Goal: Task Accomplishment & Management: Use online tool/utility

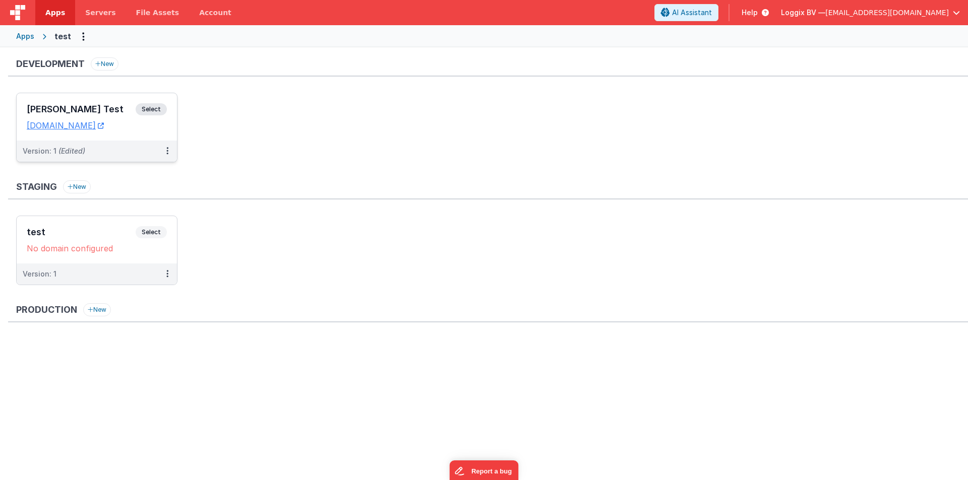
click at [78, 100] on div "[PERSON_NAME] Test Select URLs [DOMAIN_NAME]" at bounding box center [97, 116] width 160 height 47
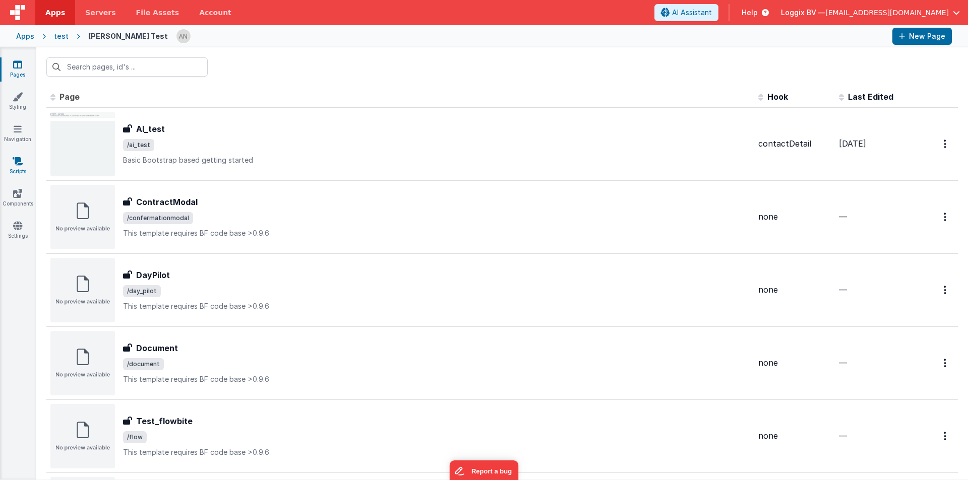
click at [11, 164] on link "Scripts" at bounding box center [17, 166] width 36 height 20
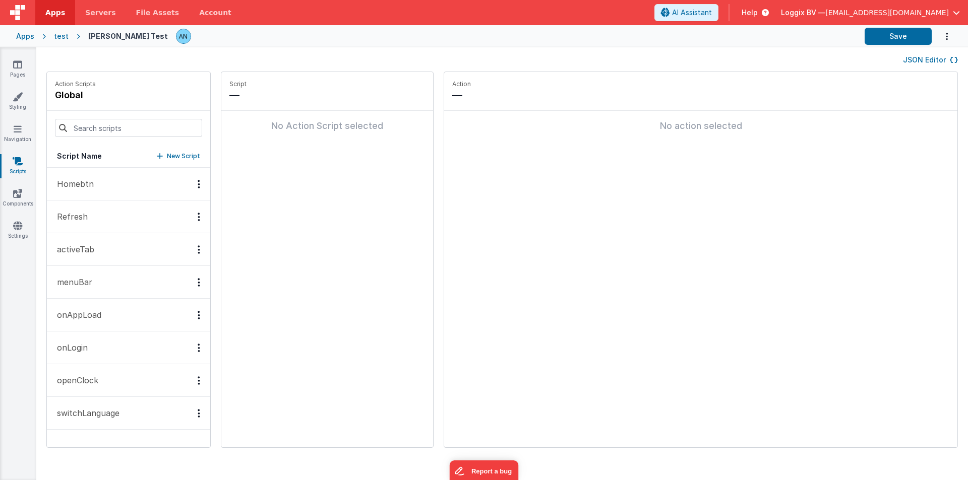
click at [84, 311] on p "onAppLoad" at bounding box center [76, 315] width 50 height 12
click at [60, 36] on div "test" at bounding box center [61, 36] width 15 height 10
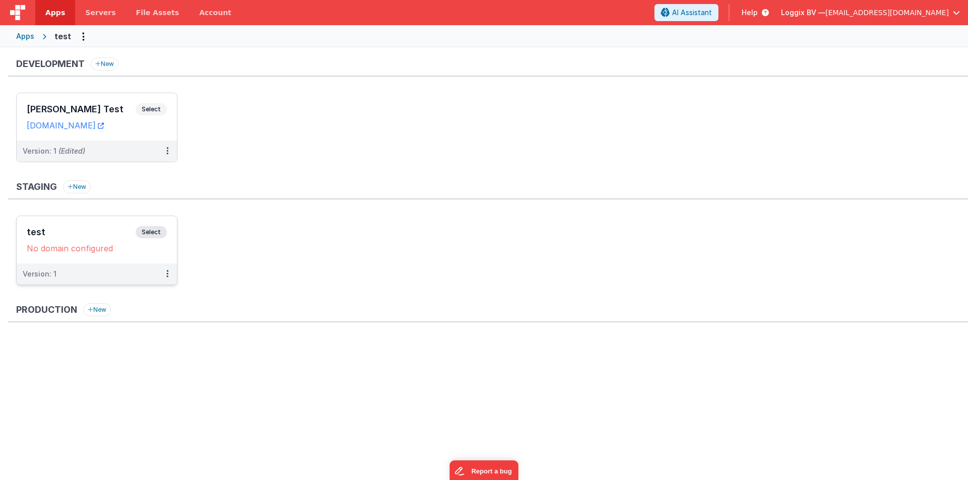
click at [105, 225] on div "test Select URLs No domain configured" at bounding box center [97, 239] width 160 height 47
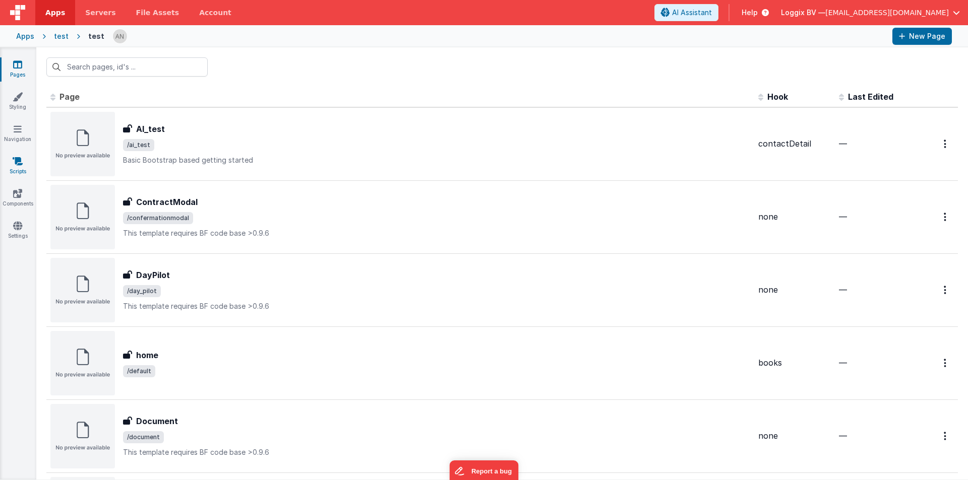
click at [15, 161] on icon at bounding box center [18, 161] width 10 height 10
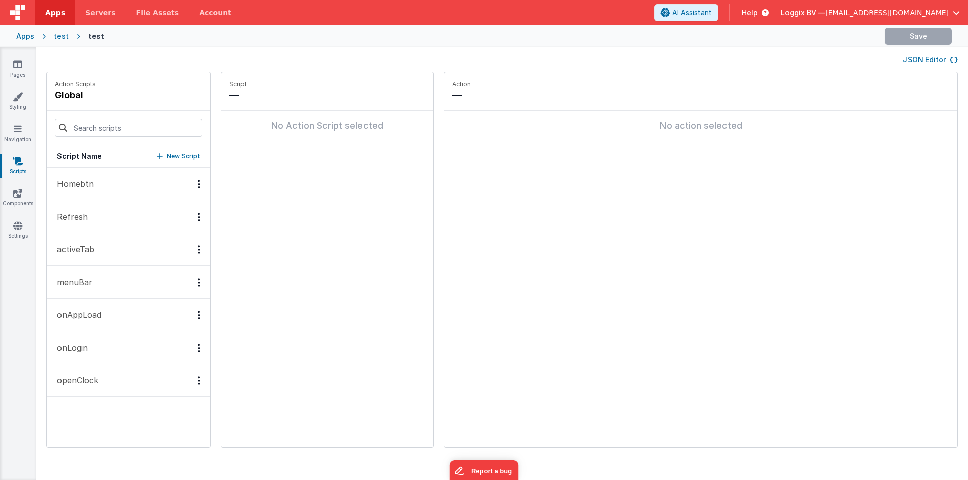
click at [104, 320] on button "onAppLoad" at bounding box center [128, 315] width 163 height 33
click at [57, 10] on span "Apps" at bounding box center [55, 13] width 20 height 10
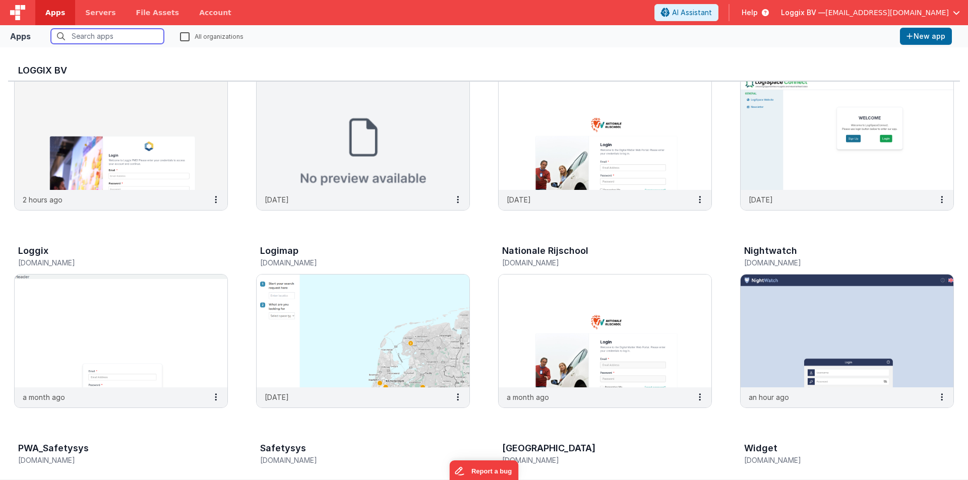
scroll to position [202, 0]
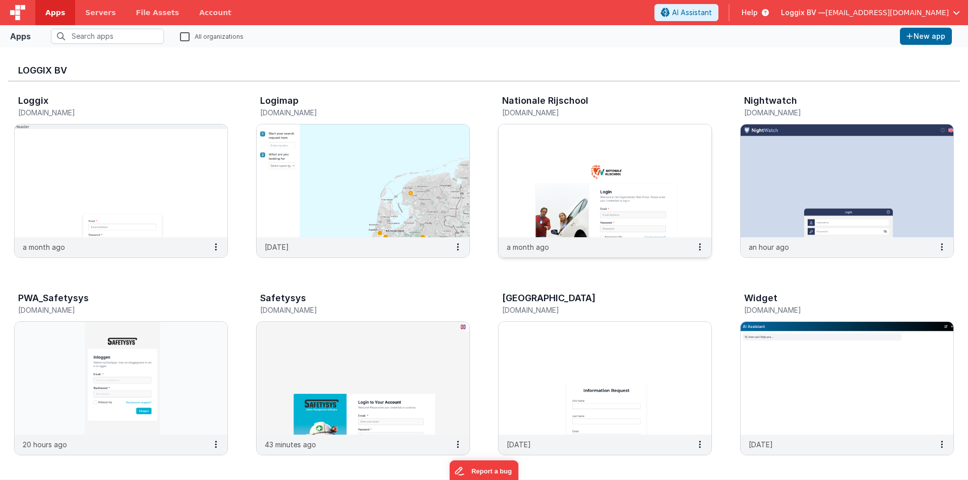
click at [568, 147] on img at bounding box center [604, 180] width 213 height 113
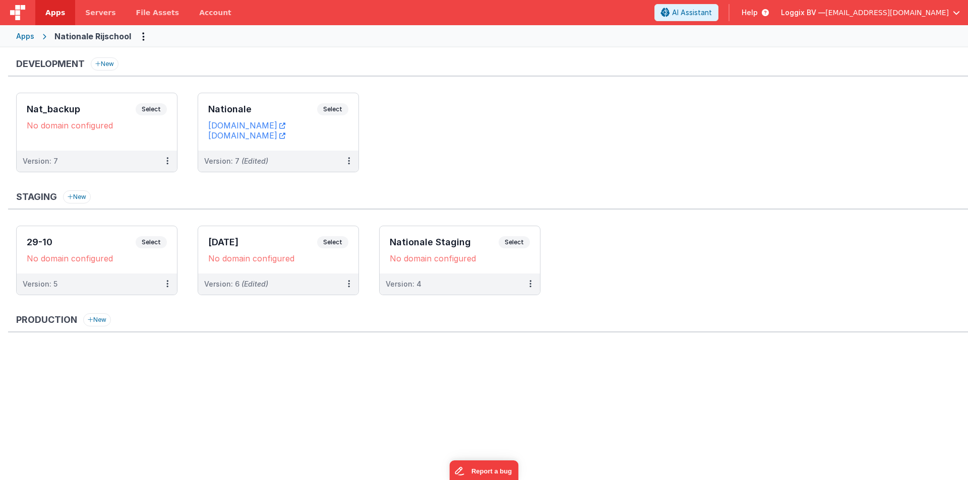
click at [822, 10] on span "Loggix BV —" at bounding box center [803, 13] width 44 height 10
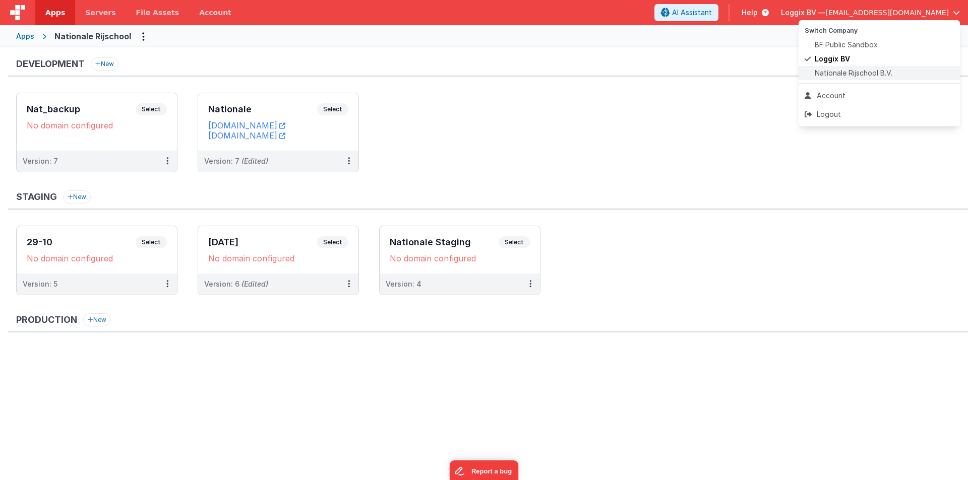
click at [805, 72] on span at bounding box center [809, 73] width 10 height 10
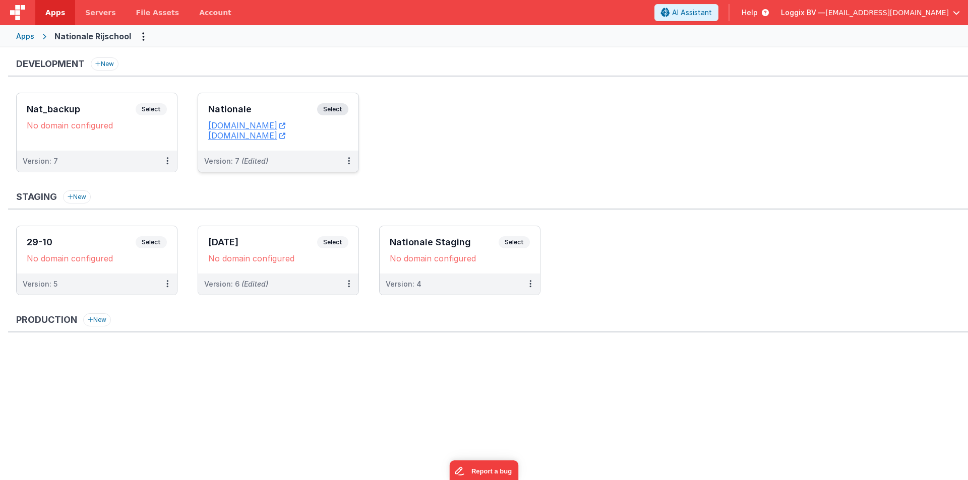
click at [250, 105] on h3 "Nationale" at bounding box center [262, 109] width 109 height 10
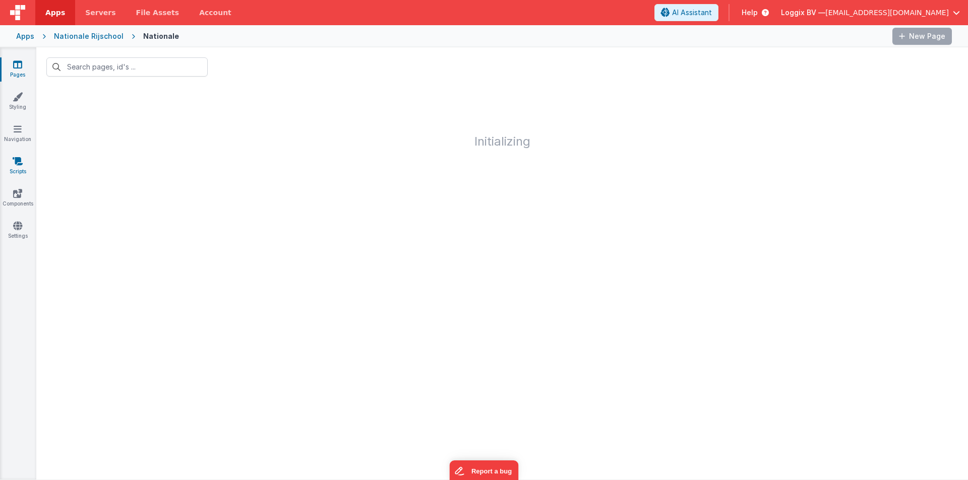
click at [19, 161] on icon at bounding box center [18, 161] width 10 height 10
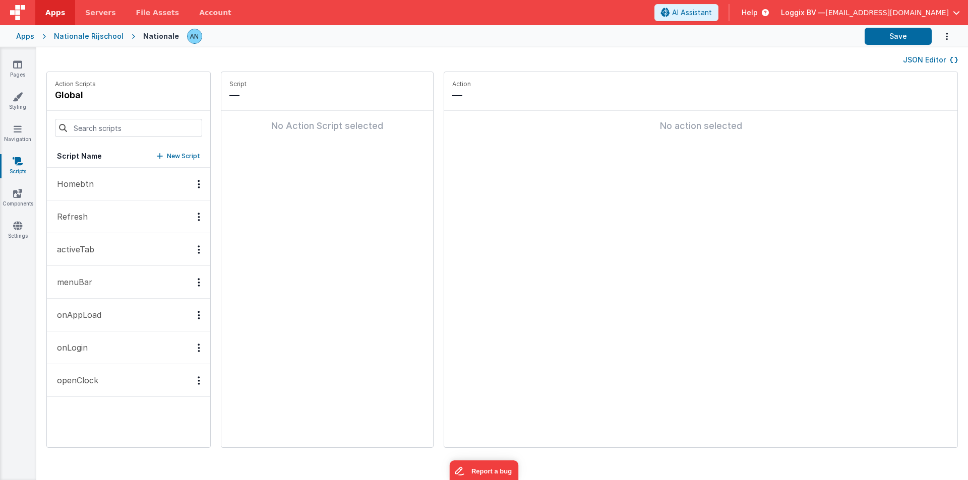
click at [104, 322] on button "onAppLoad" at bounding box center [128, 315] width 163 height 33
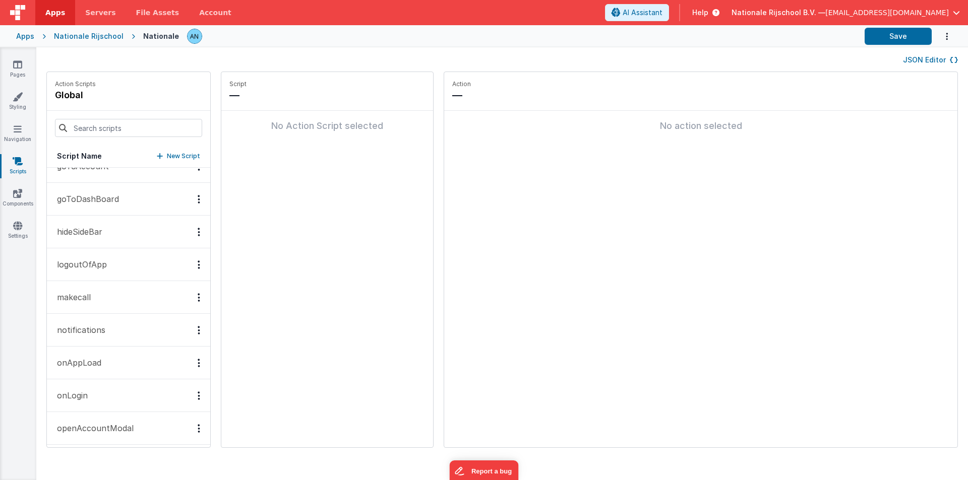
scroll to position [202, 0]
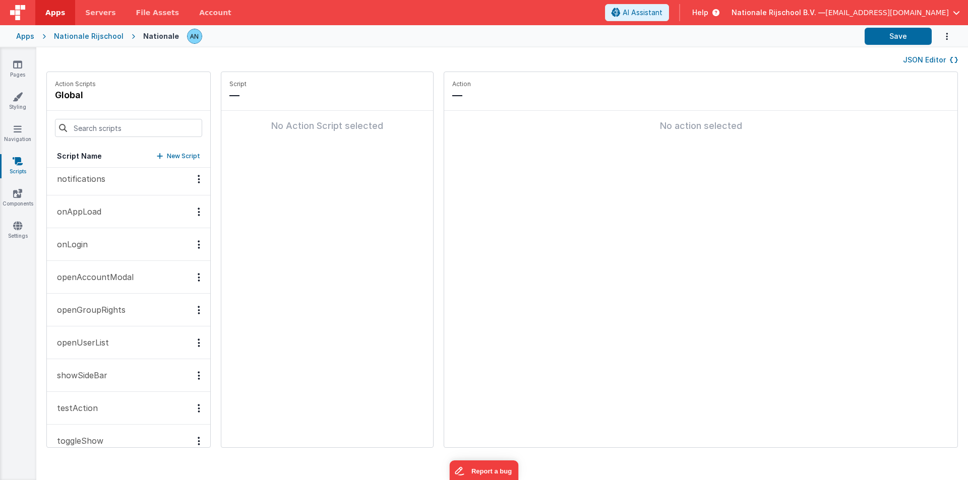
click at [117, 181] on button "notifications" at bounding box center [128, 179] width 163 height 33
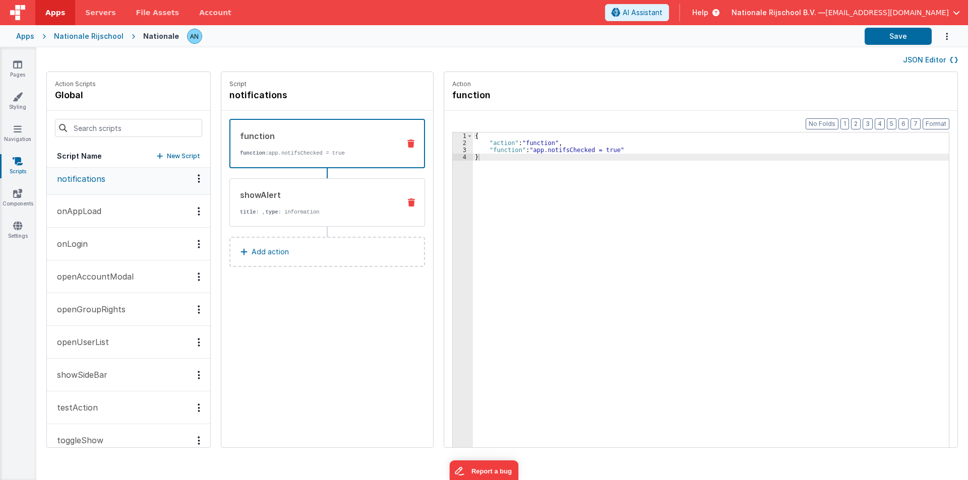
click at [342, 197] on div "showAlert" at bounding box center [316, 195] width 152 height 12
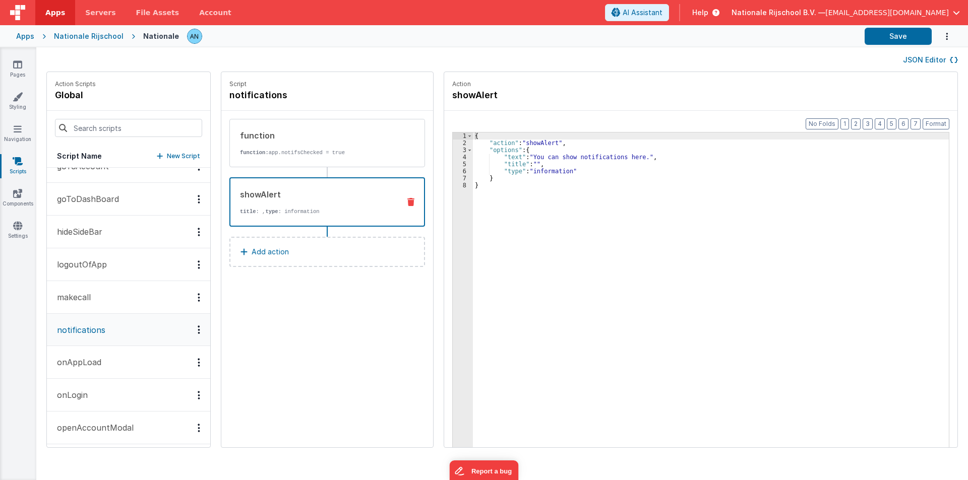
scroll to position [101, 0]
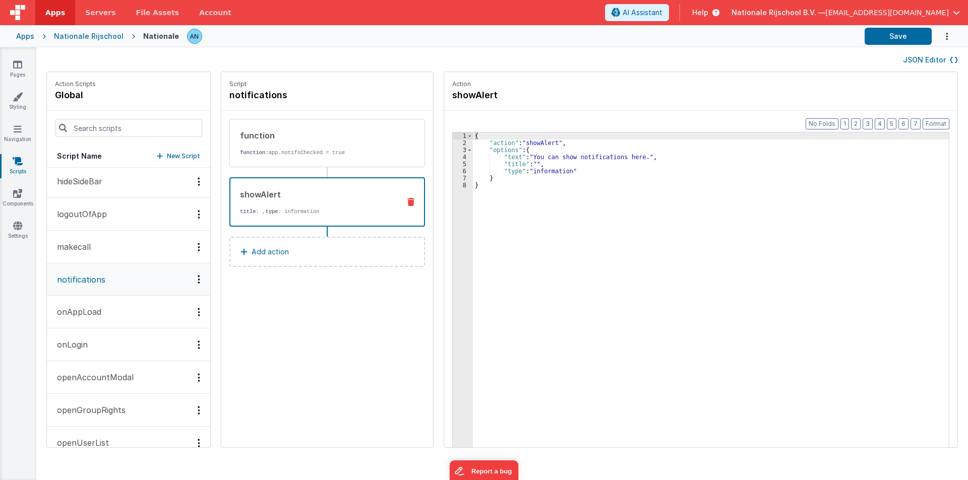
click at [116, 304] on button "onAppLoad" at bounding box center [128, 312] width 163 height 33
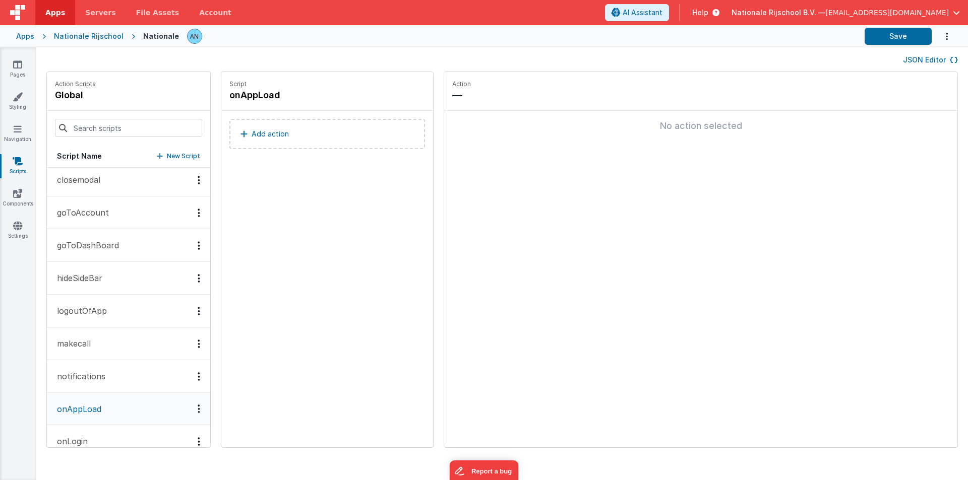
scroll to position [0, 0]
click at [455, 309] on fieldset "Action — No action selected" at bounding box center [700, 259] width 513 height 375
click at [46, 13] on span "Apps" at bounding box center [55, 13] width 20 height 10
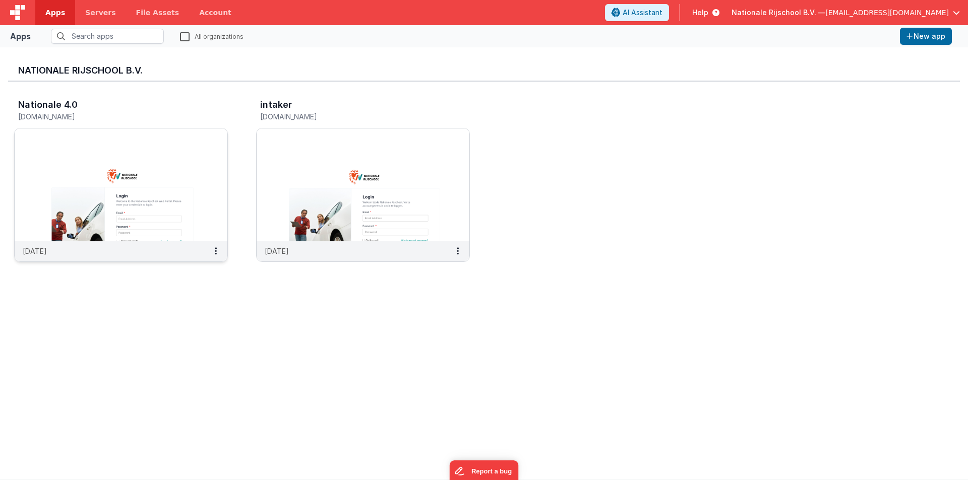
click at [73, 183] on img at bounding box center [121, 185] width 213 height 113
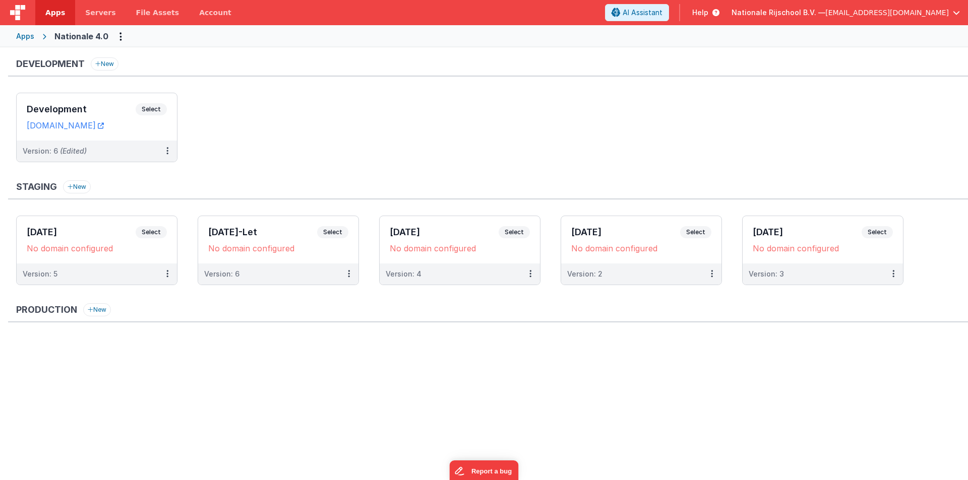
click at [383, 385] on ul at bounding box center [492, 372] width 952 height 66
click at [66, 106] on h3 "Development" at bounding box center [81, 109] width 109 height 10
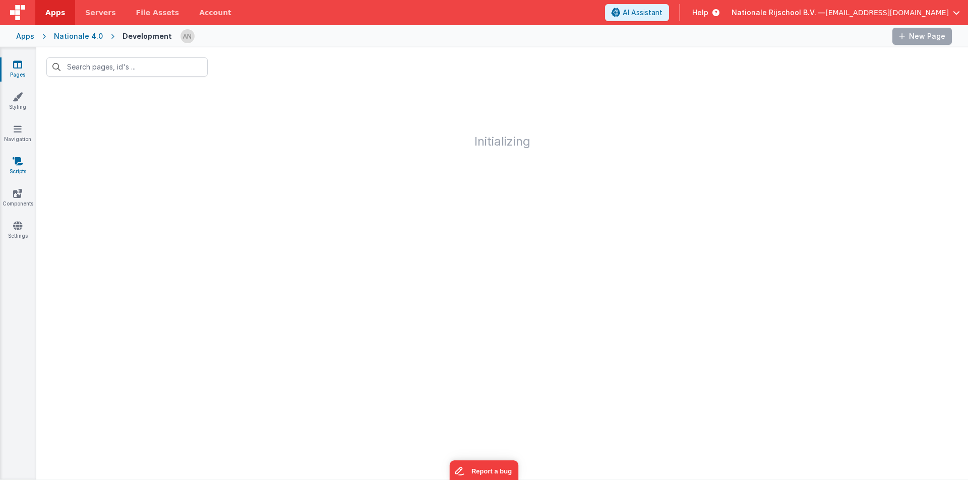
click at [16, 163] on icon at bounding box center [18, 161] width 10 height 10
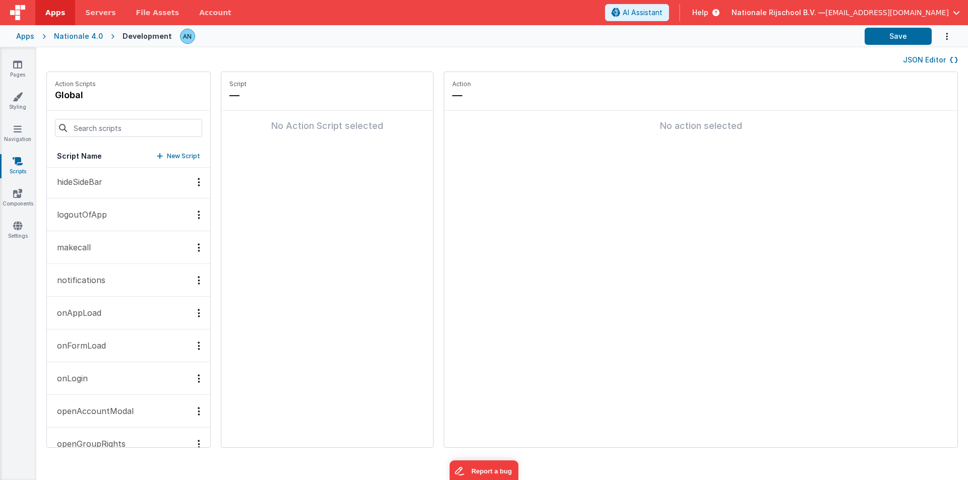
scroll to position [151, 0]
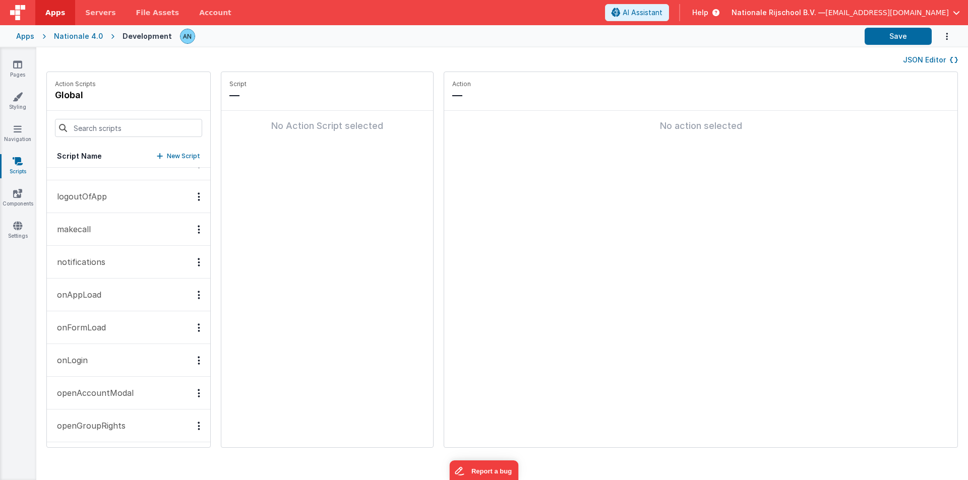
click at [78, 284] on button "onAppLoad" at bounding box center [128, 295] width 163 height 33
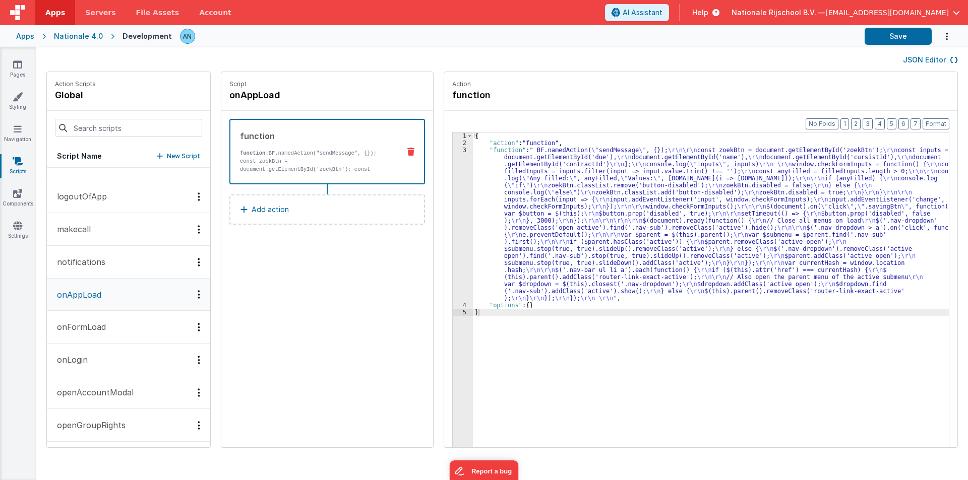
click at [453, 195] on div "3" at bounding box center [463, 224] width 20 height 155
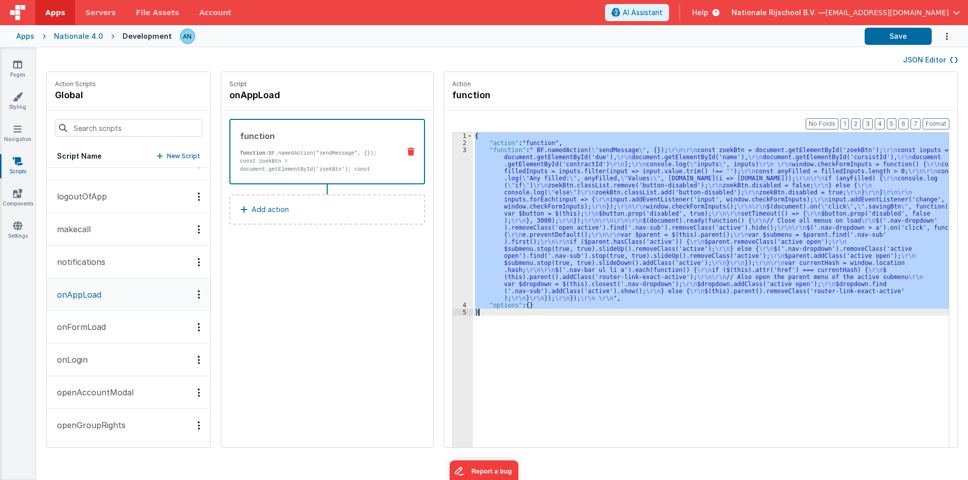
click at [453, 195] on div "3" at bounding box center [463, 224] width 20 height 155
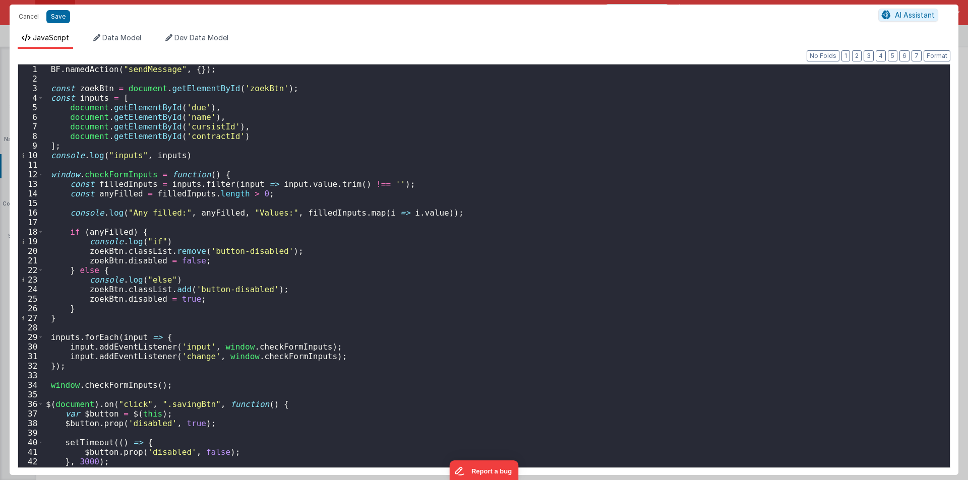
click at [139, 68] on div "BF . namedAction ( "sendMessage" , { }) ; const zoekBtn = document . getElement…" at bounding box center [493, 279] width 898 height 428
click at [37, 17] on button "Cancel" at bounding box center [29, 17] width 30 height 14
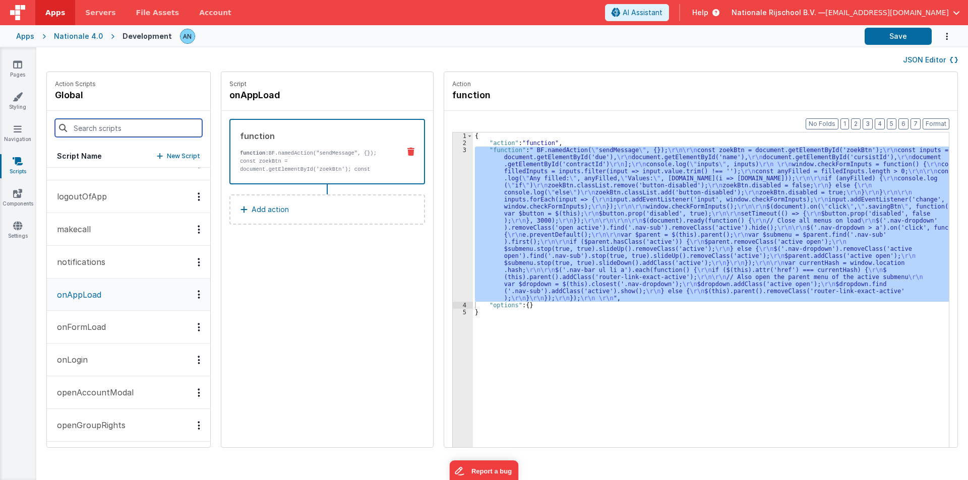
click at [106, 125] on input at bounding box center [128, 128] width 147 height 18
paste input "sendMessage"
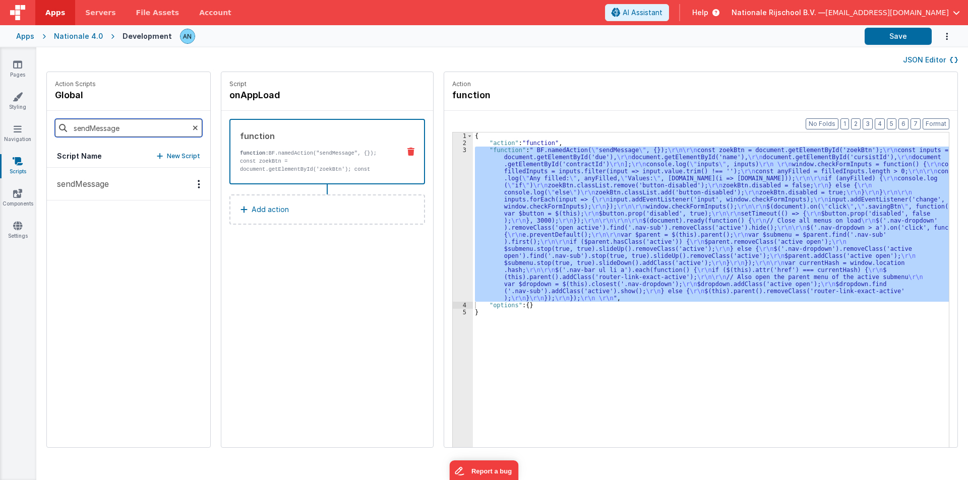
scroll to position [0, 0]
type input "sendMessage"
click at [89, 190] on button "sendMessage" at bounding box center [128, 184] width 163 height 33
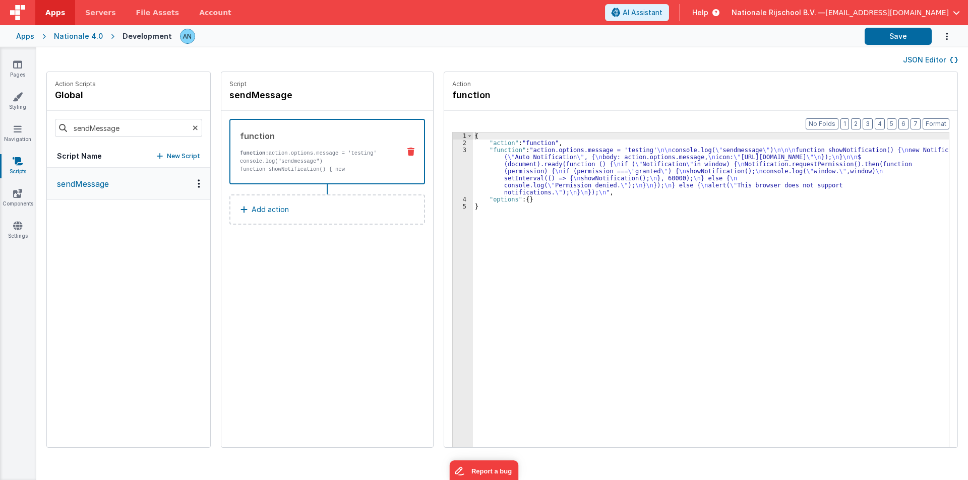
click at [486, 172] on div "{ "action" : "function" , "function" : "action.options.message = 'testing' \n\n…" at bounding box center [715, 313] width 485 height 360
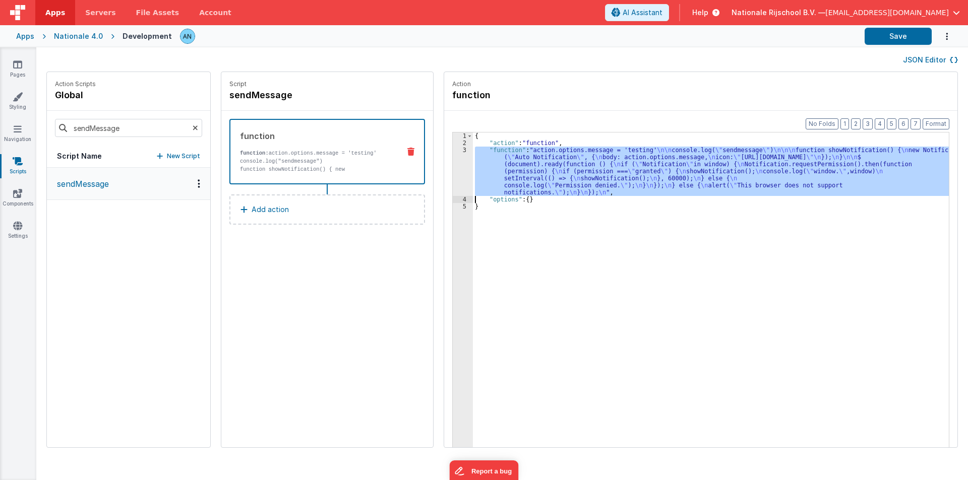
click at [453, 172] on div "3" at bounding box center [463, 171] width 20 height 49
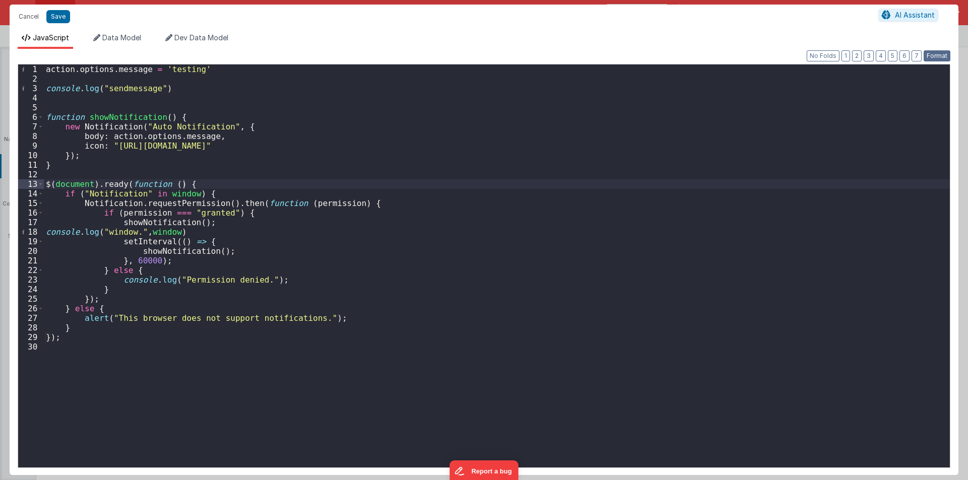
click at [933, 52] on button "Format" at bounding box center [936, 55] width 27 height 11
click at [139, 263] on div "action . options . message = 'testing' console . log ( "sendmessage" ) function…" at bounding box center [497, 276] width 906 height 422
click at [140, 260] on div "action . options . message = 'testing' console . log ( "sendmessage" ) function…" at bounding box center [497, 266] width 906 height 403
click at [134, 209] on div "action . options . message = 'testing' console . log ( "sendmessage" ) function…" at bounding box center [497, 276] width 906 height 422
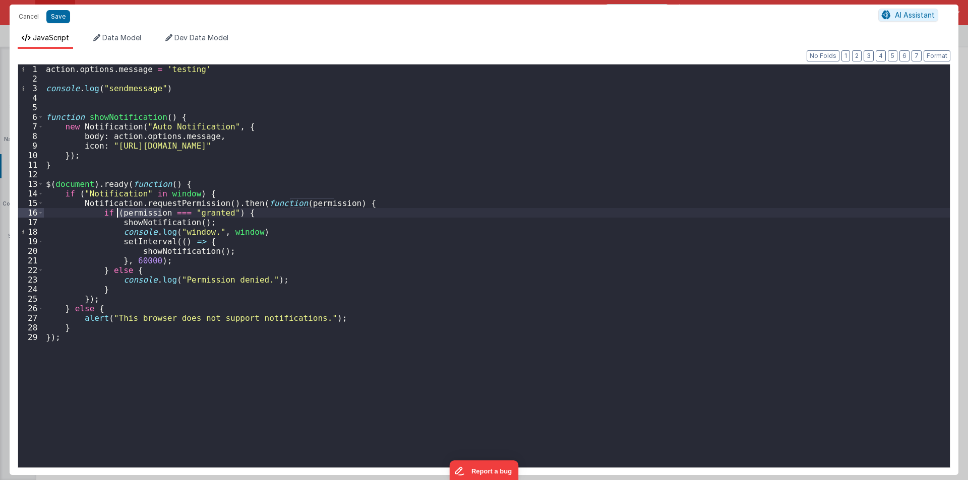
click at [134, 209] on div "action . options . message = 'testing' console . log ( "sendmessage" ) function…" at bounding box center [497, 276] width 906 height 422
click at [133, 261] on div "action . options . message = 'testing' console . log ( "sendmessage" ) function…" at bounding box center [497, 276] width 906 height 422
click at [135, 261] on div "action . options . message = 'testing' console . log ( "sendmessage" ) function…" at bounding box center [497, 266] width 906 height 403
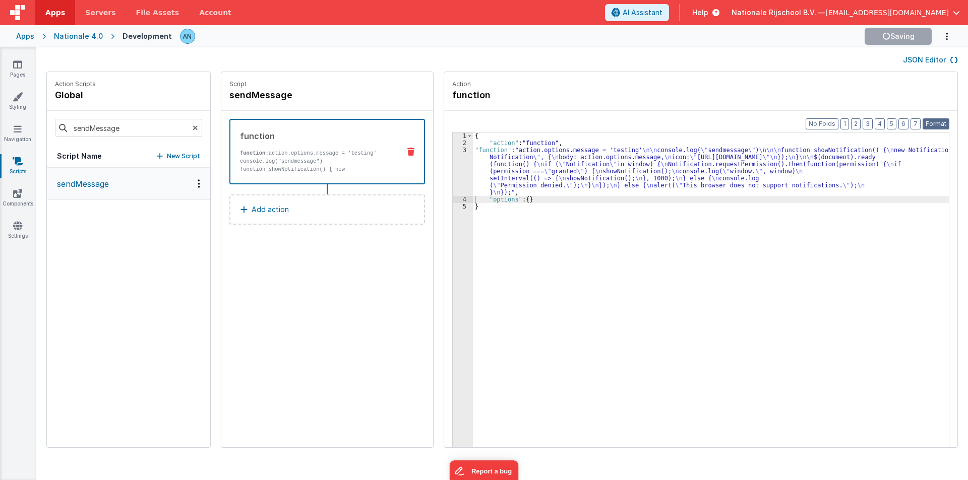
click at [938, 126] on button "Format" at bounding box center [935, 123] width 27 height 11
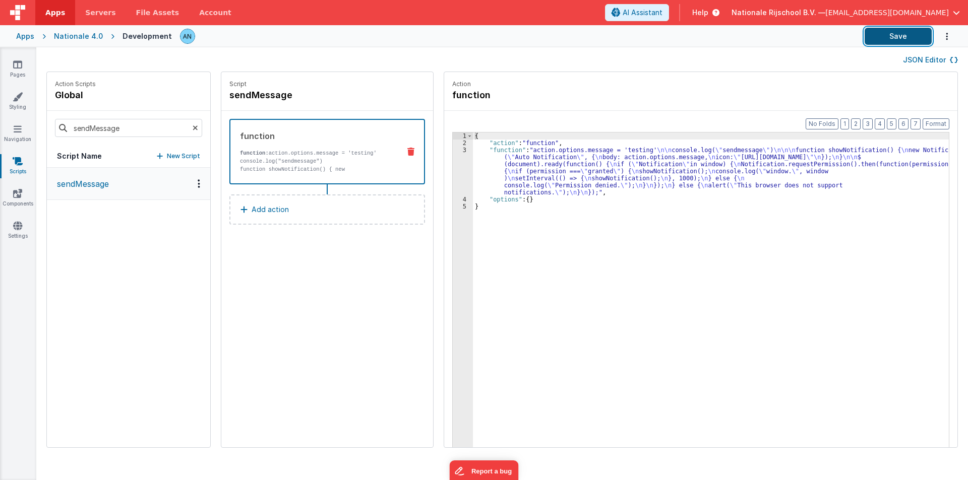
click at [895, 29] on button "Save" at bounding box center [897, 36] width 67 height 17
click at [15, 69] on icon at bounding box center [17, 64] width 9 height 10
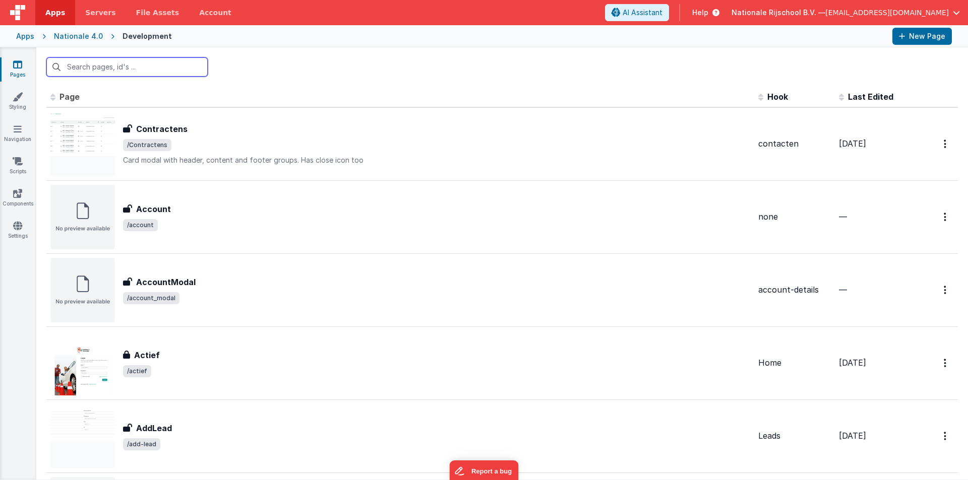
click at [179, 66] on input "text" at bounding box center [126, 66] width 161 height 19
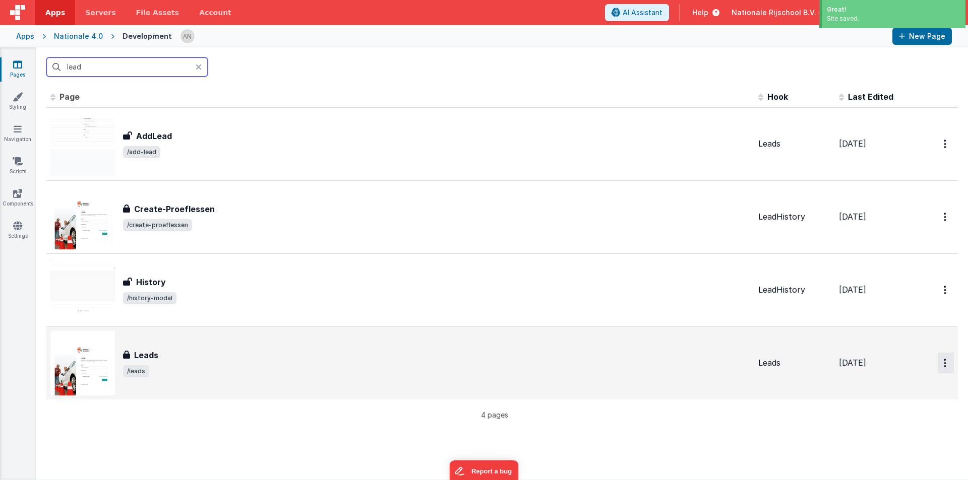
type input "lead"
click at [937, 154] on button "Options" at bounding box center [945, 144] width 16 height 21
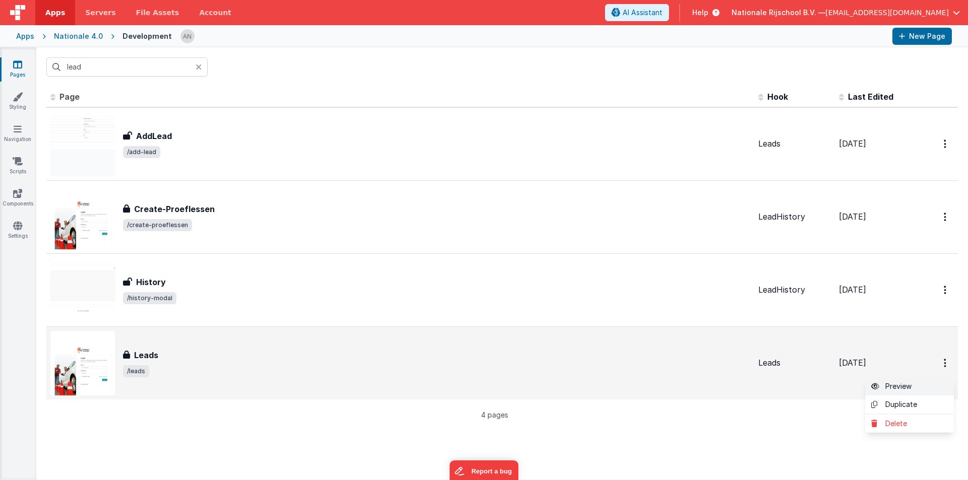
click at [873, 386] on icon at bounding box center [878, 386] width 14 height 7
click at [24, 167] on link "Scripts" at bounding box center [17, 166] width 36 height 20
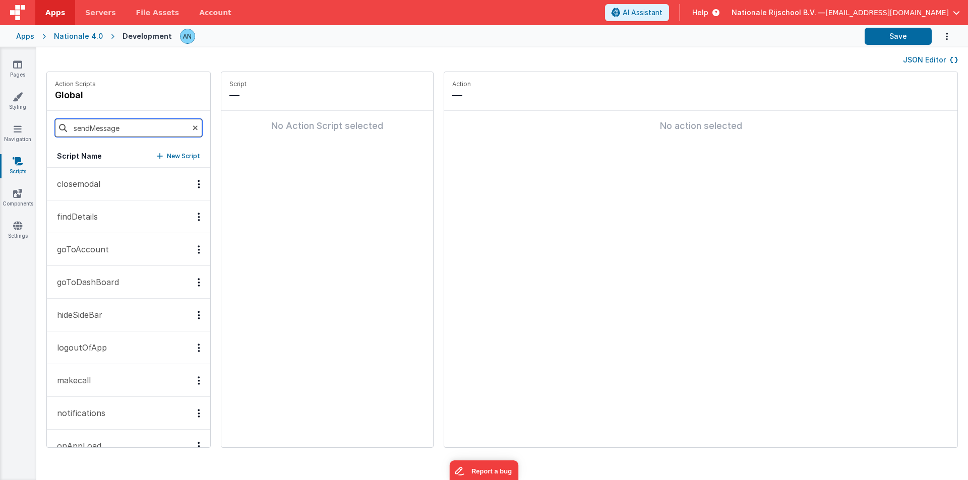
click at [124, 128] on input "sendMessage" at bounding box center [128, 128] width 147 height 18
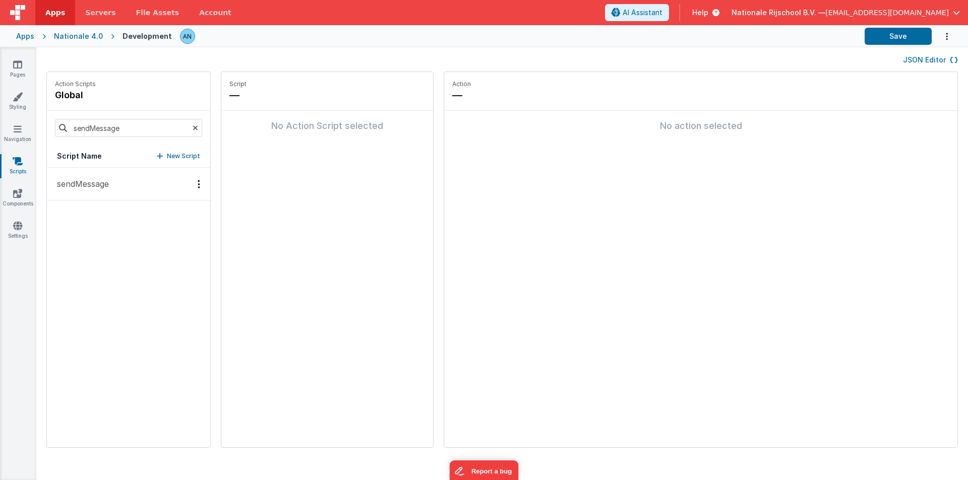
click at [69, 184] on p "sendMessage" at bounding box center [80, 184] width 58 height 12
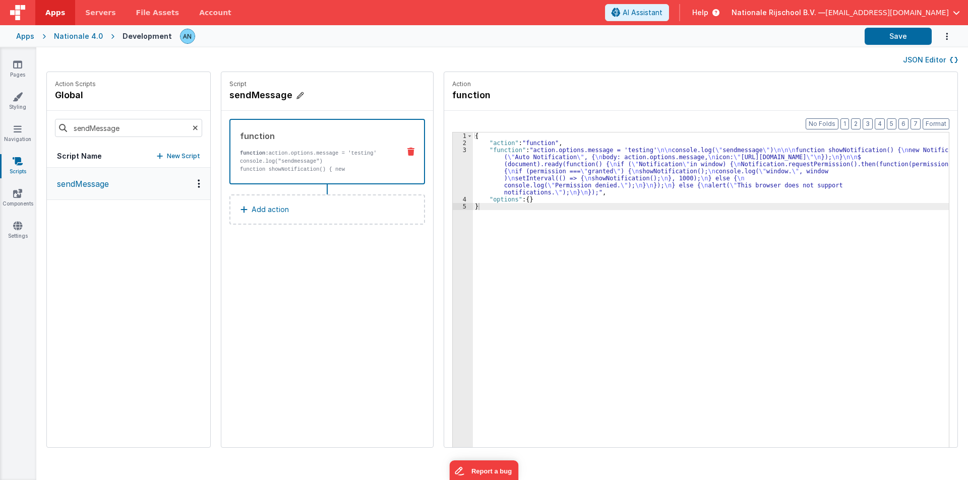
click at [243, 95] on h4 "sendMessage" at bounding box center [304, 95] width 151 height 14
click at [243, 95] on input "sendMessage" at bounding box center [279, 95] width 101 height 14
click at [915, 56] on button "JSON Editor" at bounding box center [930, 60] width 55 height 10
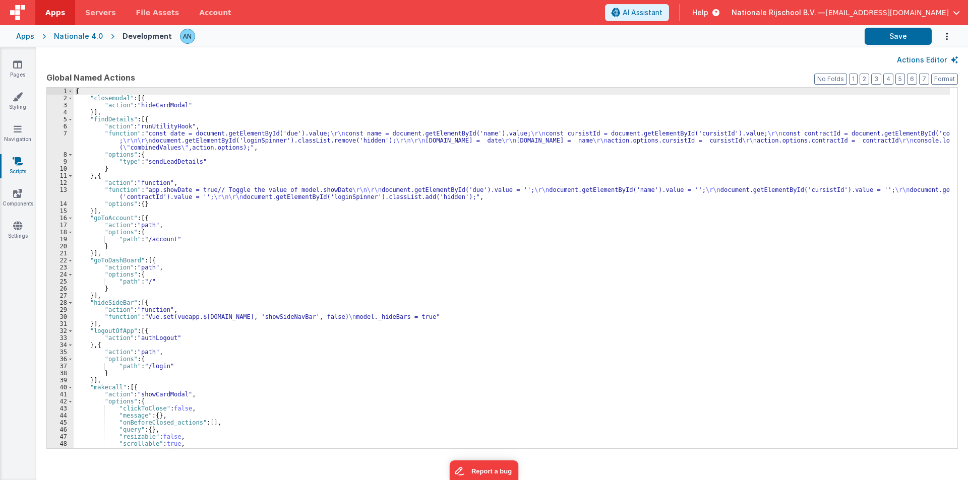
click at [582, 272] on div "{ "closemodal" : [{ "action" : "hideCardModal" }] , "findDetails" : [{ "action"…" at bounding box center [512, 275] width 876 height 375
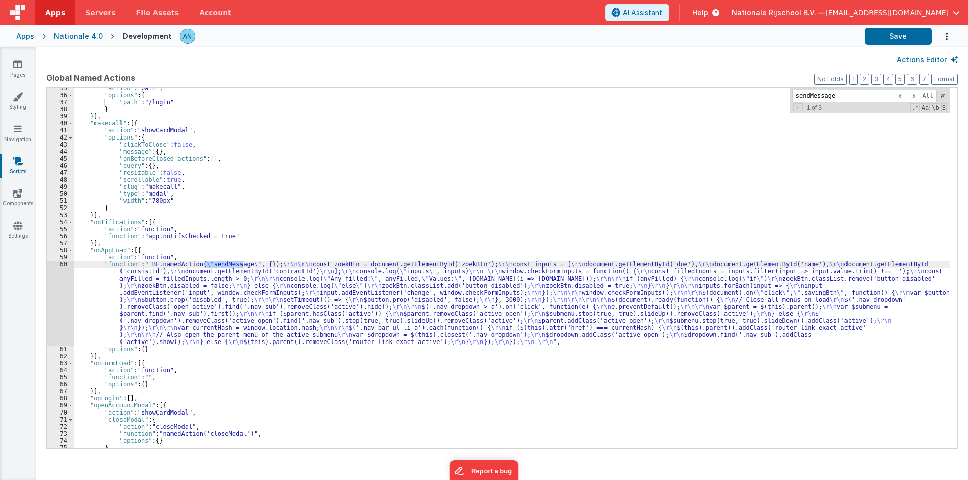
scroll to position [264, 0]
type input "sendMessage"
click at [59, 291] on div "60" at bounding box center [60, 303] width 27 height 85
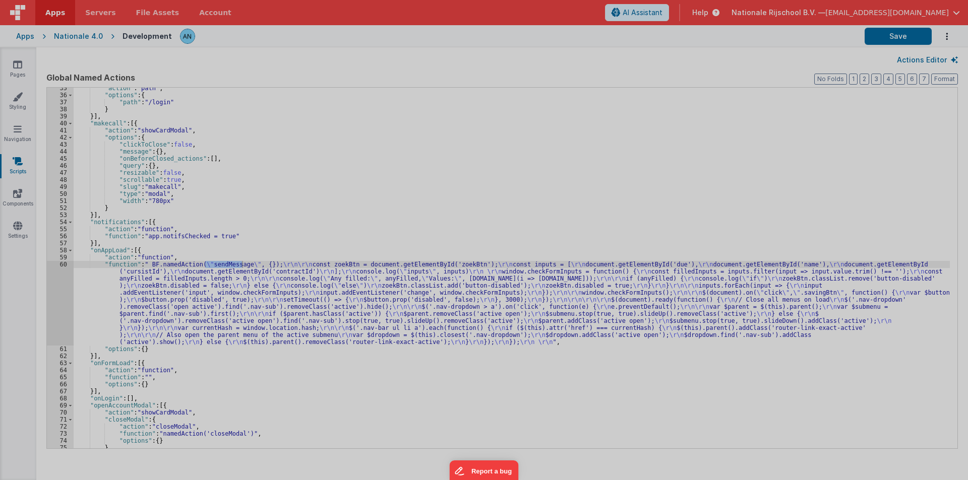
click at [59, 291] on div "BF . namedAction ( "sendMessage" , { }) ; const zoekBtn = document . getElement…" at bounding box center [493, 265] width 898 height 422
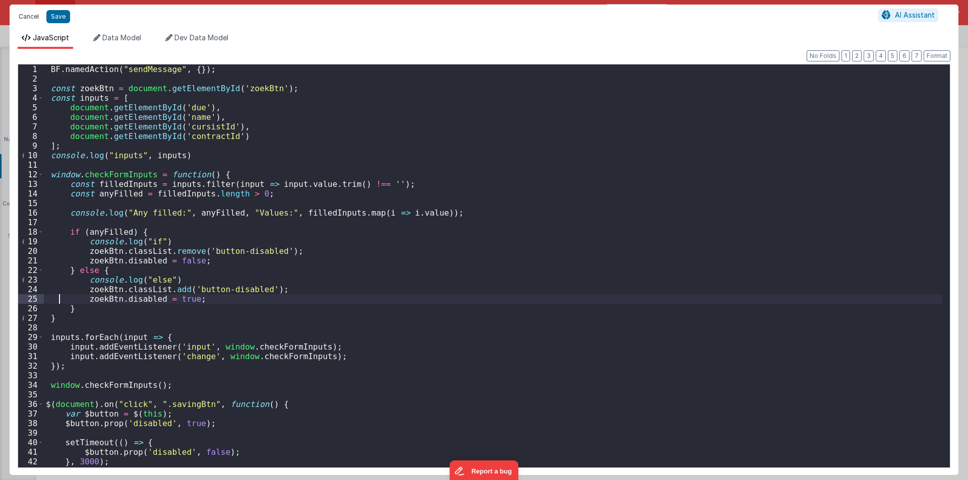
drag, startPoint x: 29, startPoint y: 14, endPoint x: 180, endPoint y: 119, distance: 184.0
click at [29, 14] on button "Cancel" at bounding box center [29, 17] width 30 height 14
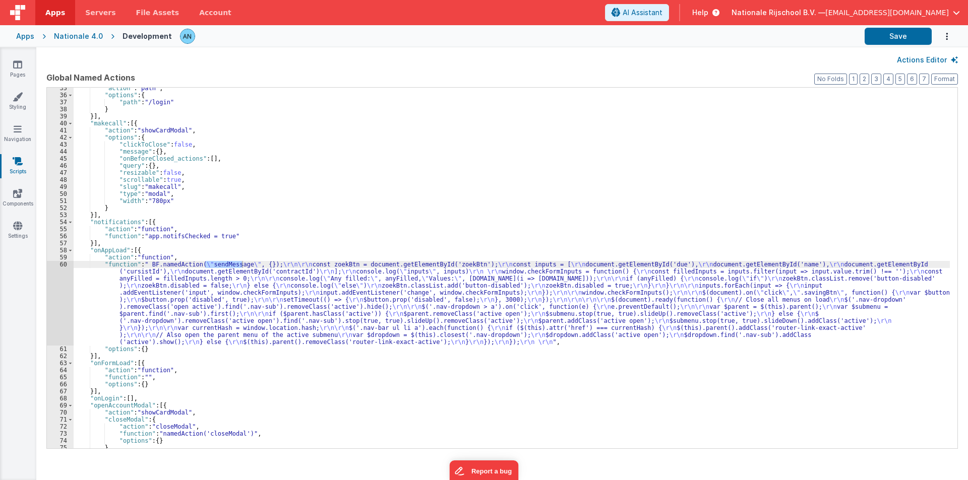
click at [908, 58] on button "Actions Editor" at bounding box center [927, 60] width 61 height 10
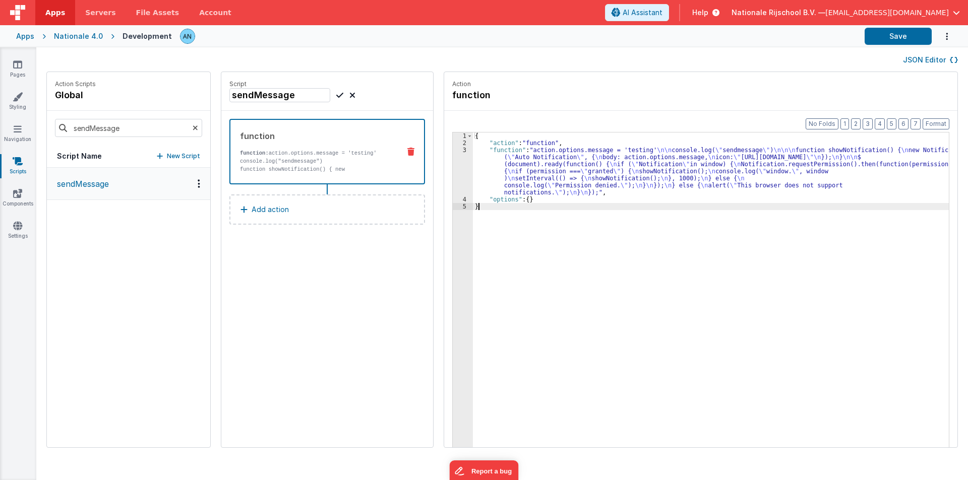
click at [453, 171] on div "3" at bounding box center [463, 171] width 20 height 49
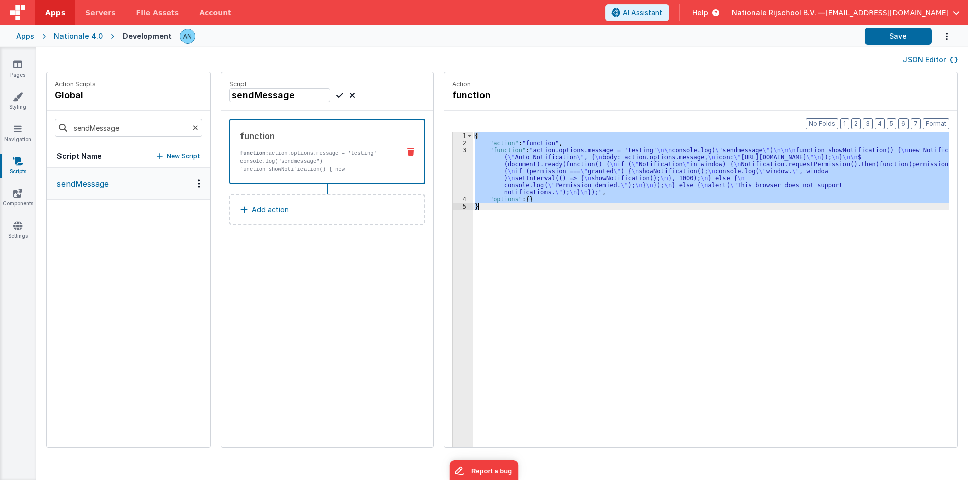
click at [453, 171] on div "3" at bounding box center [463, 171] width 20 height 49
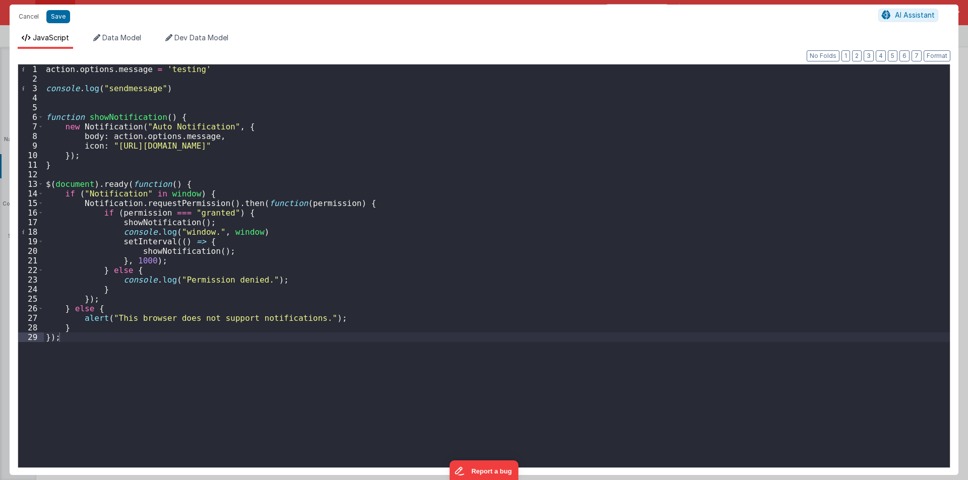
click at [180, 69] on div "action . options . message = 'testing' console . log ( "sendmessage" ) function…" at bounding box center [497, 276] width 906 height 422
click at [101, 117] on div "action . options . message = 'testing' console . log ( "sendmessage" ) function…" at bounding box center [497, 276] width 906 height 422
click at [179, 252] on div "action . options . message = 'testing' console . log ( "sendmessage" ) function…" at bounding box center [497, 276] width 906 height 422
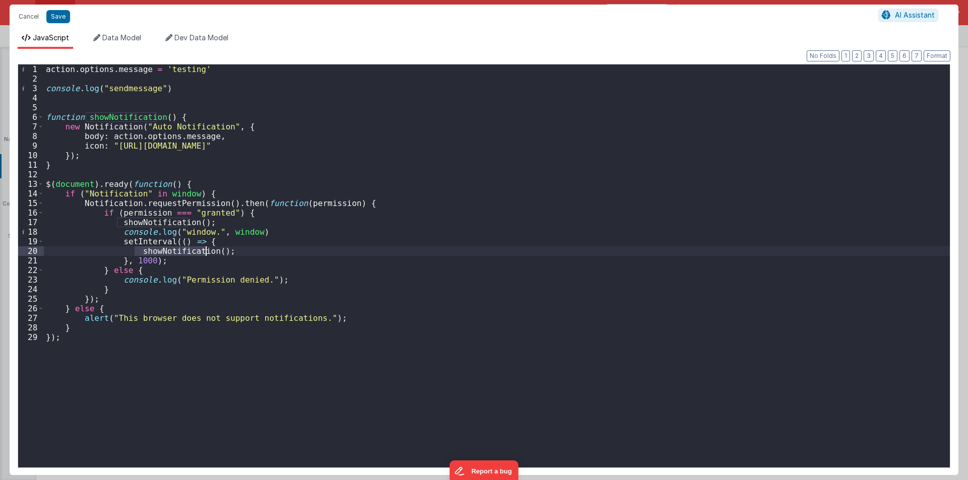
click at [179, 252] on div "action . options . message = 'testing' console . log ( "sendmessage" ) function…" at bounding box center [497, 276] width 906 height 422
click at [263, 144] on div "action . options . message = 'testing' console . log ( "sendmessage" ) function…" at bounding box center [497, 276] width 906 height 422
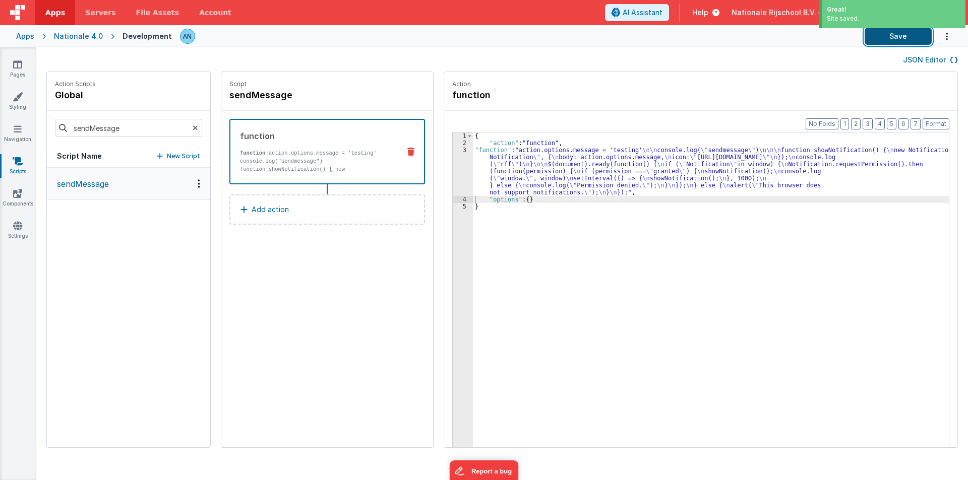
click at [905, 36] on button "Save" at bounding box center [897, 36] width 67 height 17
click at [931, 124] on button "Format" at bounding box center [935, 123] width 27 height 11
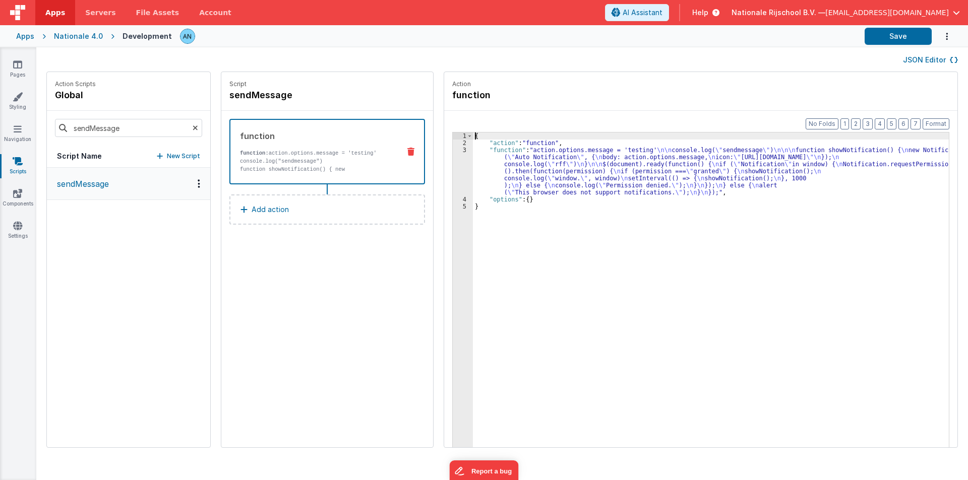
click at [453, 156] on div "3" at bounding box center [463, 171] width 20 height 49
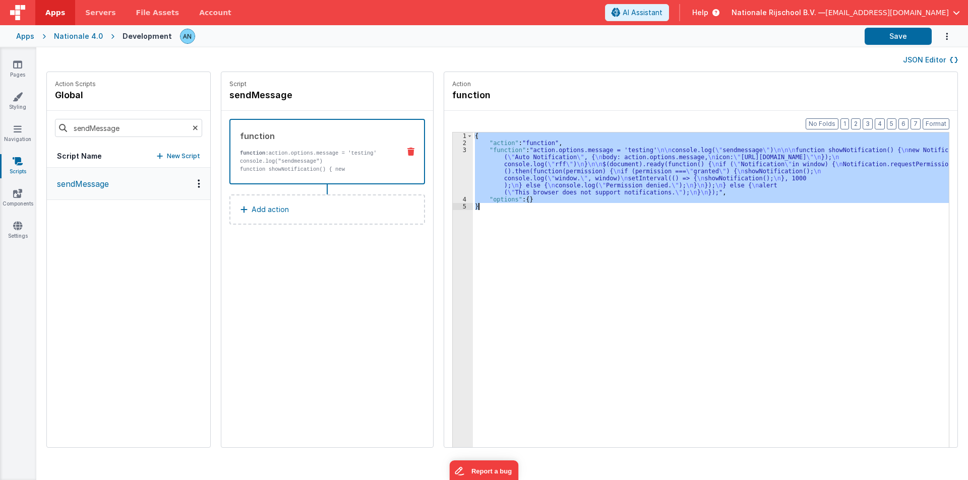
click at [453, 156] on div "3" at bounding box center [463, 171] width 20 height 49
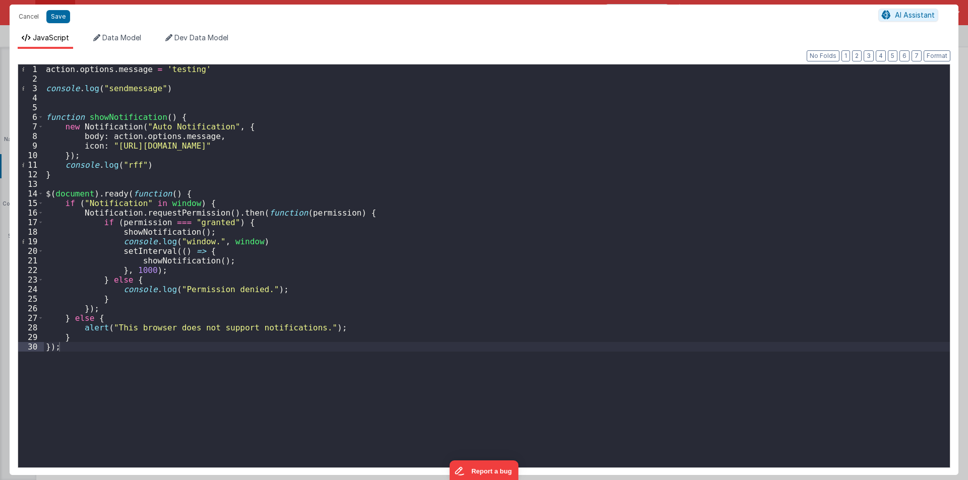
click at [232, 180] on div "action . options . message = 'testing' console . log ( "sendmessage" ) function…" at bounding box center [497, 276] width 906 height 422
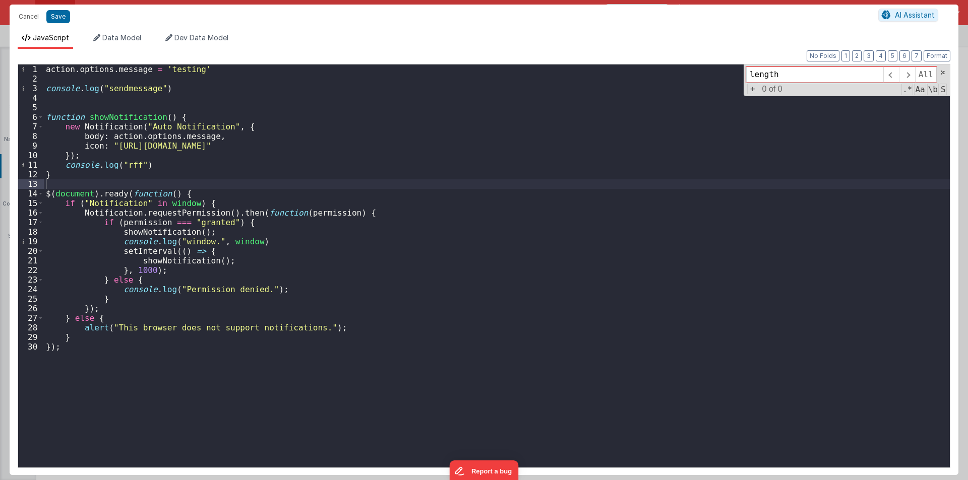
type input "length"
click at [197, 193] on div "action . options . message = 'testing' console . log ( "sendmessage" ) function…" at bounding box center [497, 276] width 906 height 422
click at [71, 351] on div "action . options . message = 'testing' console . log ( "sendmessage" ) function…" at bounding box center [497, 276] width 906 height 422
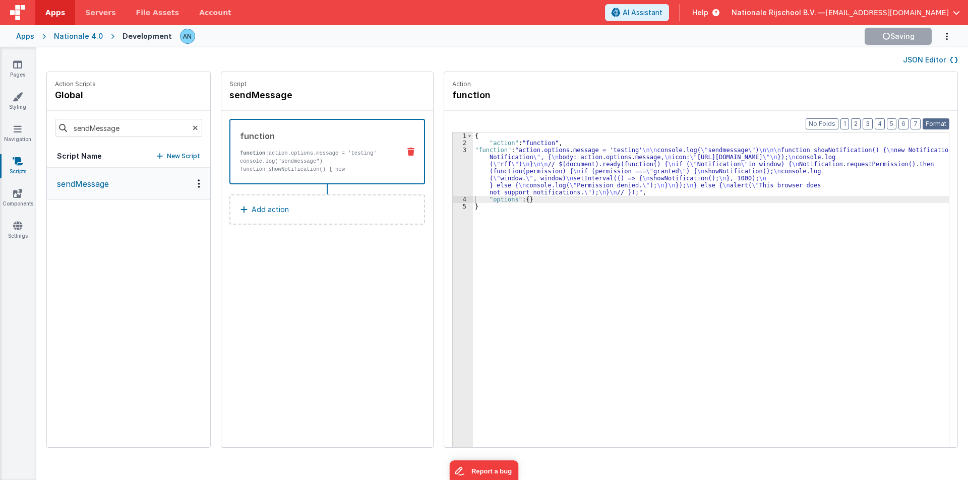
click at [936, 119] on button "Format" at bounding box center [935, 123] width 27 height 11
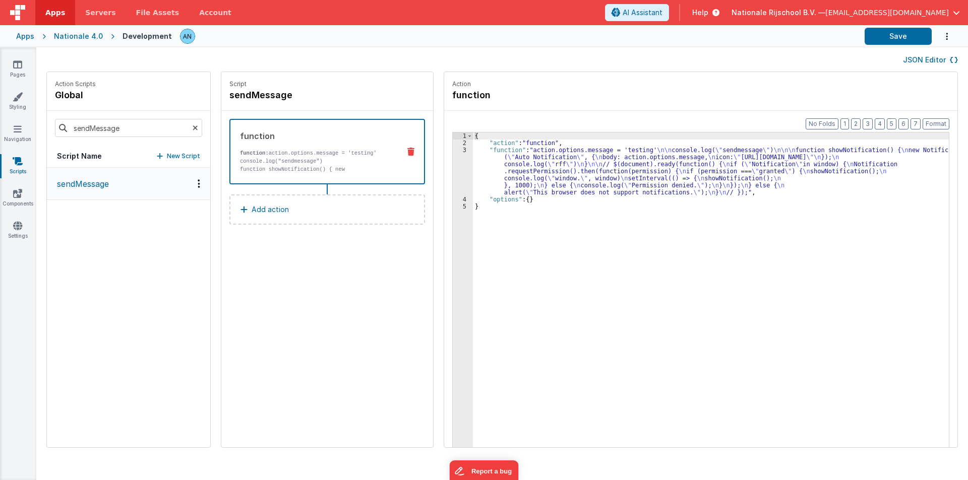
click at [453, 163] on div "3" at bounding box center [463, 171] width 20 height 49
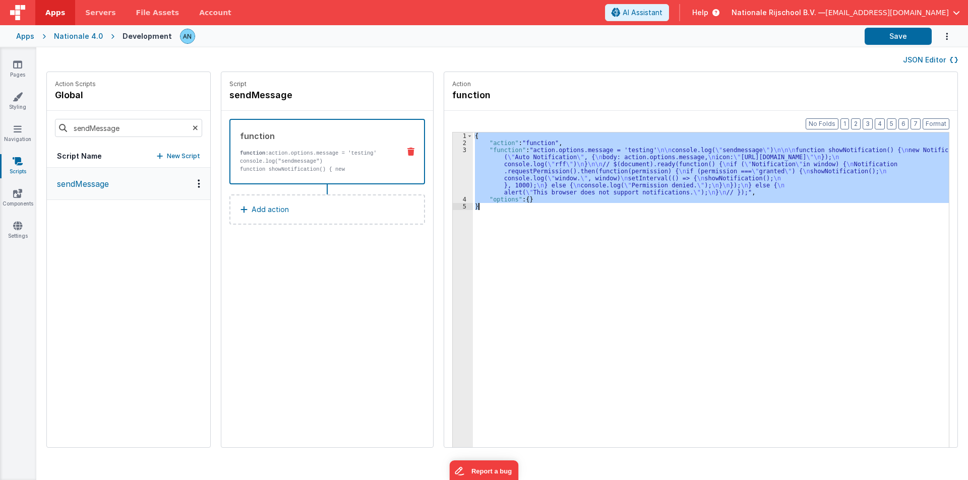
click at [453, 163] on div "3" at bounding box center [463, 171] width 20 height 49
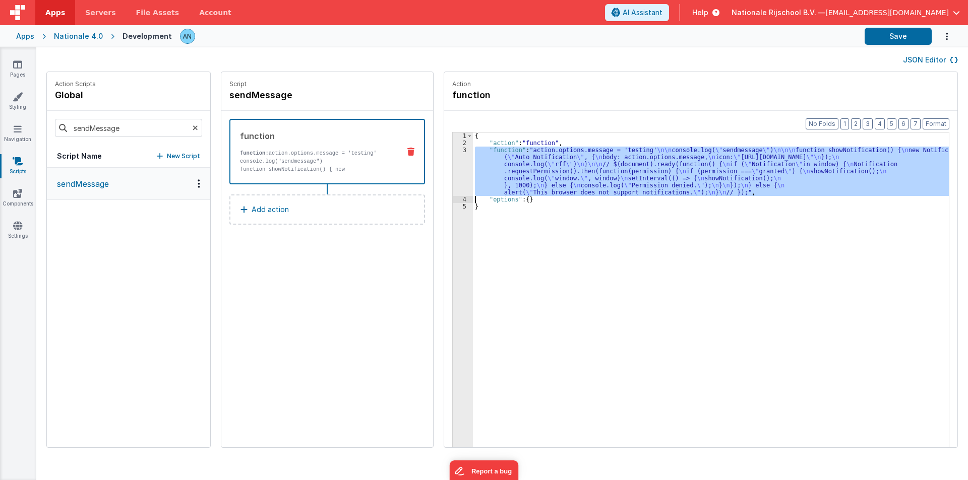
click at [453, 163] on div "3" at bounding box center [463, 171] width 20 height 49
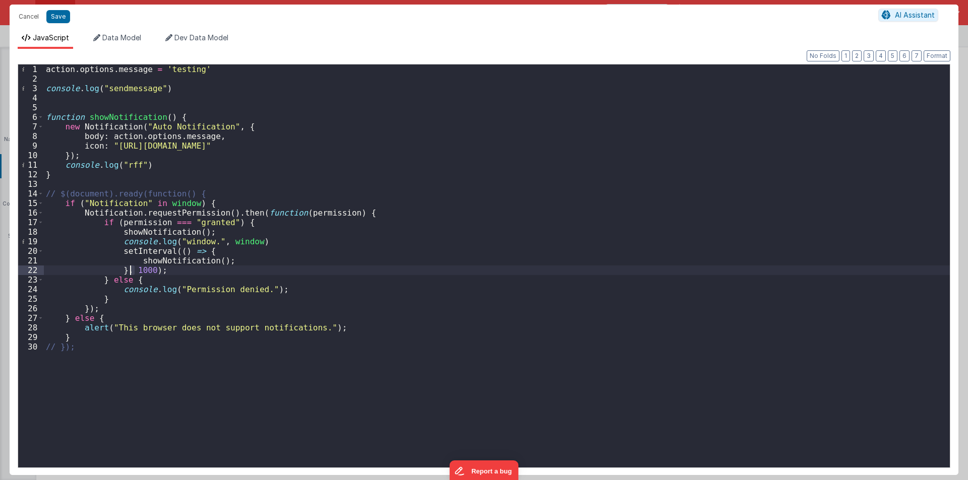
drag, startPoint x: 133, startPoint y: 271, endPoint x: 128, endPoint y: 269, distance: 5.3
click at [128, 269] on div "action . options . message = 'testing' console . log ( "sendmessage" ) function…" at bounding box center [497, 276] width 906 height 422
click at [275, 289] on div "action . options . message = 'testing' console . log ( "sendmessage" ) function…" at bounding box center [497, 276] width 906 height 422
click at [135, 271] on div "action . options . message = 'testing' console . log ( "sendmessage" ) function…" at bounding box center [497, 276] width 906 height 422
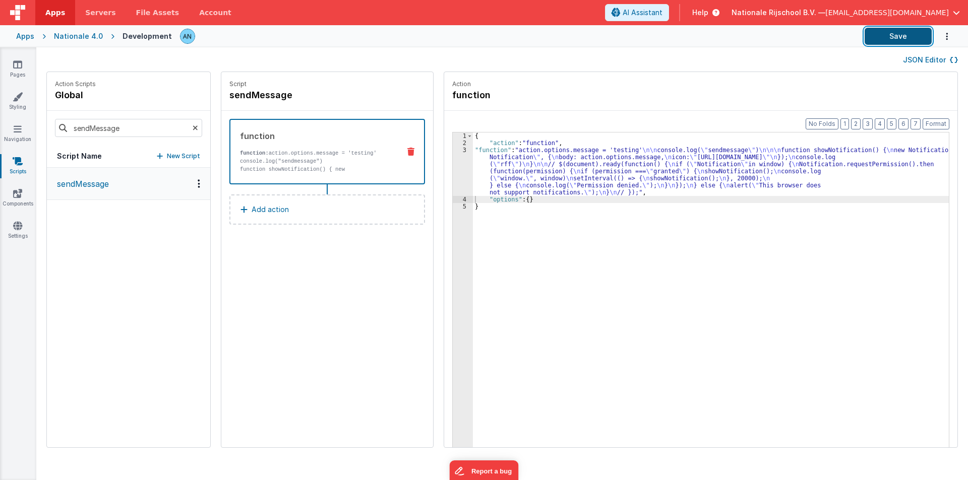
click at [919, 28] on button "Save" at bounding box center [897, 36] width 67 height 17
click at [453, 164] on div "3" at bounding box center [463, 171] width 20 height 49
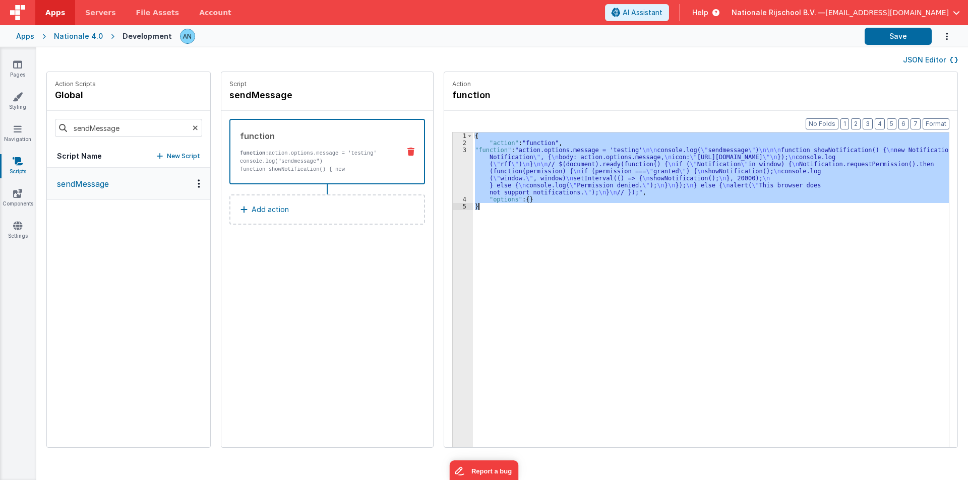
click at [453, 164] on div "3" at bounding box center [463, 171] width 20 height 49
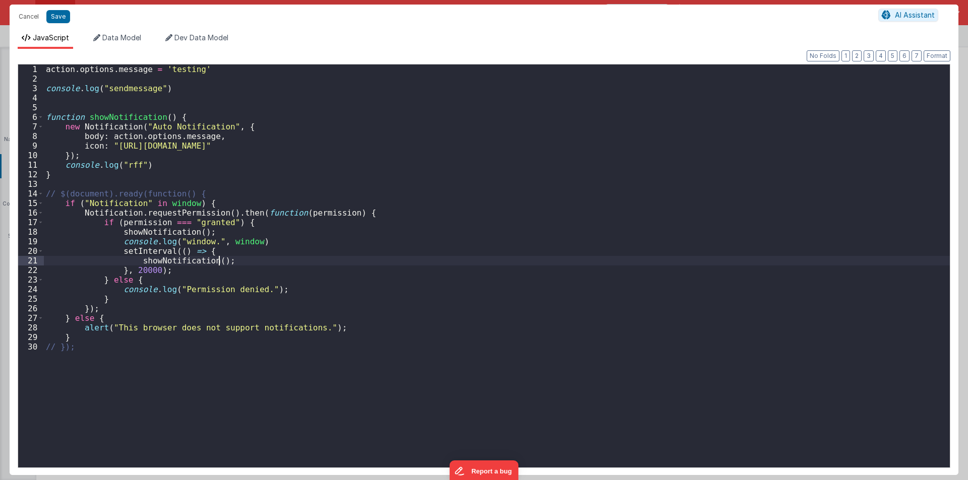
click at [244, 264] on div "action . options . message = 'testing' console . log ( "sendmessage" ) function…" at bounding box center [497, 276] width 906 height 422
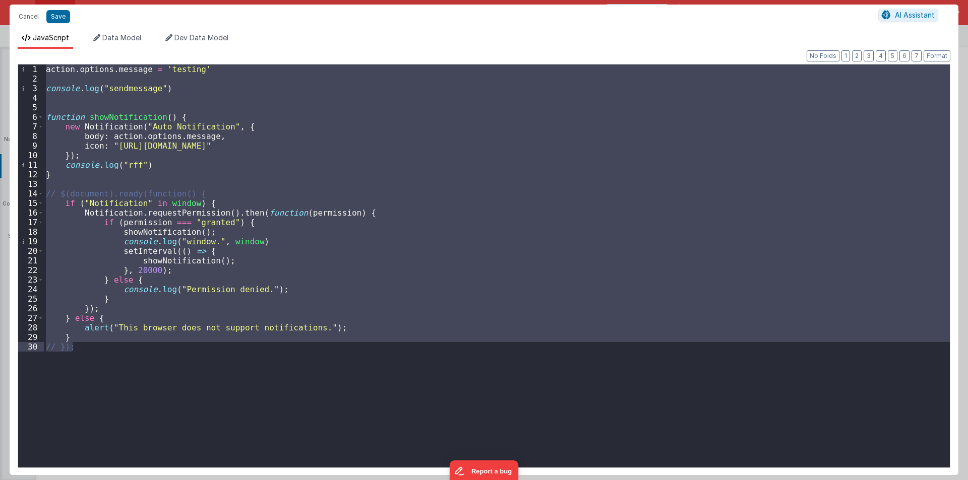
click at [133, 270] on div "action . options . message = 'testing' console . log ( "sendmessage" ) function…" at bounding box center [497, 266] width 906 height 403
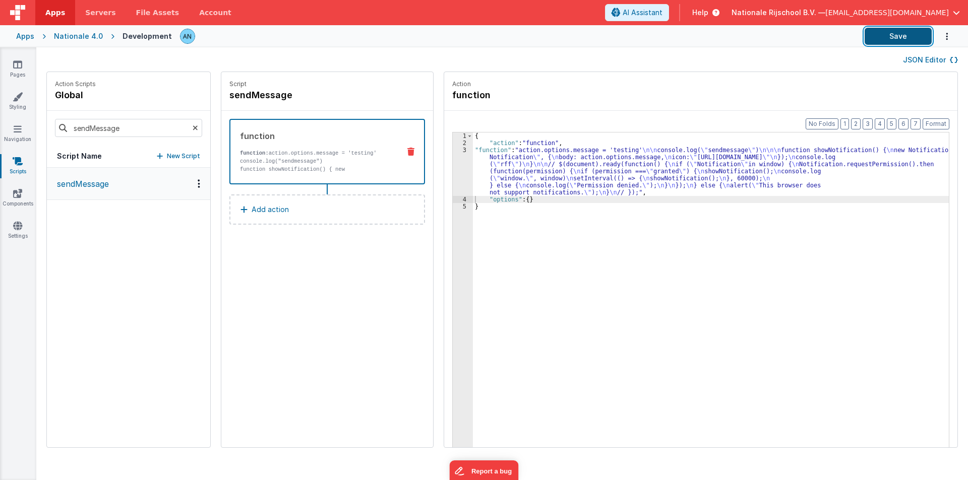
click at [896, 37] on button "Save" at bounding box center [897, 36] width 67 height 17
click at [940, 121] on button "Format" at bounding box center [935, 123] width 27 height 11
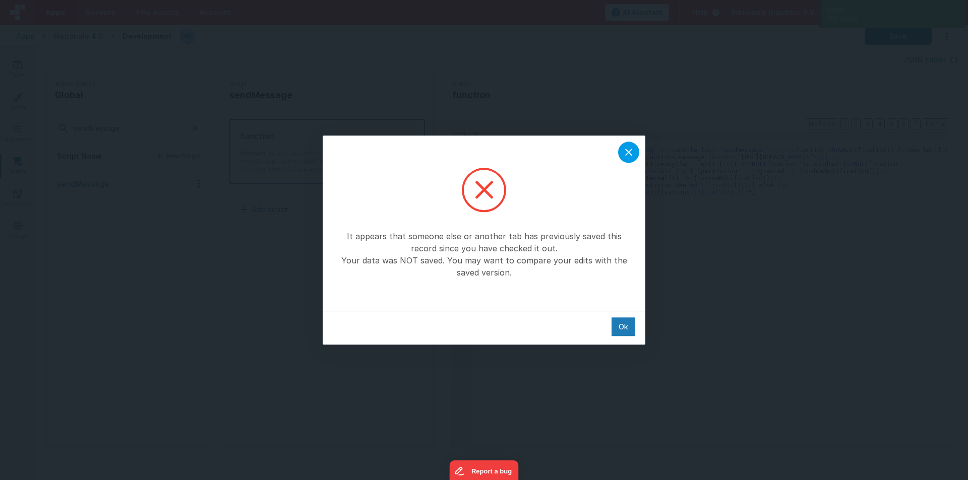
click at [626, 153] on icon at bounding box center [628, 152] width 12 height 12
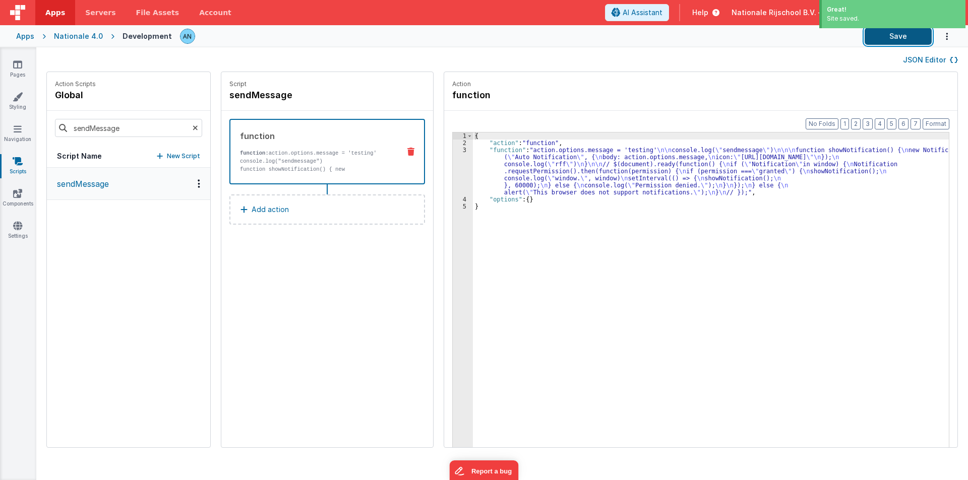
click at [891, 32] on button "Save" at bounding box center [897, 36] width 67 height 17
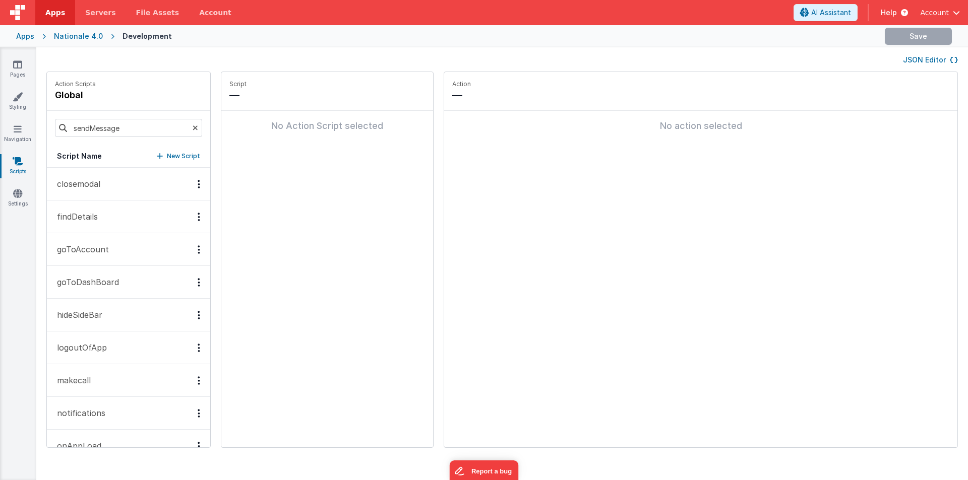
click at [570, 177] on fieldset "Action — No action selected" at bounding box center [700, 259] width 513 height 375
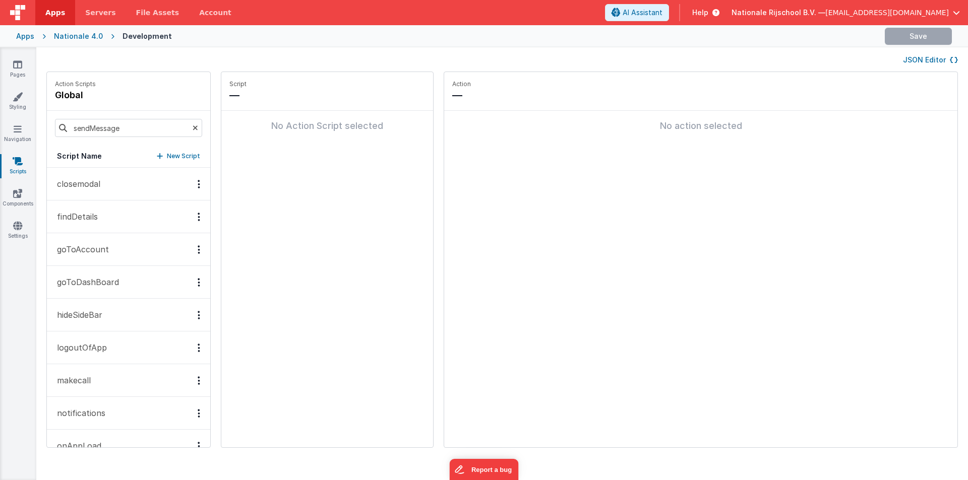
click at [613, 335] on fieldset "Action — No action selected" at bounding box center [700, 259] width 513 height 375
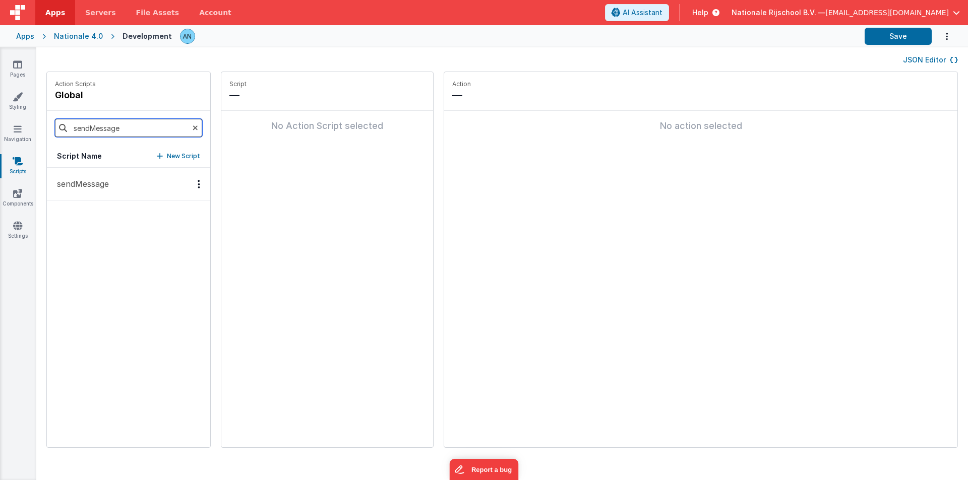
click at [137, 130] on input "sendMessage" at bounding box center [128, 128] width 147 height 18
click at [92, 174] on button "sendMessage" at bounding box center [128, 184] width 163 height 33
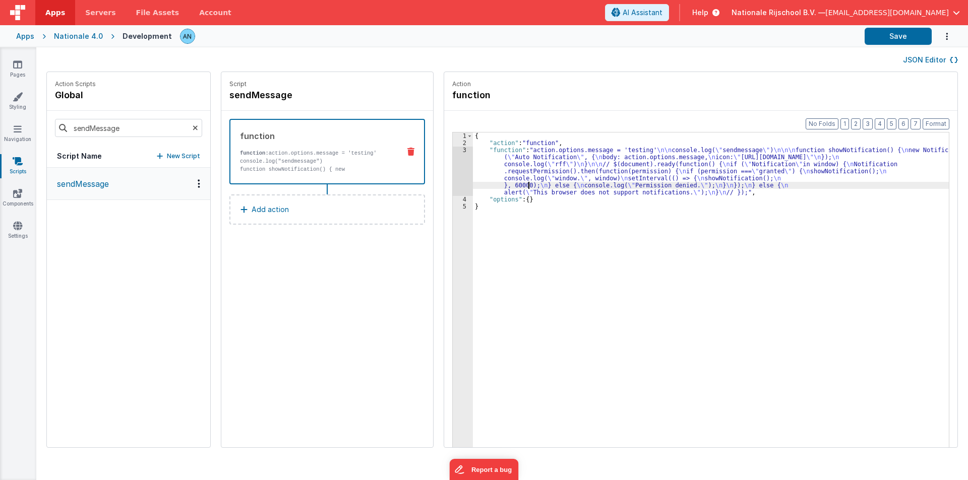
drag, startPoint x: 520, startPoint y: 187, endPoint x: 494, endPoint y: 187, distance: 25.7
click at [519, 187] on div "{ "action" : "function" , "function" : "action.options.message = 'testing' \n\n…" at bounding box center [715, 313] width 485 height 360
click at [453, 166] on div "3" at bounding box center [463, 171] width 20 height 49
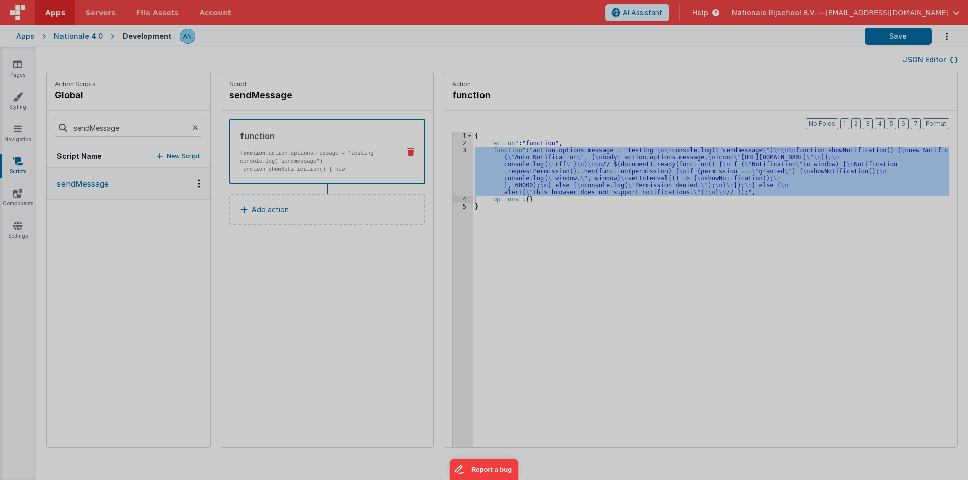
click at [451, 167] on div at bounding box center [484, 244] width 949 height 443
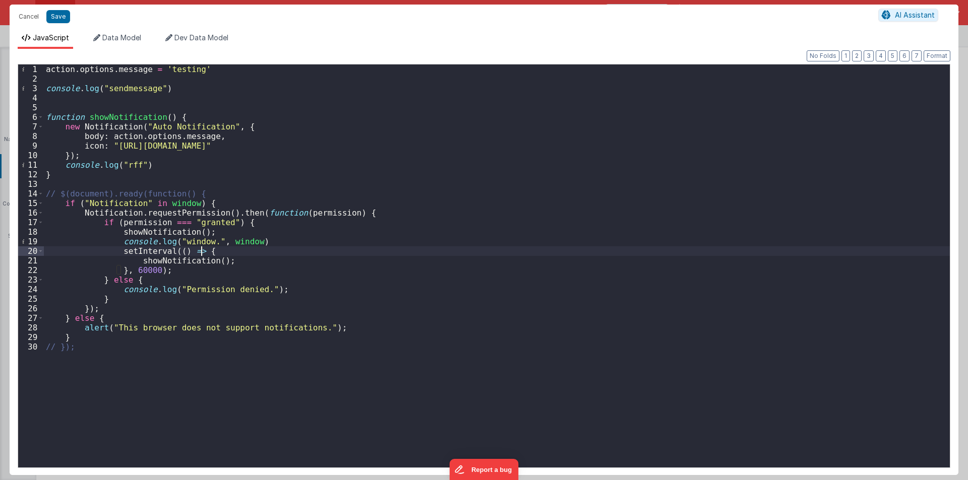
click at [286, 253] on div "action . options . message = 'testing' console . log ( "sendmessage" ) function…" at bounding box center [497, 279] width 906 height 428
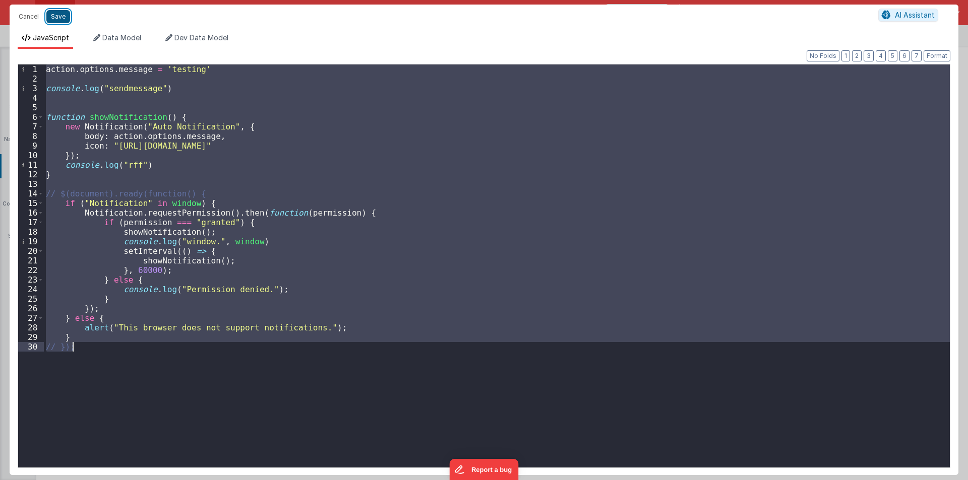
click at [53, 17] on button "Save" at bounding box center [58, 16] width 24 height 13
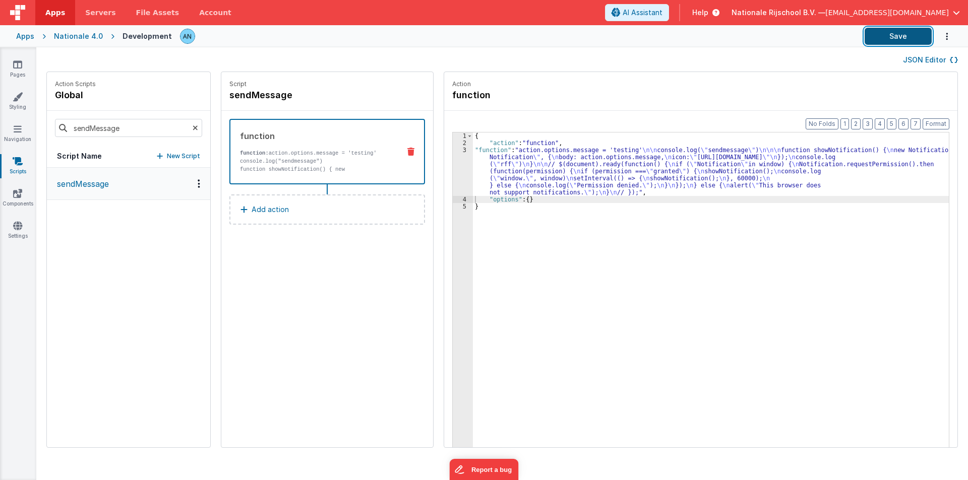
click at [913, 35] on button "Save" at bounding box center [897, 36] width 67 height 17
click at [928, 126] on button "Format" at bounding box center [935, 123] width 27 height 11
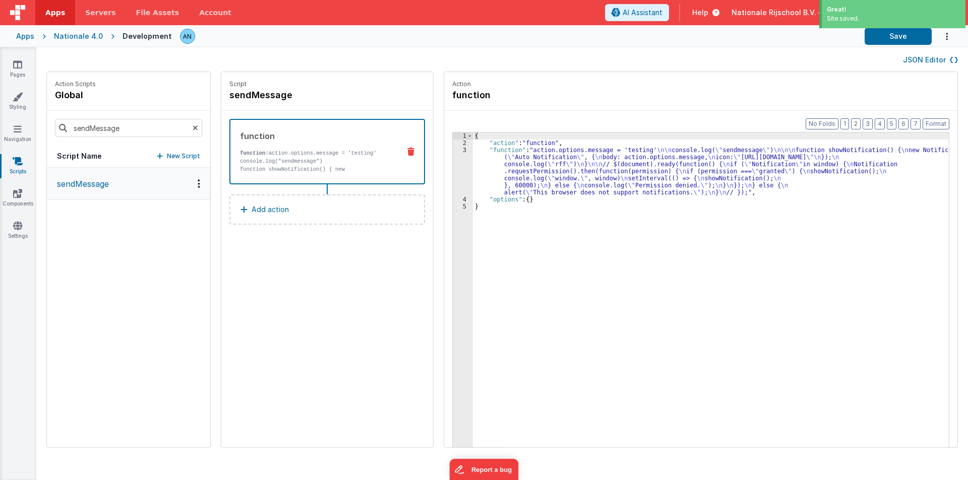
click at [61, 14] on span "Apps" at bounding box center [55, 13] width 20 height 10
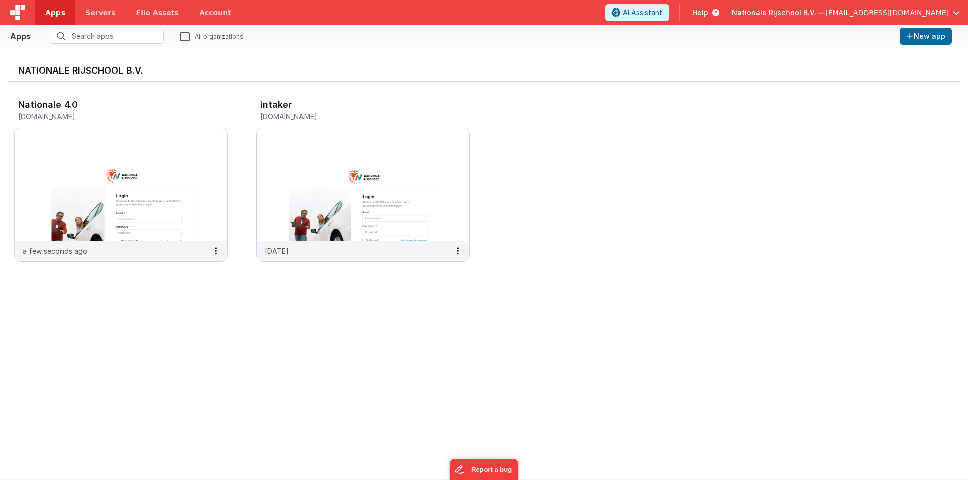
click at [807, 14] on span "Nationale Rijschool B.V. —" at bounding box center [778, 13] width 94 height 10
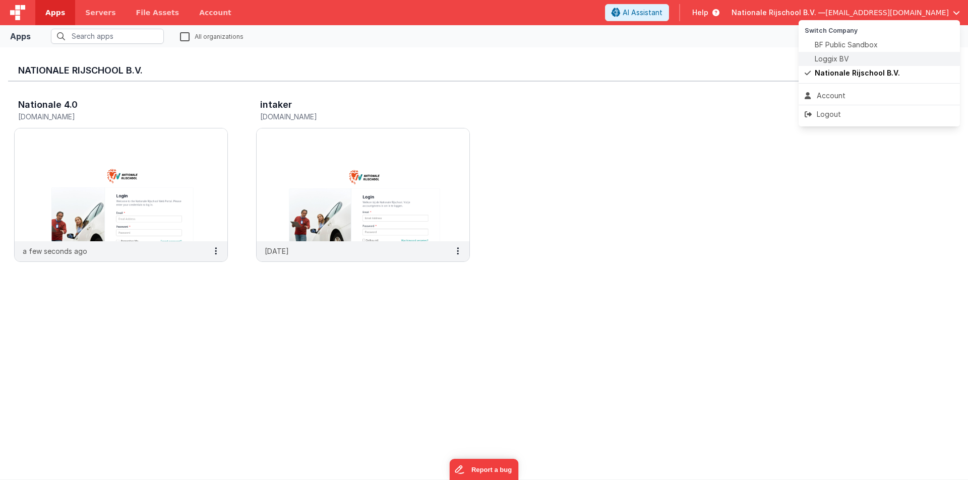
click at [830, 57] on span "Loggix BV" at bounding box center [831, 59] width 34 height 10
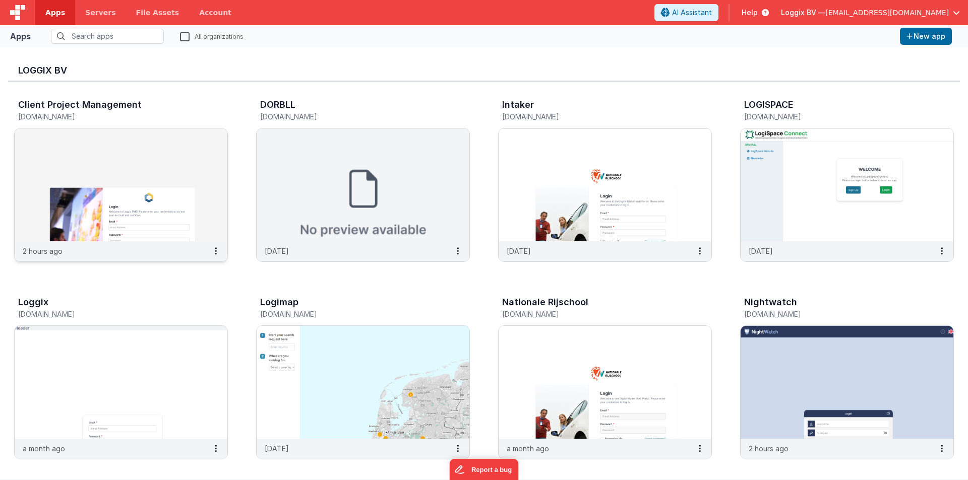
click at [108, 135] on img at bounding box center [121, 185] width 213 height 113
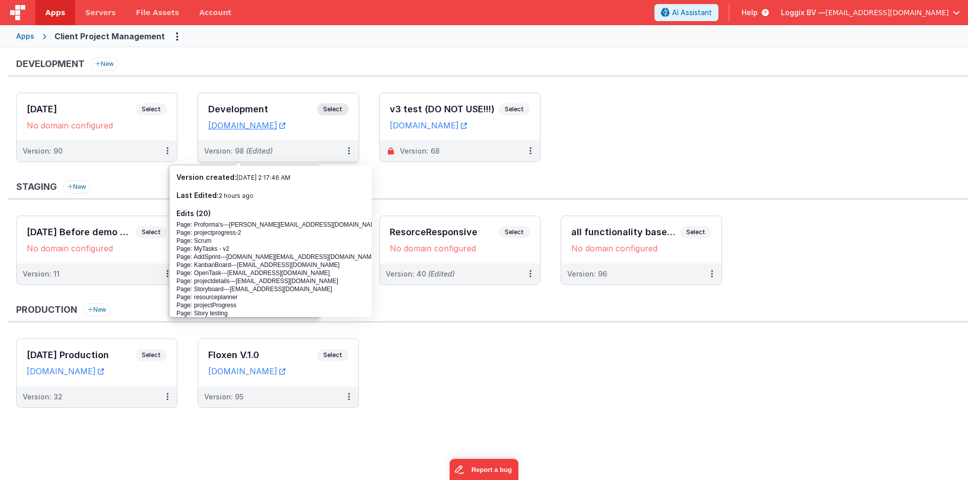
click at [235, 114] on div "Development Select" at bounding box center [278, 111] width 140 height 17
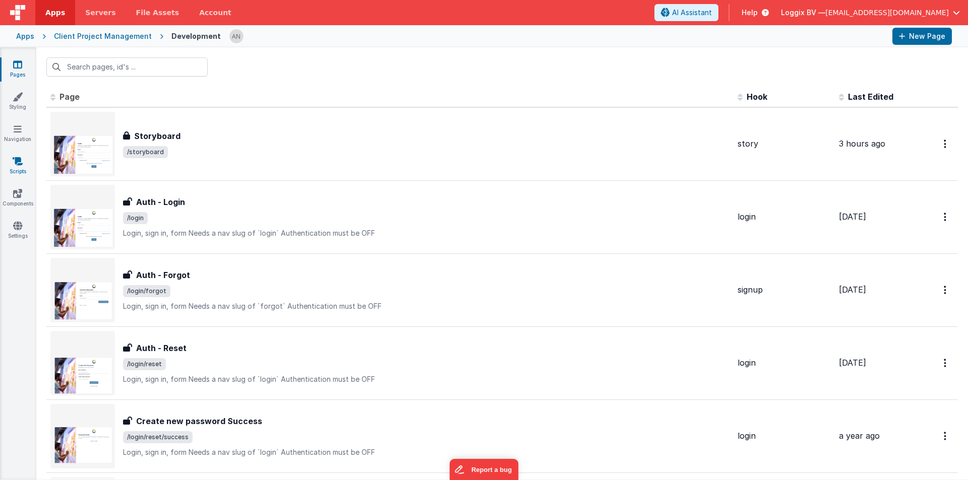
click at [22, 162] on icon at bounding box center [18, 161] width 10 height 10
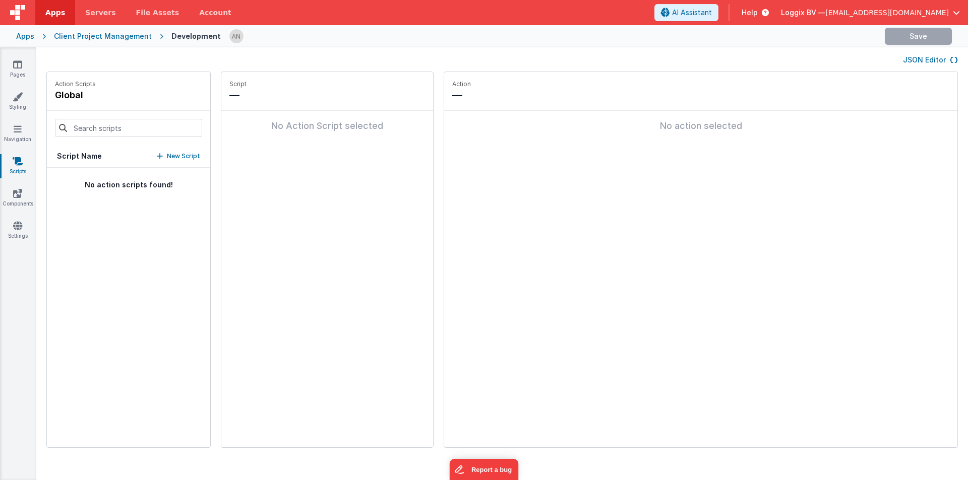
type input "sendMessage"
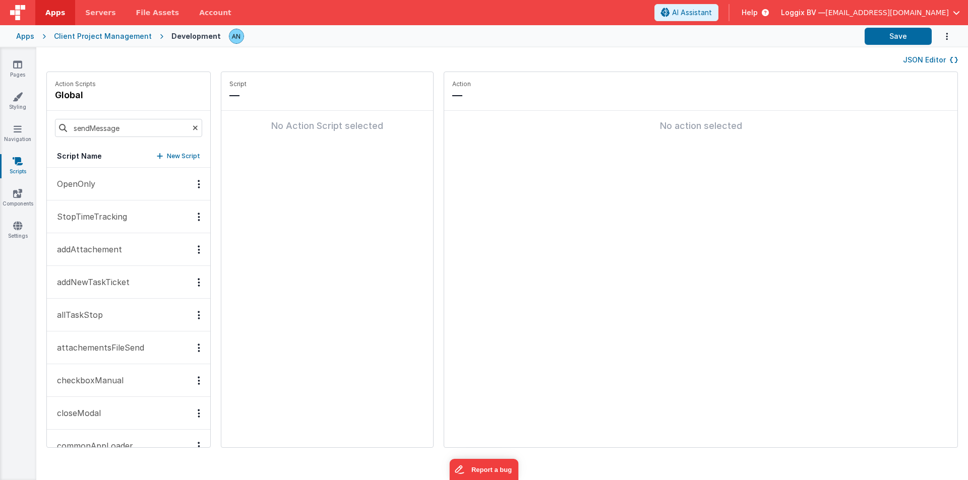
click at [194, 126] on div "sendMessage" at bounding box center [128, 128] width 163 height 34
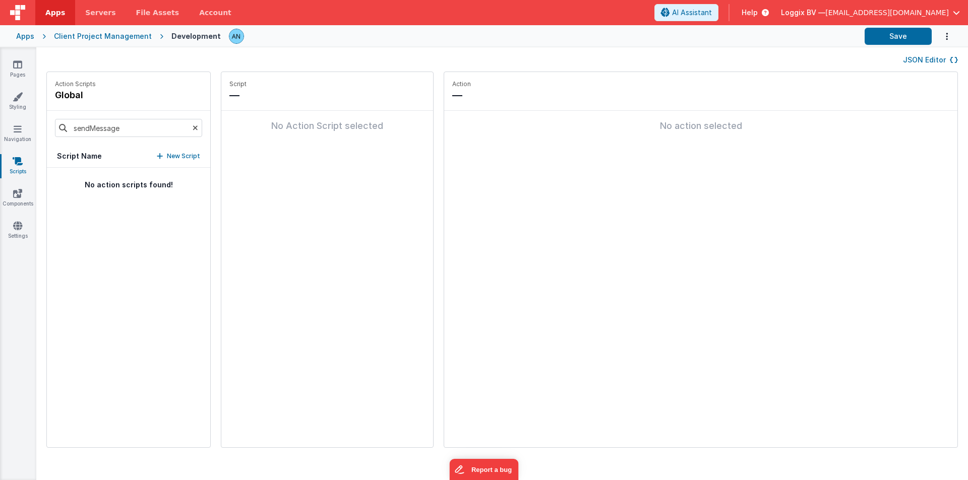
click at [172, 154] on p "New Script" at bounding box center [183, 156] width 33 height 10
paste input "push notifications"
click at [245, 96] on input "push notifications" at bounding box center [279, 95] width 101 height 14
click at [306, 94] on input "pushNotifications" at bounding box center [279, 95] width 101 height 14
type input "pushNotification"
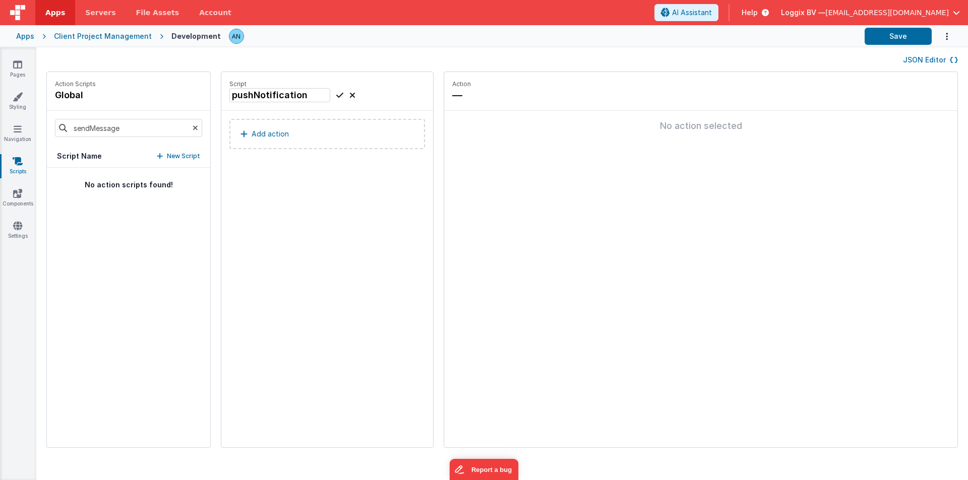
click at [336, 92] on icon at bounding box center [339, 95] width 7 height 12
click at [262, 140] on p "Add action" at bounding box center [270, 134] width 37 height 12
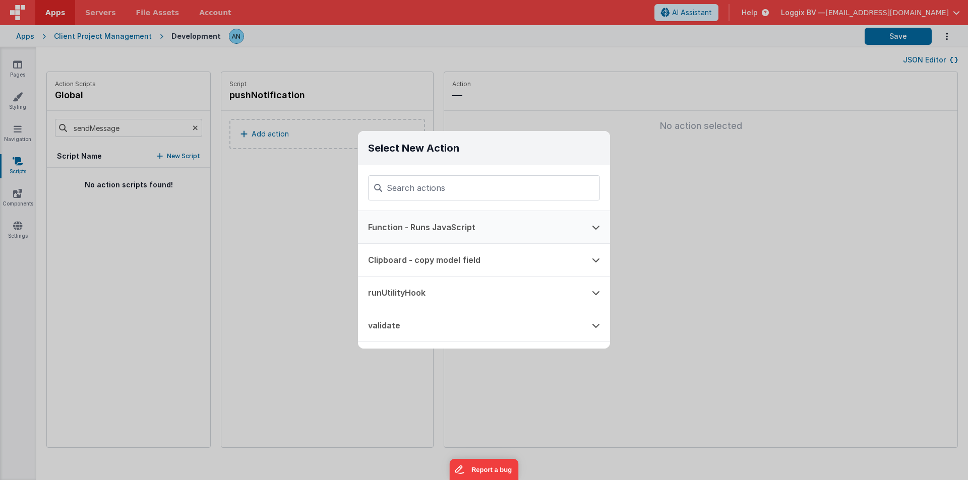
click at [394, 230] on button "Function - Runs JavaScript" at bounding box center [470, 227] width 224 height 32
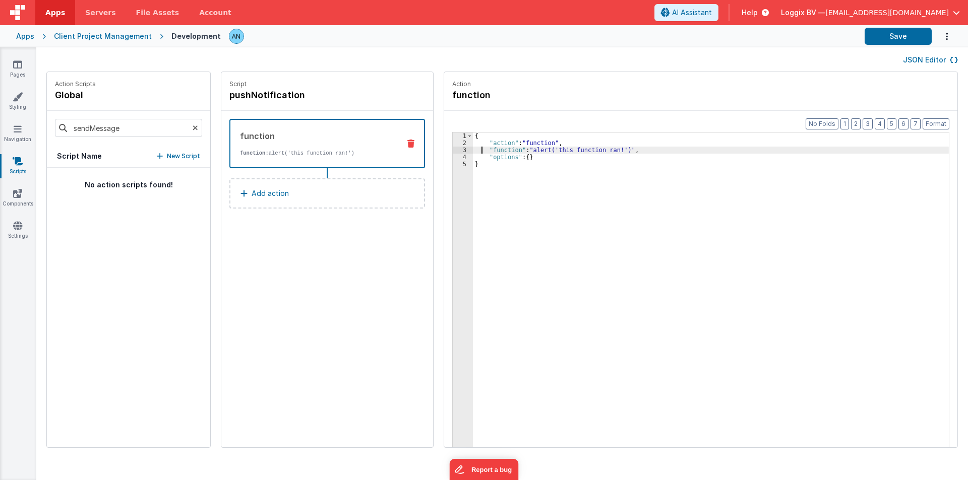
click at [473, 150] on div "{ "action" : "function" , "function" : "alert('this function ran!')" , "options…" at bounding box center [715, 313] width 485 height 360
click at [453, 151] on div "3" at bounding box center [463, 150] width 20 height 7
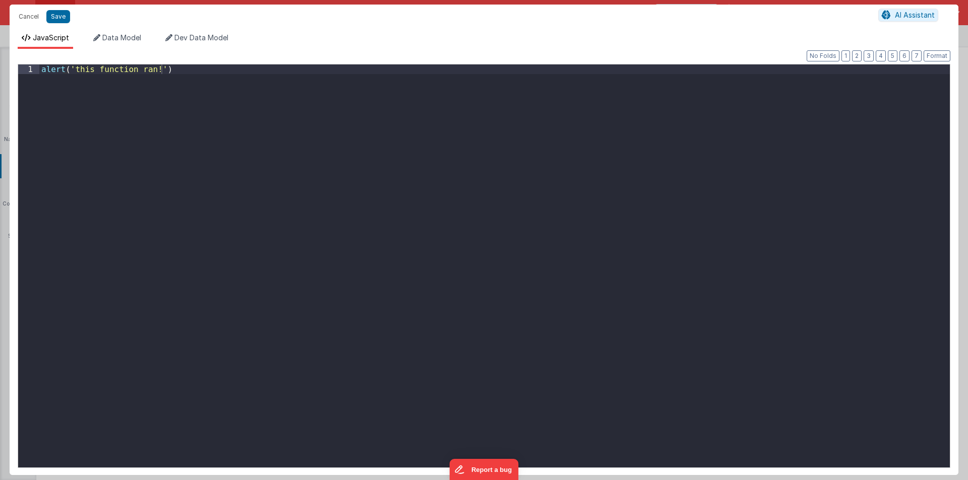
click at [449, 151] on div "Cancel Save AI Assistant JavaScript Data Model Dev Data Model Format 7 6 5 4 3 …" at bounding box center [484, 240] width 968 height 480
click at [449, 151] on div "alert ( 'this function ran!' )" at bounding box center [494, 276] width 910 height 422
click at [336, 224] on div "alert ( 'this function ran!' )" at bounding box center [494, 276] width 910 height 422
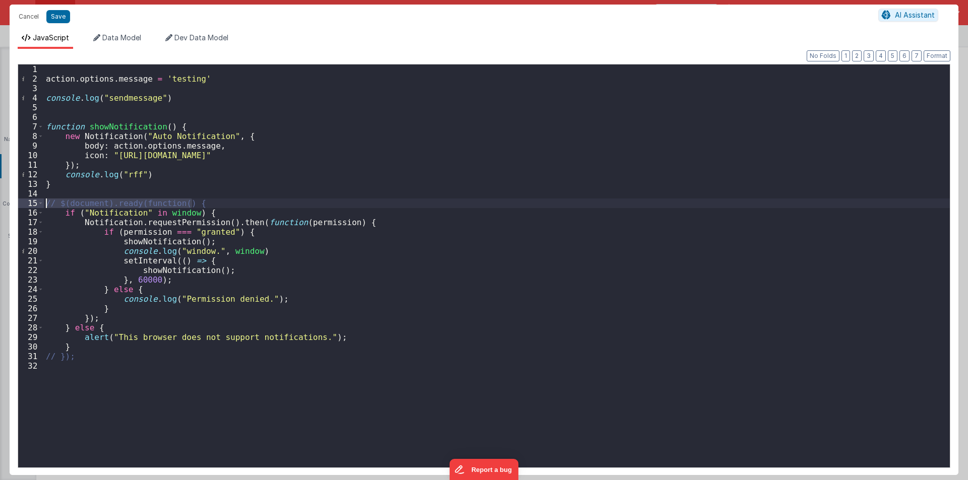
drag, startPoint x: 200, startPoint y: 204, endPoint x: 28, endPoint y: 206, distance: 172.4
click at [28, 206] on div "1 2 3 4 5 6 7 8 9 10 11 12 13 14 15 16 17 18 19 20 21 22 23 24 25 26 27 28 29 3…" at bounding box center [484, 266] width 932 height 404
click at [89, 357] on div "action . options . message = 'testing' console . log ( "sendmessage" ) function…" at bounding box center [497, 276] width 906 height 422
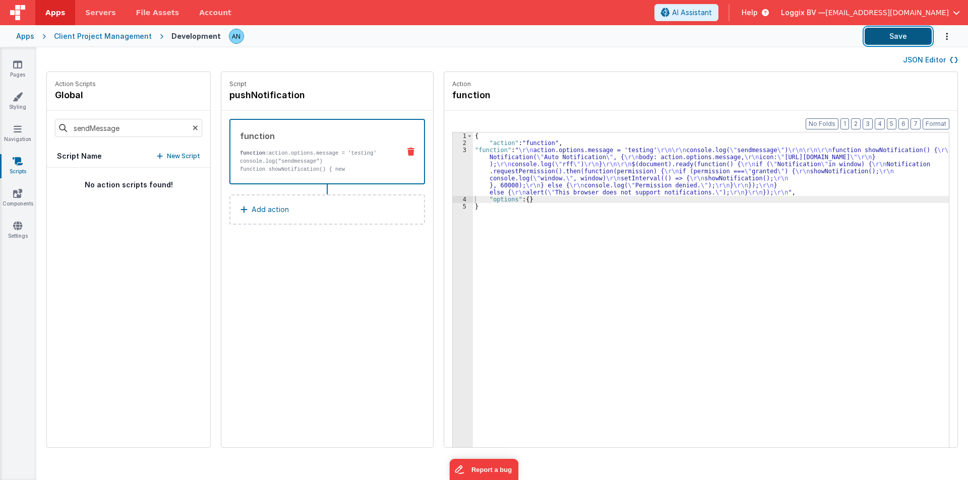
click at [887, 36] on button "Save" at bounding box center [897, 36] width 67 height 17
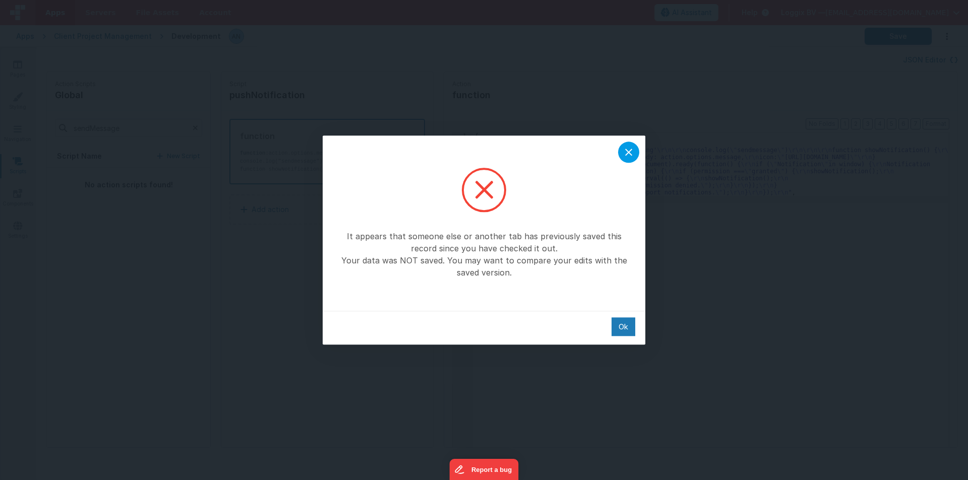
click at [626, 151] on icon at bounding box center [628, 152] width 12 height 12
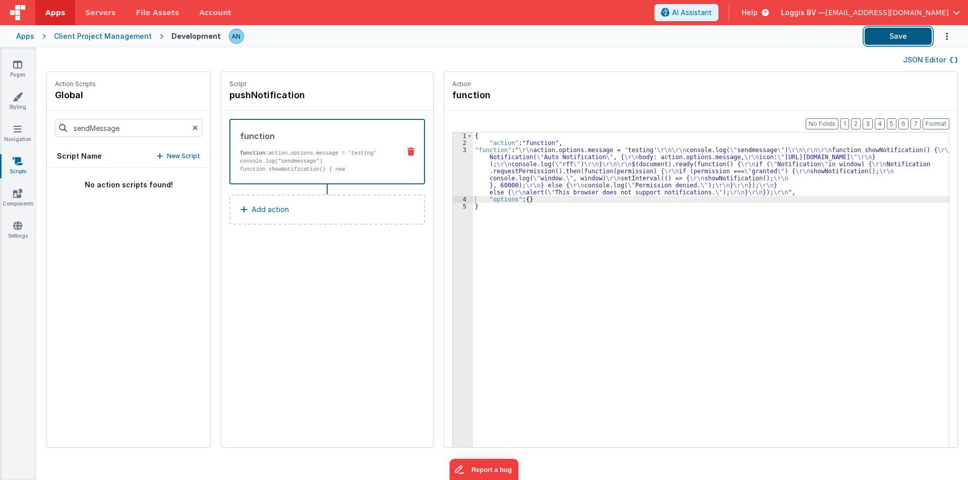
click at [896, 37] on button "Save" at bounding box center [897, 36] width 67 height 17
click at [937, 122] on button "Format" at bounding box center [935, 123] width 27 height 11
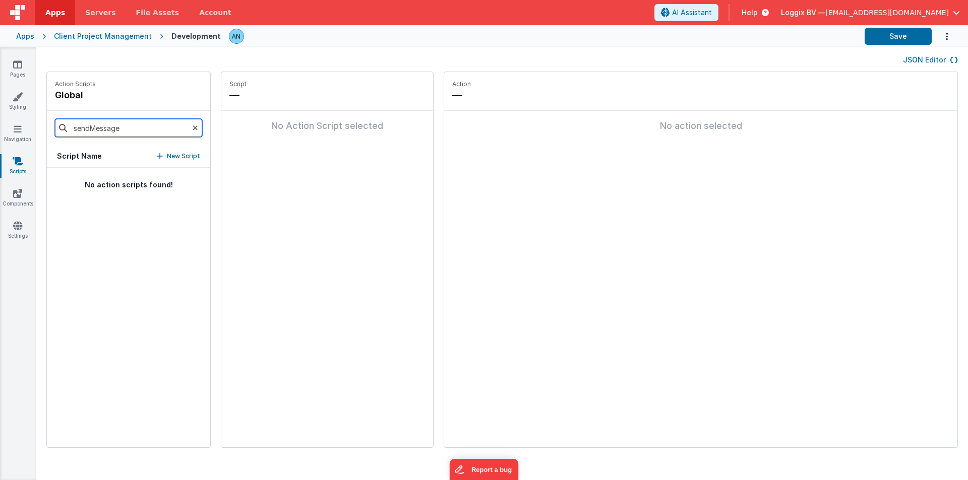
click at [146, 126] on input "sendMessage" at bounding box center [128, 128] width 147 height 18
click at [120, 188] on button "pushNotification" at bounding box center [128, 184] width 163 height 33
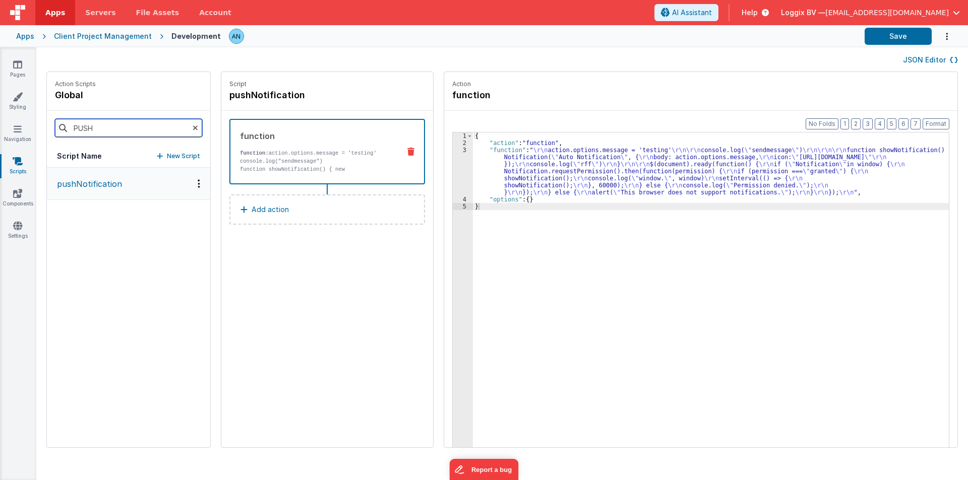
click at [103, 126] on input "PUSH" at bounding box center [128, 128] width 147 height 18
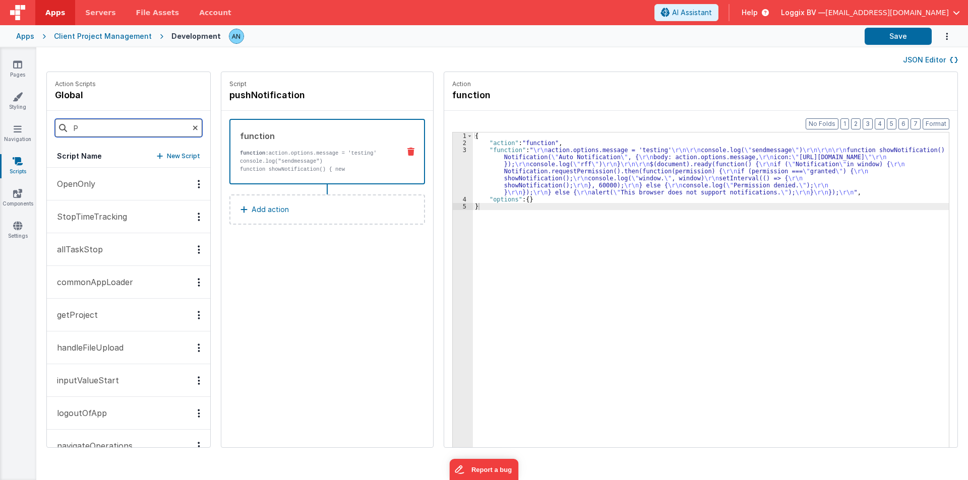
type input "P"
click at [453, 161] on div "3" at bounding box center [463, 171] width 20 height 49
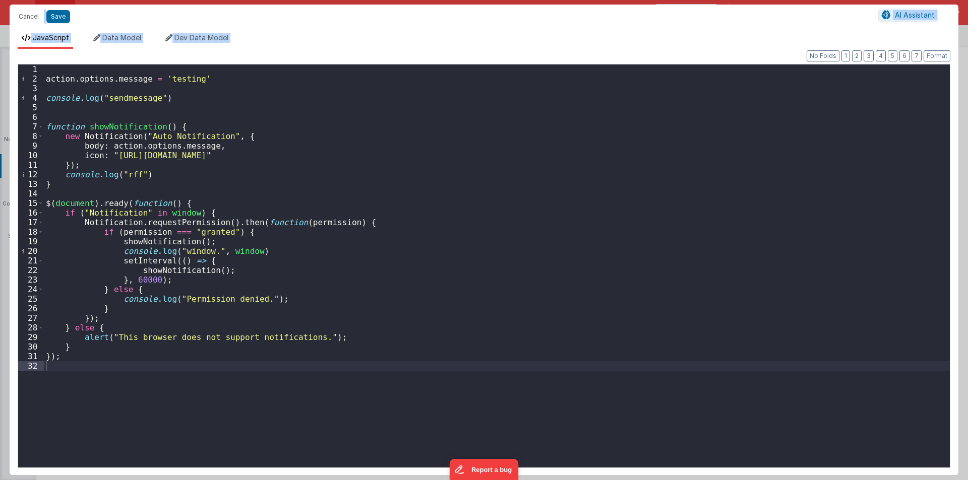
click at [143, 281] on div "action . options . message = 'testing' console . log ( "sendmessage" ) function…" at bounding box center [497, 279] width 906 height 428
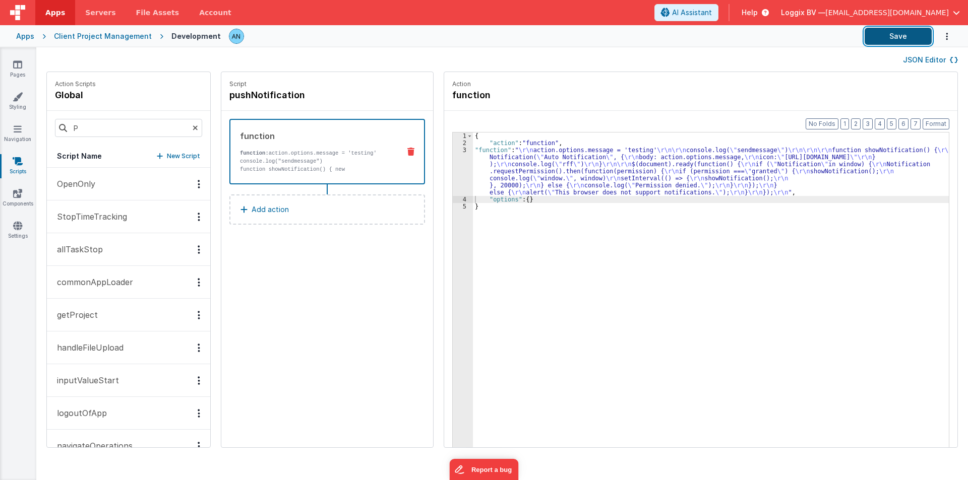
click at [910, 28] on button "Save" at bounding box center [897, 36] width 67 height 17
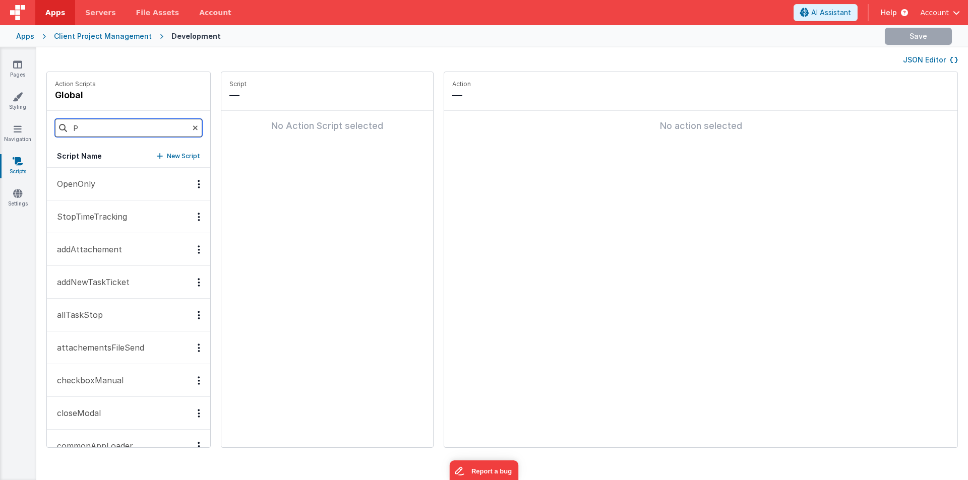
click at [83, 125] on input "P" at bounding box center [128, 128] width 147 height 18
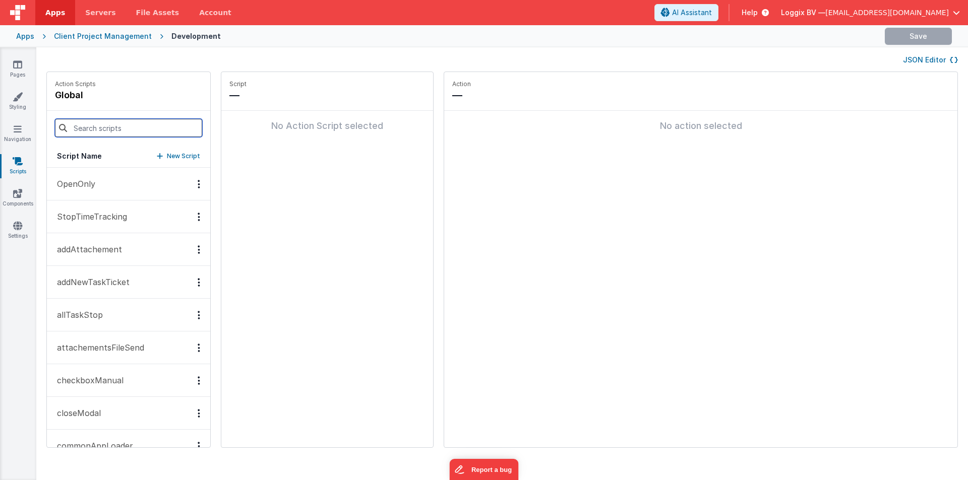
click at [82, 132] on input at bounding box center [128, 128] width 147 height 18
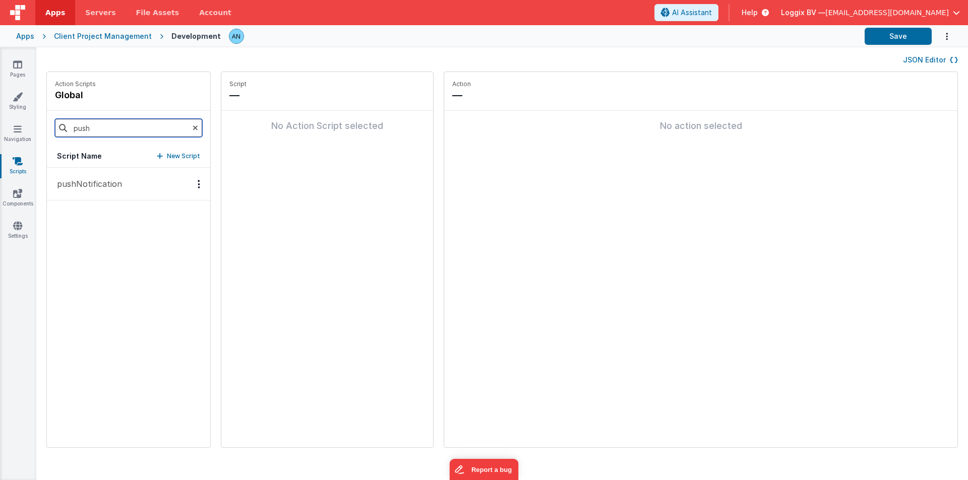
type input "push"
click at [102, 189] on p "pushNotification" at bounding box center [86, 184] width 71 height 12
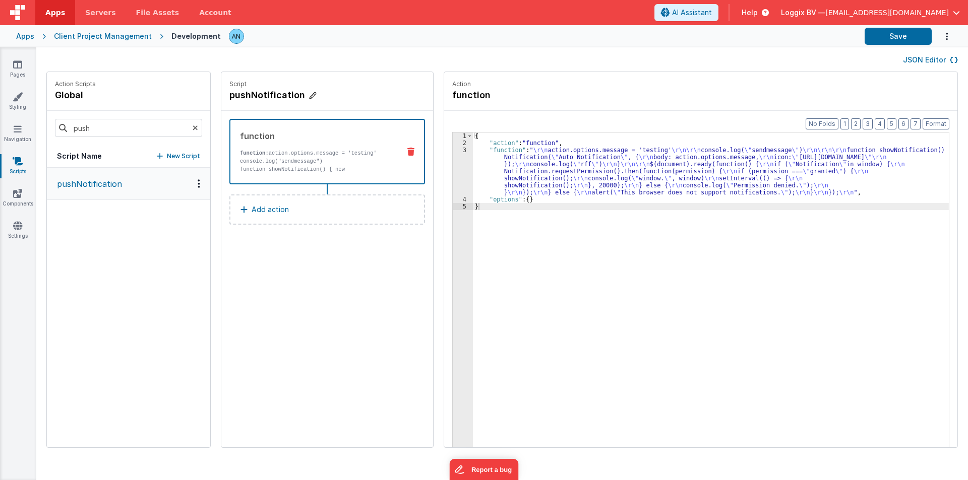
click at [236, 93] on h4 "pushNotification" at bounding box center [304, 95] width 151 height 14
click at [193, 126] on icon at bounding box center [196, 128] width 6 height 34
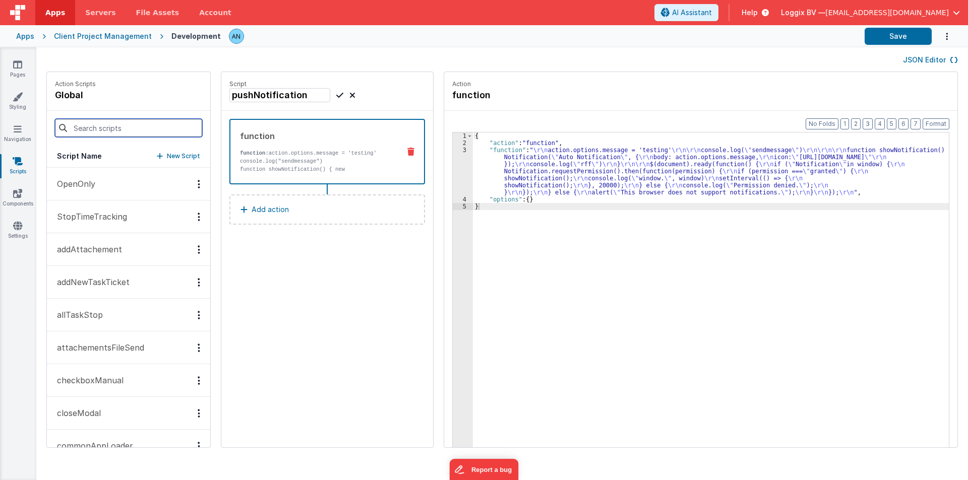
click at [105, 132] on input at bounding box center [128, 128] width 147 height 18
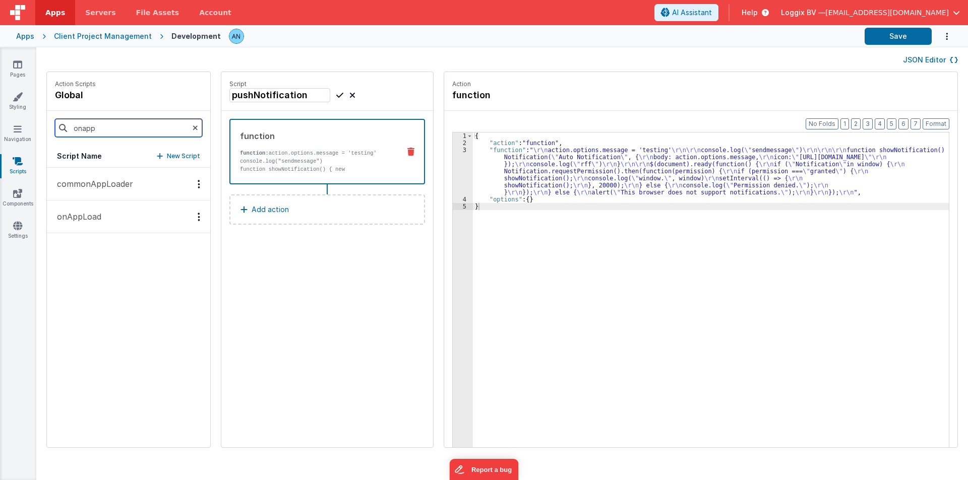
type input "onapp"
click at [98, 211] on p "onAppLoad" at bounding box center [76, 217] width 50 height 12
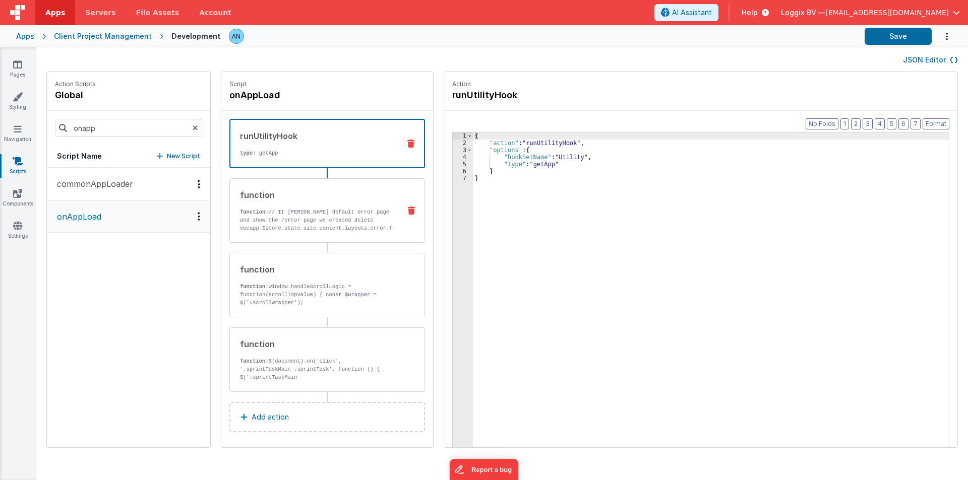
click at [309, 200] on div "function" at bounding box center [316, 195] width 152 height 12
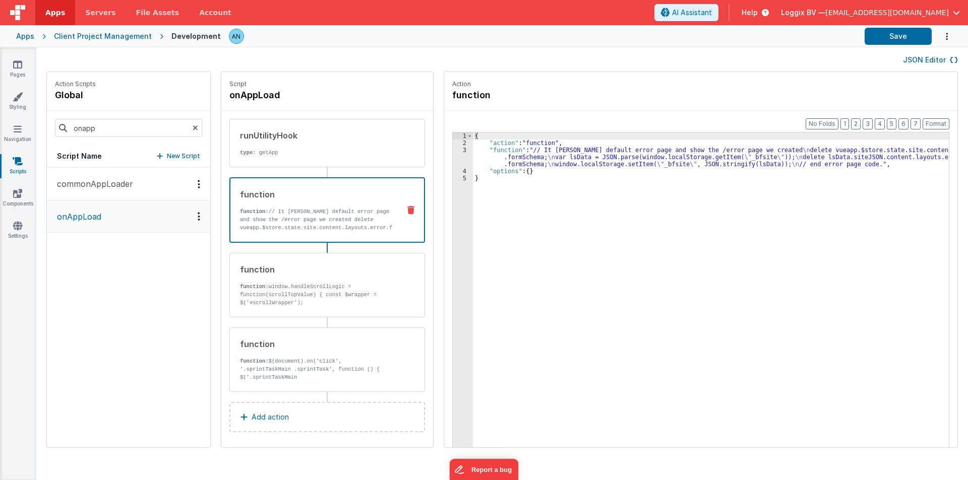
click at [480, 161] on div "{ "action" : "function" , "function" : "// It [PERSON_NAME] default error page …" at bounding box center [715, 313] width 485 height 360
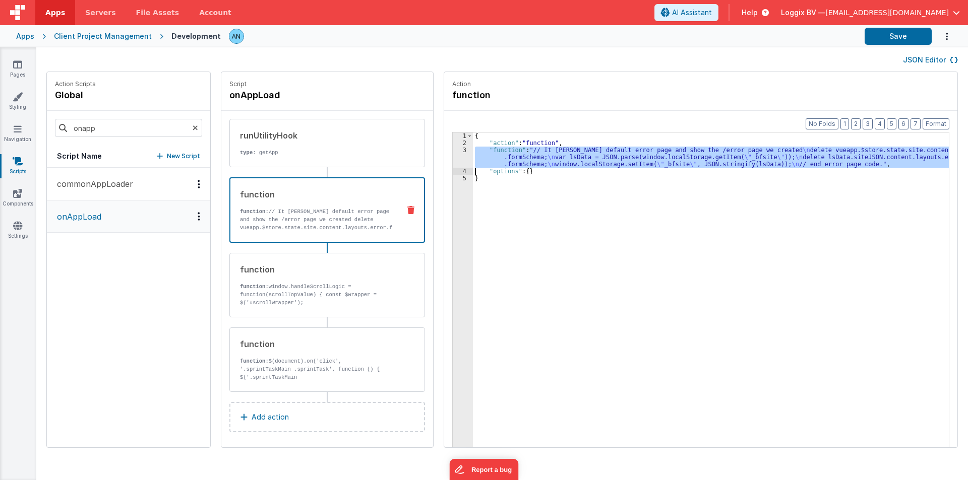
click at [453, 154] on div "3" at bounding box center [463, 157] width 20 height 21
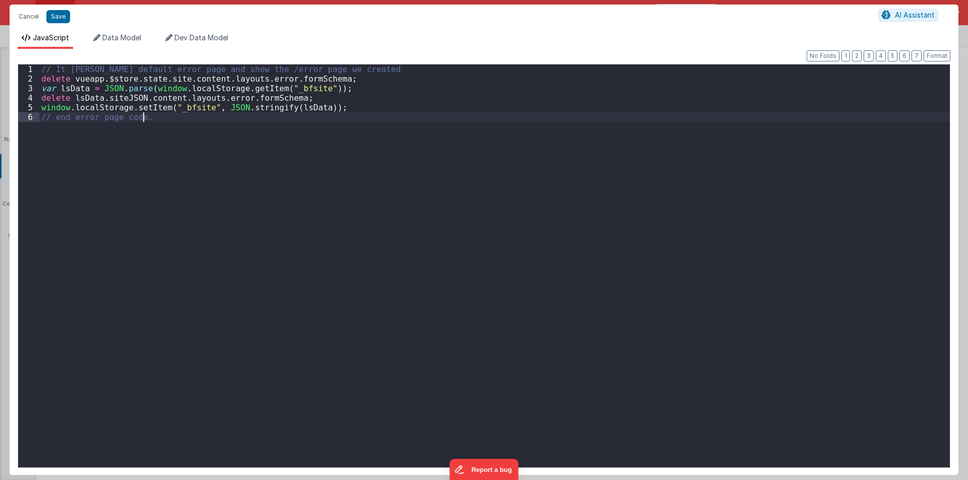
drag, startPoint x: 166, startPoint y: 118, endPoint x: 40, endPoint y: 123, distance: 126.1
click at [40, 123] on div "// It [PERSON_NAME] default error page and show the /error page we created dele…" at bounding box center [494, 279] width 910 height 428
click at [51, 159] on div "// It [PERSON_NAME] default error page and show the /error page we created dele…" at bounding box center [497, 279] width 906 height 428
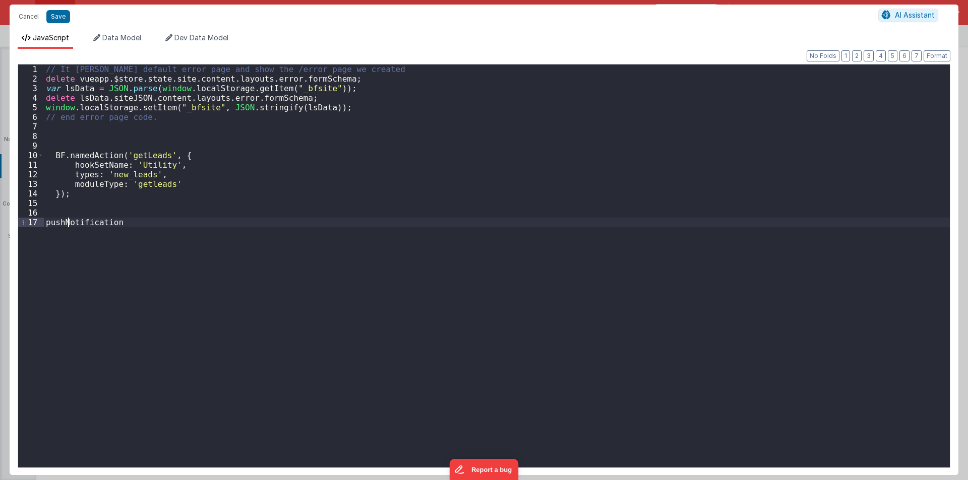
click at [70, 222] on div "// It [PERSON_NAME] default error page and show the /error page we created dele…" at bounding box center [497, 279] width 906 height 428
click at [133, 157] on div "// It [PERSON_NAME] default error page and show the /error page we created dele…" at bounding box center [497, 279] width 906 height 428
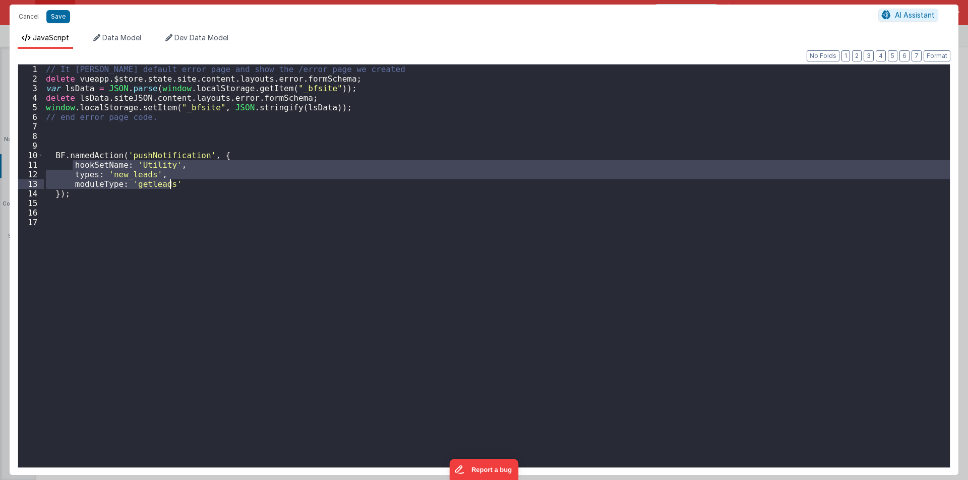
drag, startPoint x: 74, startPoint y: 164, endPoint x: 174, endPoint y: 183, distance: 102.2
click at [174, 183] on div "// It [PERSON_NAME] default error page and show the /error page we created dele…" at bounding box center [497, 279] width 906 height 428
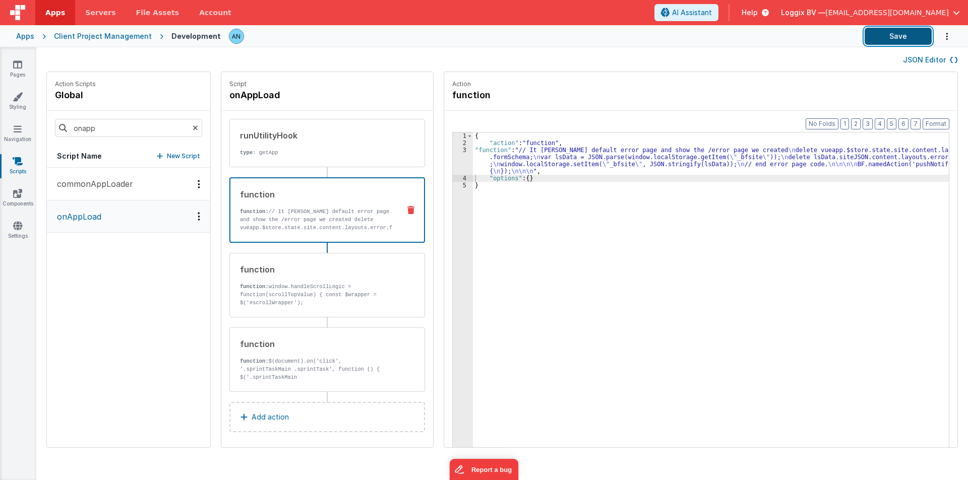
click at [884, 34] on button "Save" at bounding box center [897, 36] width 67 height 17
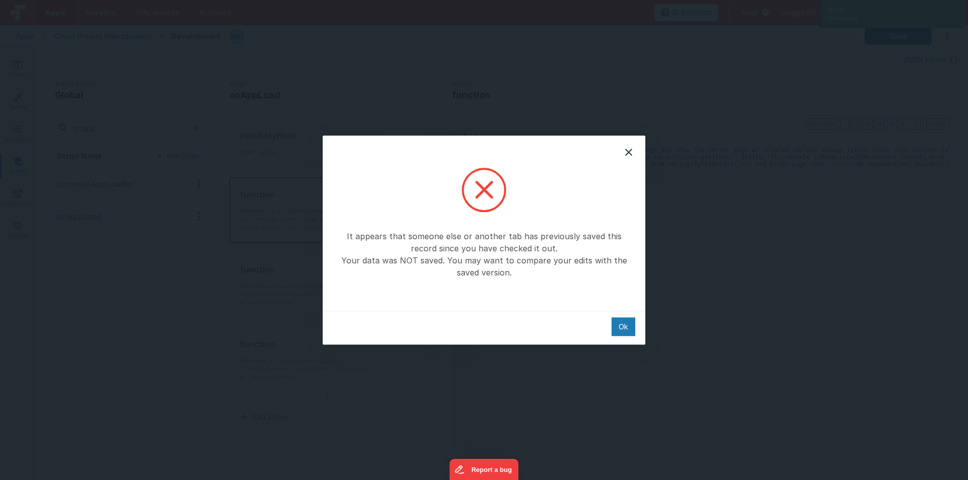
click at [935, 123] on div "It appears that someone else or another tab has previously saved this record si…" at bounding box center [484, 240] width 968 height 480
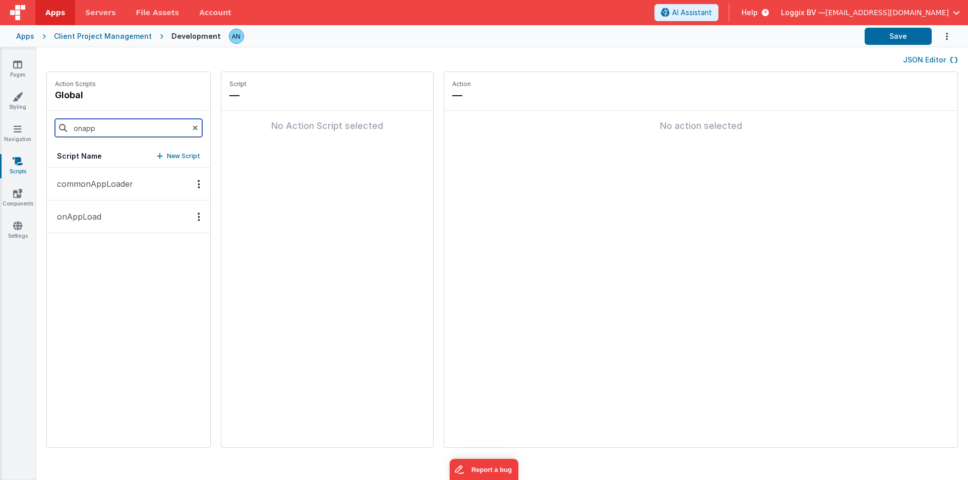
click at [104, 131] on input "onapp" at bounding box center [128, 128] width 147 height 18
type input "push"
click at [102, 181] on p "pushNotification" at bounding box center [86, 184] width 71 height 12
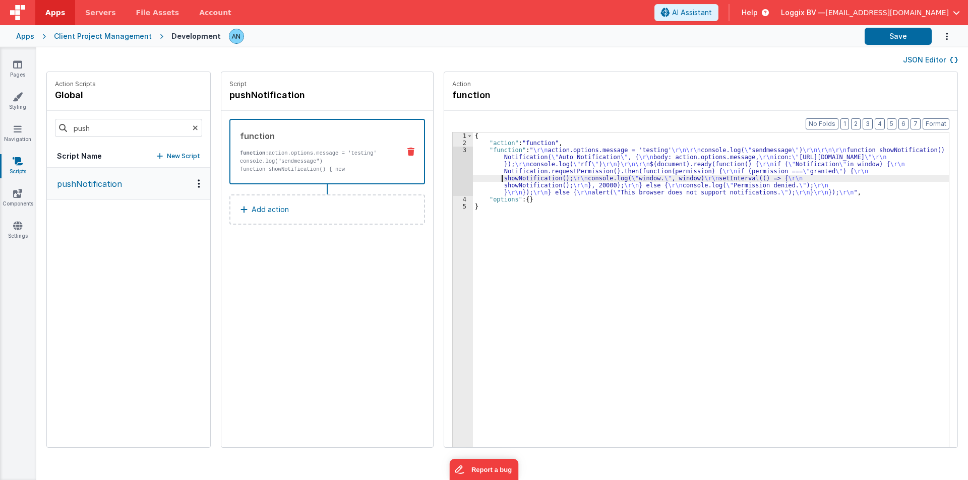
click at [475, 175] on div "{ "action" : "function" , "function" : " \r\n action.options.message = 'testing…" at bounding box center [715, 313] width 485 height 360
click at [453, 155] on div "3" at bounding box center [463, 171] width 20 height 49
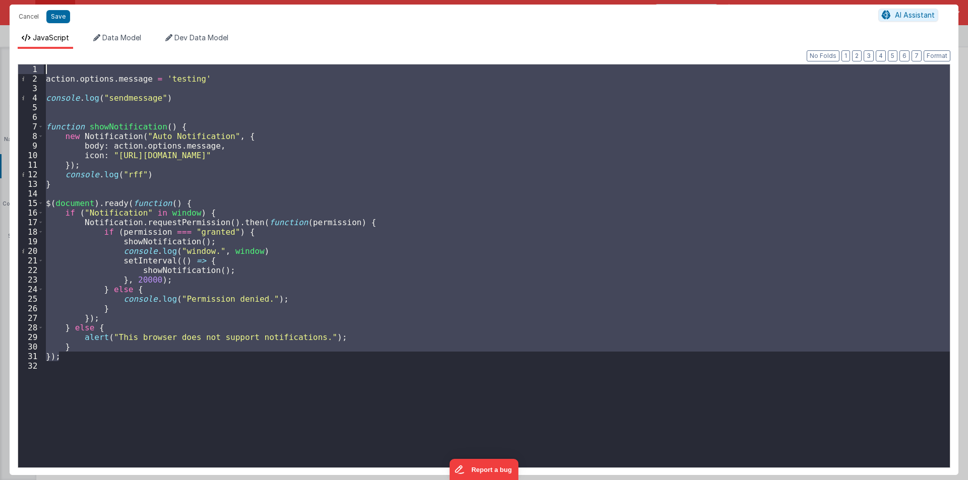
drag, startPoint x: 62, startPoint y: 357, endPoint x: 0, endPoint y: 60, distance: 303.4
click at [0, 60] on div "Cancel Save AI Assistant JavaScript Data Model Dev Data Model Format 7 6 5 4 3 …" at bounding box center [484, 240] width 968 height 480
click at [55, 14] on button "Save" at bounding box center [58, 16] width 24 height 13
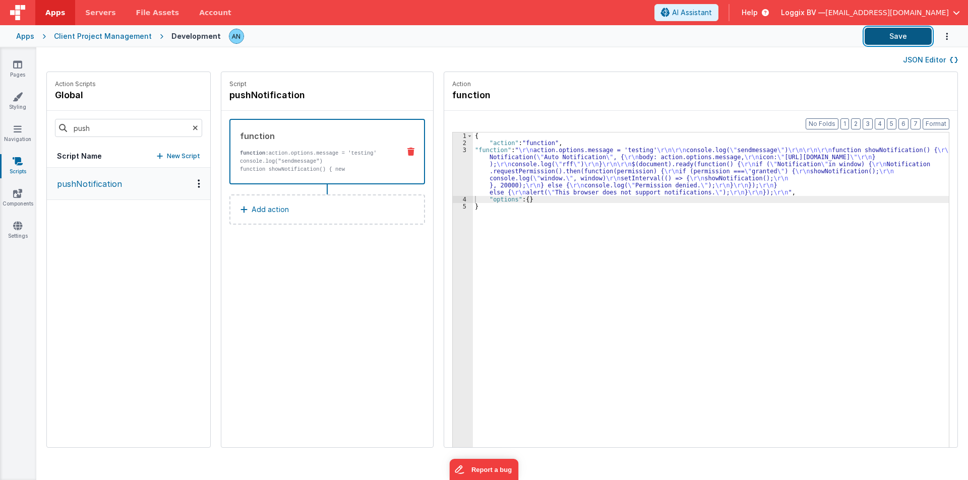
click at [897, 36] on button "Save" at bounding box center [897, 36] width 67 height 17
click at [936, 119] on button "Format" at bounding box center [935, 123] width 27 height 11
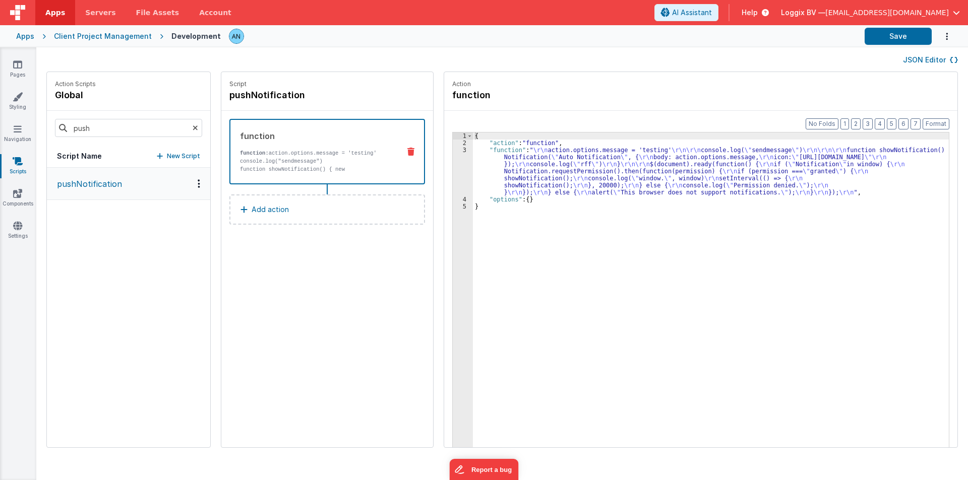
click at [452, 162] on div "1 2 3 4 5 { "action" : "function" , "function" : " \r\n action.options.message …" at bounding box center [700, 305] width 497 height 347
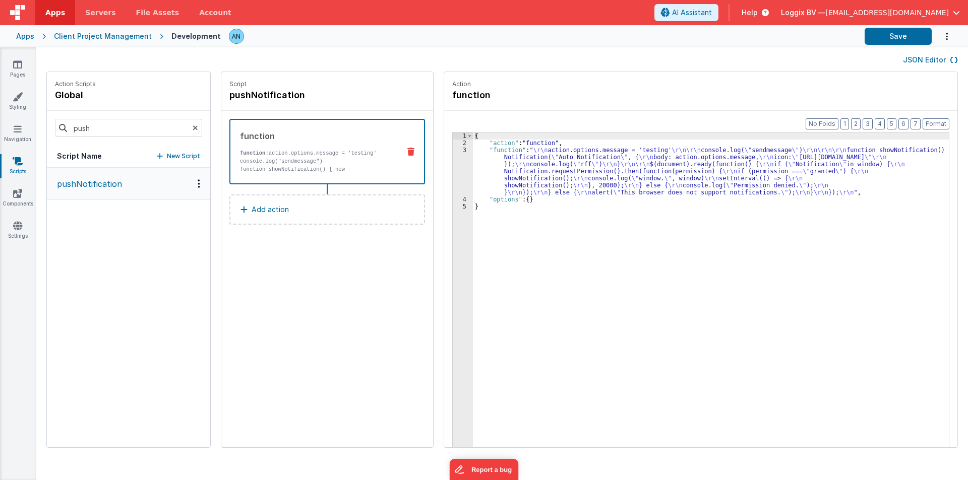
click at [453, 163] on div "3" at bounding box center [463, 171] width 20 height 49
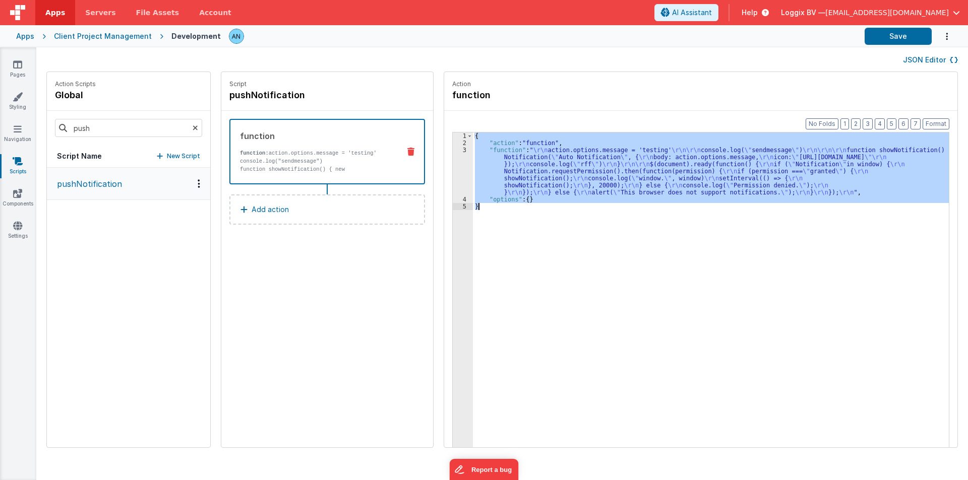
click at [453, 163] on div "3" at bounding box center [463, 171] width 20 height 49
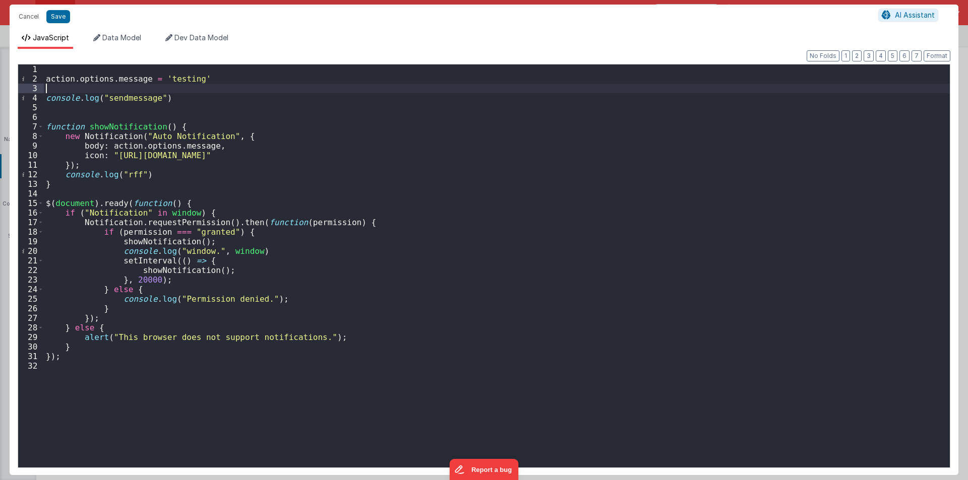
click at [53, 90] on div "action . options . message = 'testing' console . log ( "sendmessage" ) function…" at bounding box center [497, 276] width 906 height 422
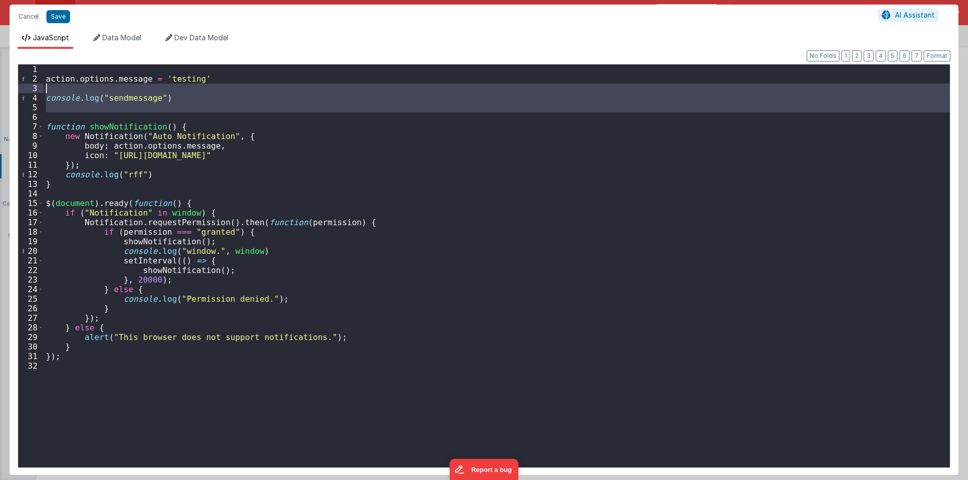
drag, startPoint x: 50, startPoint y: 115, endPoint x: 36, endPoint y: 92, distance: 27.1
click at [36, 92] on div "1 2 3 4 5 6 7 8 9 10 11 12 13 14 15 16 17 18 19 20 21 22 23 24 25 26 27 28 29 3…" at bounding box center [484, 266] width 932 height 404
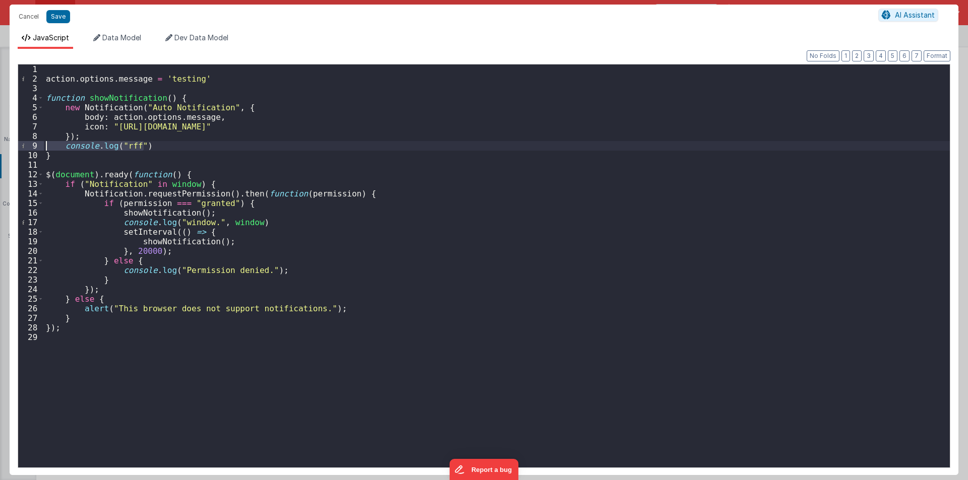
drag, startPoint x: 145, startPoint y: 145, endPoint x: 36, endPoint y: 149, distance: 108.9
click at [36, 149] on div "1 2 3 4 5 6 7 8 9 10 11 12 13 14 15 16 17 18 19 20 21 22 23 24 25 26 27 28 29 a…" at bounding box center [484, 266] width 932 height 404
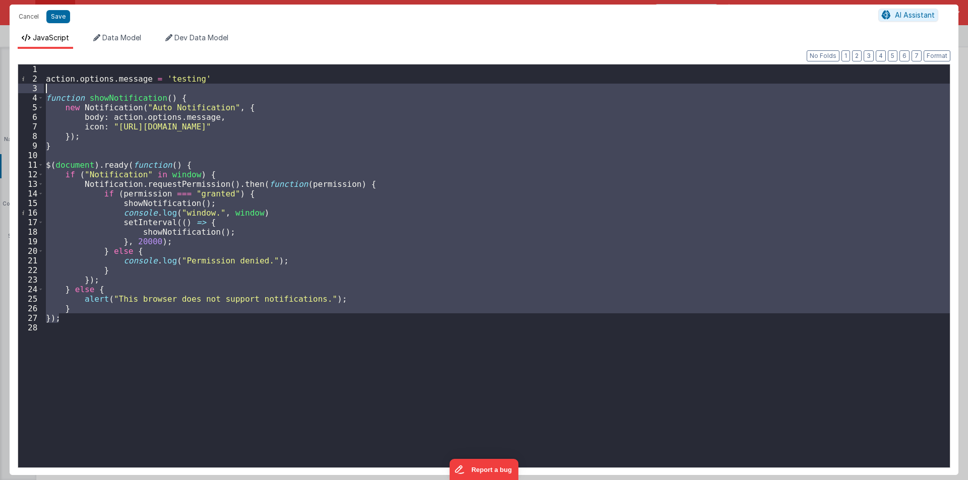
drag, startPoint x: 71, startPoint y: 323, endPoint x: 0, endPoint y: 88, distance: 244.8
click at [0, 88] on div "Cancel Save AI Assistant JavaScript Data Model Dev Data Model Format 7 6 5 4 3 …" at bounding box center [484, 240] width 968 height 480
click at [55, 87] on div "action . options . message = 'testing' function showNotification ( ) { new Noti…" at bounding box center [497, 266] width 906 height 403
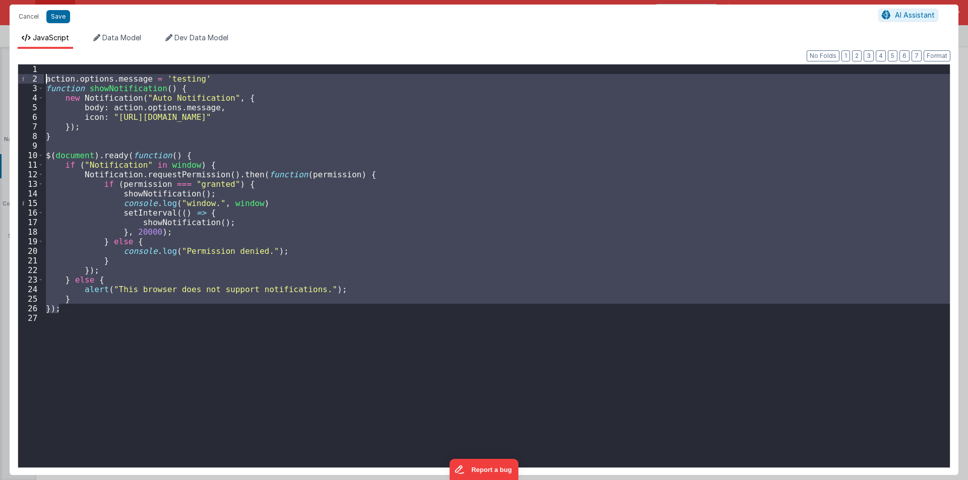
drag, startPoint x: 69, startPoint y: 308, endPoint x: 0, endPoint y: 82, distance: 236.5
click at [0, 82] on div "Cancel Save AI Assistant JavaScript Data Model Dev Data Model Format 7 6 5 4 3 …" at bounding box center [484, 240] width 968 height 480
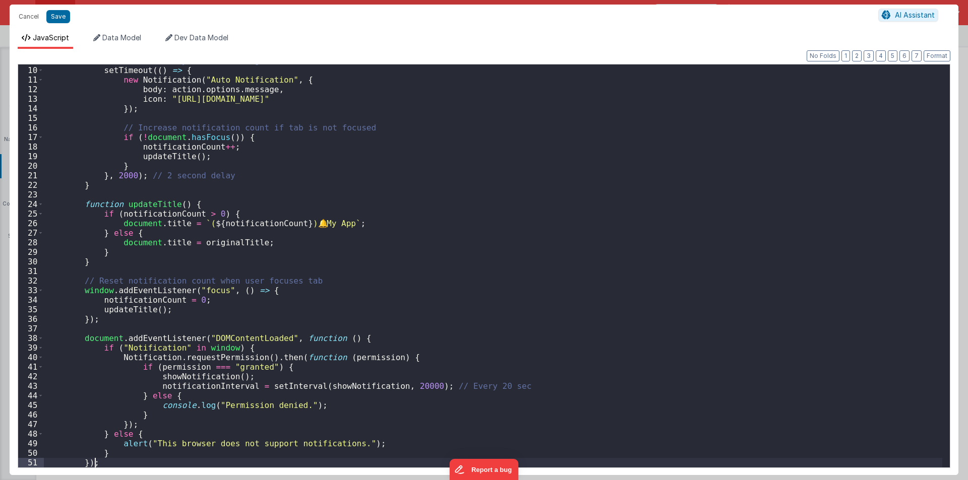
scroll to position [85, 0]
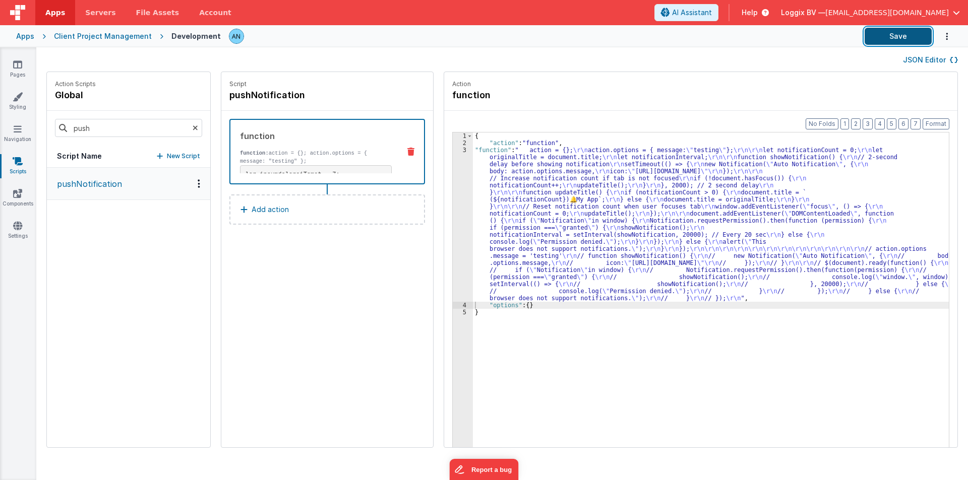
click at [896, 33] on button "Save" at bounding box center [897, 36] width 67 height 17
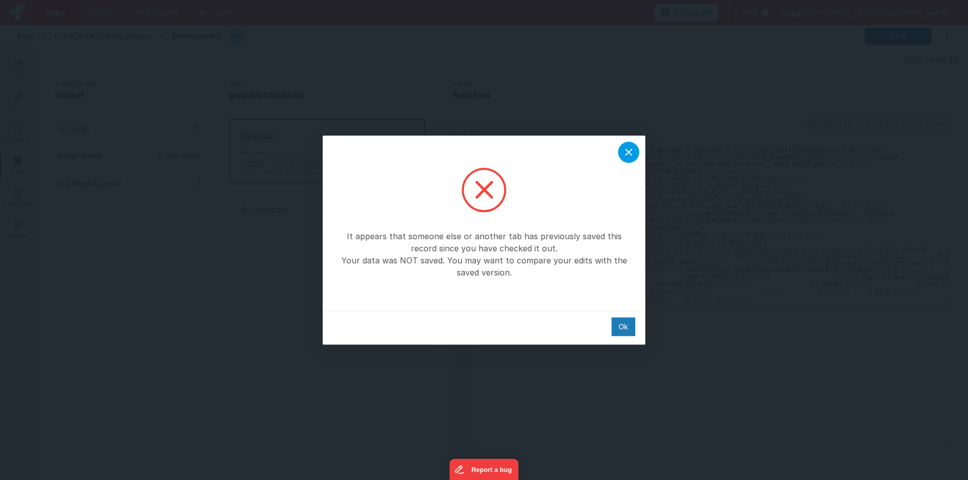
click at [636, 152] on div at bounding box center [628, 152] width 21 height 21
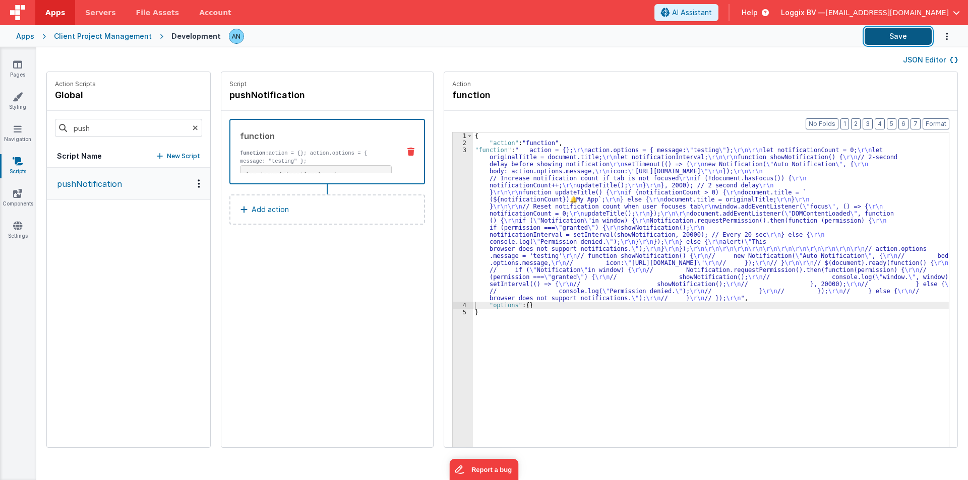
click at [920, 30] on button "Save" at bounding box center [897, 36] width 67 height 17
click at [938, 121] on button "Format" at bounding box center [935, 123] width 27 height 11
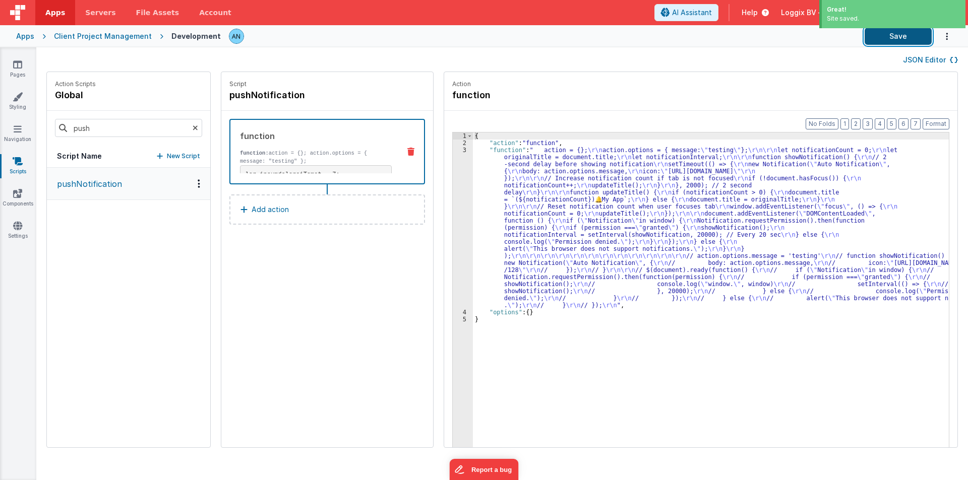
click at [884, 36] on button "Save" at bounding box center [897, 36] width 67 height 17
click at [453, 185] on div "3" at bounding box center [463, 228] width 20 height 162
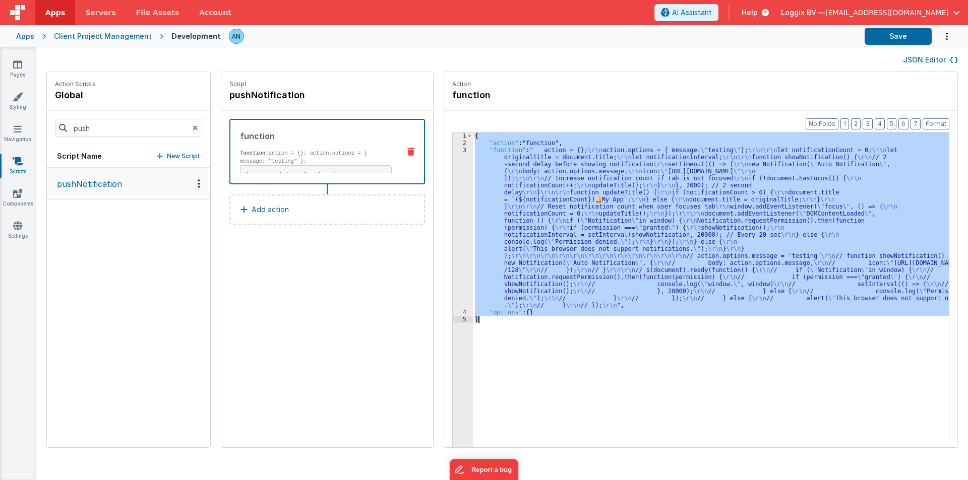
click at [453, 185] on div "3" at bounding box center [463, 228] width 20 height 162
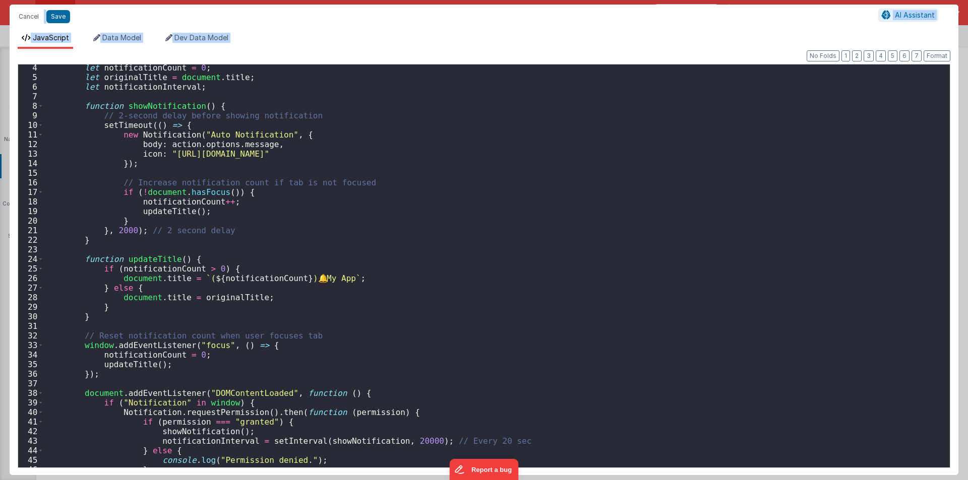
scroll to position [0, 0]
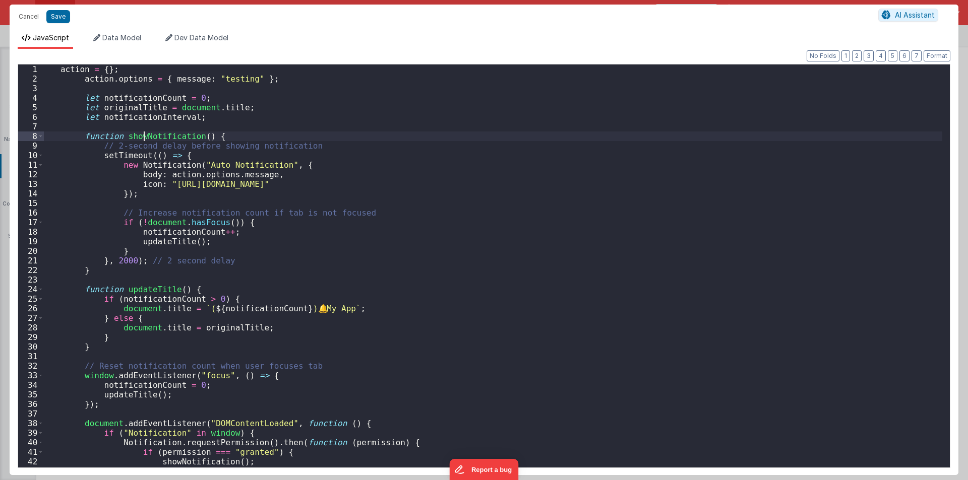
click at [145, 135] on div "action = { } ; action . options = { message : "testing" } ; let notificationCou…" at bounding box center [493, 276] width 898 height 422
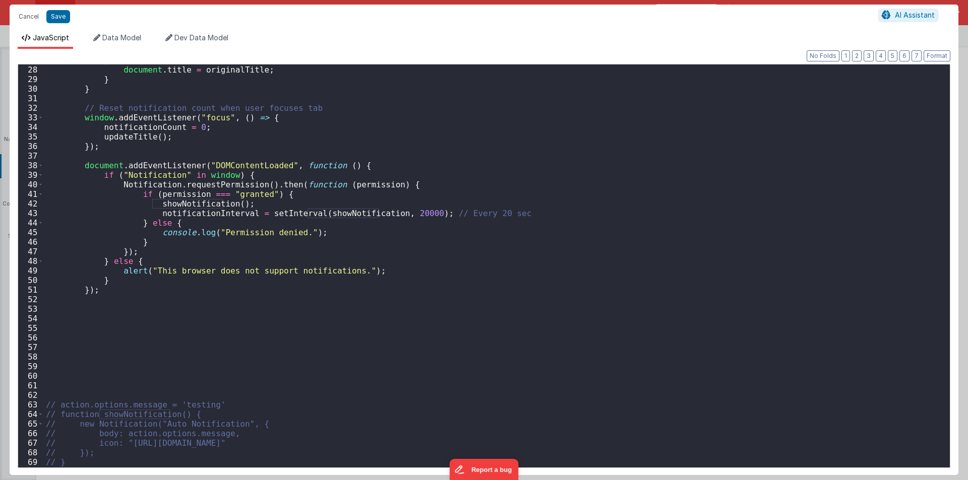
scroll to position [107, 0]
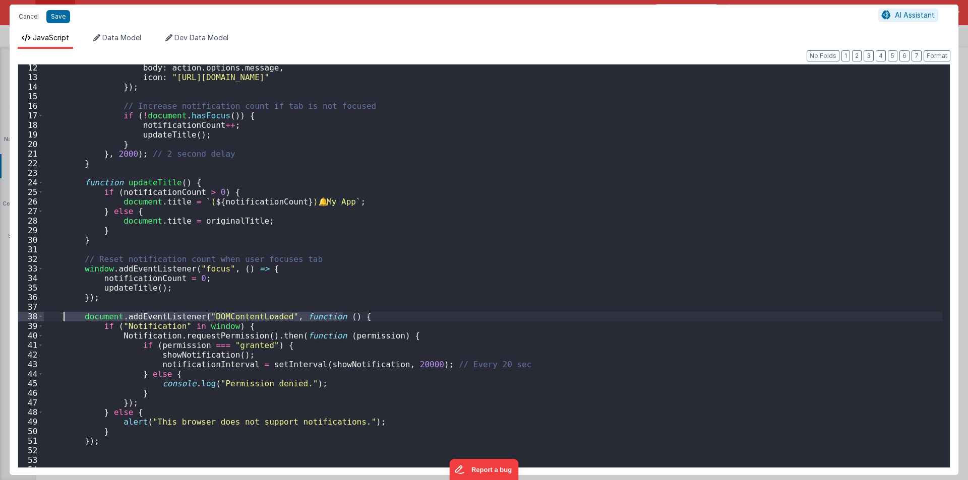
drag, startPoint x: 347, startPoint y: 313, endPoint x: 47, endPoint y: 316, distance: 299.9
click at [55, 316] on div "body : action . options . message , icon : "https://via.placeholder.com/128" })…" at bounding box center [493, 274] width 898 height 422
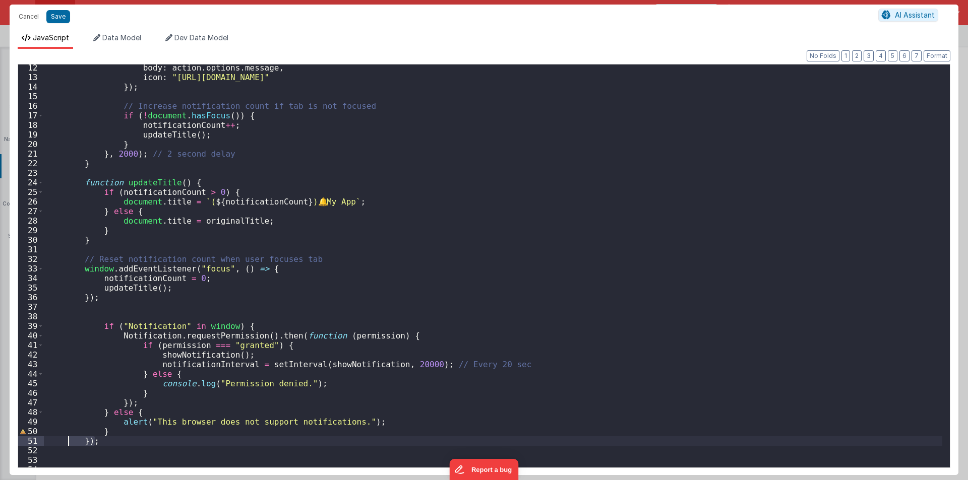
drag, startPoint x: 106, startPoint y: 437, endPoint x: 66, endPoint y: 435, distance: 40.4
click at [68, 436] on div "body : action . options . message , icon : "https://via.placeholder.com/128" })…" at bounding box center [493, 274] width 898 height 422
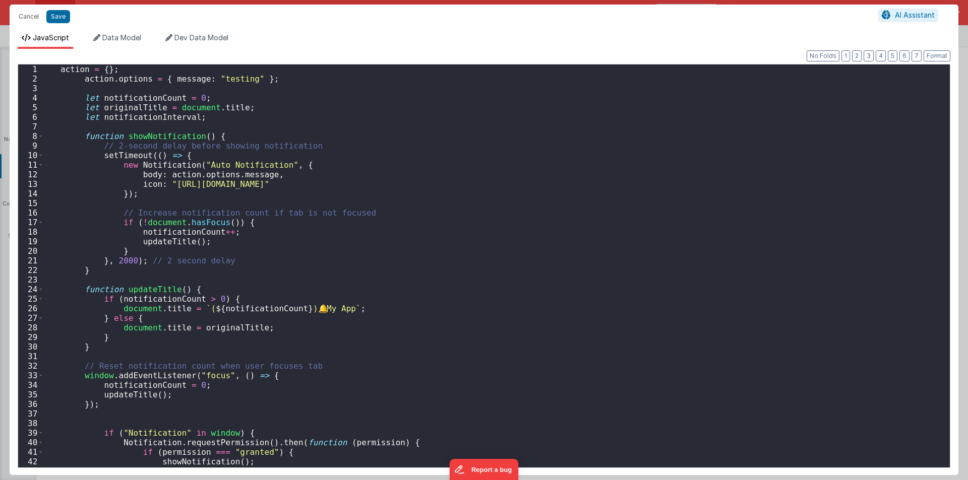
scroll to position [0, 0]
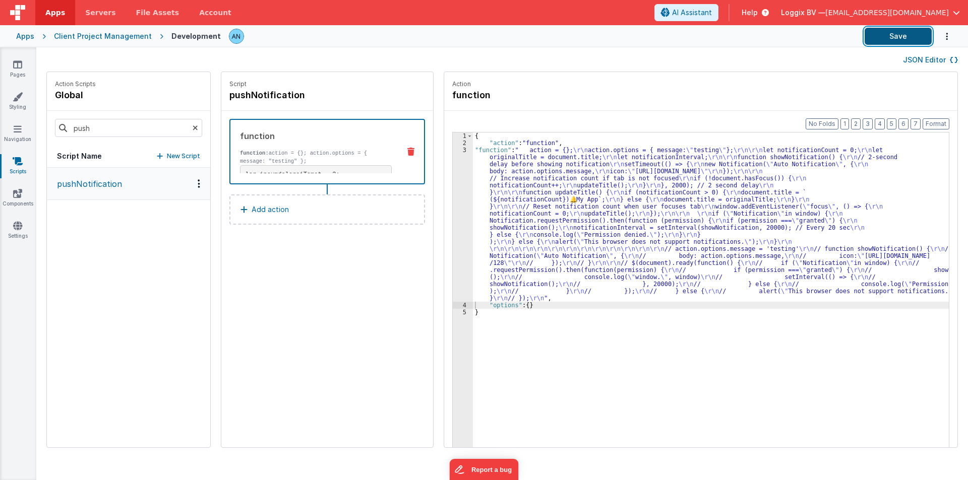
click at [902, 36] on button "Save" at bounding box center [897, 36] width 67 height 17
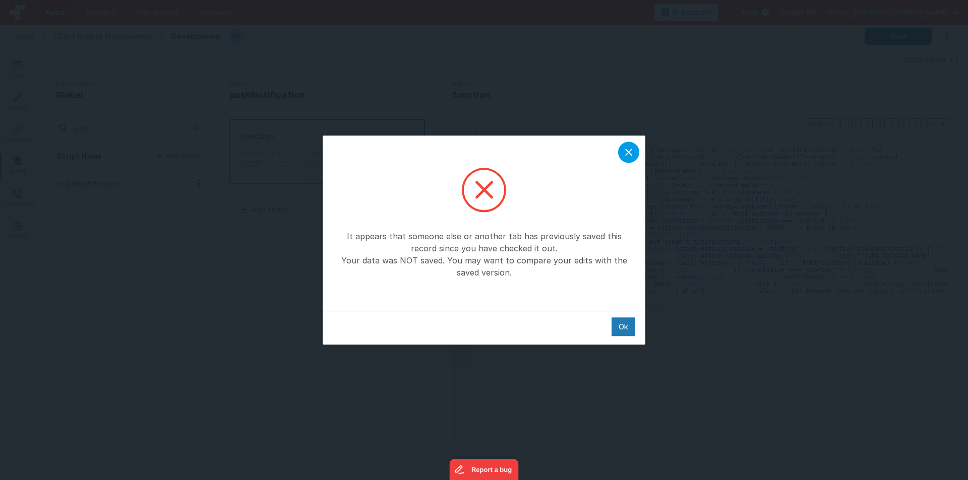
click at [631, 152] on icon at bounding box center [628, 152] width 12 height 12
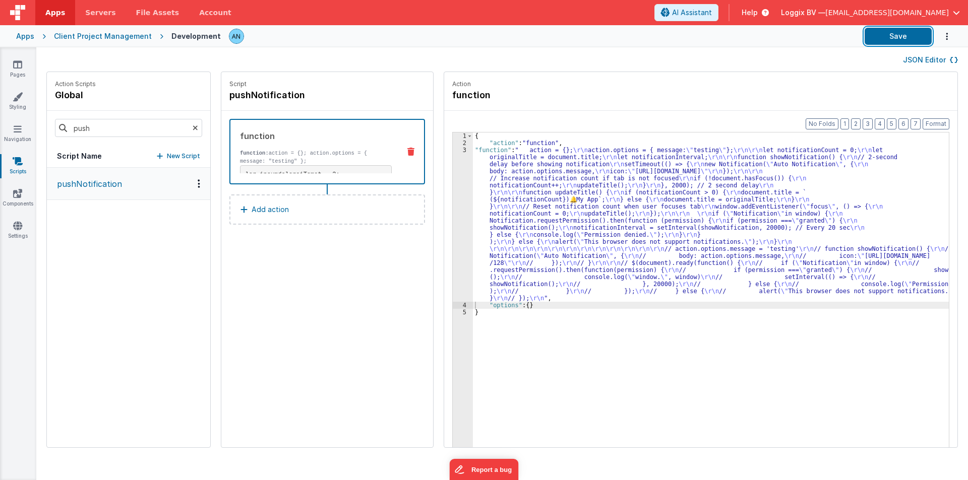
click at [874, 37] on button "Save" at bounding box center [897, 36] width 67 height 17
click at [938, 123] on button "Format" at bounding box center [935, 123] width 27 height 11
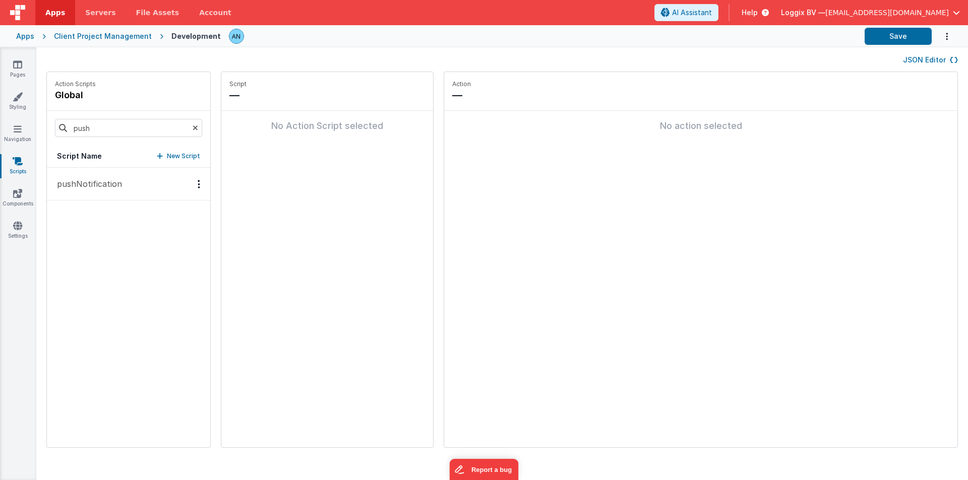
click at [96, 174] on button "pushNotification" at bounding box center [128, 184] width 163 height 33
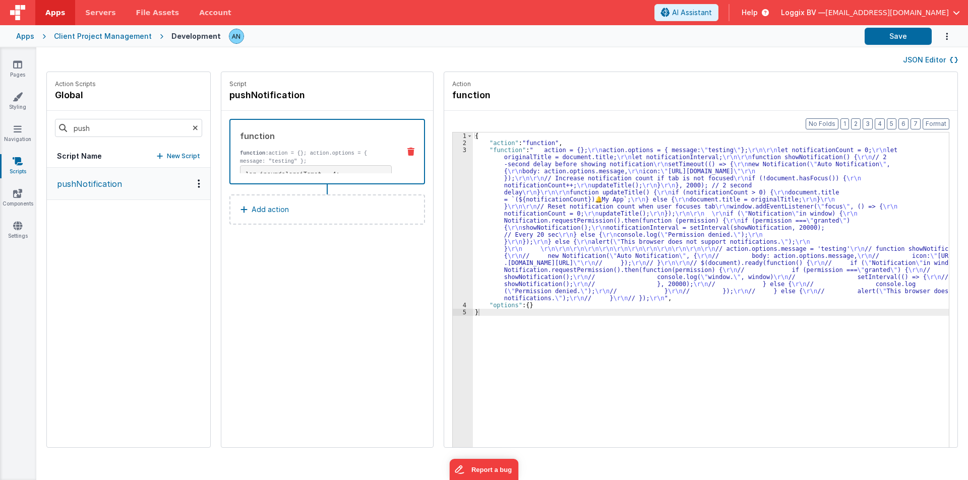
click at [475, 175] on div "{ "action" : "function" , "function" : " action = {}; \r\n action.options = { m…" at bounding box center [715, 313] width 485 height 360
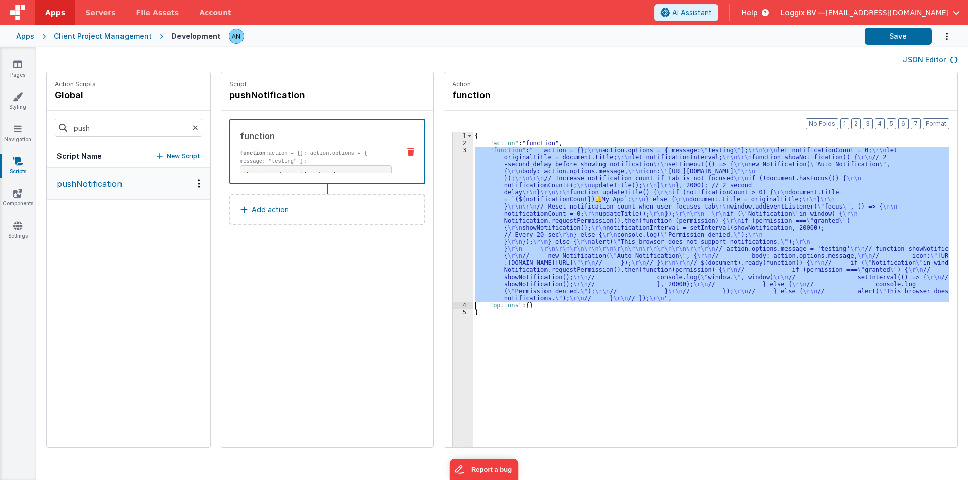
click at [453, 167] on div "3" at bounding box center [463, 224] width 20 height 155
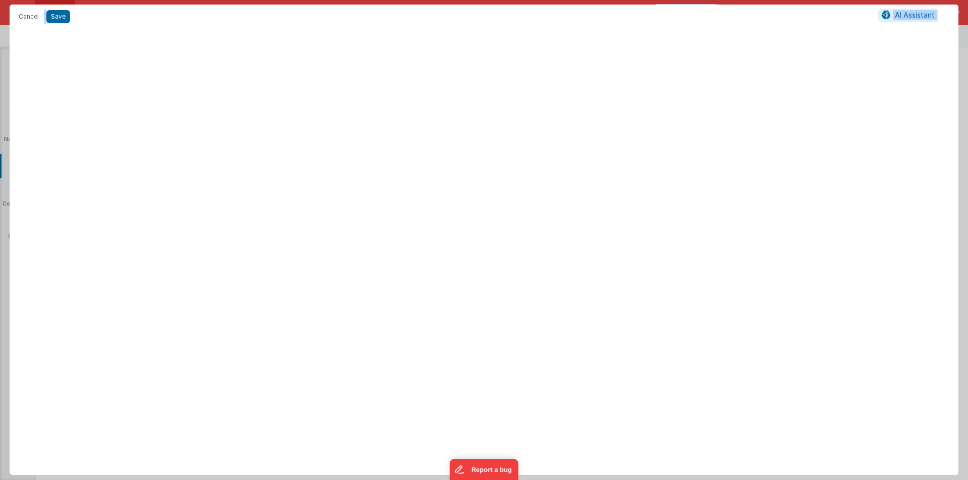
click at [453, 167] on div at bounding box center [484, 254] width 949 height 443
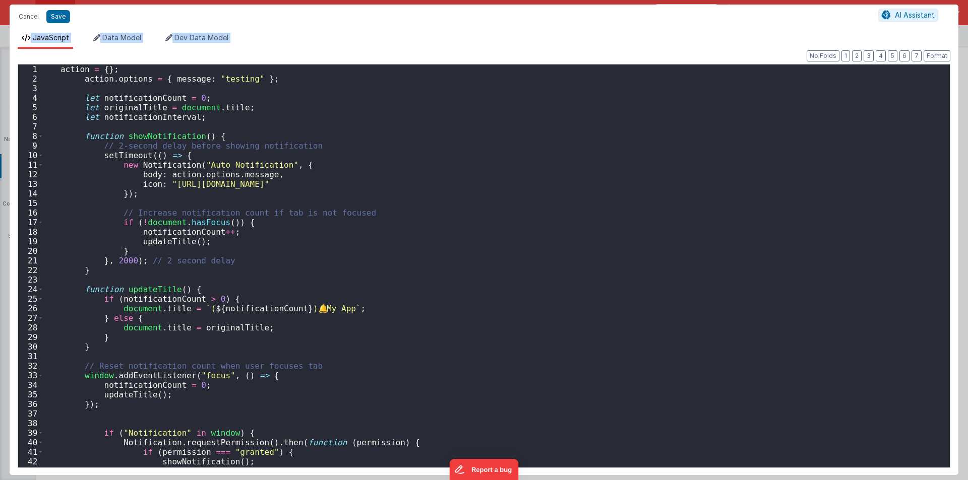
click at [655, 342] on div "action = { } ; action . options = { message : "testing" } ; let notificationCou…" at bounding box center [493, 279] width 898 height 428
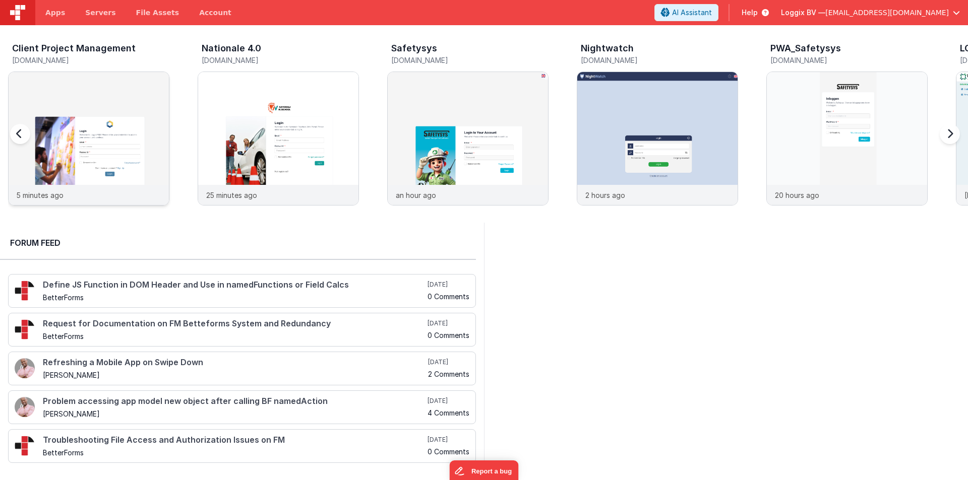
click at [65, 85] on div at bounding box center [89, 128] width 160 height 113
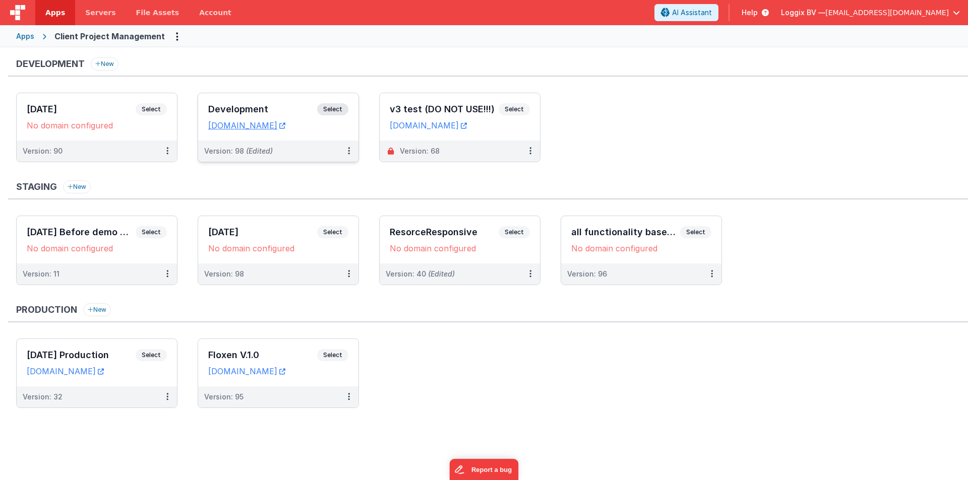
click at [236, 105] on h3 "Development" at bounding box center [262, 109] width 109 height 10
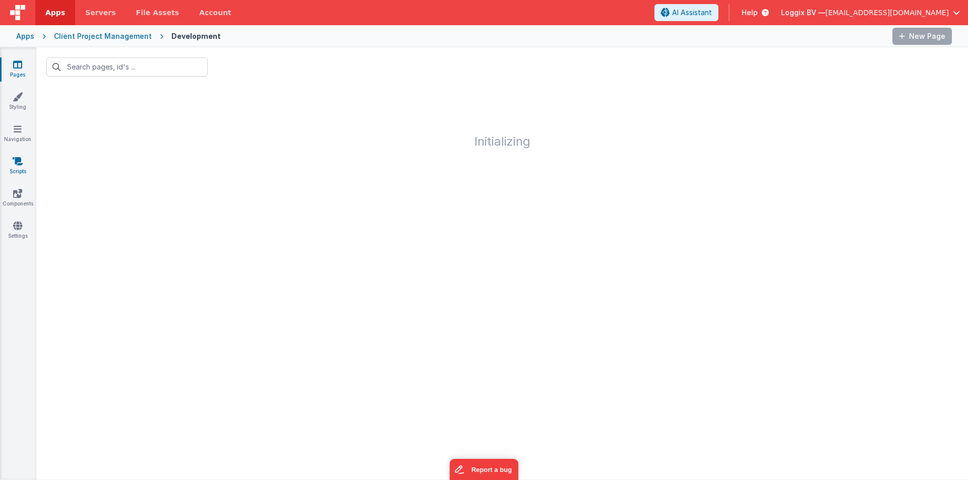
click at [18, 170] on link "Scripts" at bounding box center [17, 166] width 36 height 20
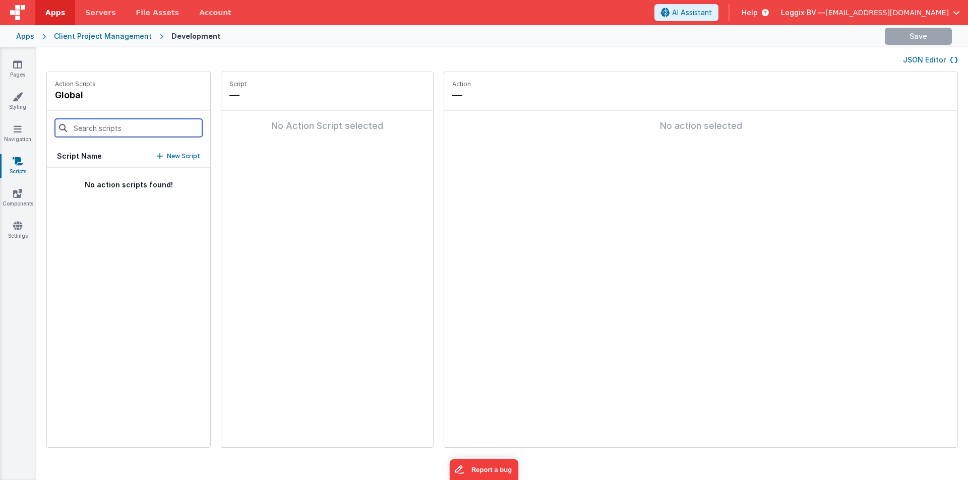
click at [81, 120] on input at bounding box center [128, 128] width 147 height 18
type input "push"
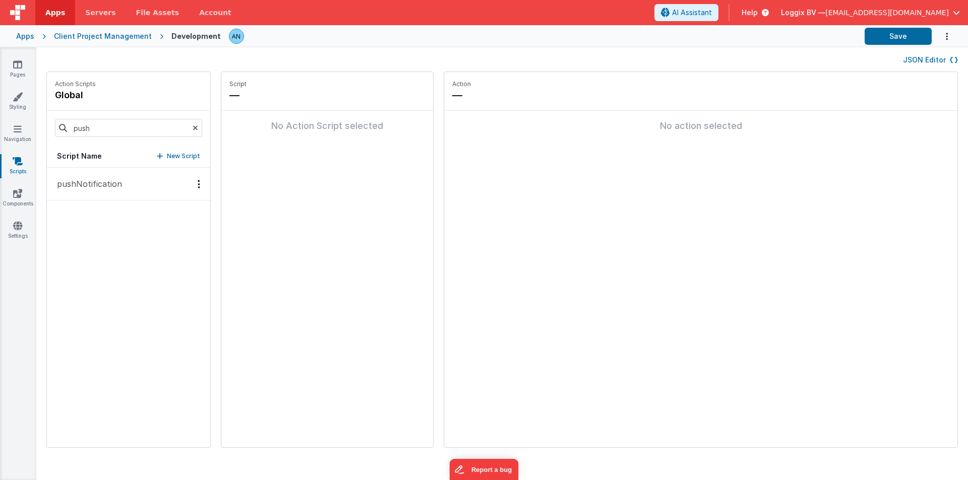
click at [83, 186] on p "pushNotification" at bounding box center [86, 184] width 71 height 12
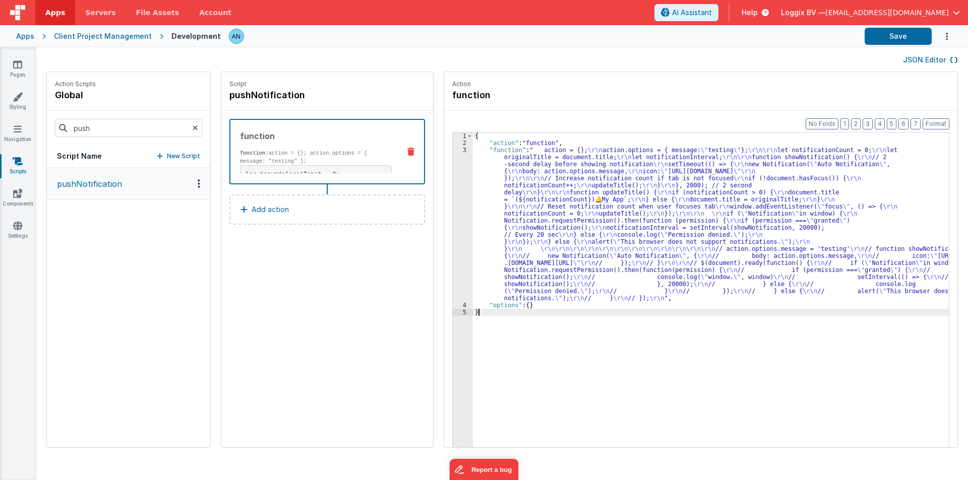
click at [453, 178] on div "3" at bounding box center [463, 224] width 20 height 155
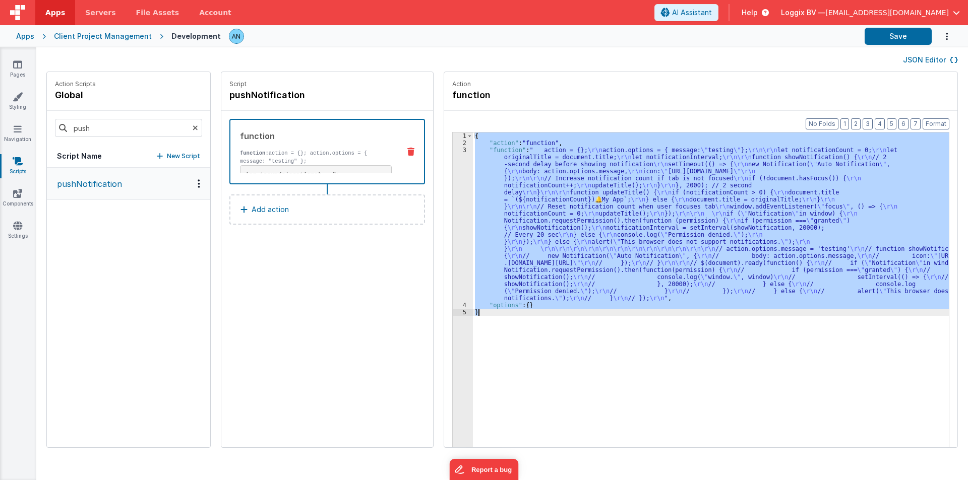
click at [453, 178] on div "3" at bounding box center [463, 224] width 20 height 155
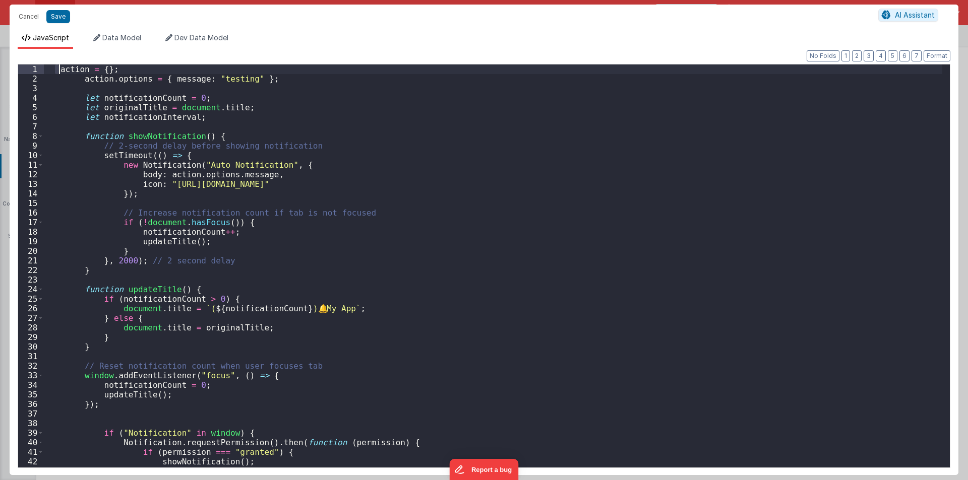
drag, startPoint x: 56, startPoint y: 67, endPoint x: 83, endPoint y: 87, distance: 33.4
click at [83, 87] on div "action = { } ; action . options = { message : "testing" } ; let notificationCou…" at bounding box center [493, 279] width 898 height 428
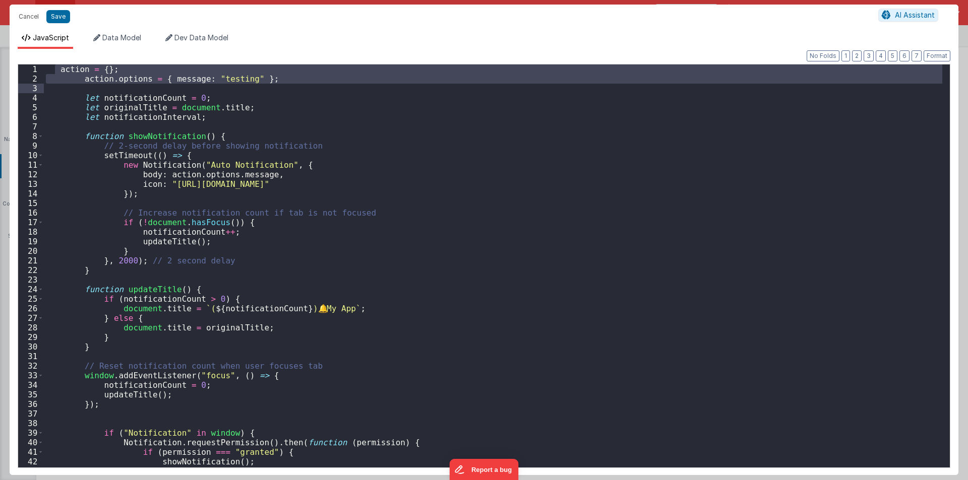
click at [94, 111] on div "action = { } ; action . options = { message : "testing" } ; let notificationCou…" at bounding box center [493, 279] width 898 height 428
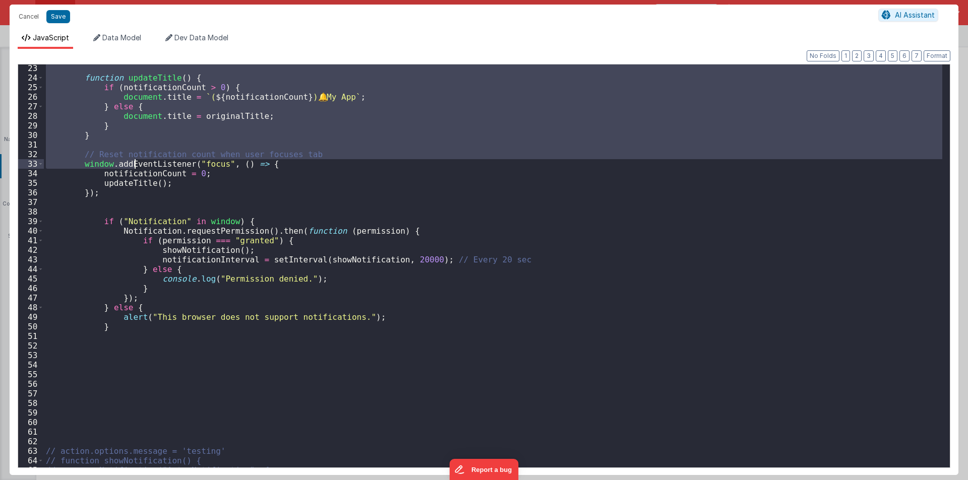
scroll to position [333, 0]
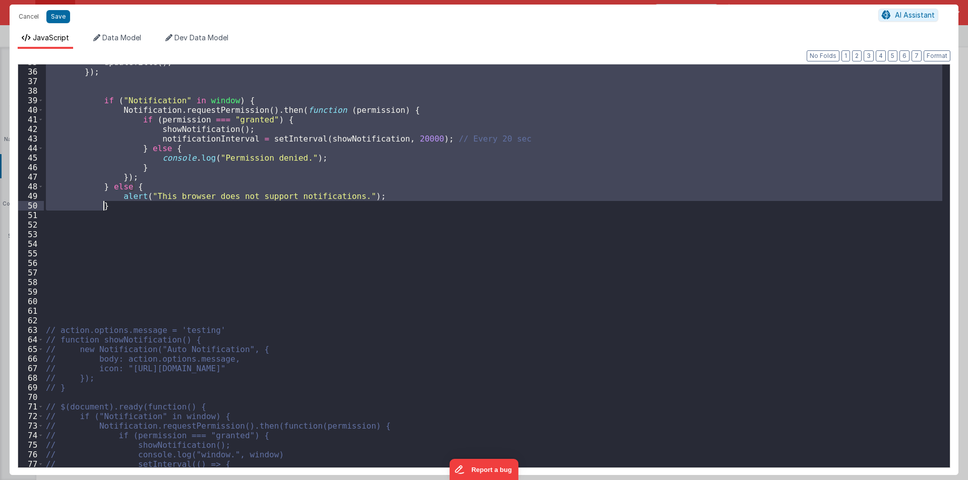
drag, startPoint x: 85, startPoint y: 75, endPoint x: 136, endPoint y: 210, distance: 144.8
click at [136, 210] on div "updateTitle ( ) ; }) ; if ( "Notification" in window ) { Notification . request…" at bounding box center [493, 271] width 898 height 428
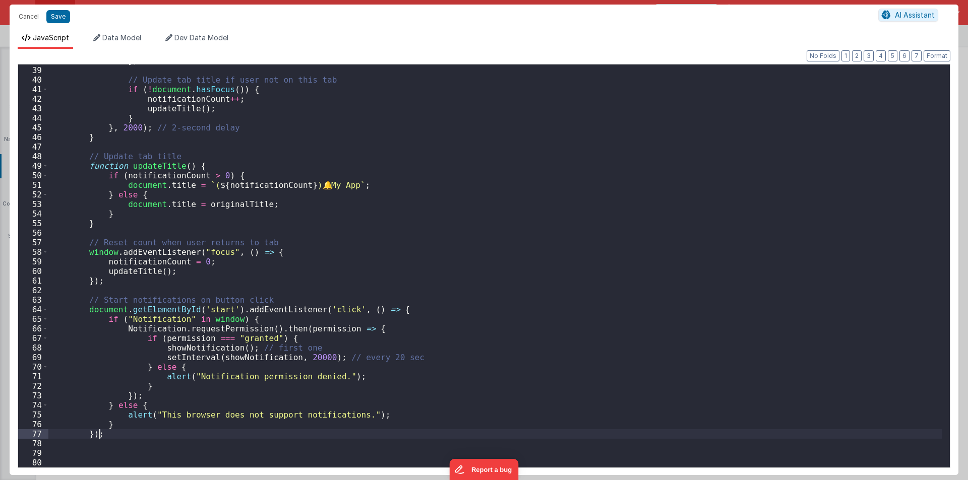
scroll to position [514, 0]
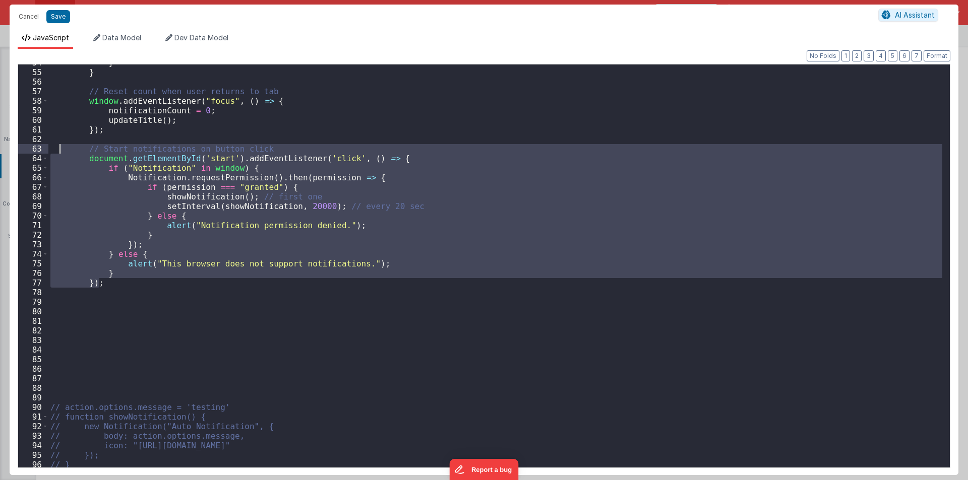
drag, startPoint x: 116, startPoint y: 286, endPoint x: 58, endPoint y: 152, distance: 146.3
click at [58, 152] on div "} } // Reset count when user returns to tab window . addEventListener ( "focus"…" at bounding box center [495, 272] width 894 height 428
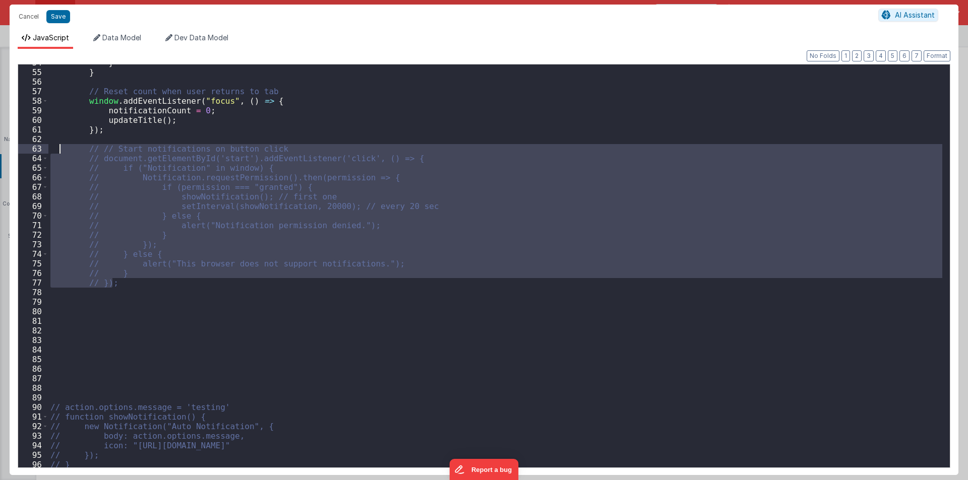
scroll to position [363, 0]
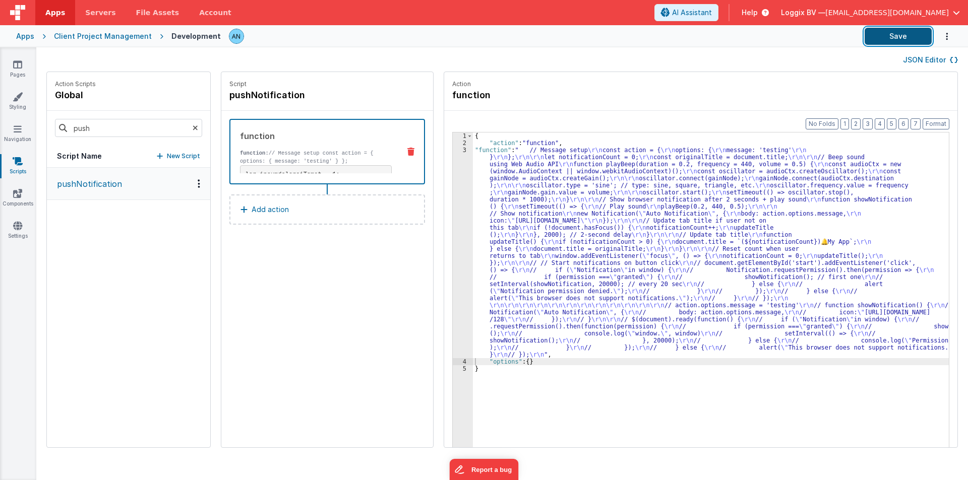
click at [896, 35] on button "Save" at bounding box center [897, 36] width 67 height 17
click at [936, 121] on button "Format" at bounding box center [935, 123] width 27 height 11
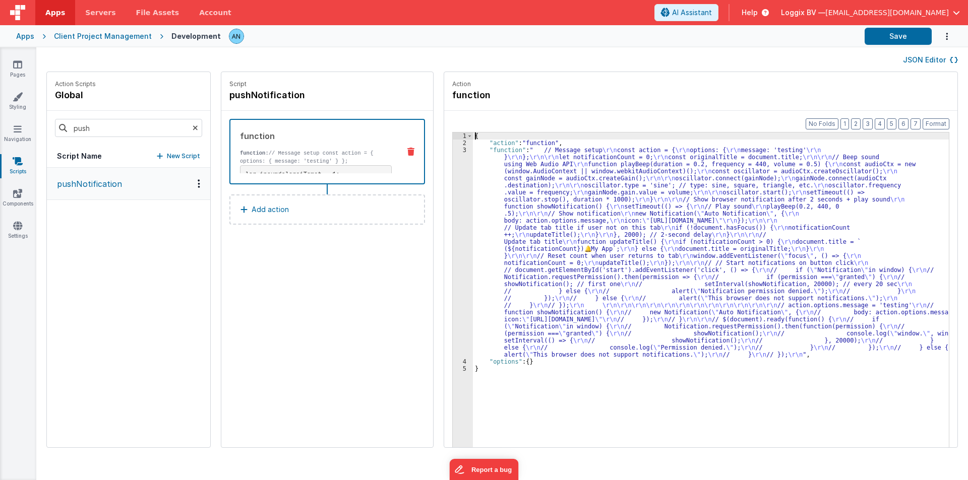
click at [453, 206] on div "3" at bounding box center [463, 253] width 20 height 212
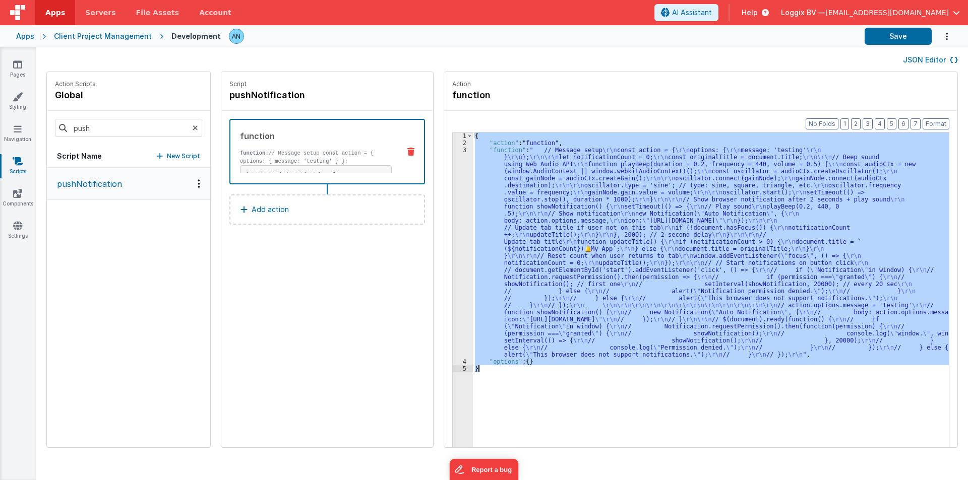
click at [453, 206] on div "3" at bounding box center [463, 253] width 20 height 212
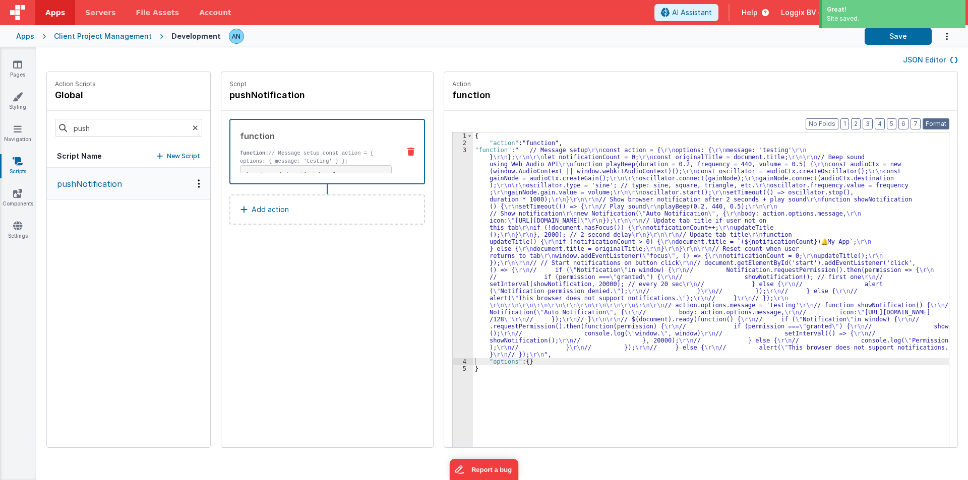
click at [938, 121] on button "Format" at bounding box center [935, 123] width 27 height 11
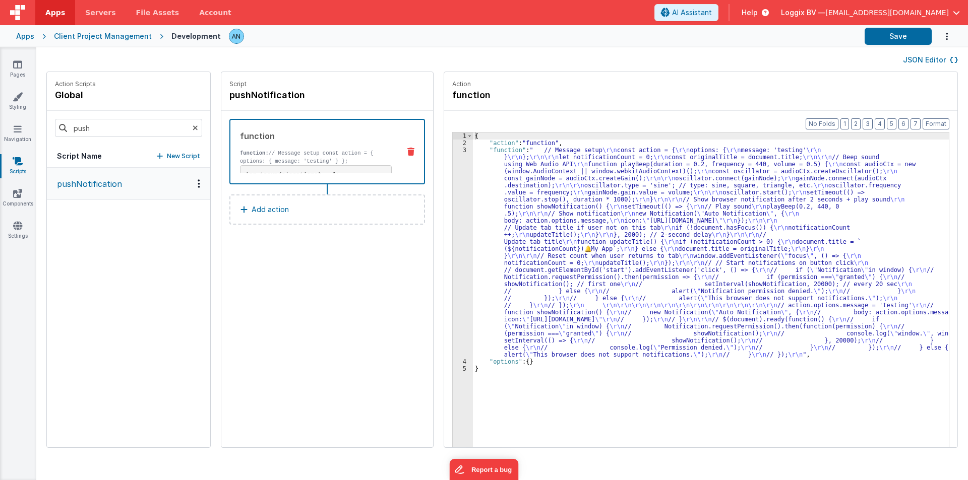
click at [455, 170] on div "3" at bounding box center [463, 253] width 20 height 212
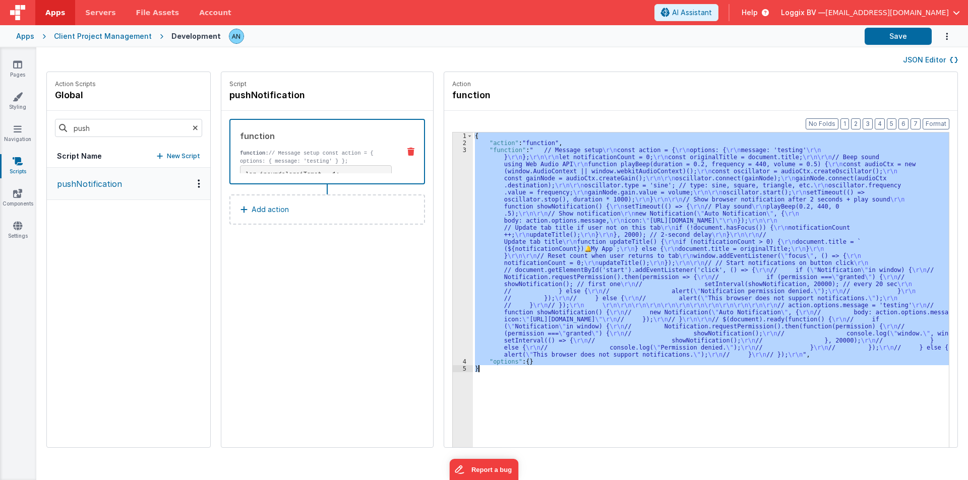
click at [455, 170] on div "3" at bounding box center [463, 253] width 20 height 212
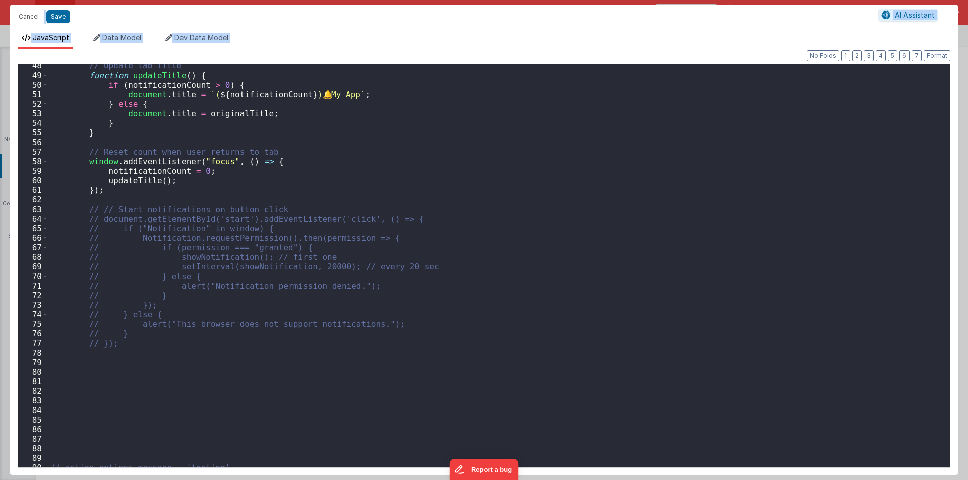
scroll to position [635, 0]
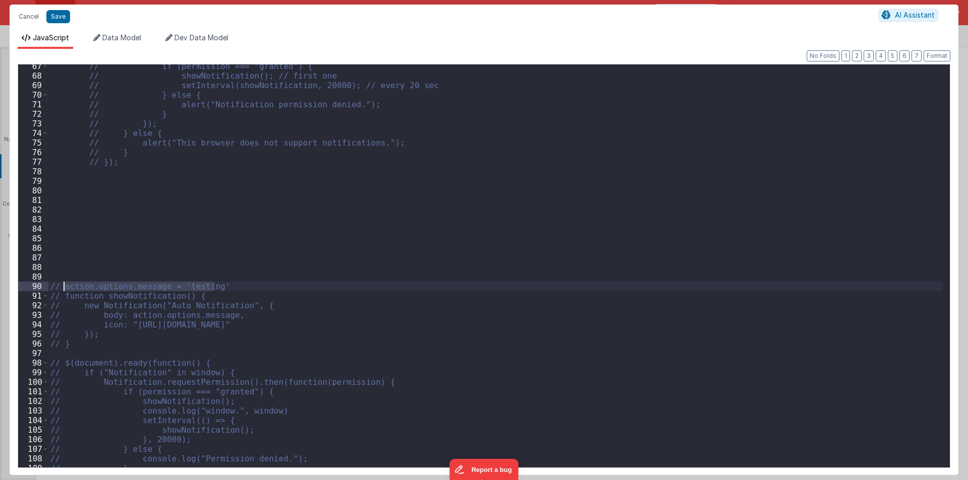
drag, startPoint x: 224, startPoint y: 285, endPoint x: 64, endPoint y: 285, distance: 159.8
click at [64, 285] on div "// if (permission === "granted") { // showNotification(); // first one // setIn…" at bounding box center [495, 272] width 894 height 422
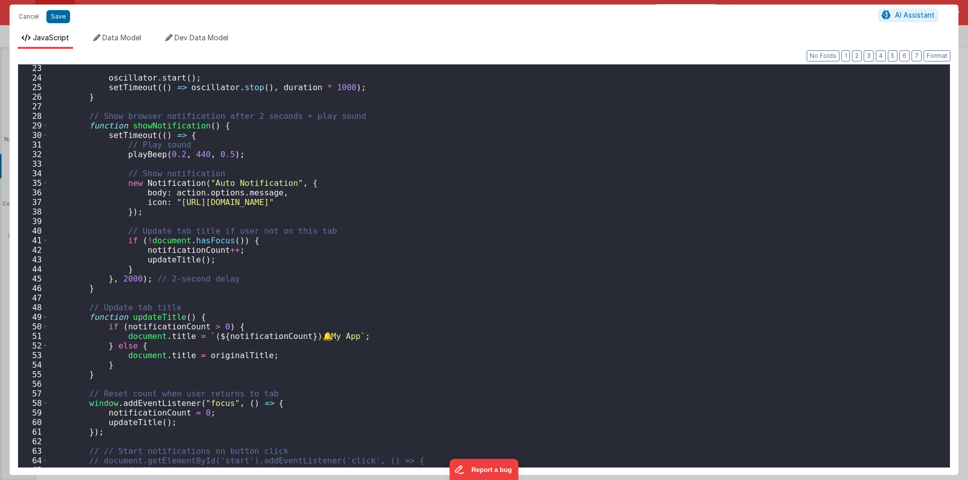
scroll to position [0, 0]
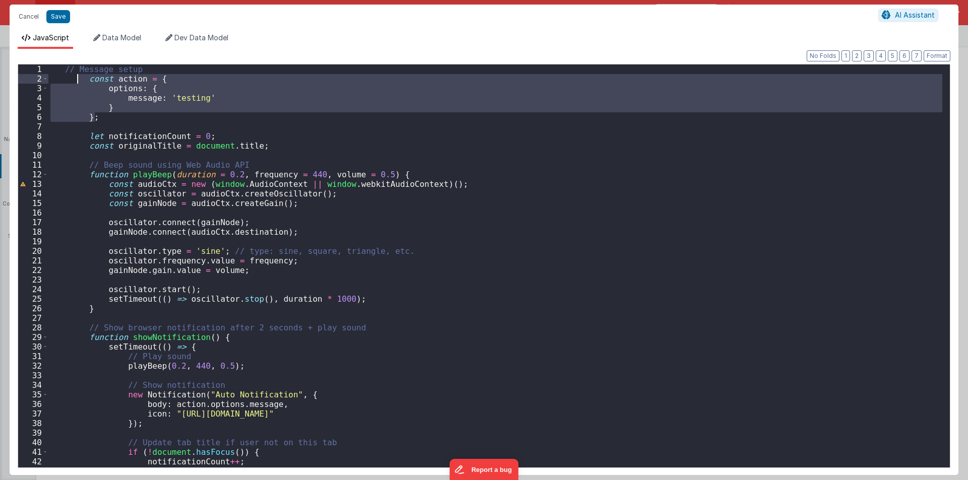
drag, startPoint x: 107, startPoint y: 117, endPoint x: 78, endPoint y: 81, distance: 46.7
click at [78, 81] on div "// Message setup const action = { options : { message : 'testing' } } ; let not…" at bounding box center [495, 276] width 894 height 422
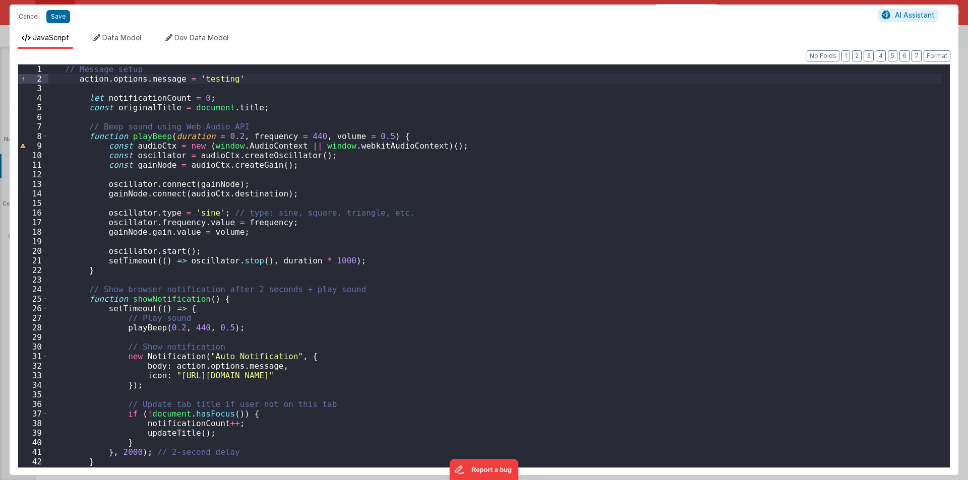
click at [85, 75] on div "// Message setup action . options . message = 'testing' let notificationCount =…" at bounding box center [495, 276] width 894 height 422
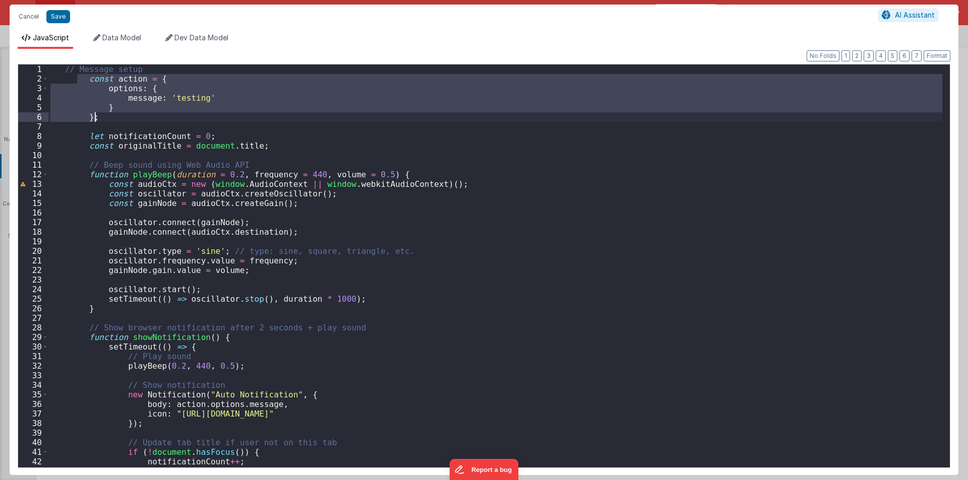
click at [122, 74] on div "// Message setup const action = { options : { message : 'testing' } } ; let not…" at bounding box center [495, 266] width 894 height 403
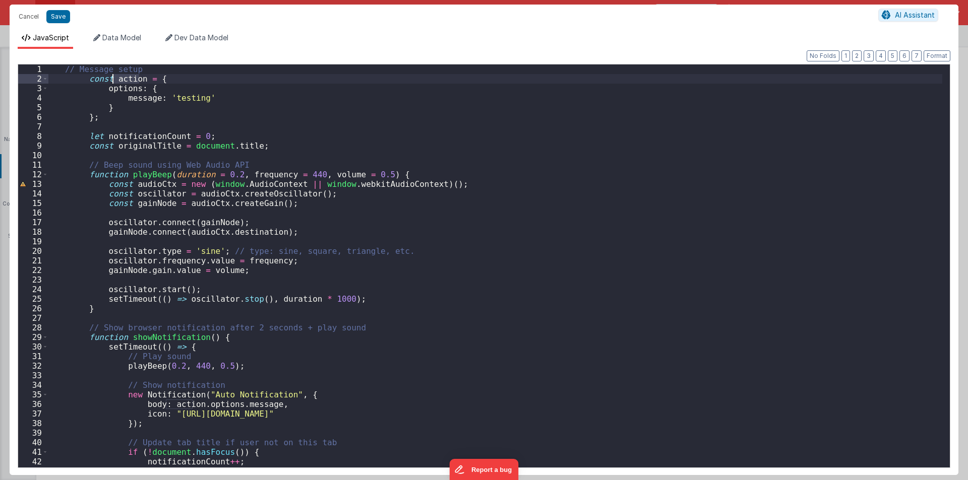
click at [122, 74] on div "// Message setup const action = { options : { message : 'testing' } } ; let not…" at bounding box center [495, 276] width 894 height 422
click at [65, 69] on div "// Message setup const action = { options : { message : 'testing' } } ; let not…" at bounding box center [495, 276] width 894 height 422
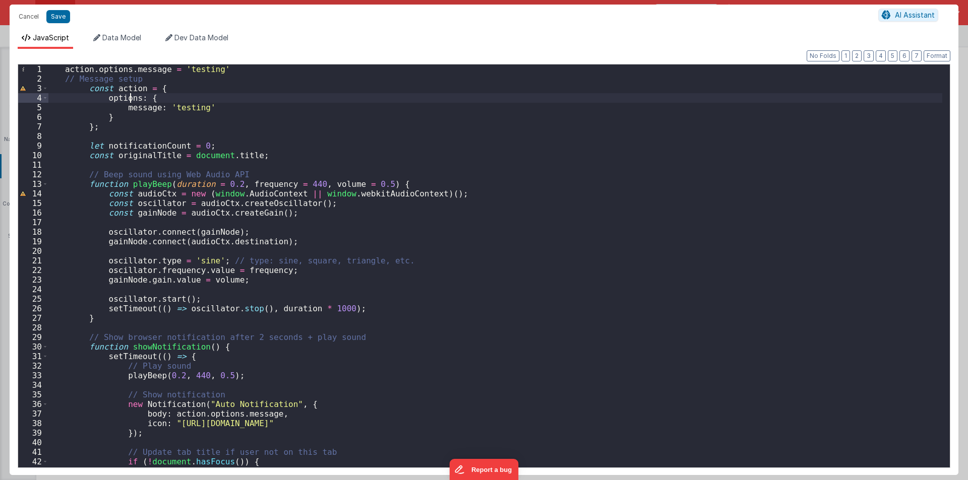
click at [130, 95] on div "action . options . message = 'testing' // Message setup const action = { option…" at bounding box center [495, 276] width 894 height 422
click at [129, 90] on div "action . options . message = 'testing' // Message setup const action = { option…" at bounding box center [495, 276] width 894 height 422
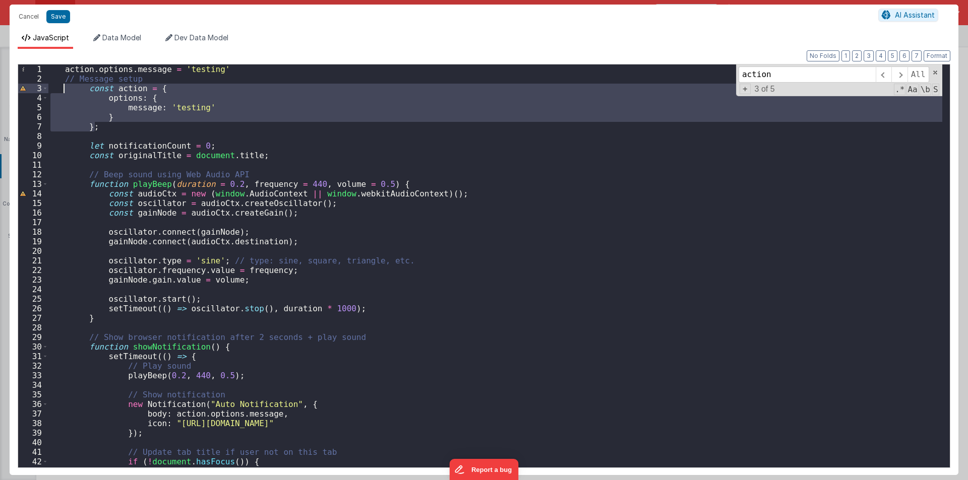
drag, startPoint x: 111, startPoint y: 130, endPoint x: 64, endPoint y: 90, distance: 61.9
click at [64, 90] on div "action . options . message = 'testing' // Message setup const action = { option…" at bounding box center [495, 276] width 894 height 422
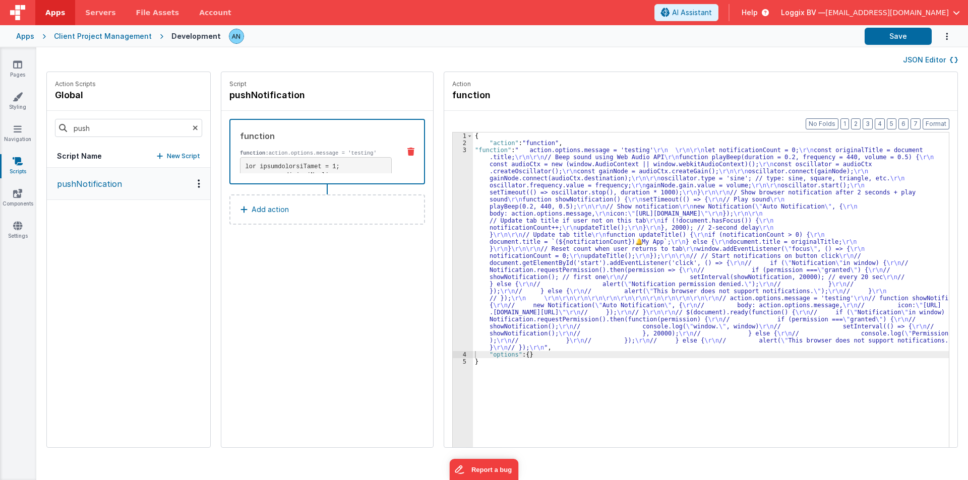
click at [887, 27] on div "Apps Client Project Management Development Save" at bounding box center [484, 36] width 968 height 22
click at [888, 32] on button "Save" at bounding box center [897, 36] width 67 height 17
click at [934, 123] on button "Format" at bounding box center [935, 123] width 27 height 11
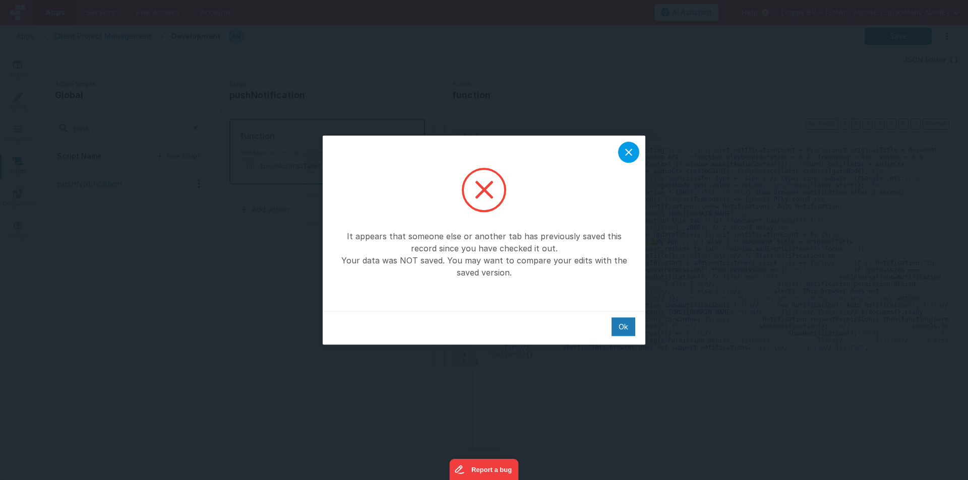
click at [627, 156] on icon at bounding box center [628, 152] width 12 height 12
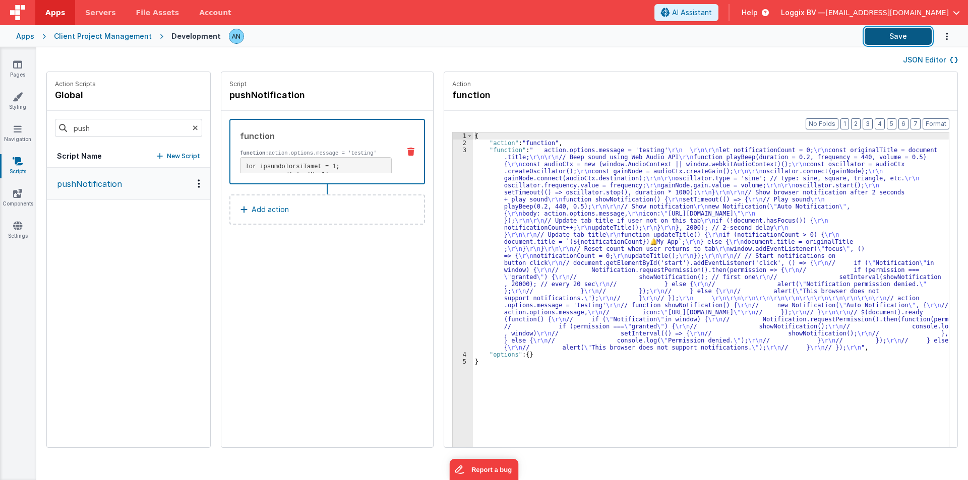
click at [921, 35] on button "Save" at bounding box center [897, 36] width 67 height 17
click at [453, 196] on div "3" at bounding box center [463, 249] width 20 height 205
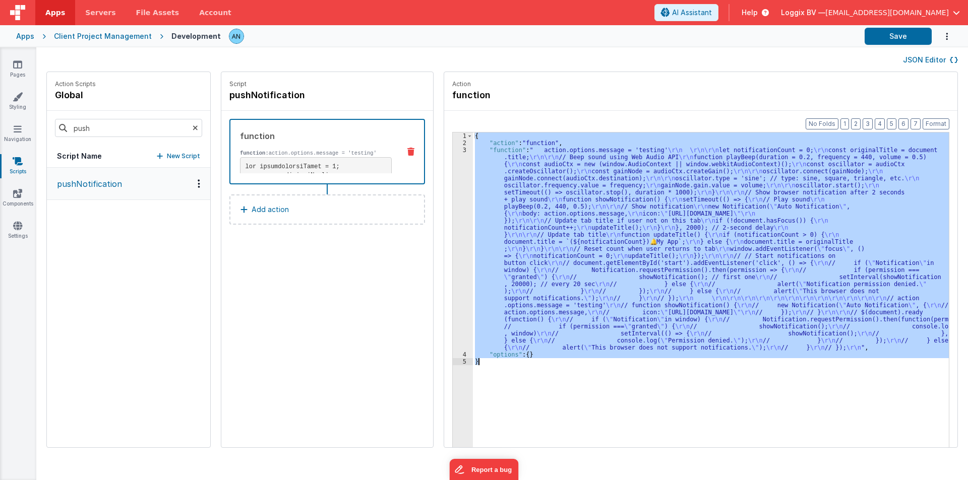
click at [453, 196] on div "3" at bounding box center [463, 249] width 20 height 205
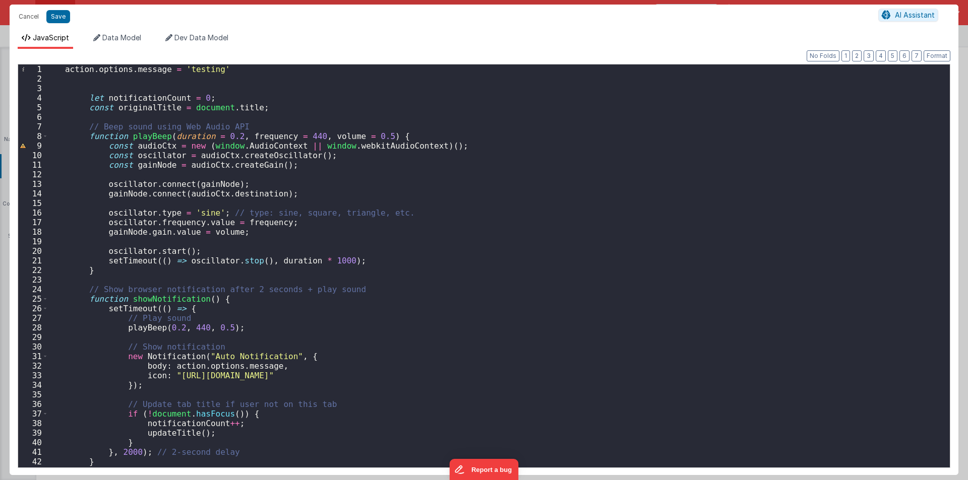
click at [309, 149] on div "action . options . message = 'testing' let notificationCount = 0 ; const origin…" at bounding box center [495, 276] width 894 height 422
click at [405, 154] on div "action . options . message = 'testing' let notificationCount = 0 ; const origin…" at bounding box center [495, 276] width 894 height 422
click at [392, 150] on div "action . options . message = 'testing' let notificationCount = 0 ; const origin…" at bounding box center [495, 276] width 894 height 422
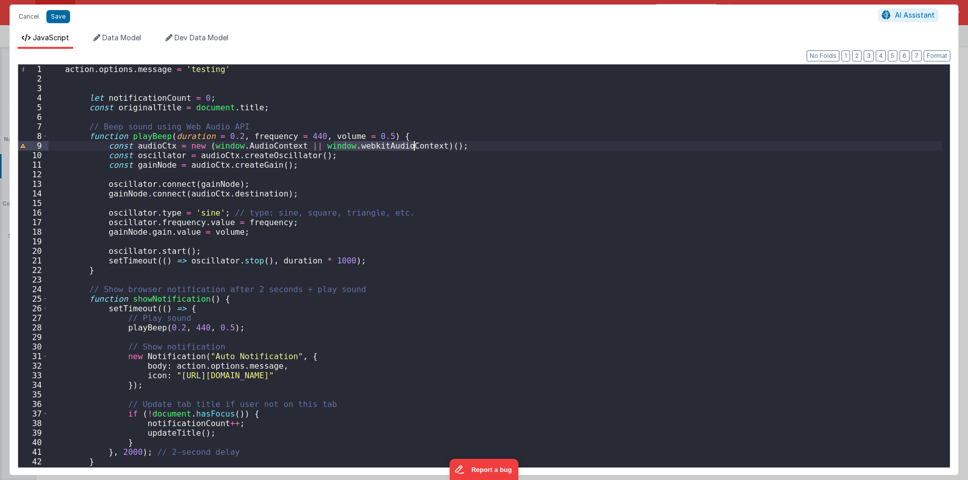
click at [368, 149] on div "action . options . message = 'testing' let notificationCount = 0 ; const origin…" at bounding box center [495, 266] width 894 height 403
click at [368, 149] on div "action . options . message = 'testing' let notificationCount = 0 ; const origin…" at bounding box center [495, 276] width 894 height 422
click at [356, 167] on div "action . options . message = 'testing' let notificationCount = 0 ; const origin…" at bounding box center [495, 276] width 894 height 422
drag, startPoint x: 299, startPoint y: 140, endPoint x: 321, endPoint y: 146, distance: 22.5
click at [321, 146] on div "action . options . message = 'testing' let notificationCount = 0 ; const origin…" at bounding box center [495, 276] width 894 height 422
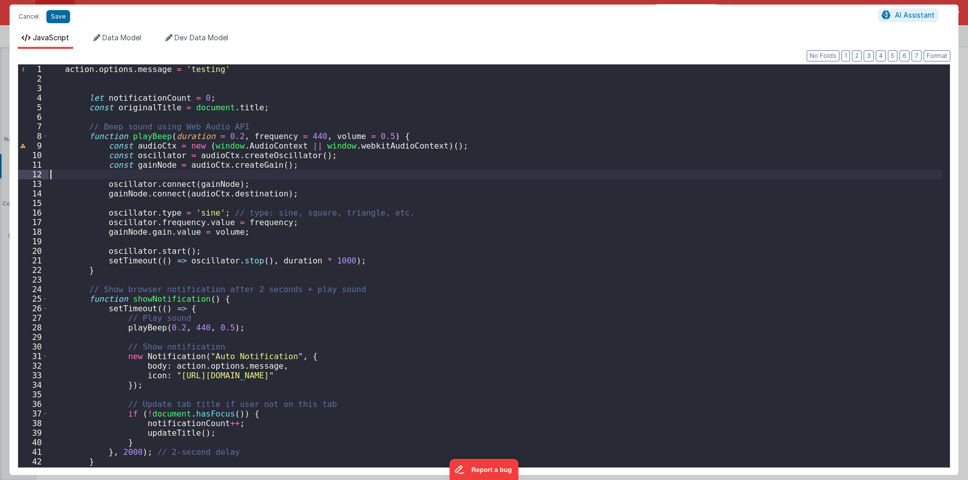
click at [353, 170] on div "action . options . message = 'testing' let notificationCount = 0 ; const origin…" at bounding box center [495, 276] width 894 height 422
drag, startPoint x: 304, startPoint y: 147, endPoint x: 413, endPoint y: 144, distance: 108.9
click at [413, 144] on div "action . options . message = 'testing' let notificationCount = 0 ; const origin…" at bounding box center [495, 276] width 894 height 422
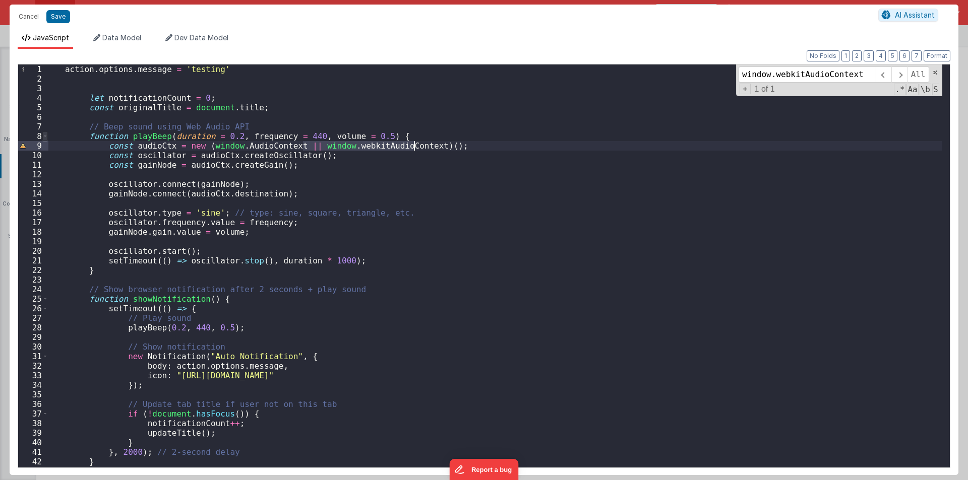
click at [46, 136] on span at bounding box center [45, 137] width 6 height 10
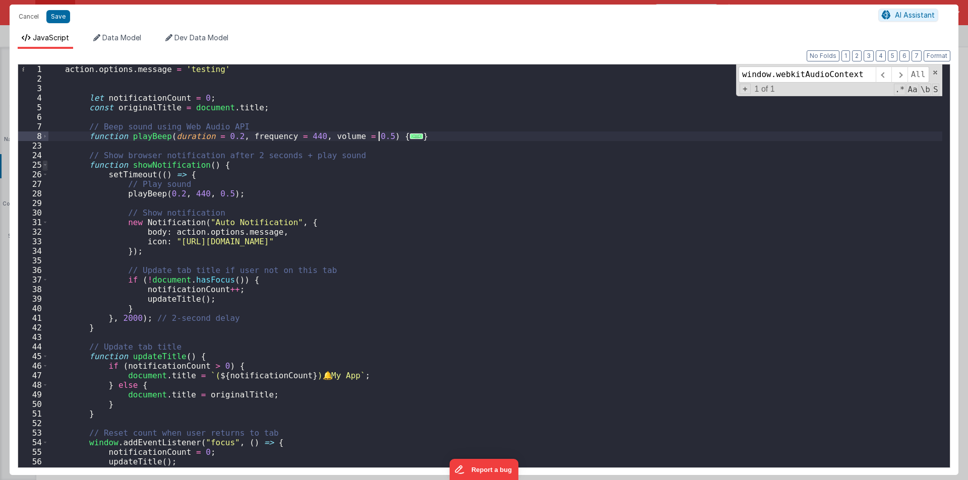
click at [43, 162] on span at bounding box center [45, 165] width 6 height 10
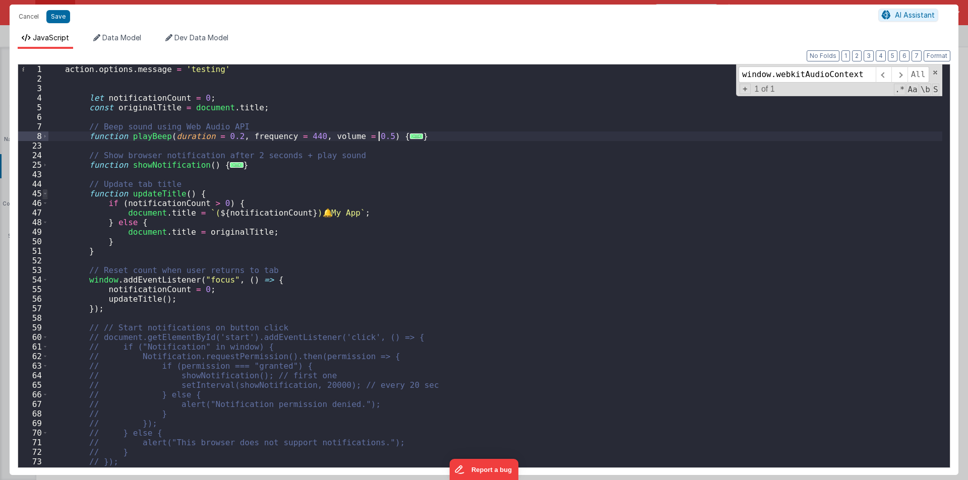
click at [46, 195] on span at bounding box center [45, 194] width 6 height 10
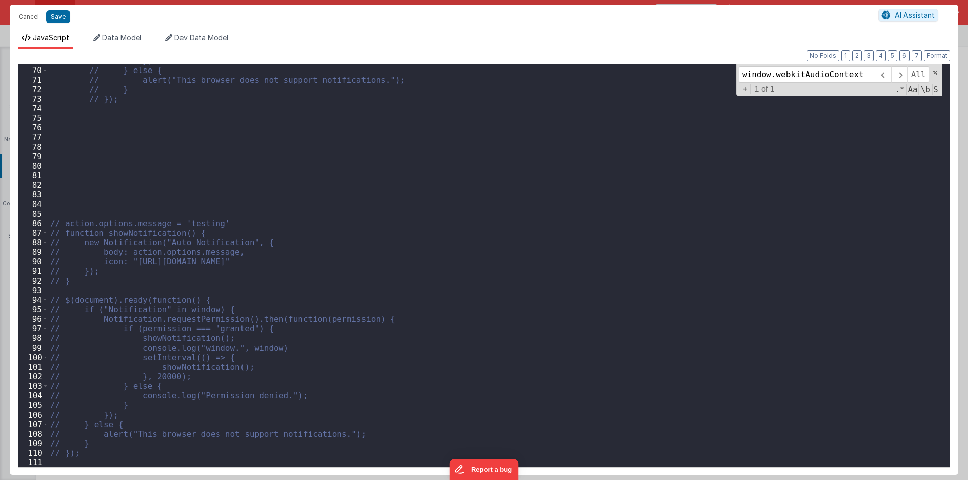
scroll to position [124, 0]
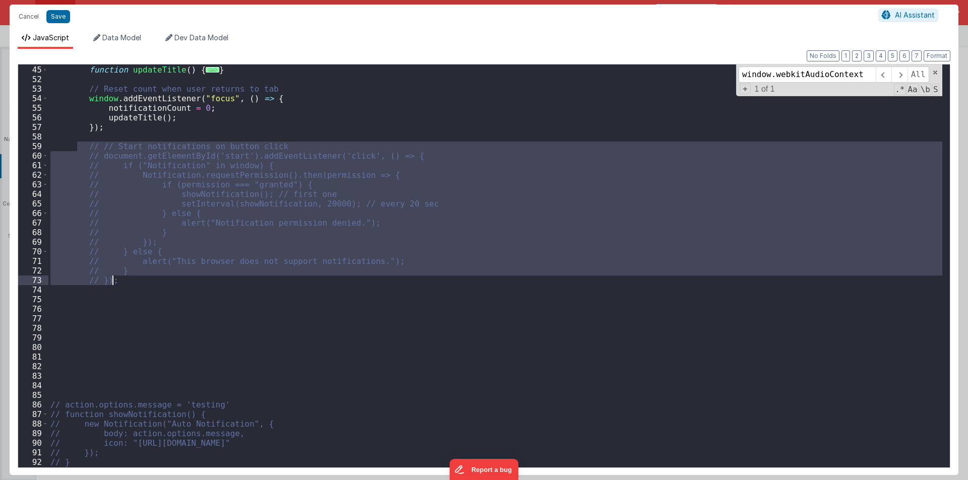
drag, startPoint x: 76, startPoint y: 146, endPoint x: 124, endPoint y: 279, distance: 141.1
click at [124, 279] on div "// Update tab title function updateTitle ( ) { ... } // Reset count when user r…" at bounding box center [495, 266] width 894 height 422
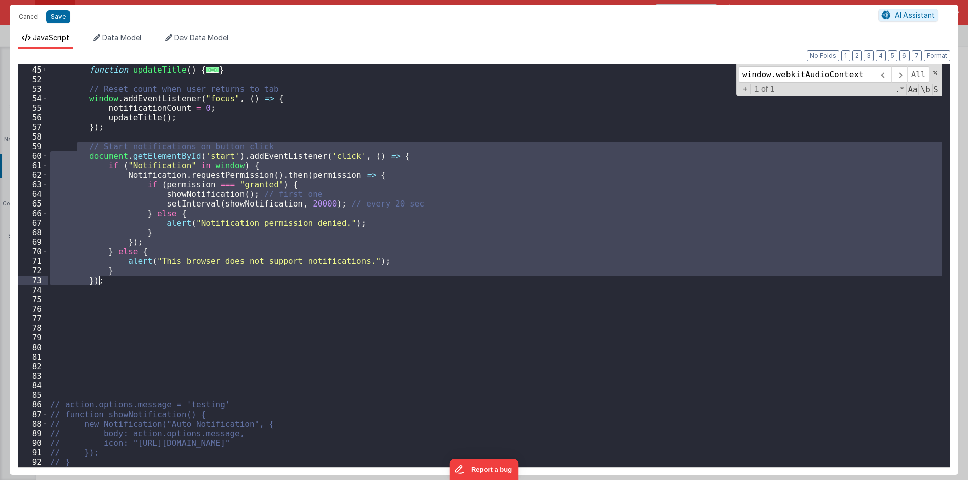
click at [188, 312] on div "// Update tab title function updateTitle ( ) { ... } // Reset count when user r…" at bounding box center [495, 266] width 894 height 422
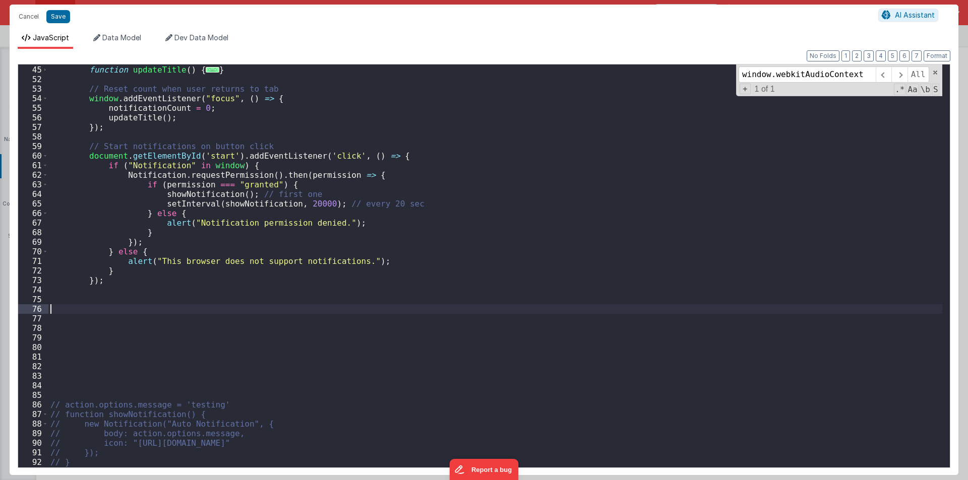
click at [241, 165] on div "// Update tab title function updateTitle ( ) { ... } // Reset count when user r…" at bounding box center [495, 266] width 894 height 422
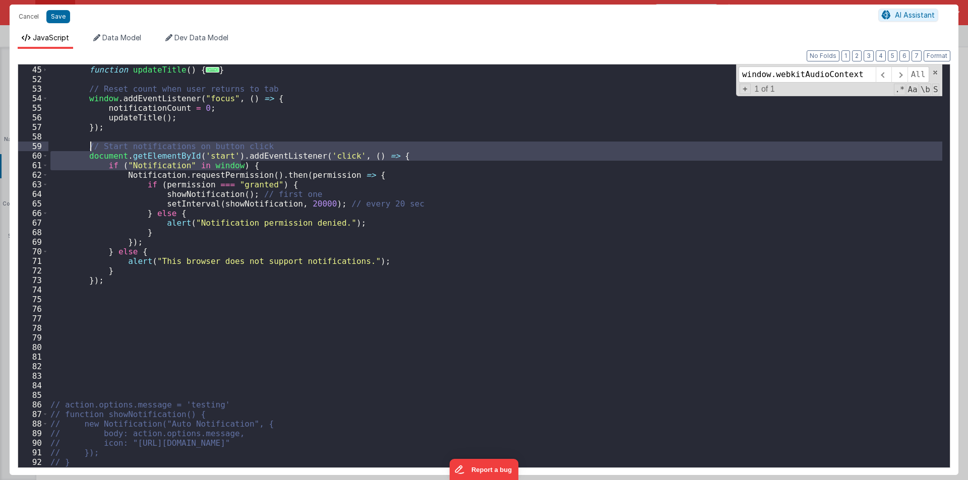
drag, startPoint x: 260, startPoint y: 164, endPoint x: 88, endPoint y: 147, distance: 172.2
click at [88, 147] on div "// Update tab title function updateTitle ( ) { ... } // Reset count when user r…" at bounding box center [495, 266] width 894 height 422
click at [269, 168] on div "// Update tab title function updateTitle ( ) { ... } // Reset count when user r…" at bounding box center [495, 266] width 894 height 403
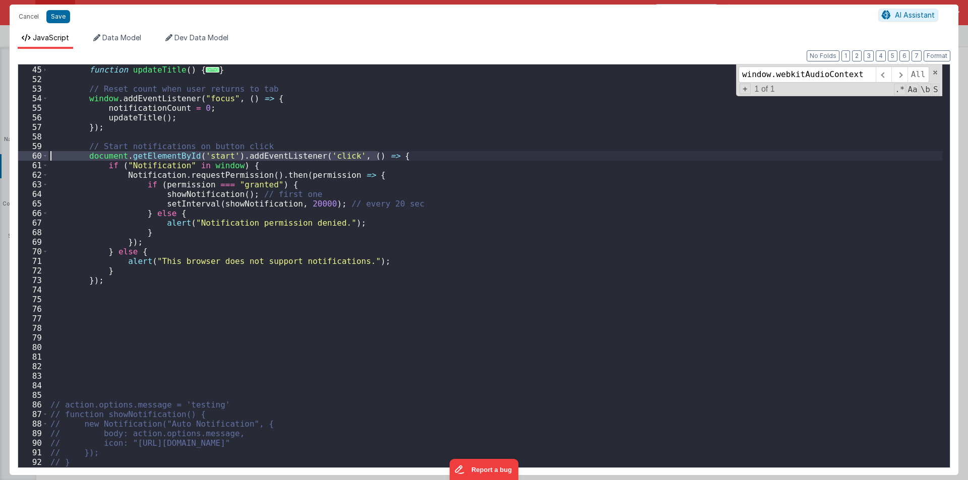
drag, startPoint x: 397, startPoint y: 155, endPoint x: 0, endPoint y: 152, distance: 396.7
click at [0, 152] on div "Cancel Save AI Assistant JavaScript Data Model Dev Data Model Format 7 6 5 4 3 …" at bounding box center [484, 240] width 968 height 480
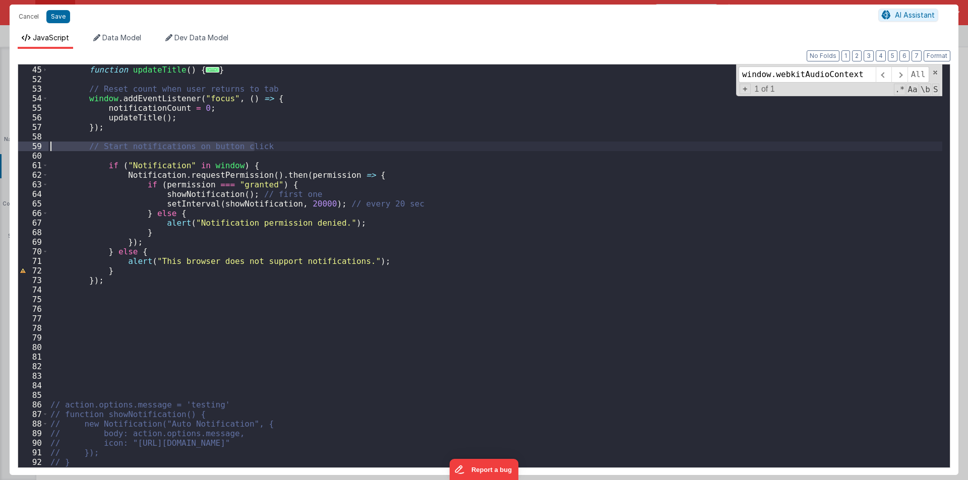
drag, startPoint x: 259, startPoint y: 144, endPoint x: 0, endPoint y: 144, distance: 259.1
click at [0, 144] on div "Cancel Save AI Assistant JavaScript Data Model Dev Data Model Format 7 6 5 4 3 …" at bounding box center [484, 240] width 968 height 480
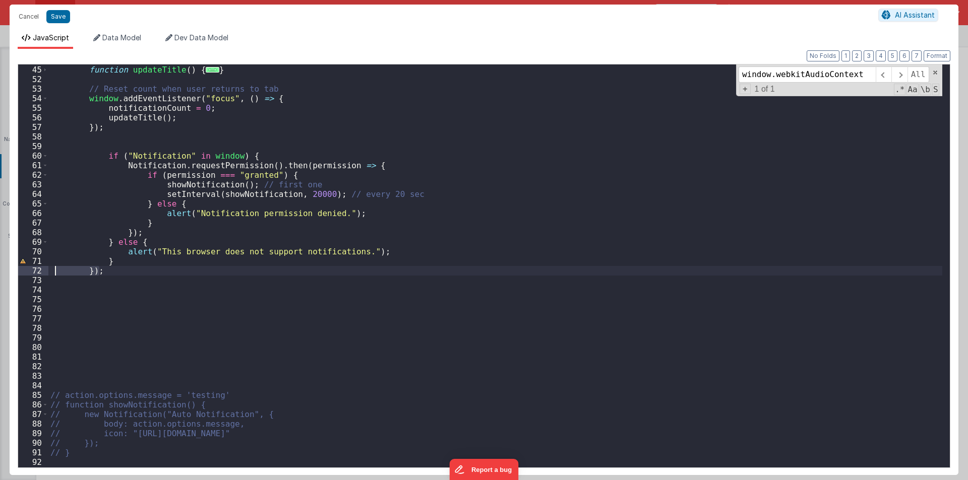
drag, startPoint x: 109, startPoint y: 274, endPoint x: 56, endPoint y: 267, distance: 53.9
click at [56, 267] on div "// Update tab title function updateTitle ( ) { ... } // Reset count when user r…" at bounding box center [495, 266] width 894 height 422
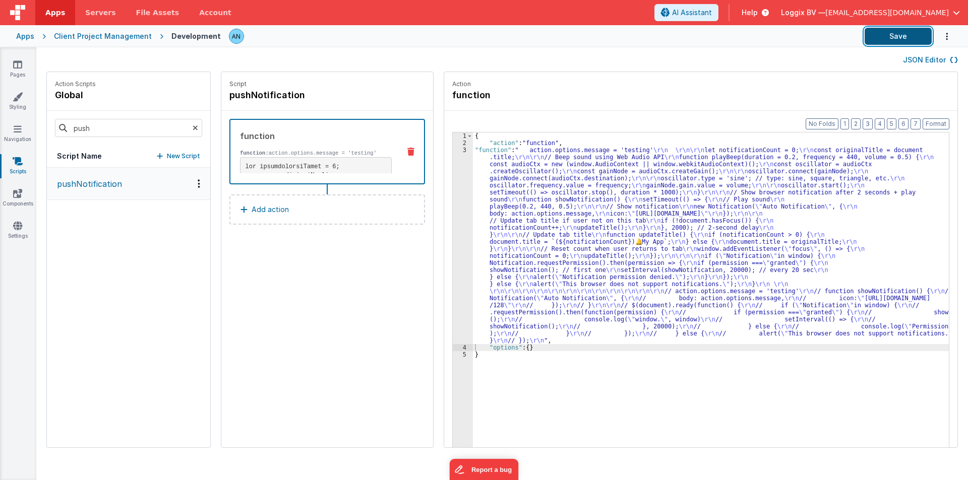
click at [884, 31] on button "Save" at bounding box center [897, 36] width 67 height 17
click at [936, 120] on button "Format" at bounding box center [935, 123] width 27 height 11
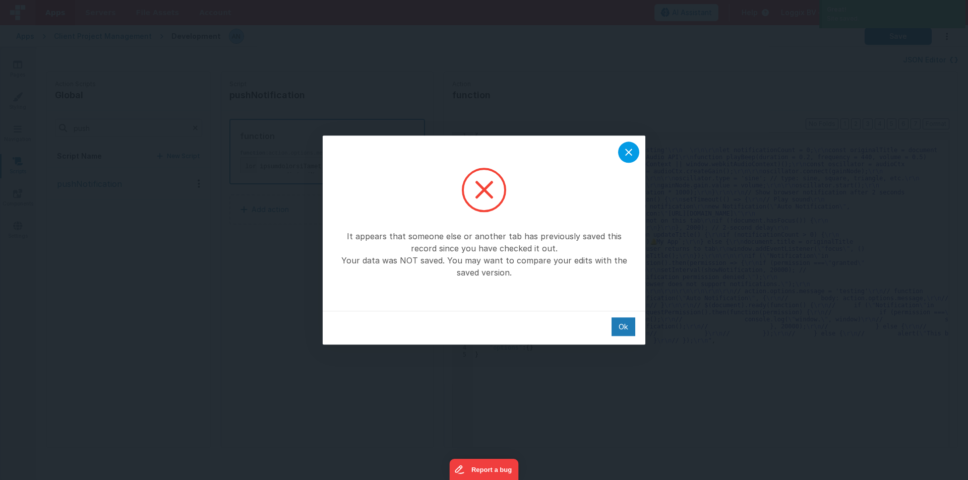
click at [636, 153] on div at bounding box center [628, 152] width 21 height 21
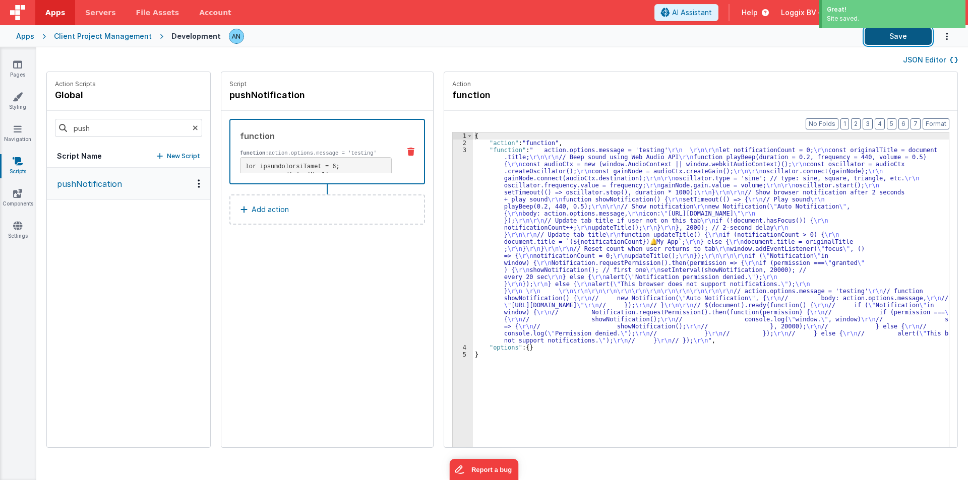
click at [890, 32] on button "Save" at bounding box center [897, 36] width 67 height 17
click at [453, 198] on div "3" at bounding box center [463, 246] width 20 height 198
click at [453, 197] on div "3" at bounding box center [463, 246] width 20 height 198
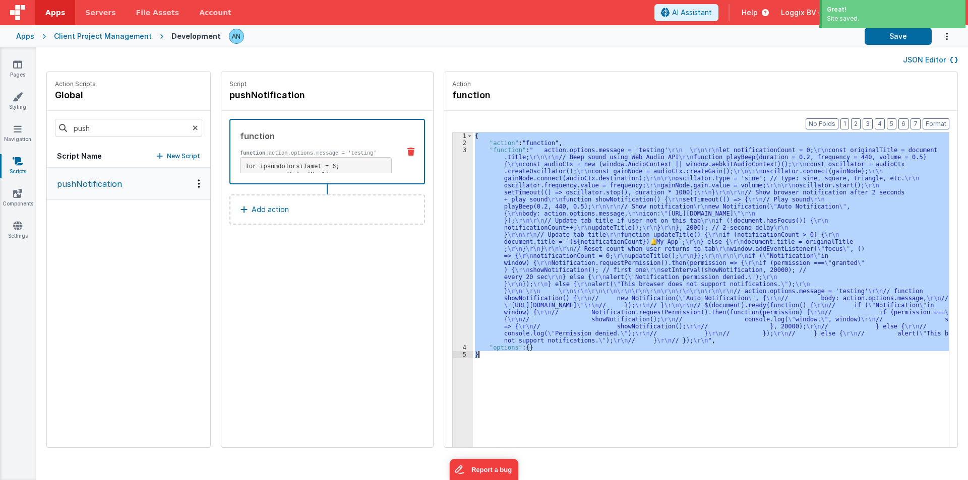
click at [453, 197] on div "3" at bounding box center [463, 246] width 20 height 198
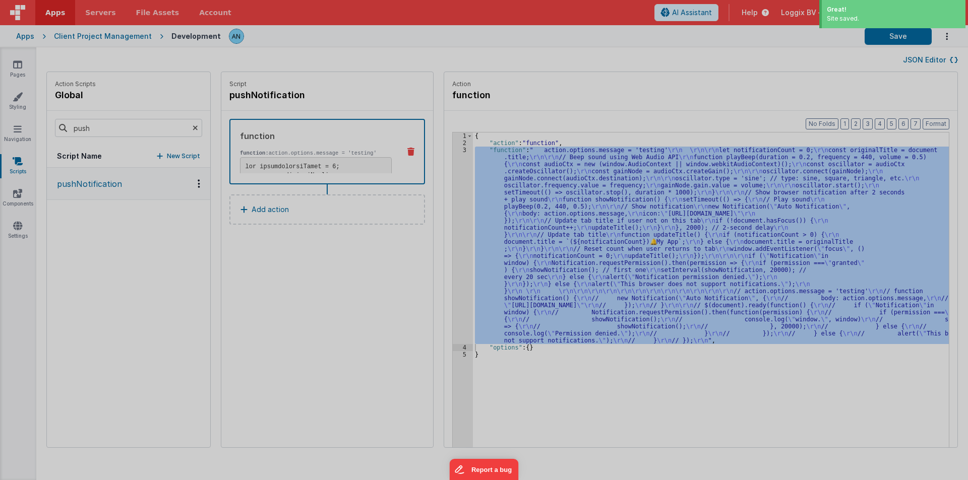
click at [450, 197] on div "action . options . message = 'testing' let notificationCount = 0 ; const origin…" at bounding box center [495, 265] width 894 height 422
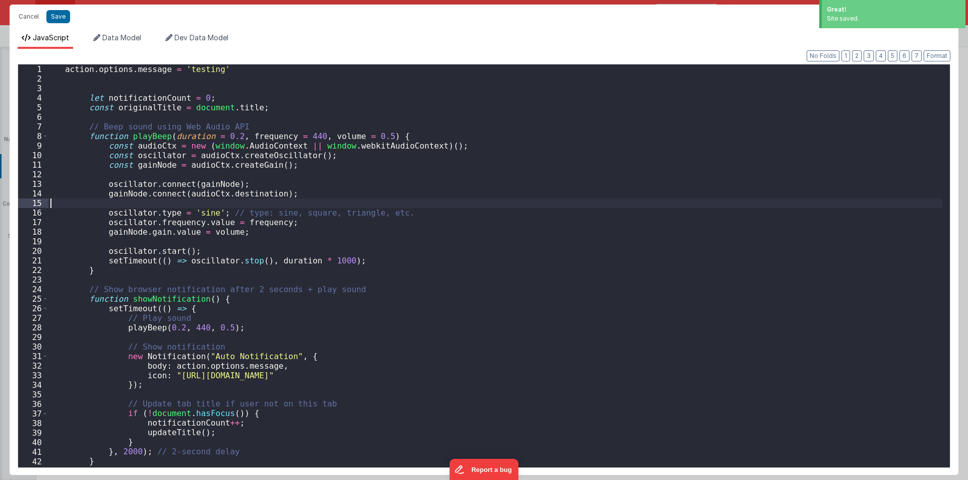
scroll to position [60, 0]
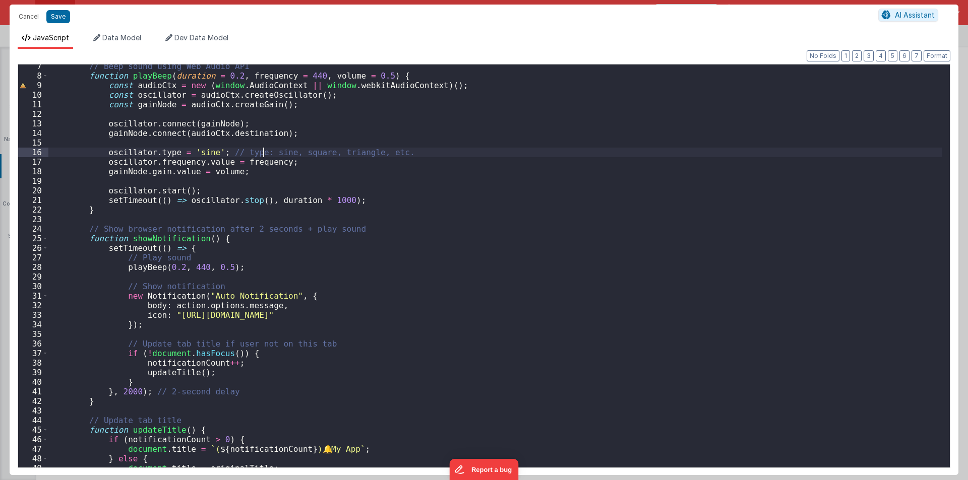
click at [263, 153] on div "// Beep sound using Web Audio API function playBeep ( duration = 0.2 , frequenc…" at bounding box center [495, 272] width 894 height 422
click at [308, 158] on div "// Beep sound using Web Audio API function playBeep ( duration = 0.2 , frequenc…" at bounding box center [495, 272] width 894 height 422
click at [334, 156] on div "// Beep sound using Web Audio API function playBeep ( duration = 0.2 , frequenc…" at bounding box center [495, 272] width 894 height 422
click at [374, 157] on div "// Beep sound using Web Audio API function playBeep ( duration = 0.2 , frequenc…" at bounding box center [495, 272] width 894 height 422
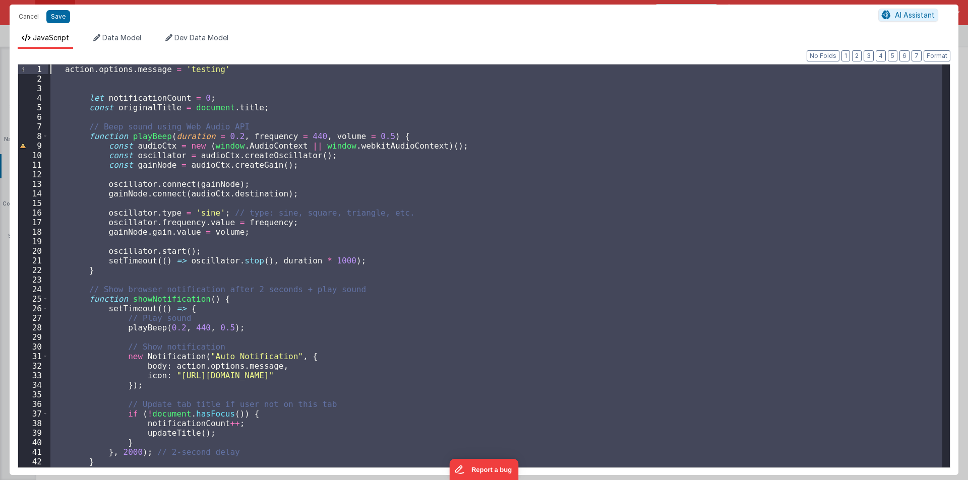
scroll to position [0, 0]
drag, startPoint x: 114, startPoint y: 182, endPoint x: 0, endPoint y: -44, distance: 253.1
click at [0, 0] on html "It appears that someone else or another tab has previously saved this record si…" at bounding box center [484, 240] width 968 height 480
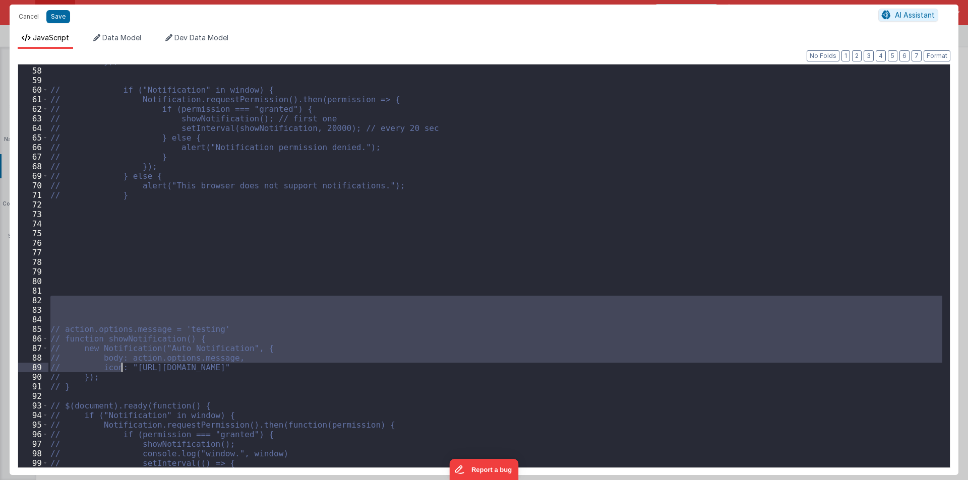
scroll to position [650, 0]
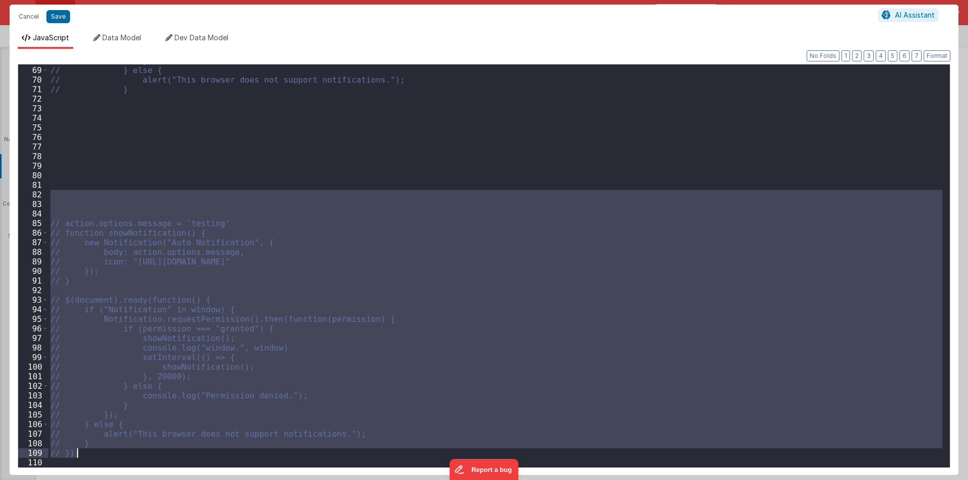
drag, startPoint x: 99, startPoint y: 304, endPoint x: 131, endPoint y: 458, distance: 156.4
click at [131, 458] on div "// }); // } else { // alert("This browser does not support notifications."); //…" at bounding box center [495, 267] width 894 height 422
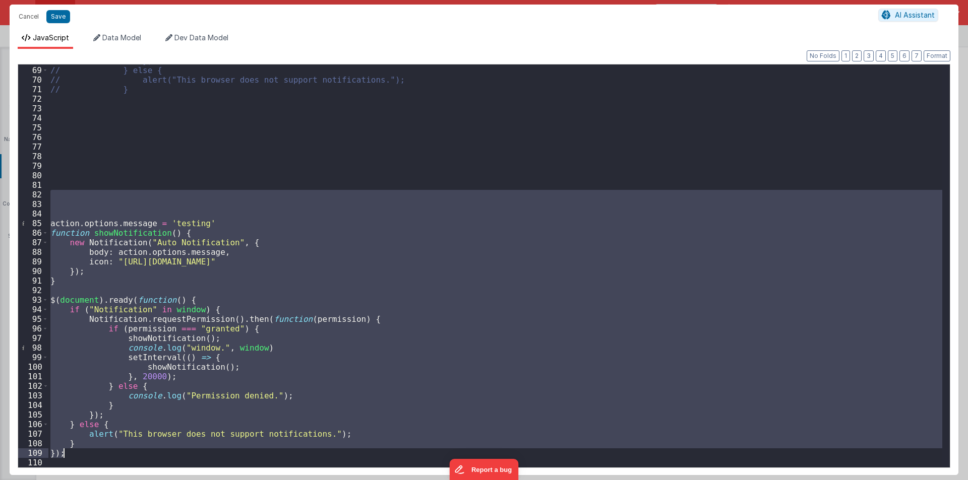
click at [198, 222] on div "// }); // } else { // alert("This browser does not support notifications."); //…" at bounding box center [495, 266] width 894 height 403
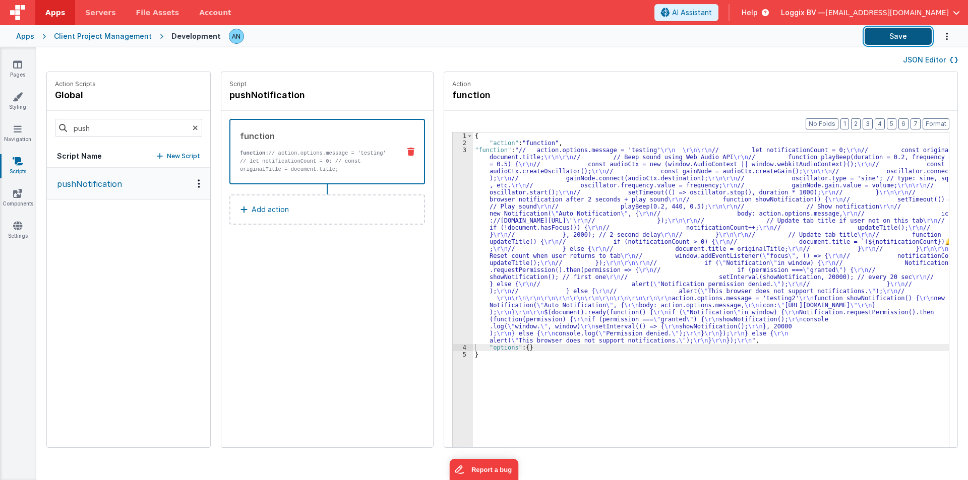
click at [888, 30] on button "Save" at bounding box center [897, 36] width 67 height 17
click at [941, 121] on button "Format" at bounding box center [935, 123] width 27 height 11
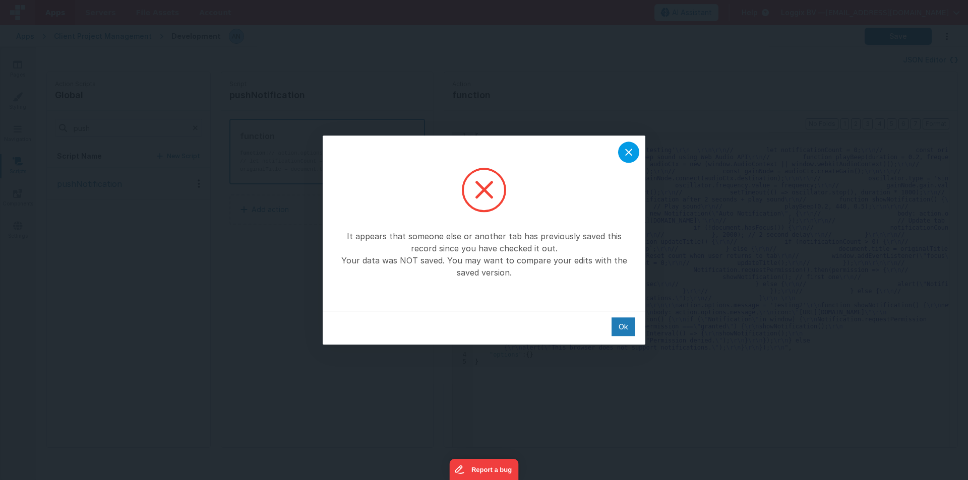
click at [624, 155] on icon at bounding box center [628, 152] width 12 height 12
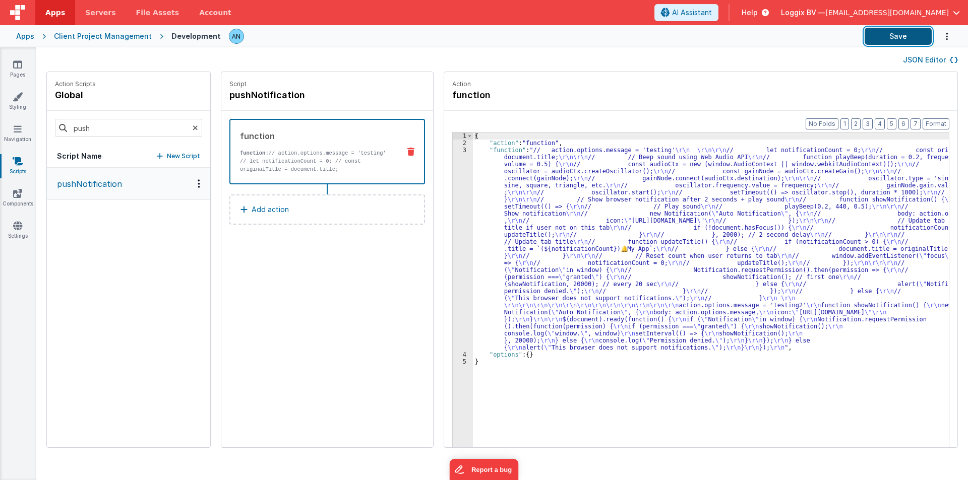
click at [883, 38] on button "Save" at bounding box center [897, 36] width 67 height 17
click at [148, 12] on span "File Assets" at bounding box center [157, 13] width 43 height 10
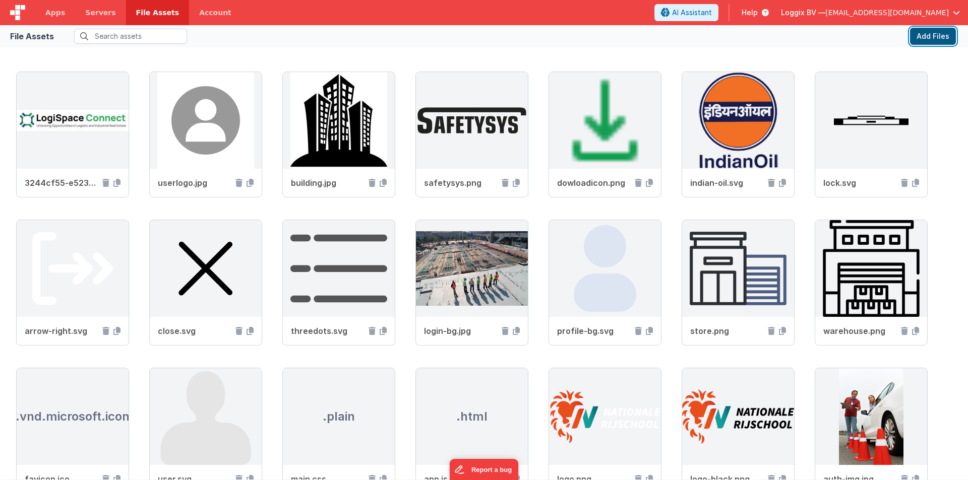
click at [932, 33] on button "Add Files" at bounding box center [933, 36] width 46 height 17
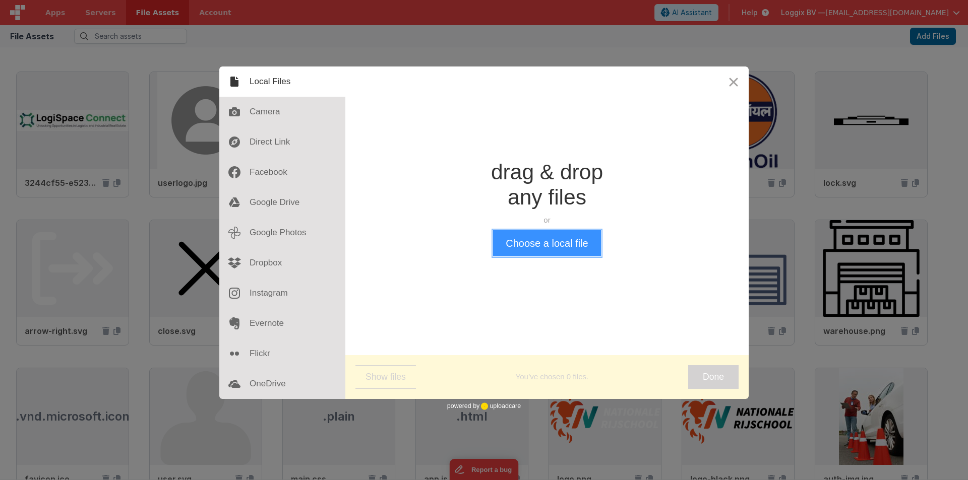
click at [534, 250] on button "Choose a local file" at bounding box center [546, 243] width 107 height 26
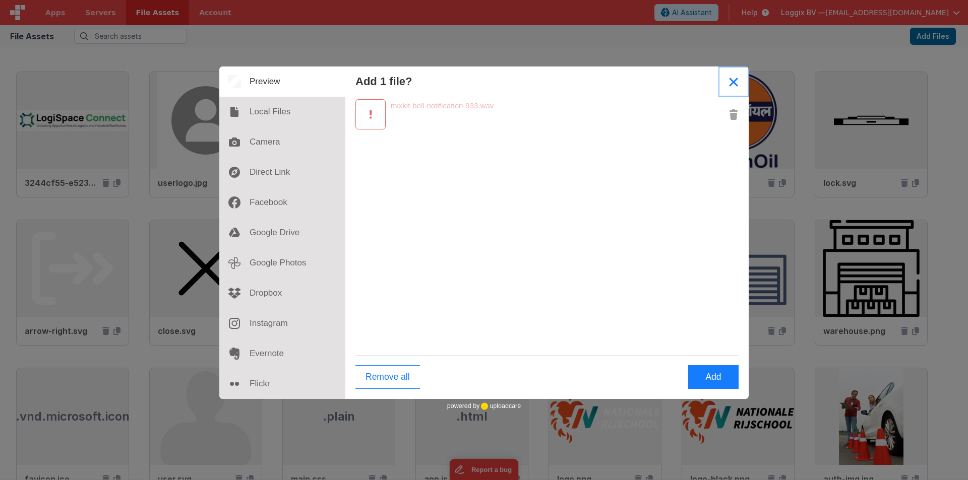
click at [731, 84] on button "Close" at bounding box center [733, 82] width 30 height 30
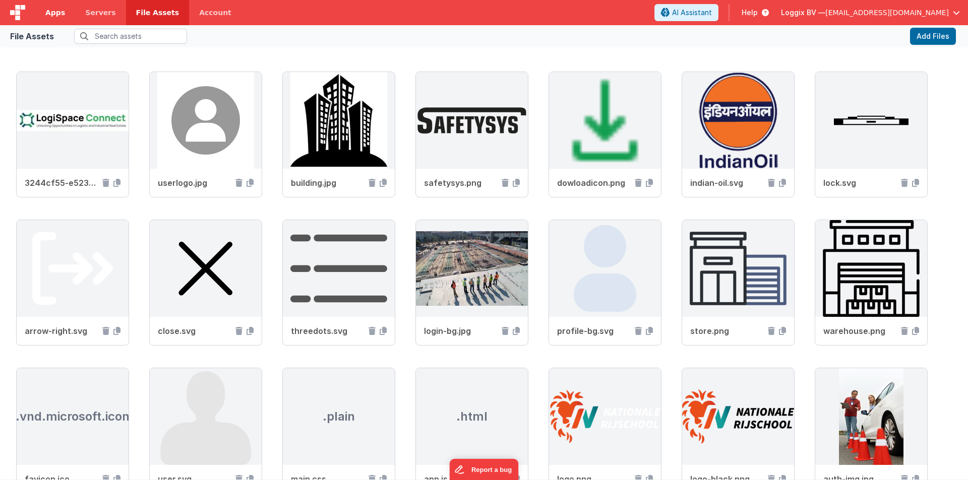
click at [42, 8] on link "Apps" at bounding box center [55, 12] width 40 height 25
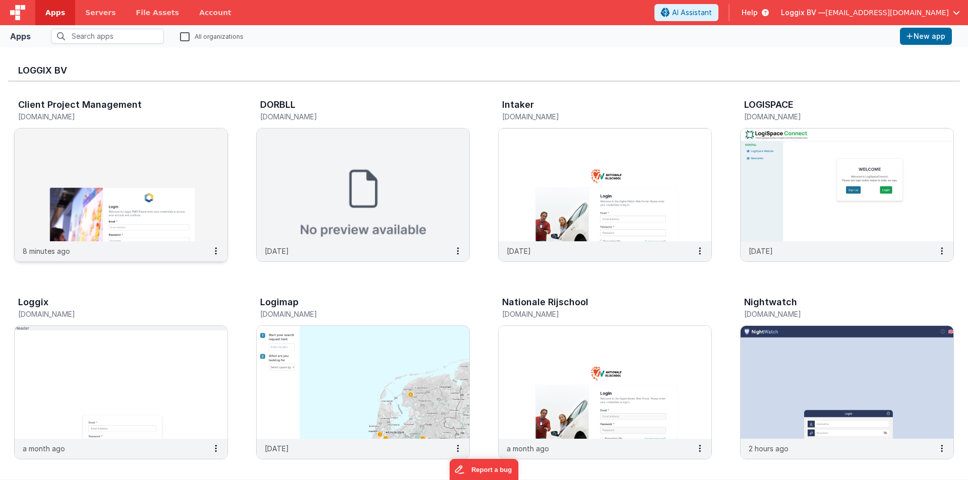
click at [78, 149] on img at bounding box center [121, 185] width 213 height 113
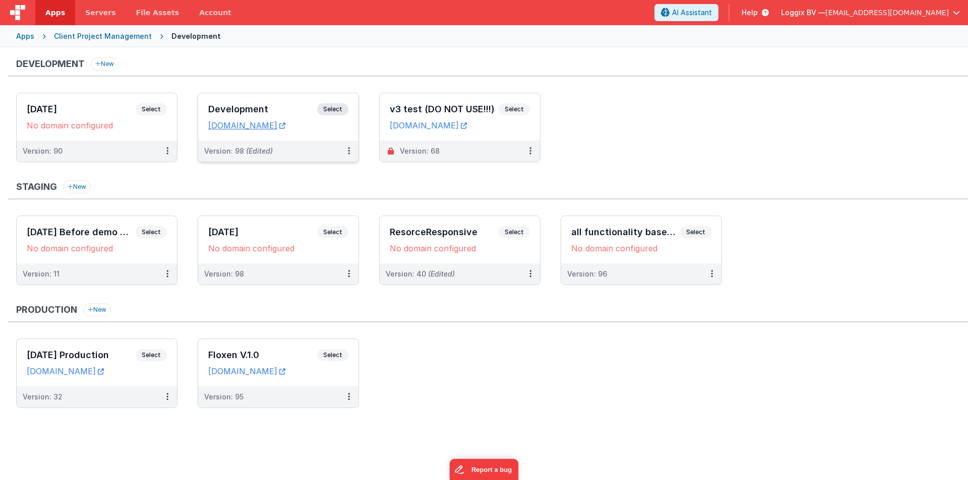
click at [227, 106] on h3 "Development" at bounding box center [262, 109] width 109 height 10
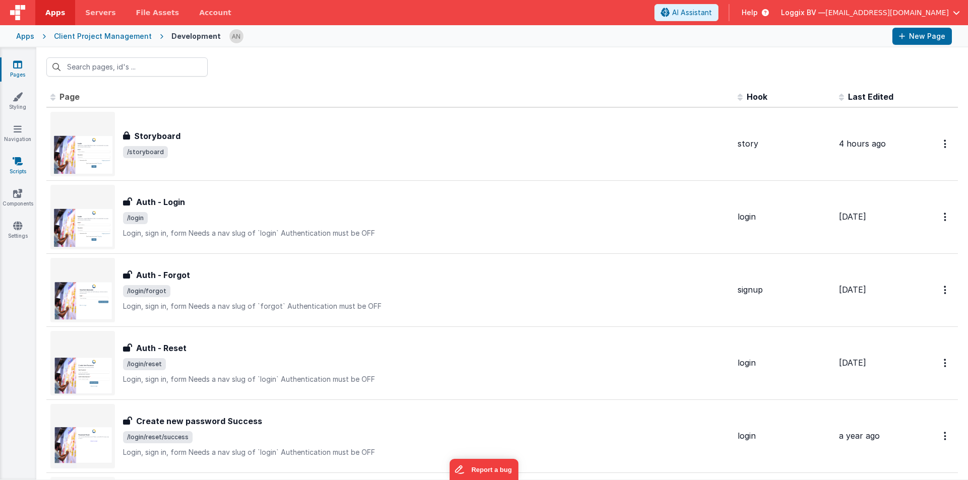
click at [20, 167] on link "Scripts" at bounding box center [17, 166] width 36 height 20
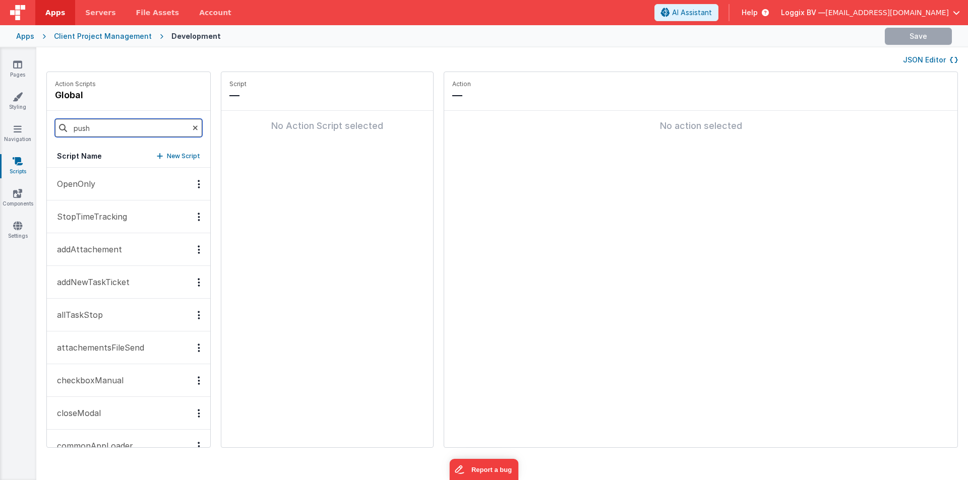
click at [108, 135] on input "push" at bounding box center [128, 128] width 147 height 18
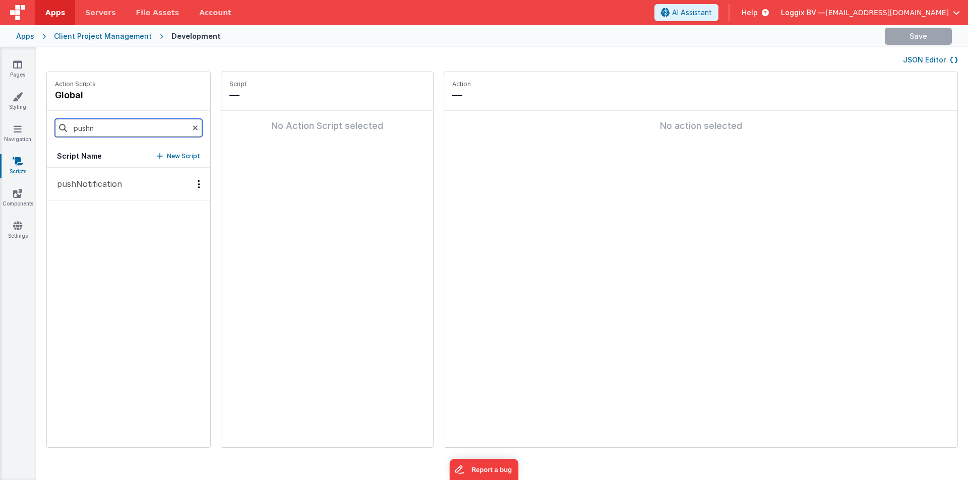
type input "pushn"
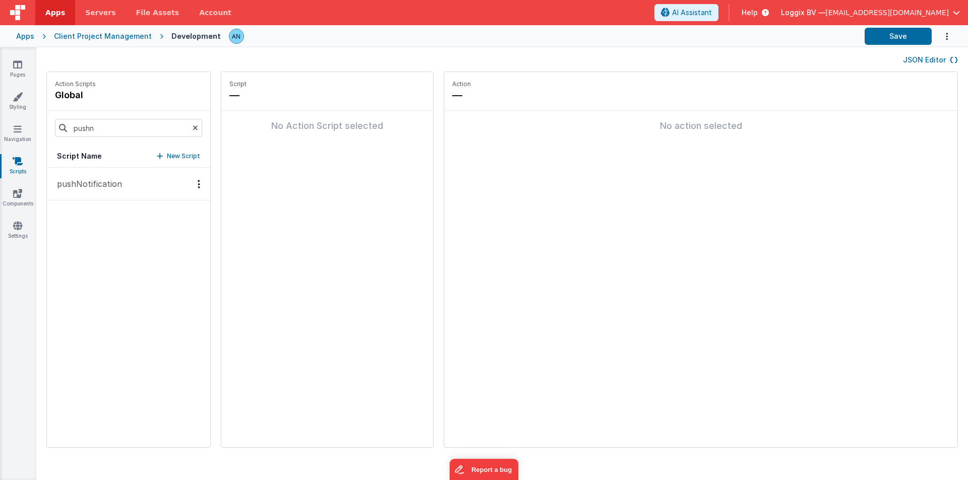
click at [67, 185] on p "pushNotification" at bounding box center [86, 184] width 71 height 12
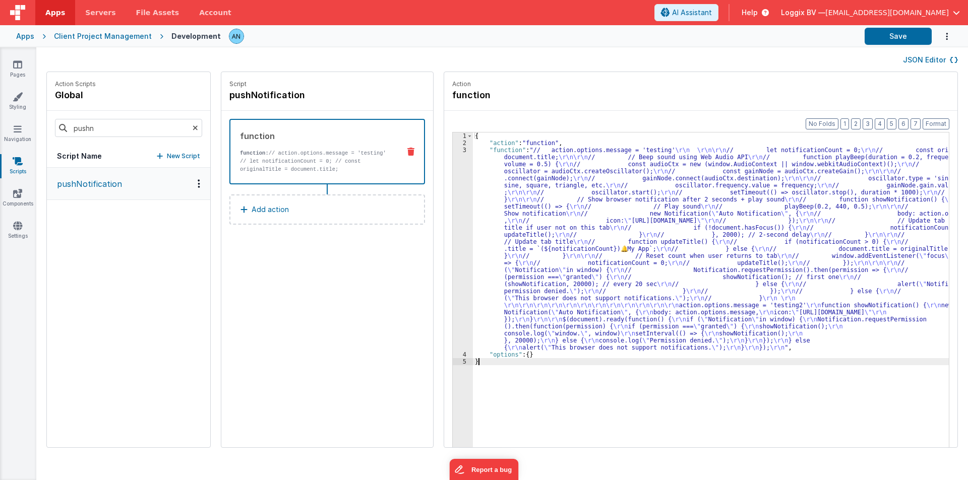
click at [453, 192] on div "3" at bounding box center [463, 249] width 20 height 205
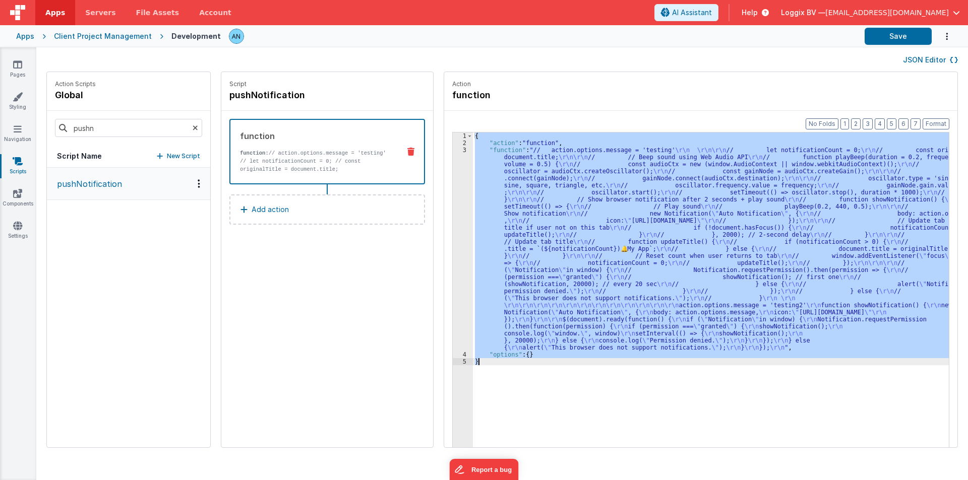
click at [453, 192] on div "3" at bounding box center [463, 249] width 20 height 205
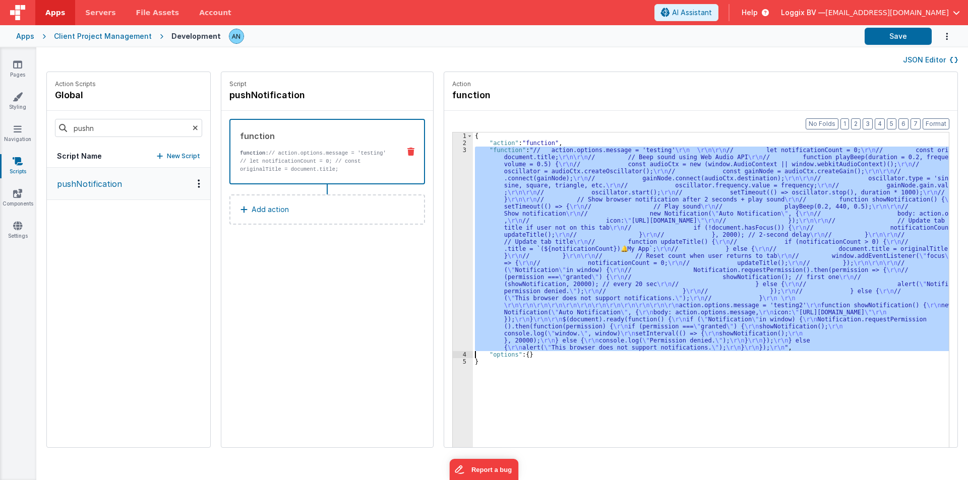
click at [453, 192] on div "3" at bounding box center [463, 249] width 20 height 205
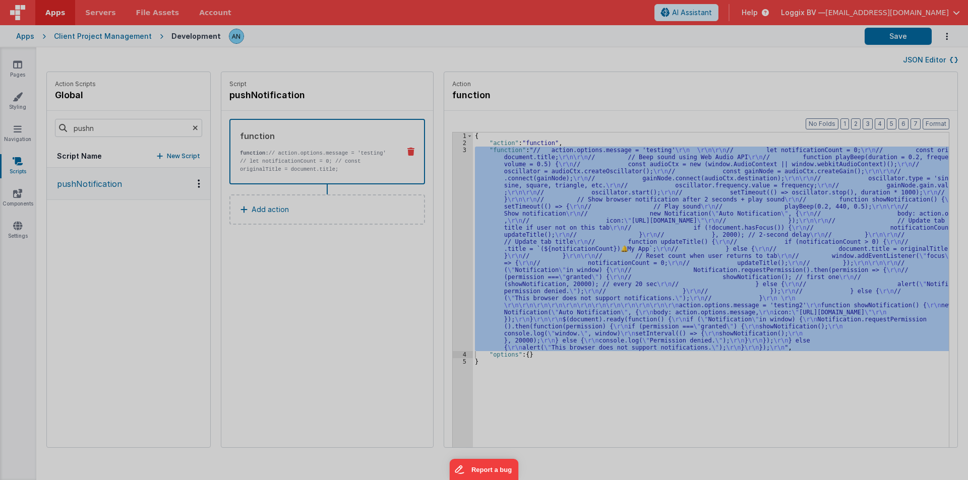
click at [448, 192] on div "// action.options.message = 'testing' // let notificationCount = 0; // const or…" at bounding box center [495, 265] width 894 height 422
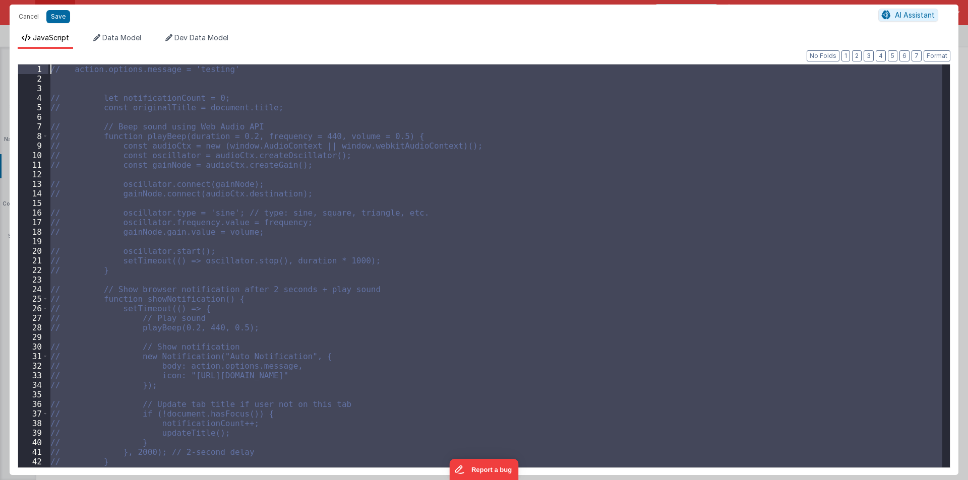
drag, startPoint x: 128, startPoint y: 96, endPoint x: 0, endPoint y: -44, distance: 189.1
click at [0, 0] on html "It appears that someone else or another tab has previously saved this record si…" at bounding box center [484, 240] width 968 height 480
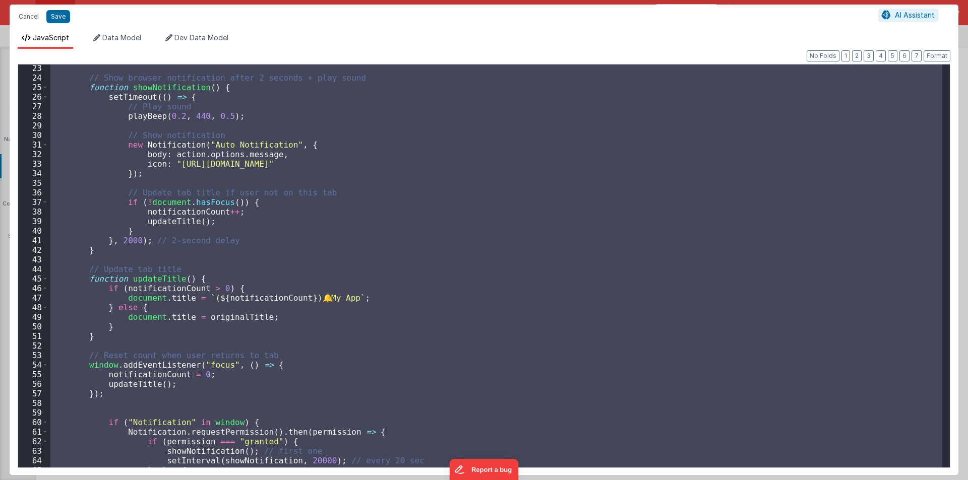
scroll to position [212, 0]
click at [451, 260] on div "// Show browser notification after 2 seconds + play sound function showNotifica…" at bounding box center [495, 266] width 894 height 403
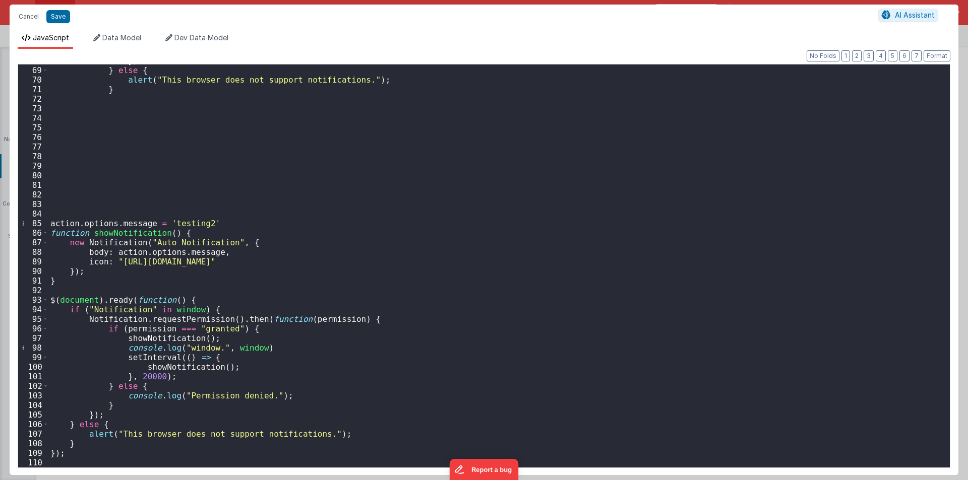
scroll to position [650, 0]
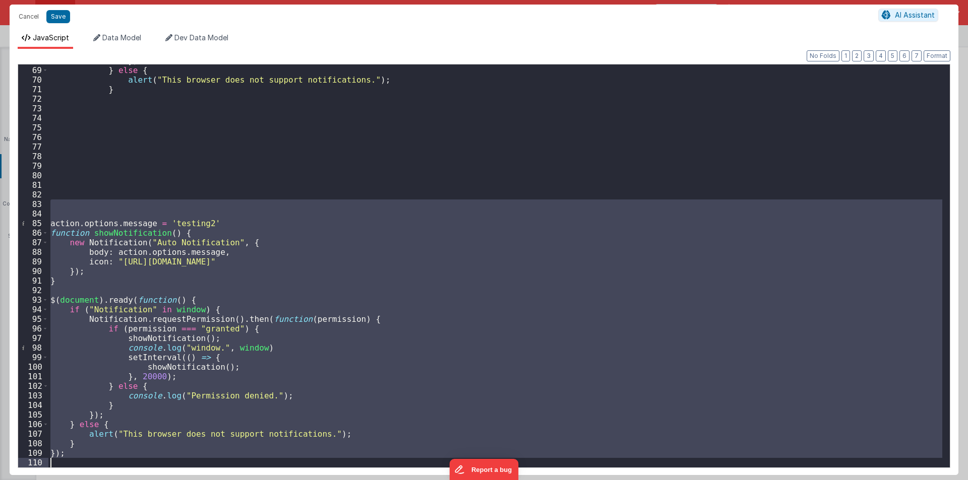
drag, startPoint x: 50, startPoint y: 202, endPoint x: 109, endPoint y: 476, distance: 280.5
click at [109, 476] on div "Cancel Save AI Assistant JavaScript Data Model Dev Data Model Format 7 6 5 4 3 …" at bounding box center [484, 240] width 968 height 480
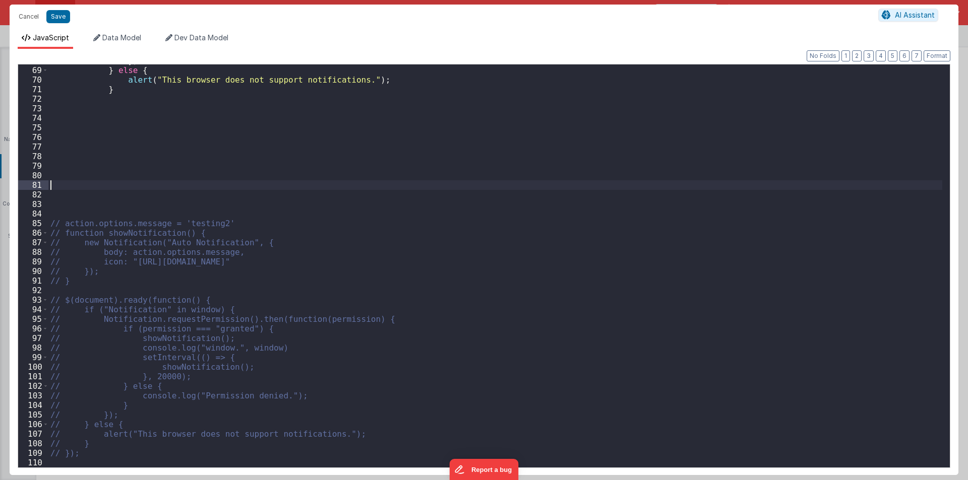
click at [145, 186] on div "}) ; } else { alert ( "This browser does not support notifications." ) ; } // a…" at bounding box center [495, 267] width 894 height 422
click at [103, 190] on div "}) ; } else { alert ( "This browser does not support notifications." ) ; } // a…" at bounding box center [495, 267] width 894 height 422
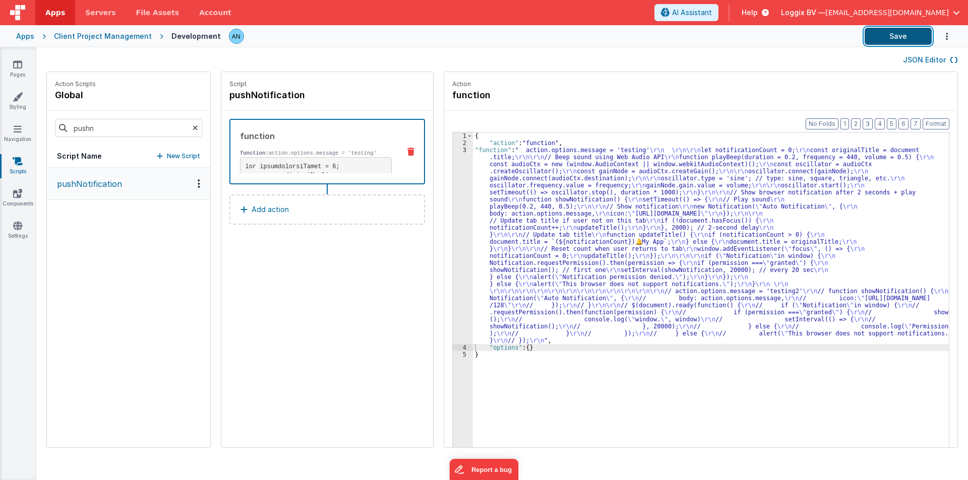
click at [893, 36] on button "Save" at bounding box center [897, 36] width 67 height 17
click at [943, 122] on button "Format" at bounding box center [935, 123] width 27 height 11
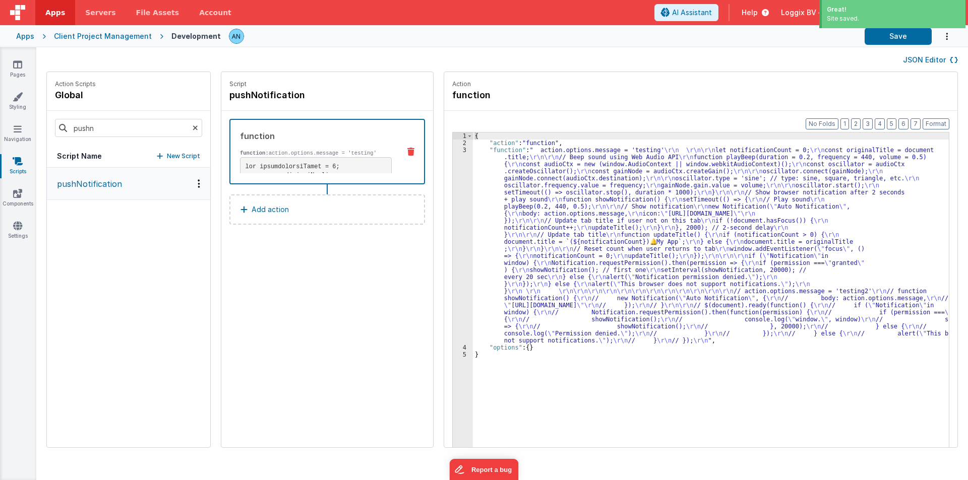
click at [473, 150] on div "{ "action" : "function" , "function" : " action.options.message = 'testing' \r\…" at bounding box center [715, 313] width 485 height 360
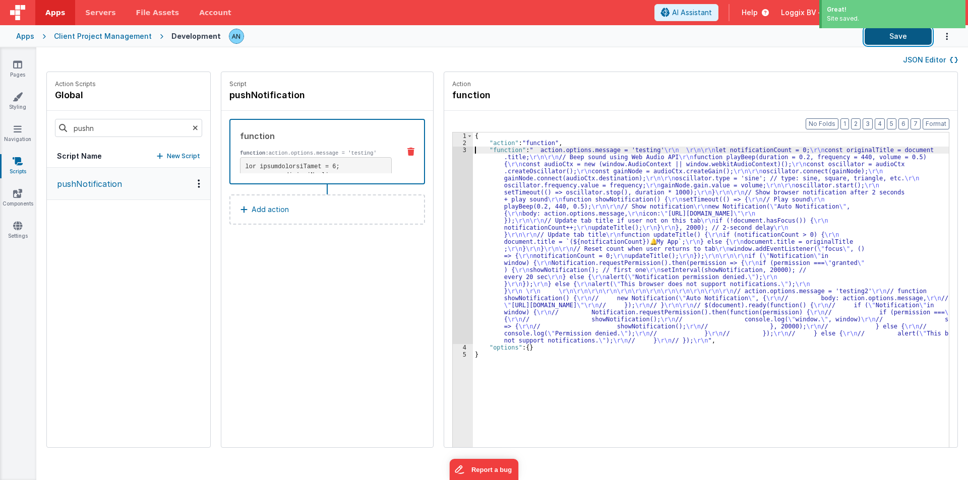
click at [909, 40] on button "Save" at bounding box center [897, 36] width 67 height 17
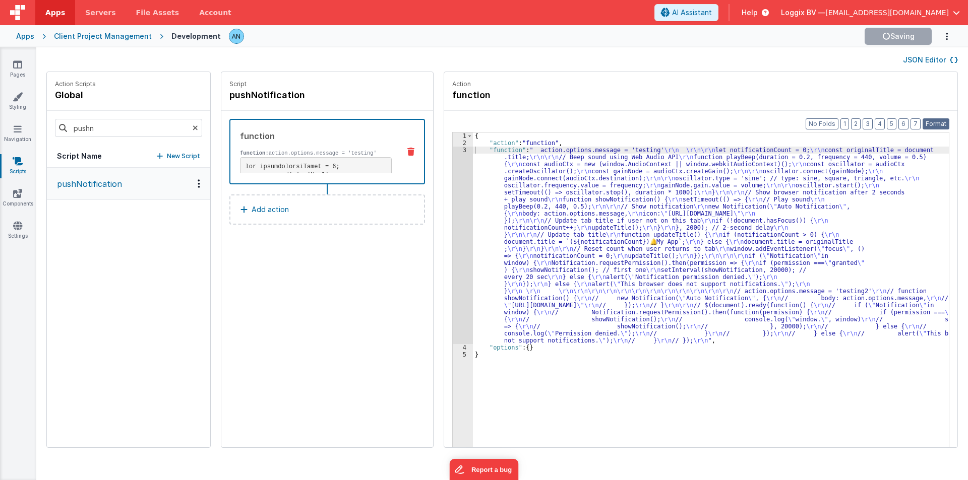
click at [929, 123] on button "Format" at bounding box center [935, 123] width 27 height 11
click at [453, 194] on div "3" at bounding box center [463, 246] width 20 height 198
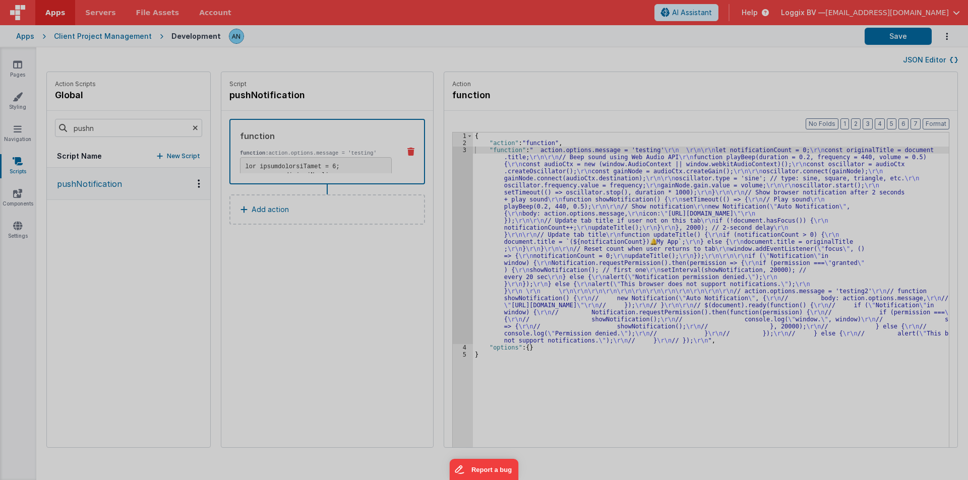
click at [451, 194] on div "action . options . message = 'testing' let notificationCount = 0 ; const origin…" at bounding box center [495, 265] width 894 height 422
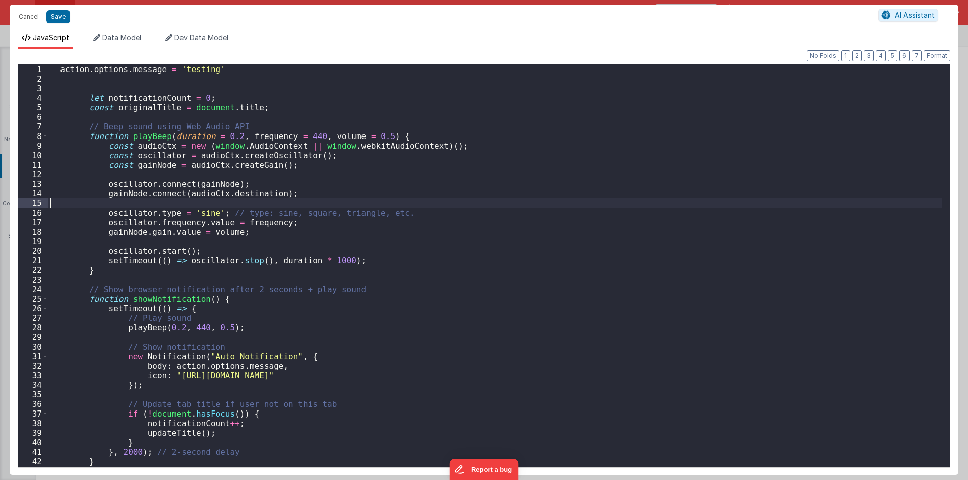
click at [451, 194] on div "action . options . message = 'testing' let notificationCount = 0 ; const origin…" at bounding box center [495, 276] width 894 height 422
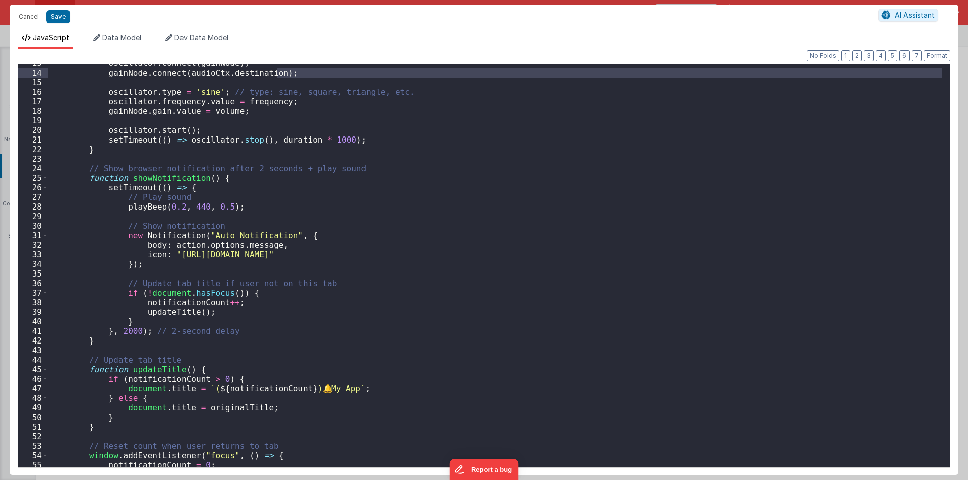
scroll to position [60, 0]
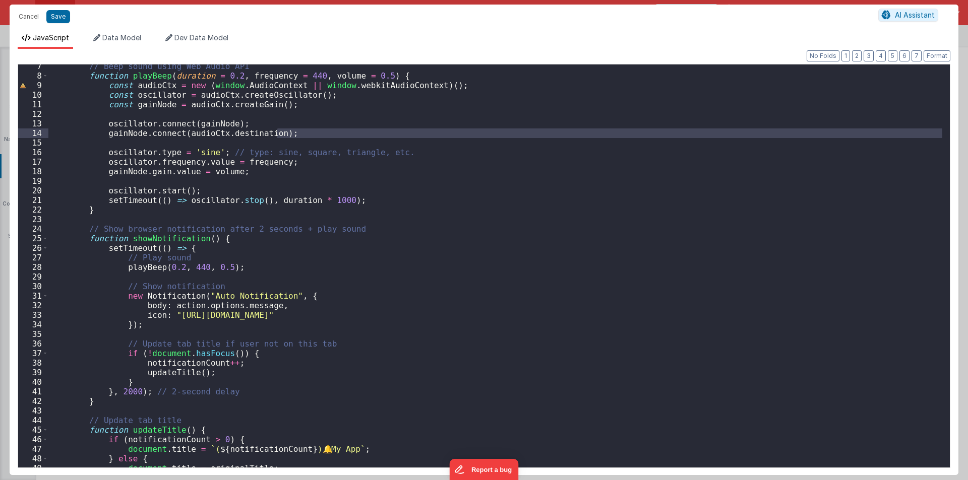
click at [110, 112] on div "// Beep sound using Web Audio API function playBeep ( duration = 0.2 , frequenc…" at bounding box center [495, 272] width 894 height 422
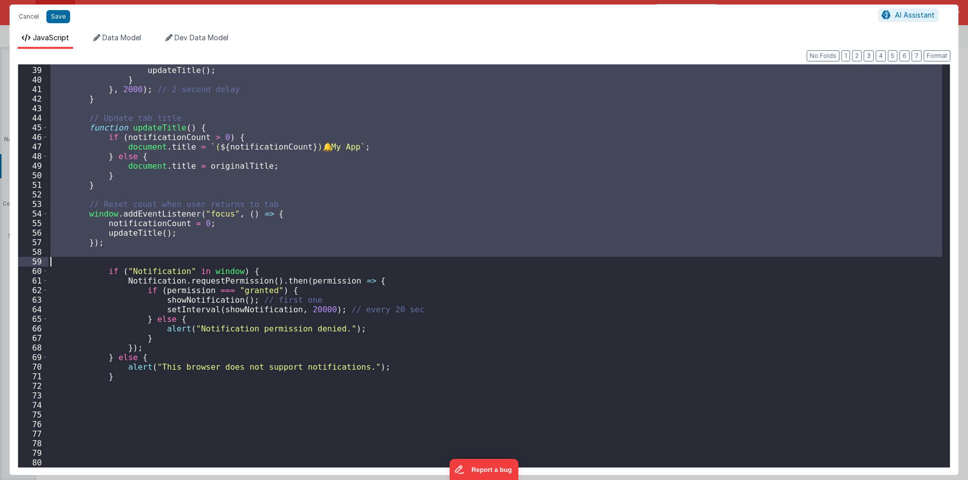
scroll to position [363, 0]
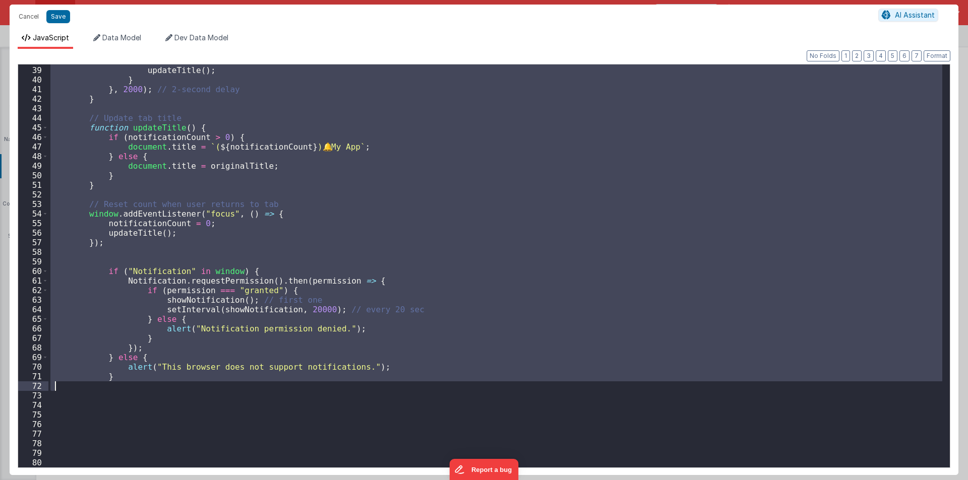
drag, startPoint x: 79, startPoint y: 91, endPoint x: 139, endPoint y: 389, distance: 304.0
click at [139, 389] on div "notificationCount ++ ; updateTitle ( ) ; } } , 2000 ) ; // 2-second delay } // …" at bounding box center [495, 267] width 894 height 422
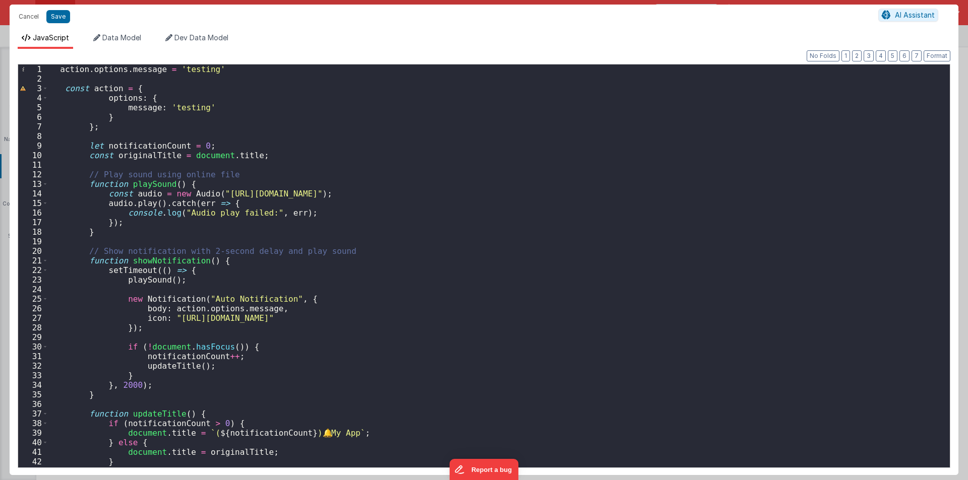
scroll to position [0, 0]
drag, startPoint x: 216, startPoint y: 192, endPoint x: 454, endPoint y: 189, distance: 237.9
click at [454, 189] on div "action . options . message = 'testing' const action = { options : { message : '…" at bounding box center [495, 276] width 894 height 422
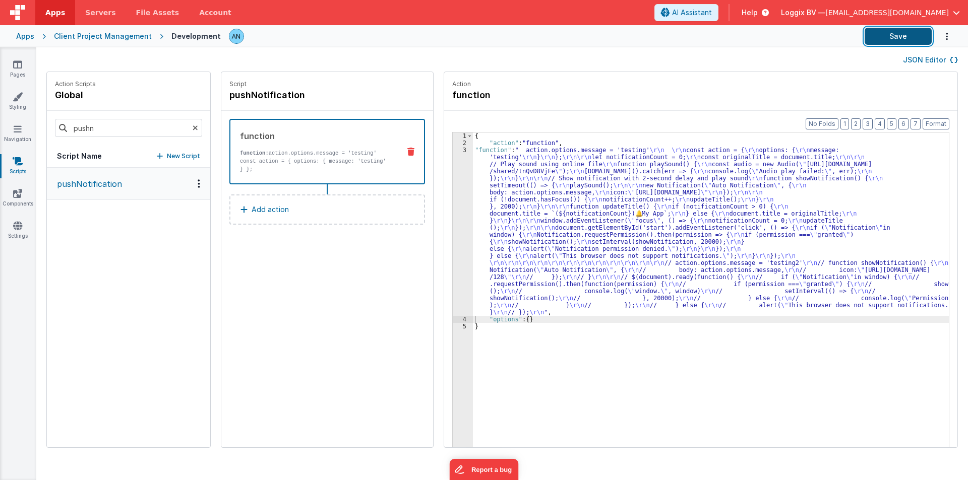
click at [901, 34] on button "Save" at bounding box center [897, 36] width 67 height 17
click at [933, 125] on button "Format" at bounding box center [935, 123] width 27 height 11
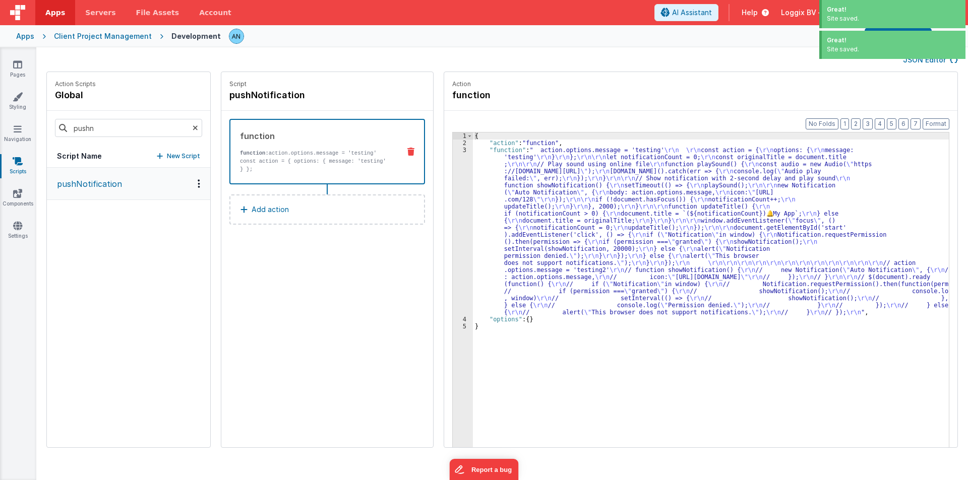
click at [479, 258] on div "{ "action" : "function" , "function" : " action.options.message = 'testing' \r\…" at bounding box center [715, 313] width 485 height 360
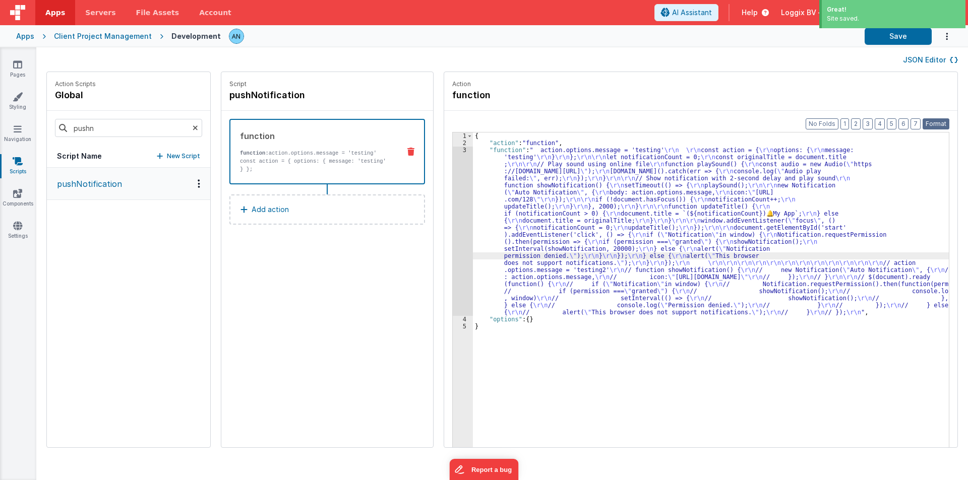
click at [928, 122] on button "Format" at bounding box center [935, 123] width 27 height 11
click at [476, 332] on div "{ "action" : "function" , "function" : " action.options.message = 'testing' \r\…" at bounding box center [715, 313] width 485 height 360
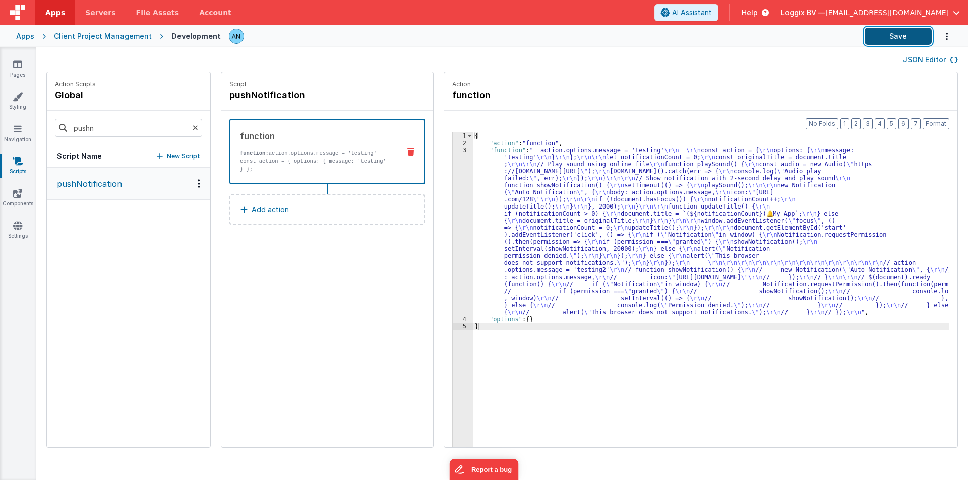
click at [897, 32] on button "Save" at bounding box center [897, 36] width 67 height 17
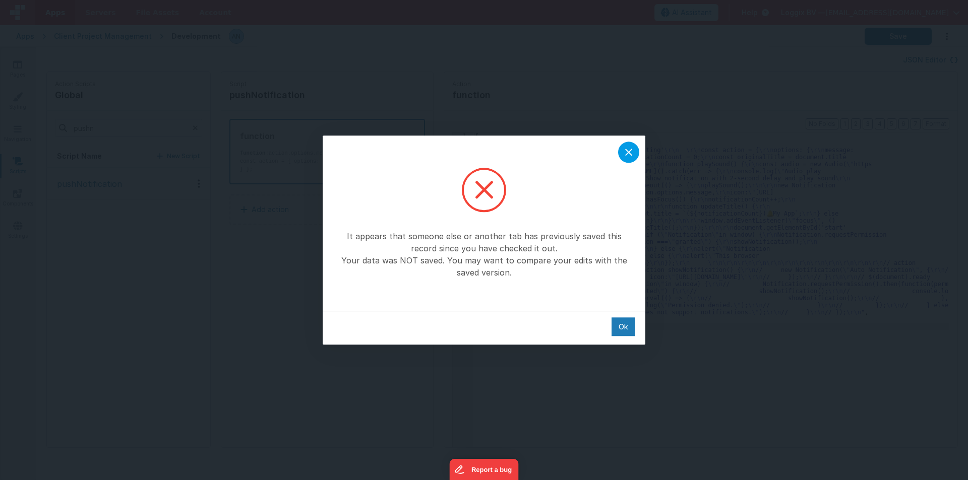
click at [633, 151] on icon at bounding box center [628, 152] width 12 height 12
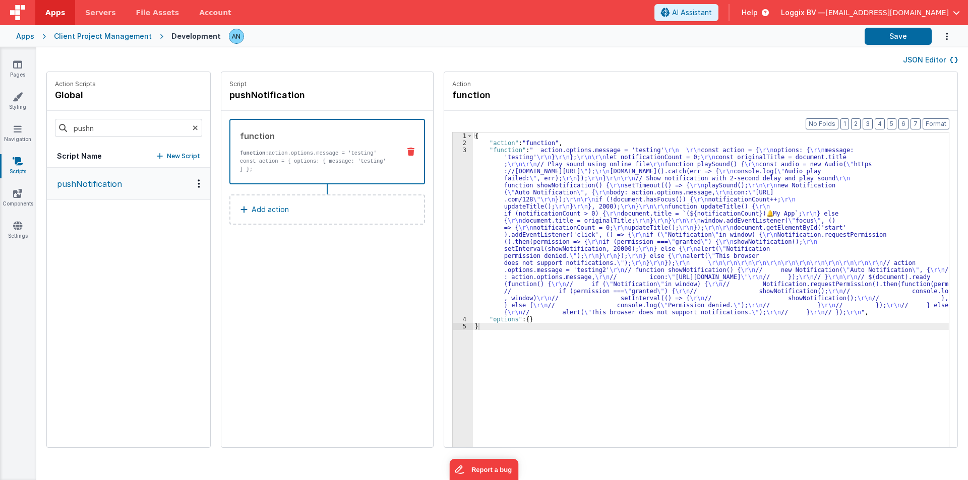
click at [572, 373] on div "{ "action" : "function" , "function" : " action.options.message = 'testing' \r\…" at bounding box center [715, 313] width 485 height 360
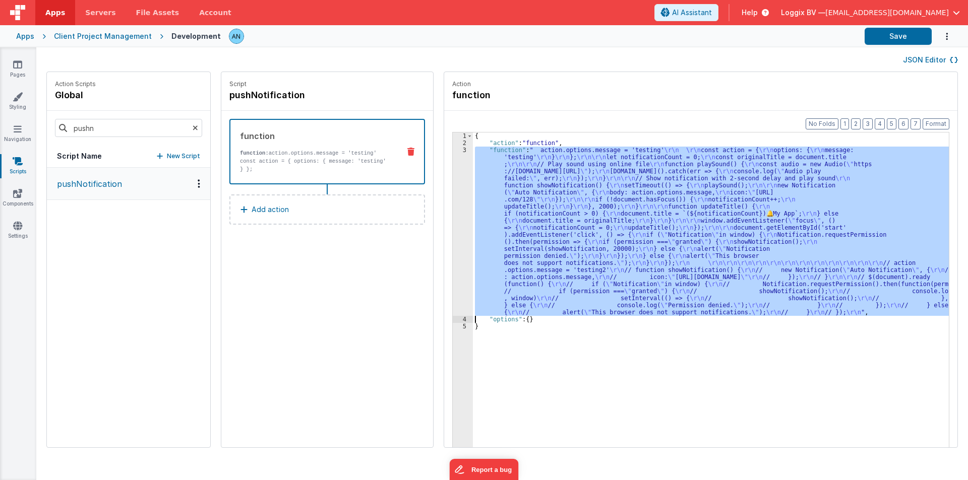
click at [453, 185] on div "3" at bounding box center [463, 231] width 20 height 169
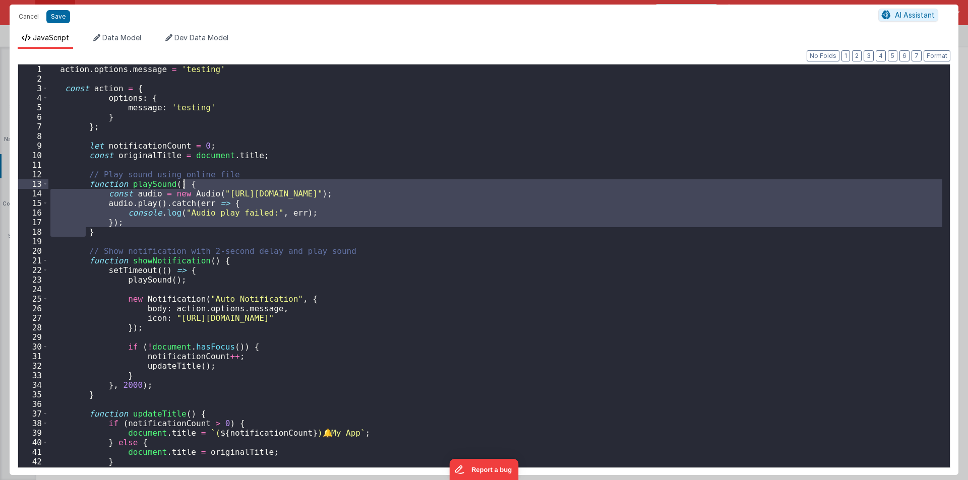
click at [448, 185] on div "action . options . message = 'testing' const action = { options : { message : '…" at bounding box center [495, 276] width 894 height 422
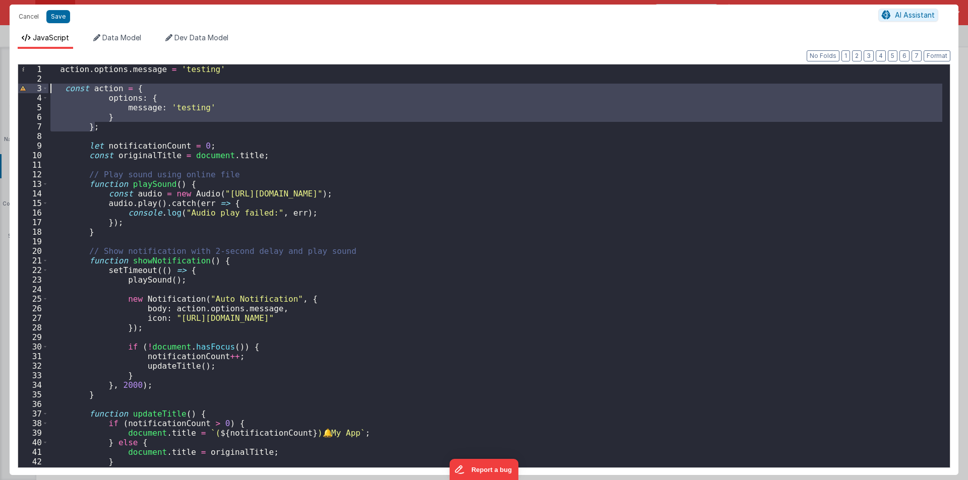
drag, startPoint x: 100, startPoint y: 127, endPoint x: 38, endPoint y: 83, distance: 75.2
click at [38, 83] on div "1 2 3 4 5 6 7 8 9 10 11 12 13 14 15 16 17 18 19 20 21 22 23 24 25 26 27 28 29 3…" at bounding box center [484, 266] width 932 height 404
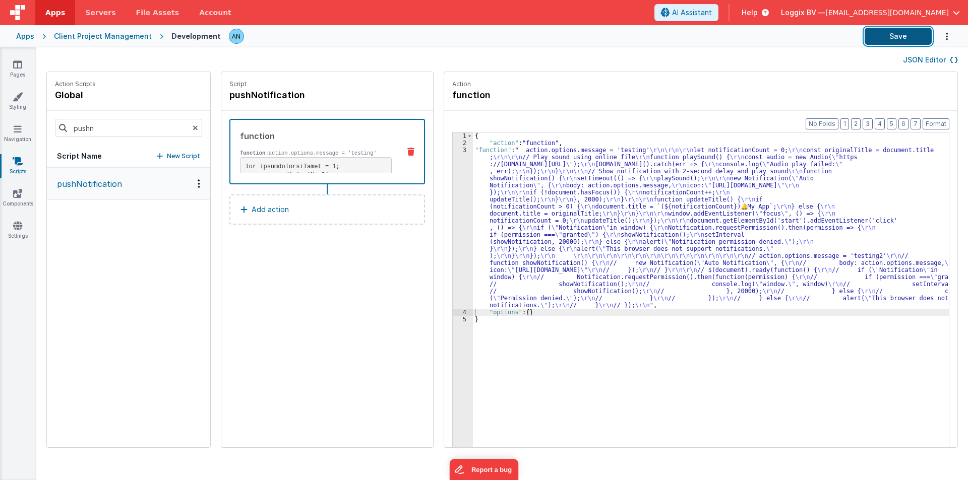
click at [893, 35] on button "Save" at bounding box center [897, 36] width 67 height 17
click at [935, 123] on button "Format" at bounding box center [935, 123] width 27 height 11
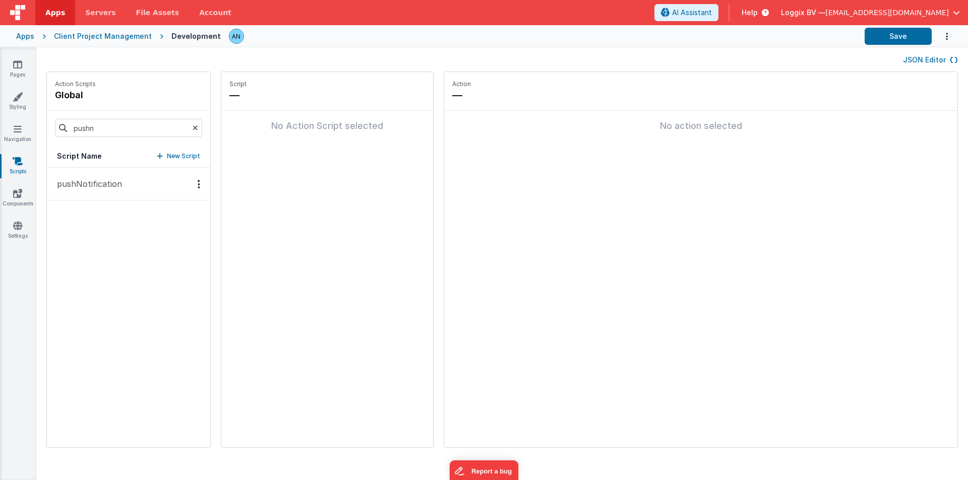
click at [110, 189] on p "pushNotification" at bounding box center [86, 184] width 71 height 12
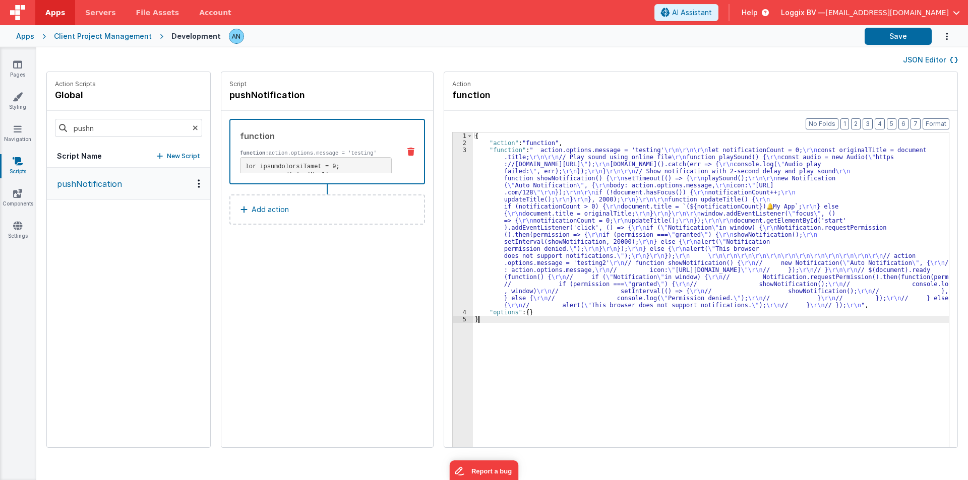
click at [453, 170] on div "3" at bounding box center [463, 228] width 20 height 162
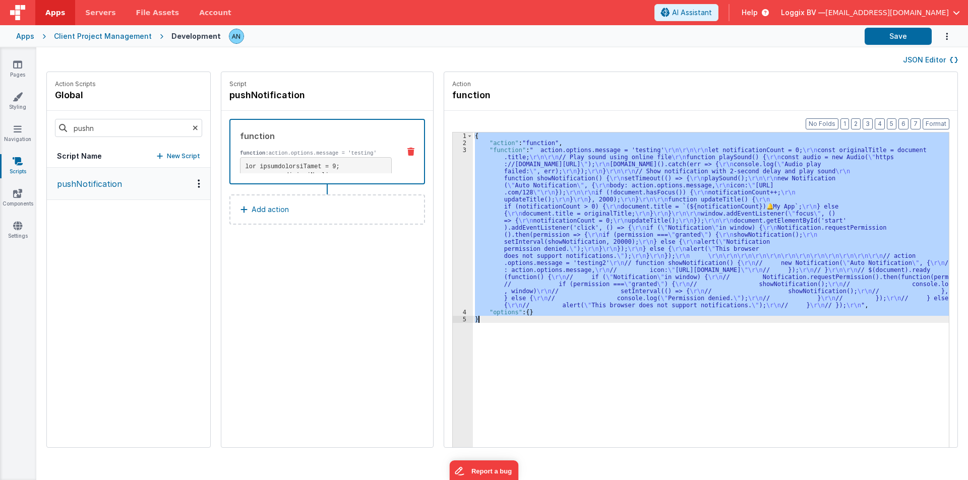
click at [453, 170] on div "3" at bounding box center [463, 228] width 20 height 162
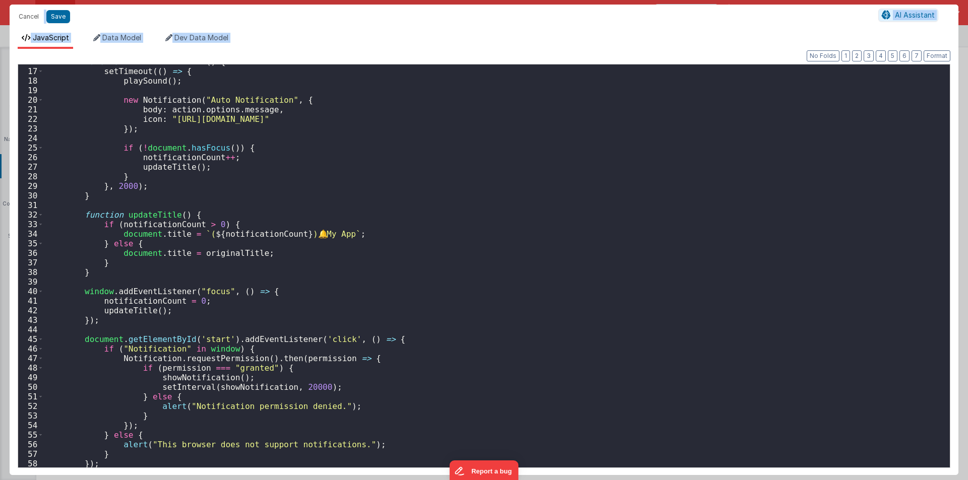
scroll to position [151, 0]
drag, startPoint x: 291, startPoint y: 386, endPoint x: 312, endPoint y: 386, distance: 20.7
click at [312, 386] on div "function showNotification ( ) { setTimeout (( ) => { playSound ( ) ; new Notifi…" at bounding box center [493, 271] width 898 height 428
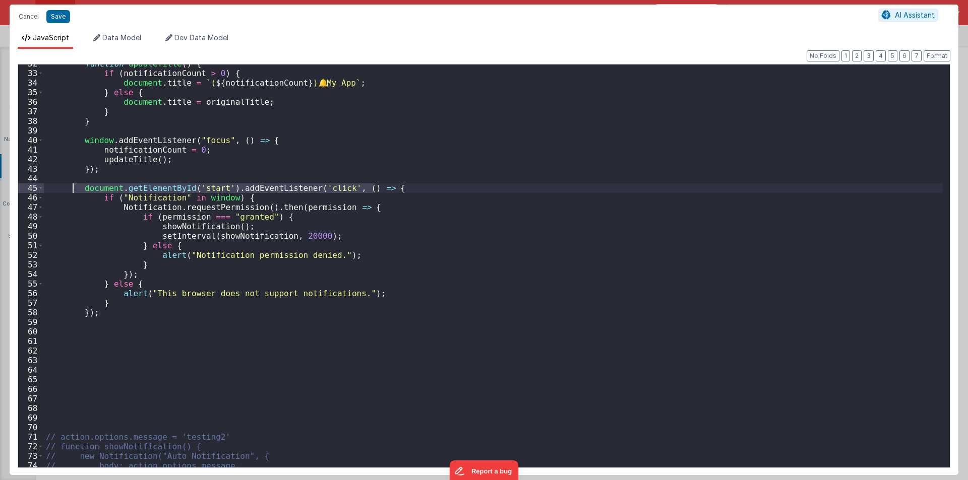
drag, startPoint x: 382, startPoint y: 186, endPoint x: 74, endPoint y: 186, distance: 308.5
click at [74, 186] on div "function updateTitle ( ) { if ( notificationCount > 0 ) { document . title = ` …" at bounding box center [493, 273] width 898 height 428
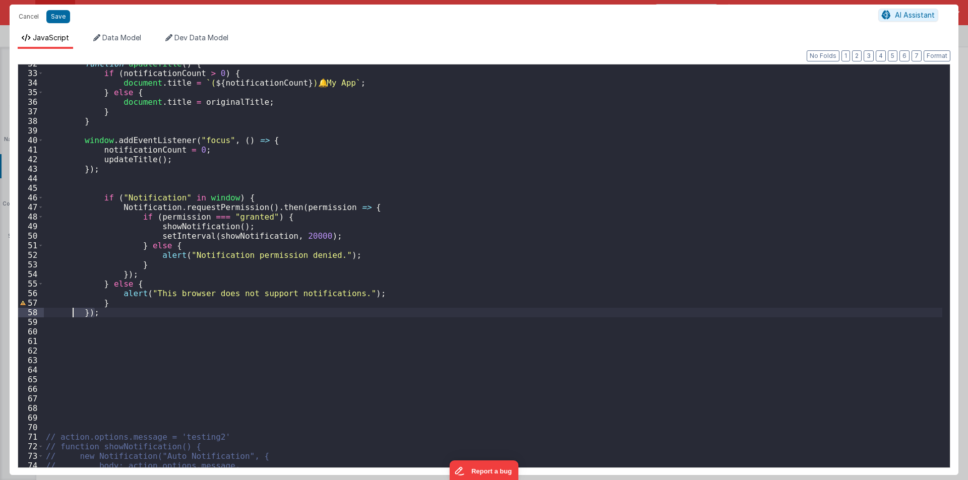
drag, startPoint x: 100, startPoint y: 313, endPoint x: 71, endPoint y: 312, distance: 28.7
click at [71, 312] on div "function updateTitle ( ) { if ( notificationCount > 0 ) { document . title = ` …" at bounding box center [493, 273] width 898 height 428
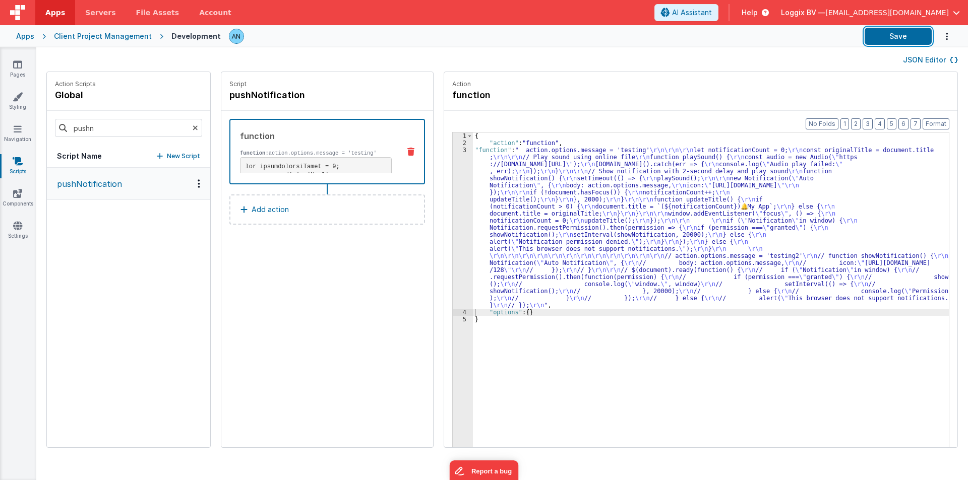
click at [895, 33] on button "Save" at bounding box center [897, 36] width 67 height 17
click at [937, 121] on button "Format" at bounding box center [935, 123] width 27 height 11
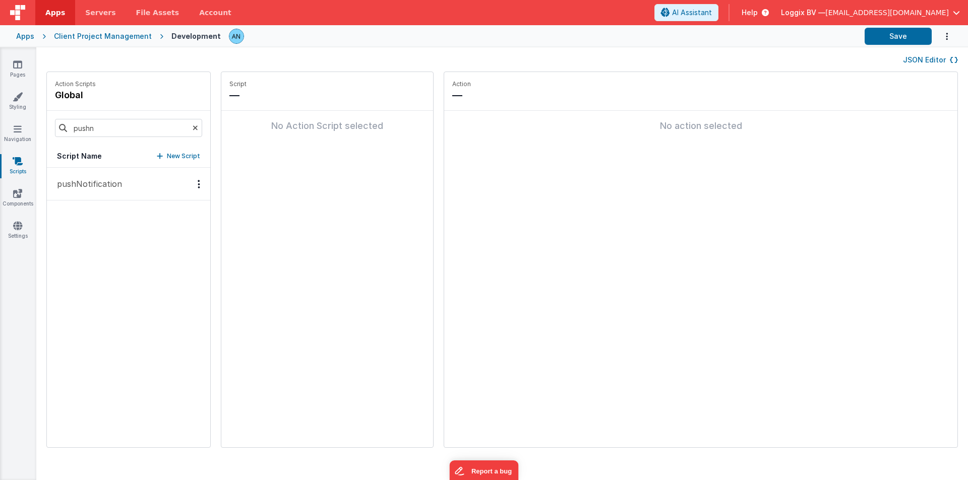
click at [67, 190] on button "pushNotification" at bounding box center [128, 184] width 163 height 33
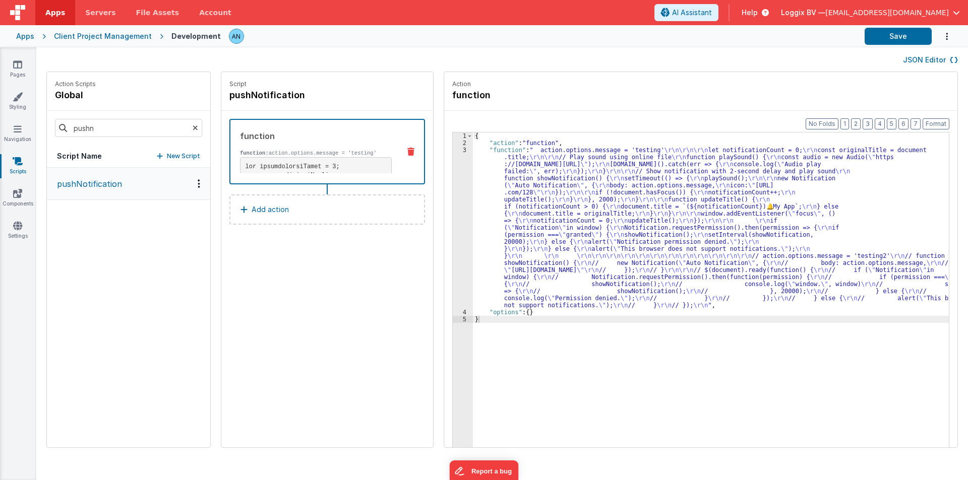
click at [462, 170] on div "3" at bounding box center [463, 228] width 20 height 162
click at [453, 171] on div "3" at bounding box center [463, 228] width 20 height 162
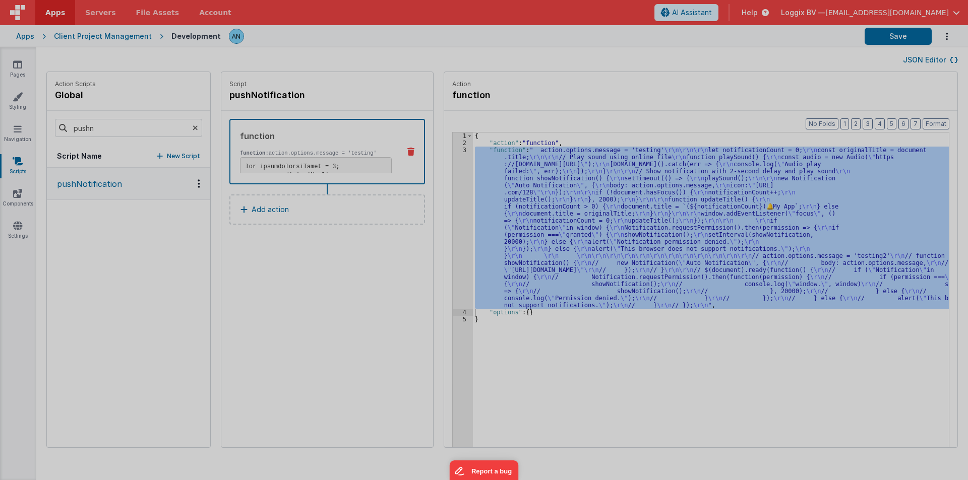
click at [452, 171] on div at bounding box center [484, 244] width 949 height 443
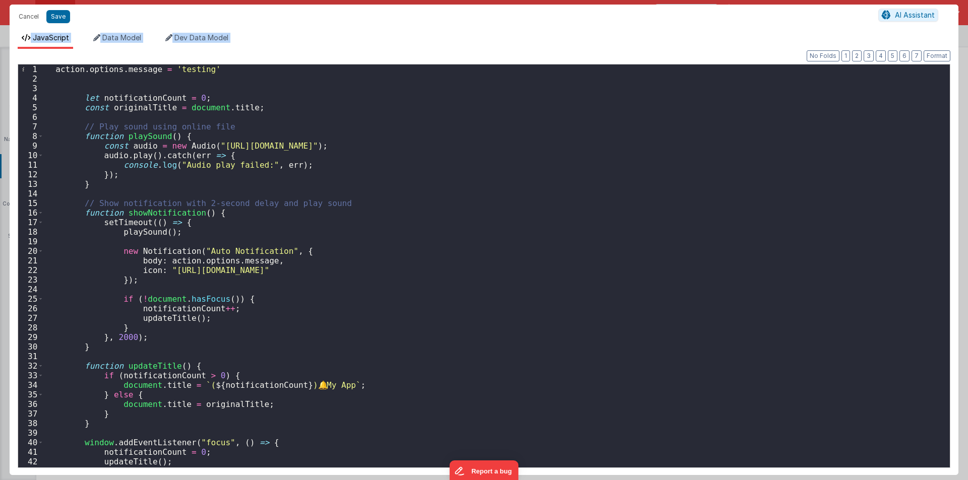
click at [142, 135] on div "action . options . message = 'testing' let notificationCount = 0 ; const origin…" at bounding box center [493, 279] width 898 height 428
click at [114, 237] on div "action . options . message = 'testing' let notificationCount = 0 ; const origin…" at bounding box center [493, 279] width 898 height 428
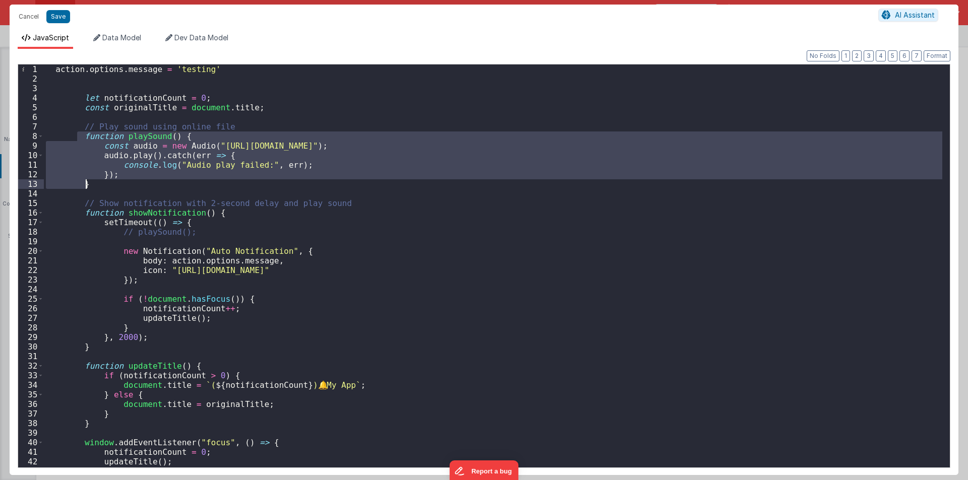
drag, startPoint x: 75, startPoint y: 132, endPoint x: 101, endPoint y: 186, distance: 60.9
click at [101, 186] on div "action . options . message = 'testing' let notificationCount = 0 ; const origin…" at bounding box center [493, 279] width 898 height 428
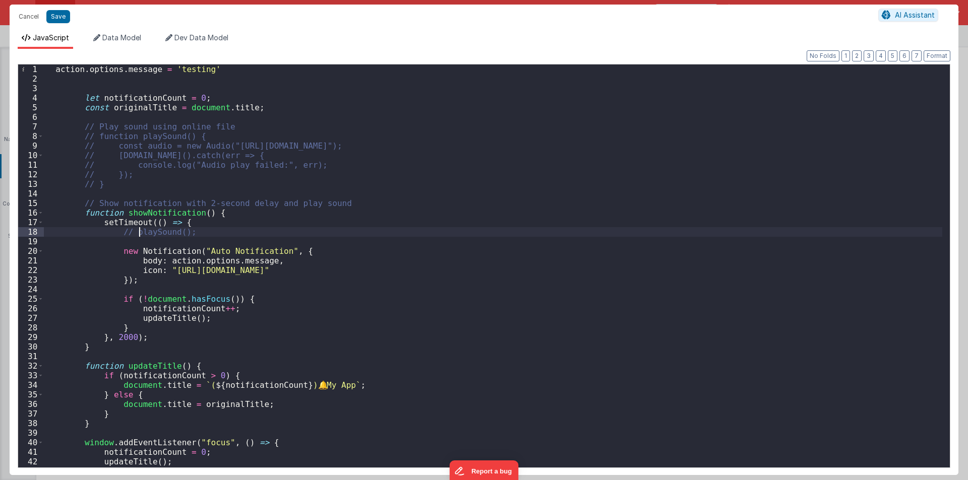
click at [140, 232] on div "action . options . message = 'testing' let notificationCount = 0 ; const origin…" at bounding box center [493, 279] width 898 height 428
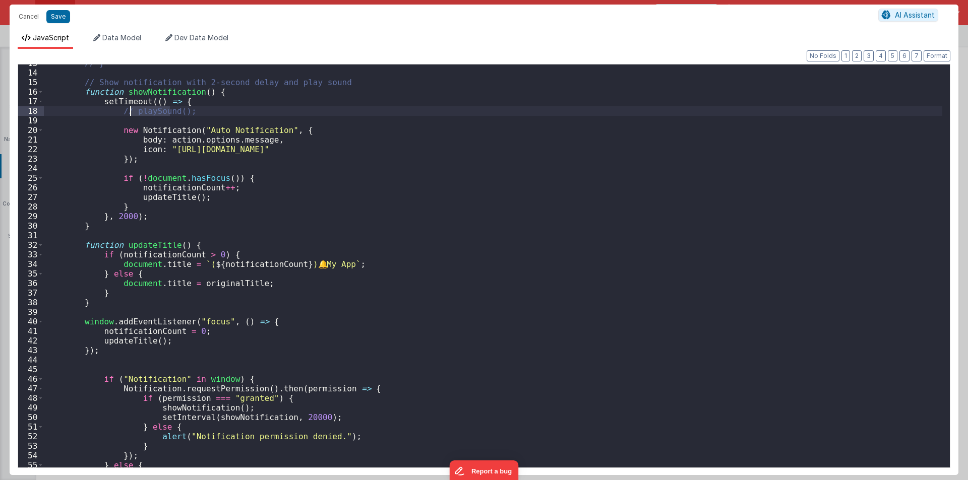
scroll to position [121, 0]
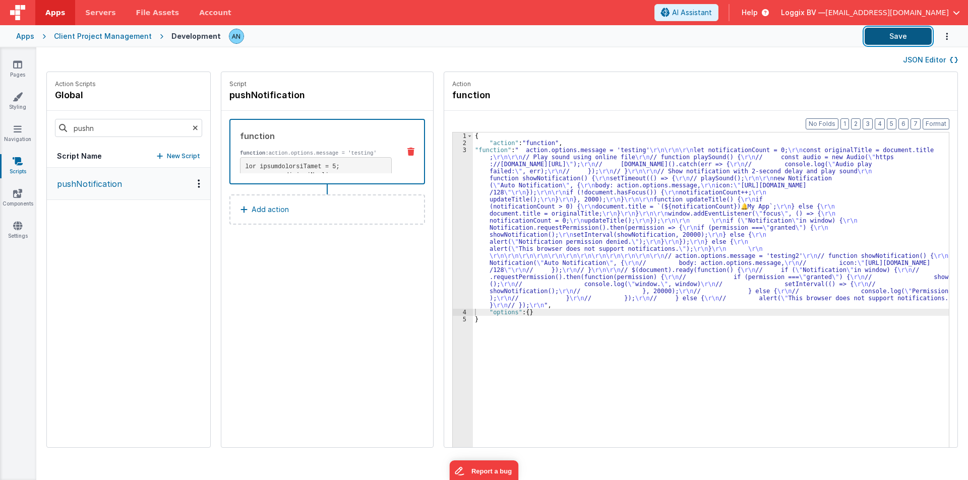
click at [901, 30] on button "Save" at bounding box center [897, 36] width 67 height 17
click at [939, 123] on button "Format" at bounding box center [935, 123] width 27 height 11
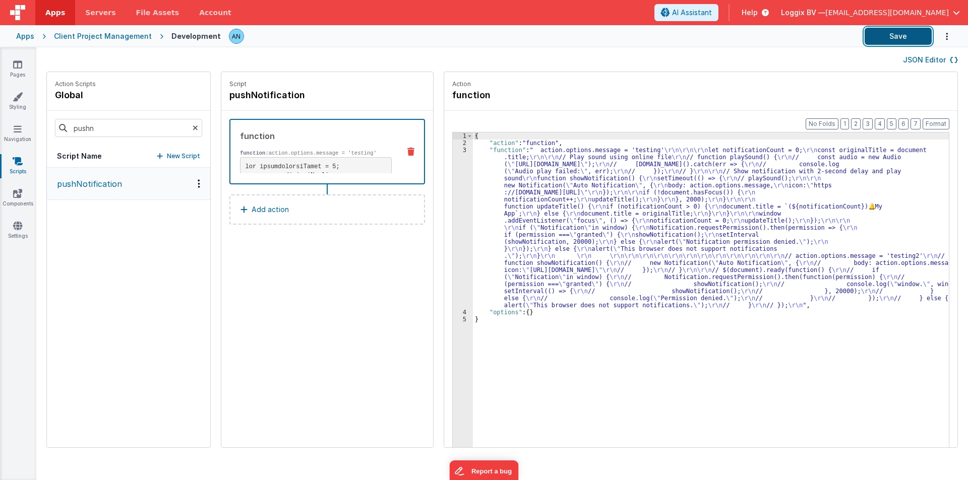
click at [893, 32] on button "Save" at bounding box center [897, 36] width 67 height 17
click at [933, 126] on button "Format" at bounding box center [935, 123] width 27 height 11
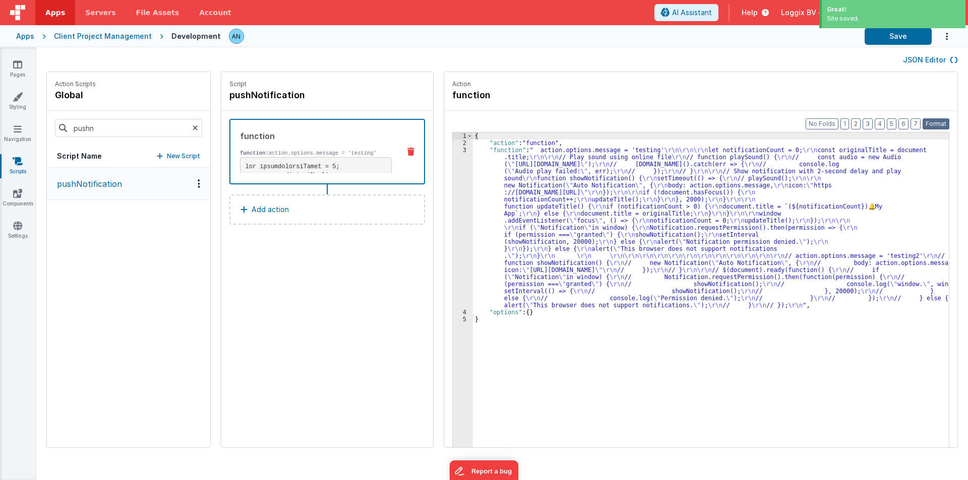
click at [929, 122] on button "Format" at bounding box center [935, 123] width 27 height 11
click at [551, 143] on div "{ "action" : "function" , "function" : " action.options.message = 'testing' \r\…" at bounding box center [715, 313] width 485 height 360
click at [894, 25] on header "Apps Servers File Assets Account Some FUTURE Slot AI Assistant Help Loggix BV —…" at bounding box center [484, 12] width 968 height 25
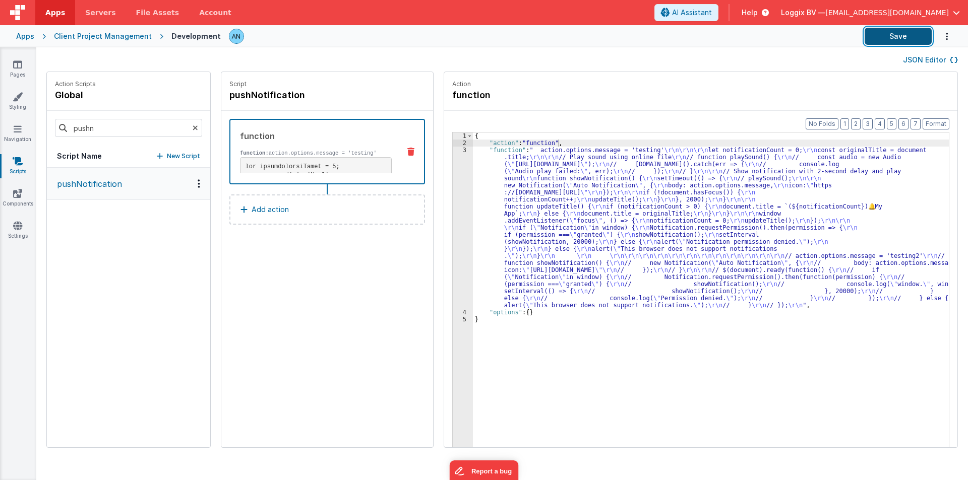
click at [896, 31] on button "Save" at bounding box center [897, 36] width 67 height 17
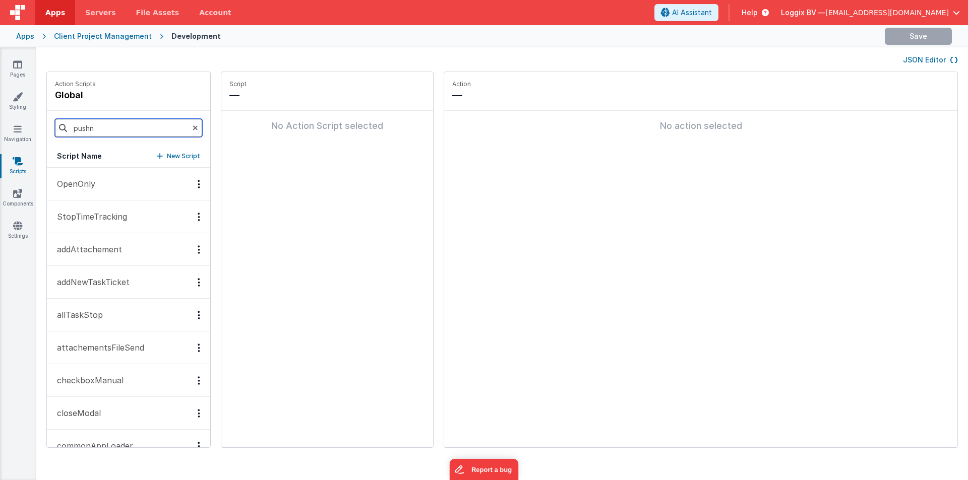
click at [104, 129] on input "pushn" at bounding box center [128, 128] width 147 height 18
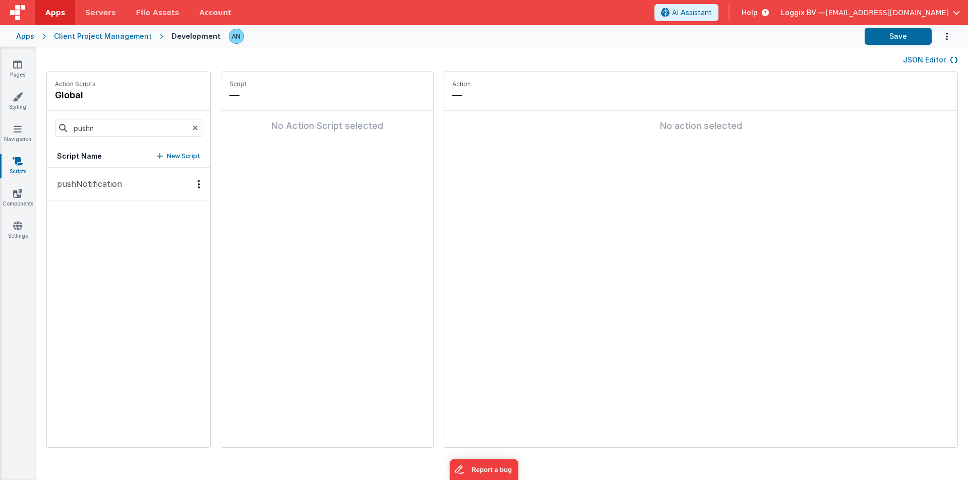
click at [91, 177] on button "pushNotification" at bounding box center [128, 184] width 163 height 33
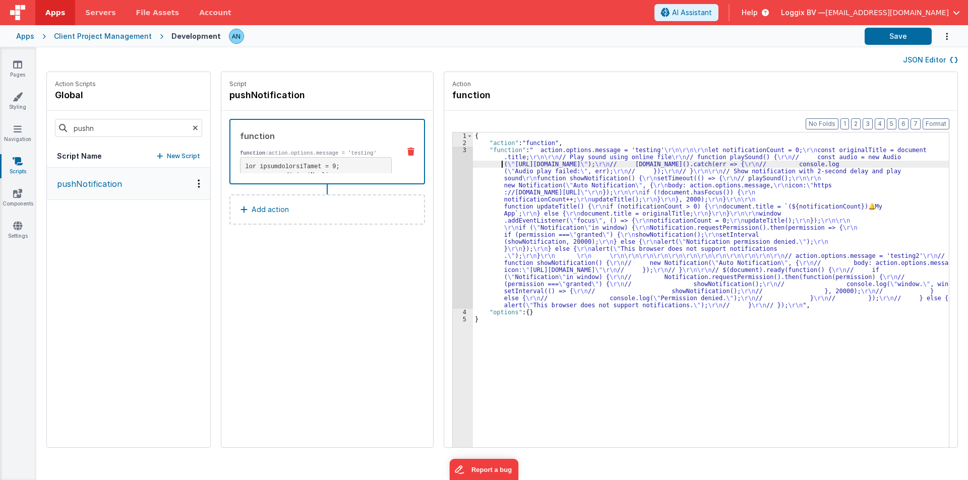
click at [482, 166] on div "{ "action" : "function" , "function" : " action.options.message = 'testing' \r\…" at bounding box center [715, 313] width 485 height 360
click at [453, 161] on div "3" at bounding box center [463, 228] width 20 height 162
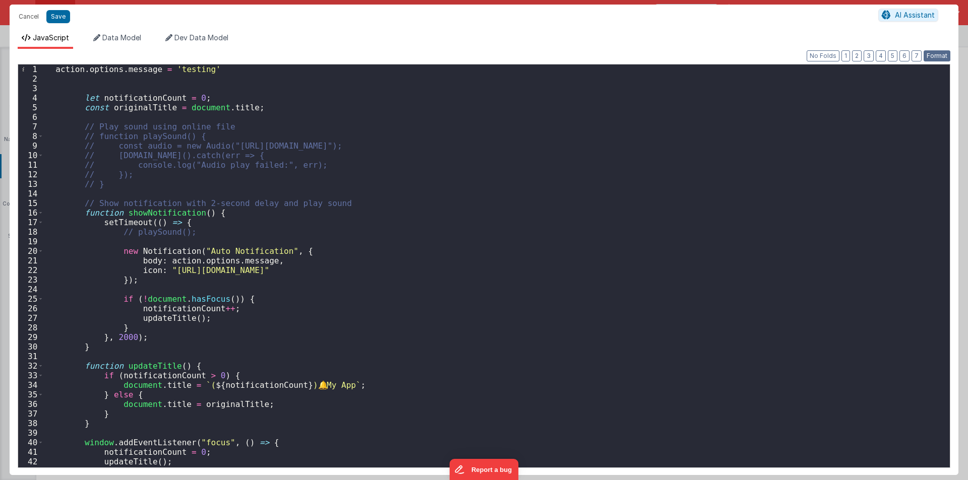
click at [926, 53] on button "Format" at bounding box center [936, 55] width 27 height 11
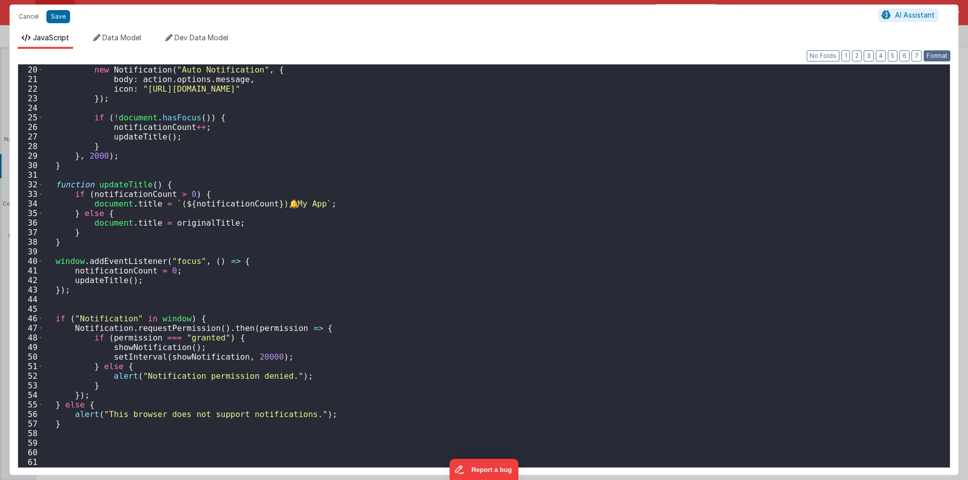
scroll to position [242, 0]
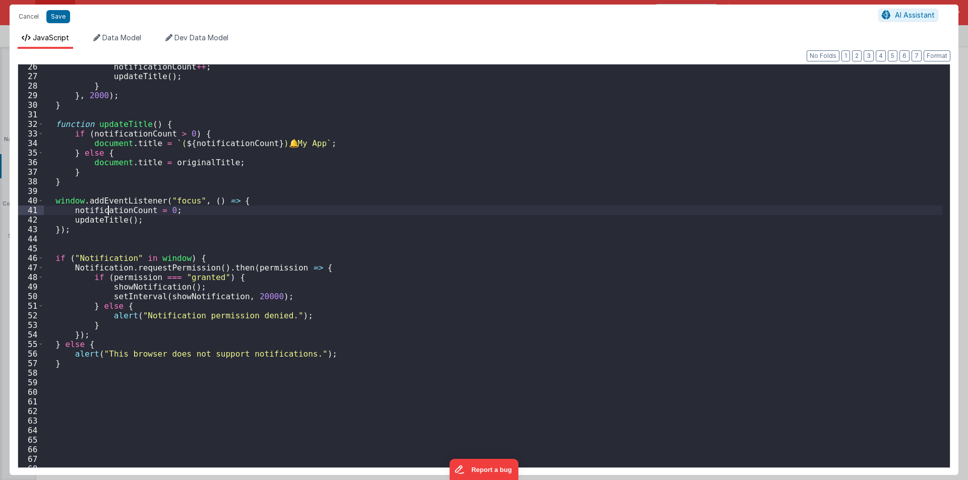
click at [109, 207] on div "notificationCount ++ ; updateTitle ( ) ; } } , 2000 ) ; } function updateTitle …" at bounding box center [493, 276] width 898 height 428
drag, startPoint x: 109, startPoint y: 207, endPoint x: 96, endPoint y: 183, distance: 27.1
click at [96, 183] on div "notificationCount ++ ; updateTitle ( ) ; } } , 2000 ) ; } function updateTitle …" at bounding box center [493, 276] width 898 height 428
click at [119, 133] on div "notificationCount ++ ; updateTitle ( ) ; } } , 2000 ) ; } function updateTitle …" at bounding box center [493, 276] width 898 height 428
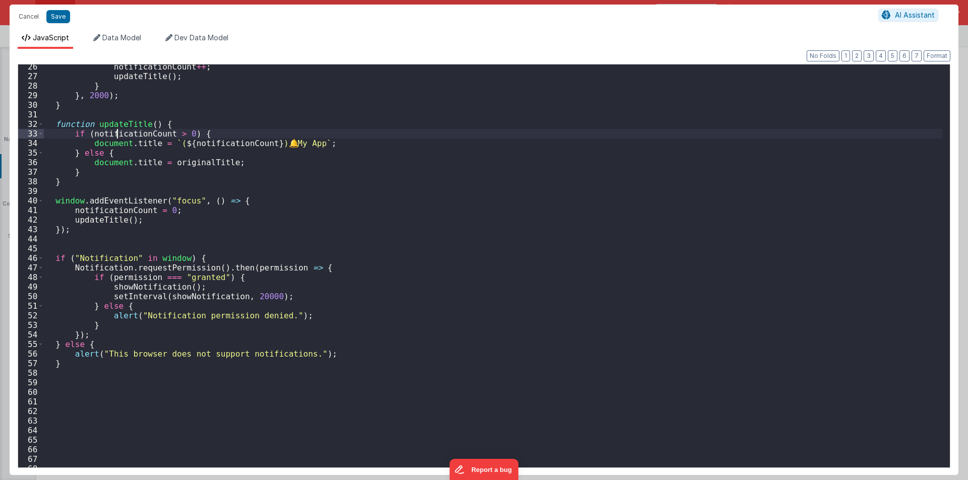
click at [119, 133] on div "notificationCount ++ ; updateTitle ( ) ; } } , 2000 ) ; } function updateTitle …" at bounding box center [493, 276] width 898 height 428
click at [119, 128] on div "notificationCount ++ ; updateTitle ( ) ; } } , 2000 ) ; } function updateTitle …" at bounding box center [493, 276] width 898 height 428
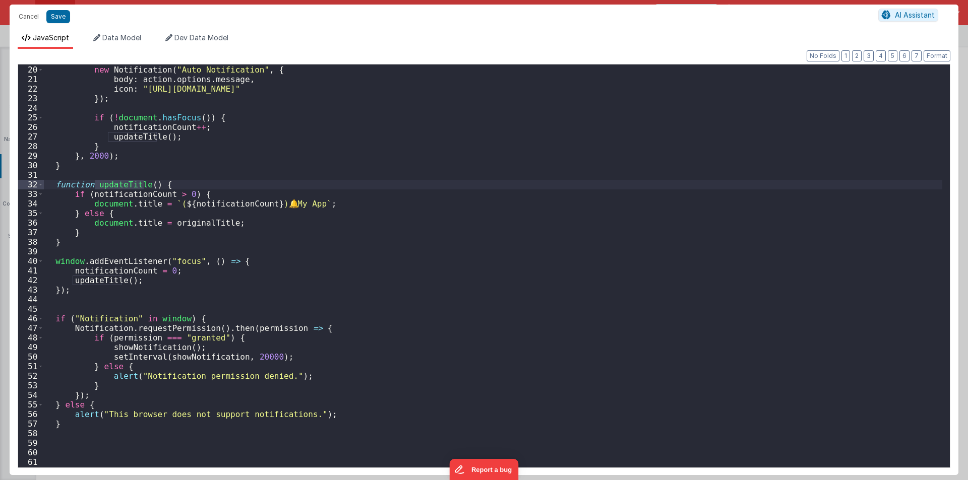
scroll to position [121, 0]
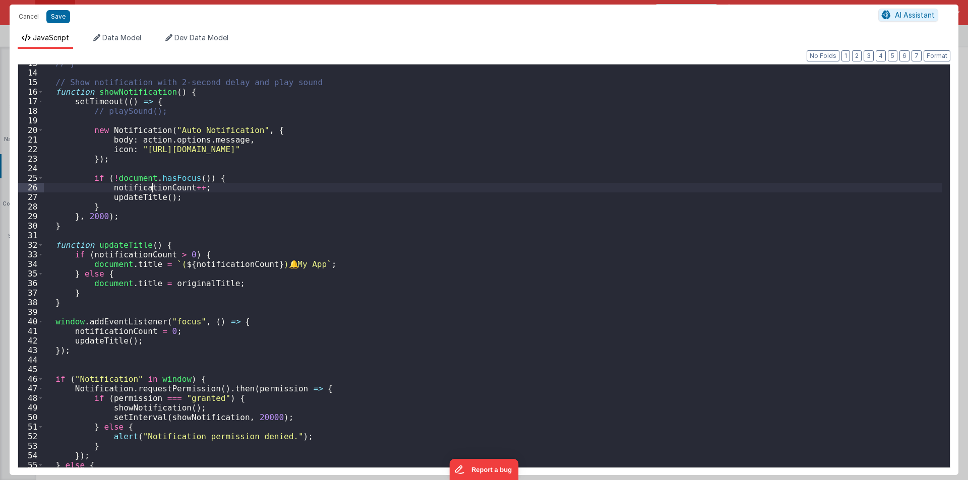
click at [151, 186] on div "// } // Show notification with 2-second delay and play sound function showNotif…" at bounding box center [493, 272] width 898 height 428
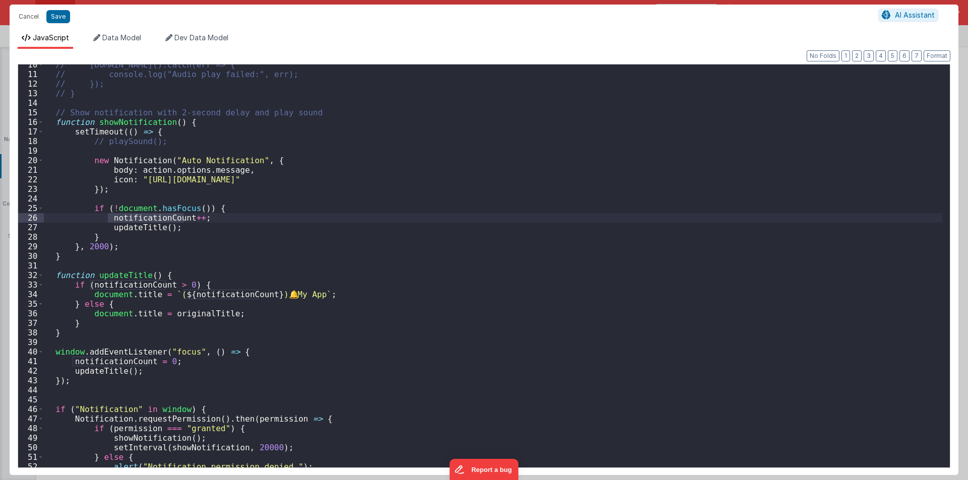
click at [284, 295] on div "// audio.play().catch(err => { // console.log("Audio play failed:", err); // })…" at bounding box center [493, 274] width 898 height 428
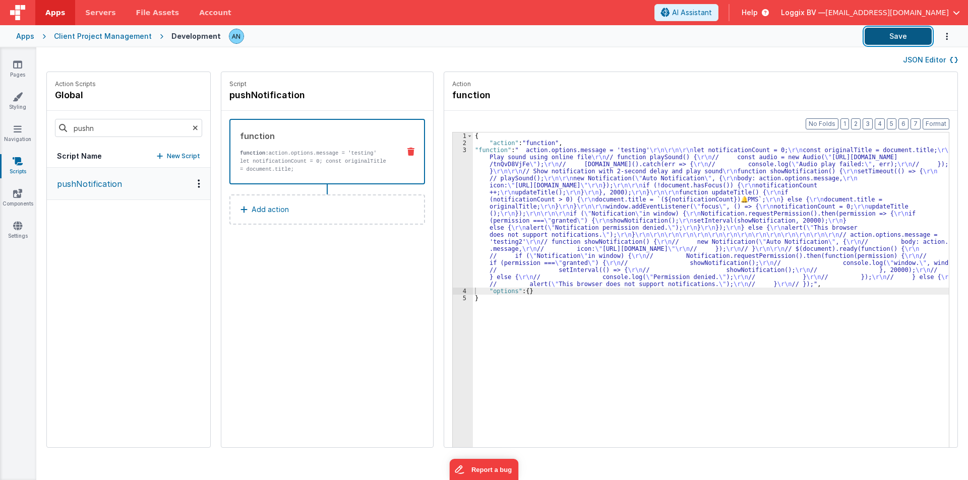
click at [920, 37] on button "Save" at bounding box center [897, 36] width 67 height 17
click at [945, 126] on button "Format" at bounding box center [935, 123] width 27 height 11
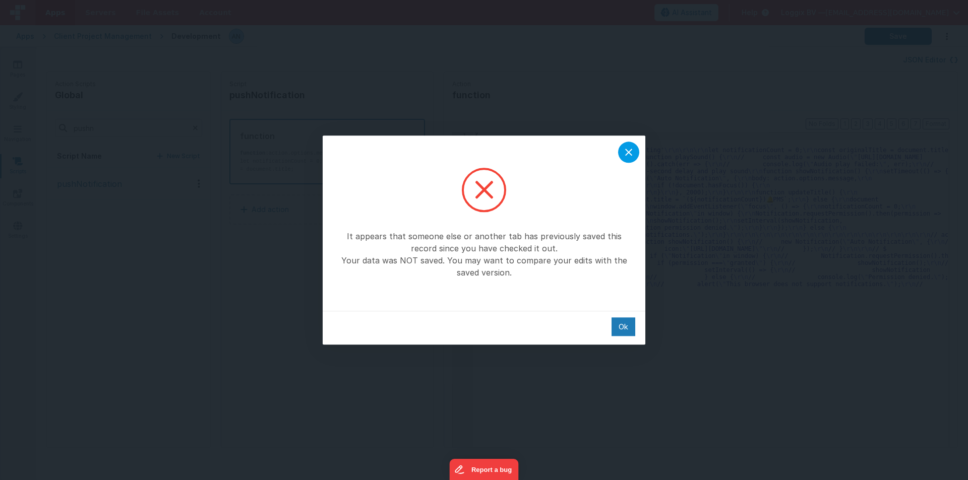
click at [639, 148] on div "It appears that someone else or another tab has previously saved this record si…" at bounding box center [484, 240] width 323 height 209
click at [627, 149] on icon at bounding box center [628, 152] width 12 height 12
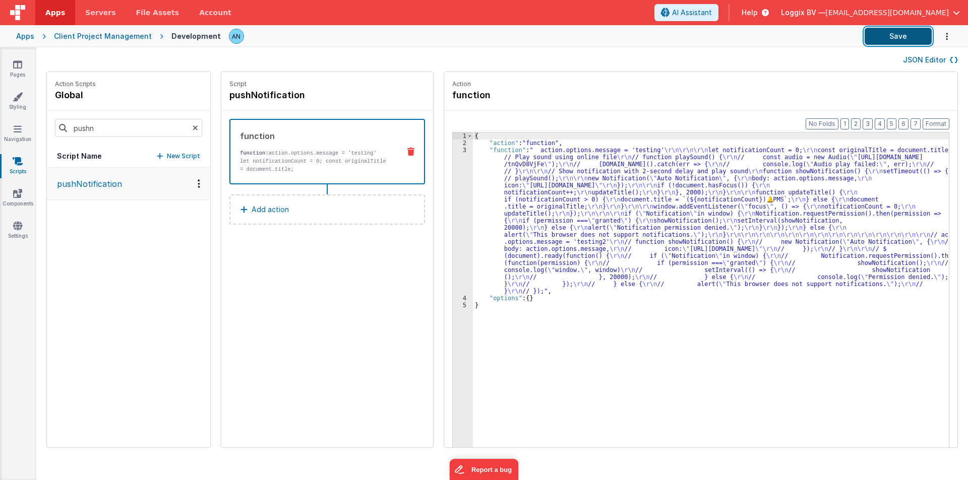
click at [893, 35] on button "Save" at bounding box center [897, 36] width 67 height 17
click at [934, 122] on button "Format" at bounding box center [935, 123] width 27 height 11
click at [481, 159] on div "{ "action" : "function" , "function" : " action.options.message = 'testing' \r\…" at bounding box center [715, 313] width 485 height 360
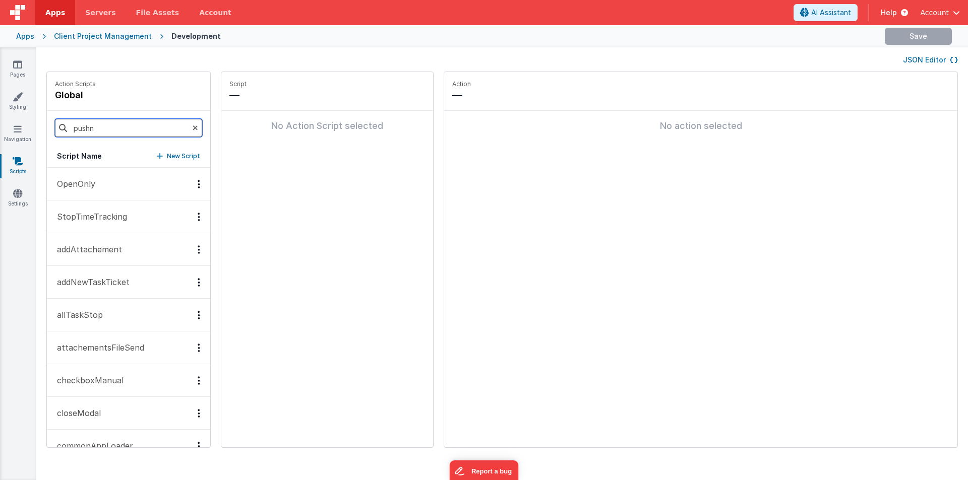
click at [96, 124] on input "pushn" at bounding box center [128, 128] width 147 height 18
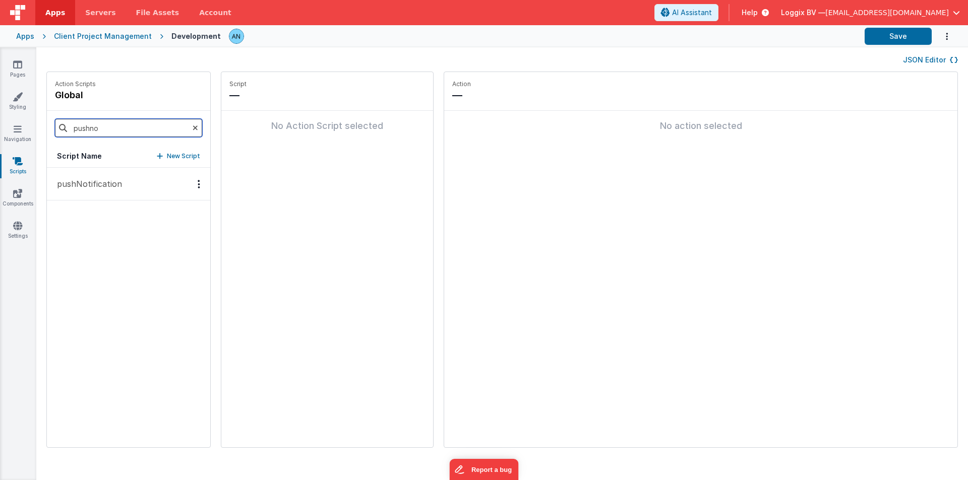
type input "pushno"
click at [102, 193] on button "pushNotification" at bounding box center [128, 184] width 163 height 33
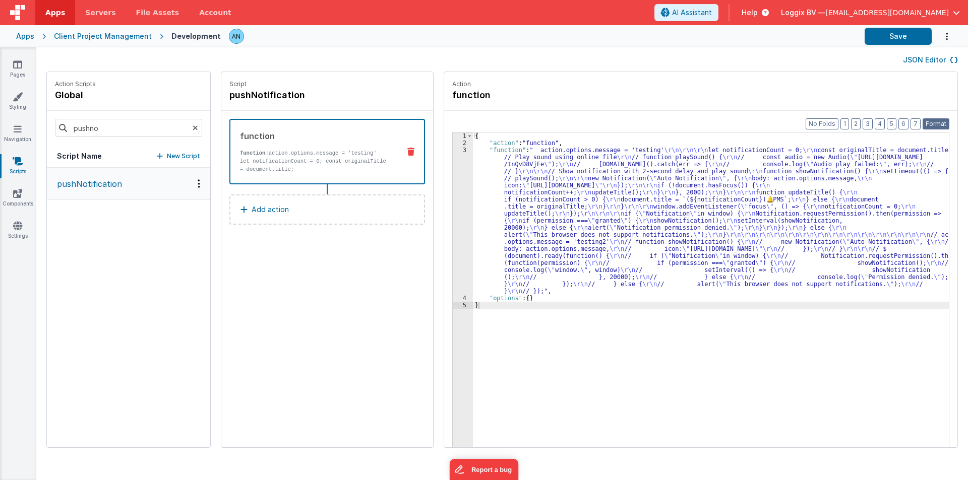
click at [937, 122] on button "Format" at bounding box center [935, 123] width 27 height 11
click at [655, 378] on div "{ "action" : "function" , "function" : " action.options.message = 'testing' \r\…" at bounding box center [715, 313] width 485 height 360
click at [696, 371] on div "{ "action" : "function" , "function" : " action.options.message = 'testing' \r\…" at bounding box center [715, 313] width 485 height 360
click at [453, 183] on div "3" at bounding box center [463, 221] width 20 height 148
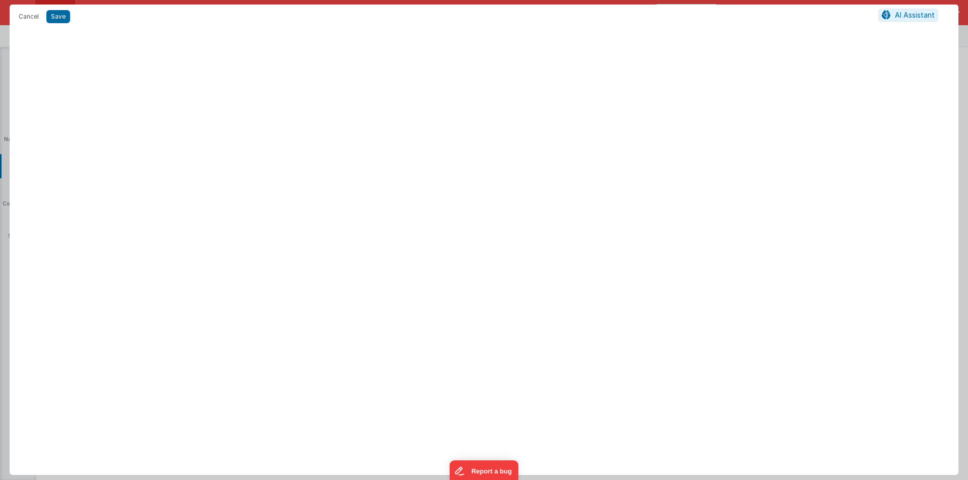
click at [446, 182] on div at bounding box center [484, 254] width 949 height 443
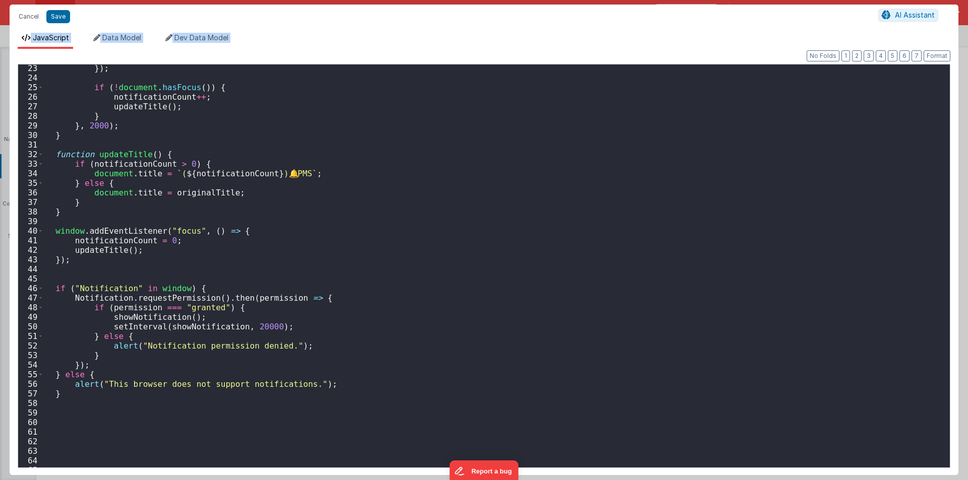
scroll to position [212, 0]
click at [175, 231] on div "}) ; if ( ! document . hasFocus ( )) { notificationCount ++ ; updateTitle ( ) ;…" at bounding box center [493, 278] width 898 height 428
click at [77, 216] on div "}) ; if ( ! document . hasFocus ( )) { notificationCount ++ ; updateTitle ( ) ;…" at bounding box center [493, 278] width 898 height 428
click at [73, 219] on div "}) ; if ( ! document . hasFocus ( )) { notificationCount ++ ; updateTitle ( ) ;…" at bounding box center [493, 278] width 898 height 428
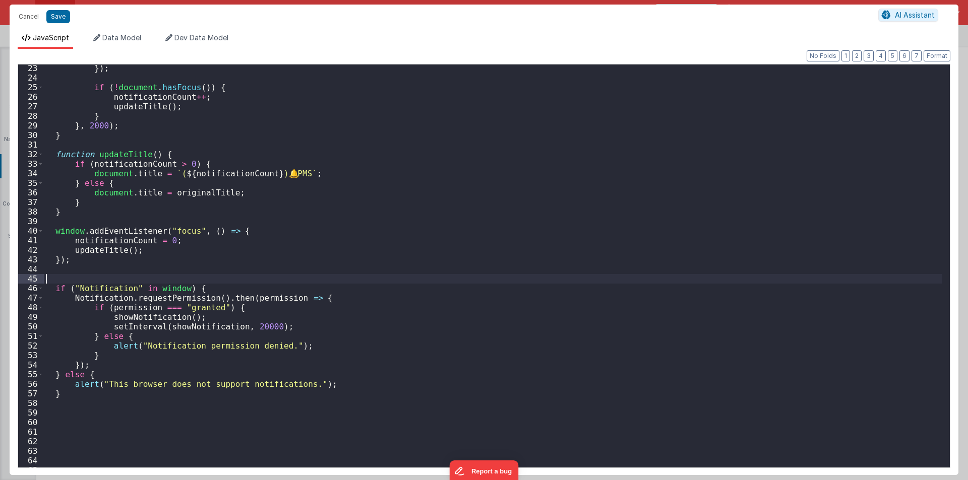
click at [61, 275] on div "}) ; if ( ! document . hasFocus ( )) { notificationCount ++ ; updateTitle ( ) ;…" at bounding box center [493, 278] width 898 height 428
click at [156, 278] on div "}) ; if ( ! document . hasFocus ( )) { notificationCount ++ ; updateTitle ( ) ;…" at bounding box center [493, 278] width 898 height 428
click at [101, 272] on div "}) ; if ( ! document . hasFocus ( )) { notificationCount ++ ; updateTitle ( ) ;…" at bounding box center [493, 278] width 898 height 428
click at [87, 200] on div "}) ; if ( ! document . hasFocus ( )) { notificationCount ++ ; updateTitle ( ) ;…" at bounding box center [493, 278] width 898 height 428
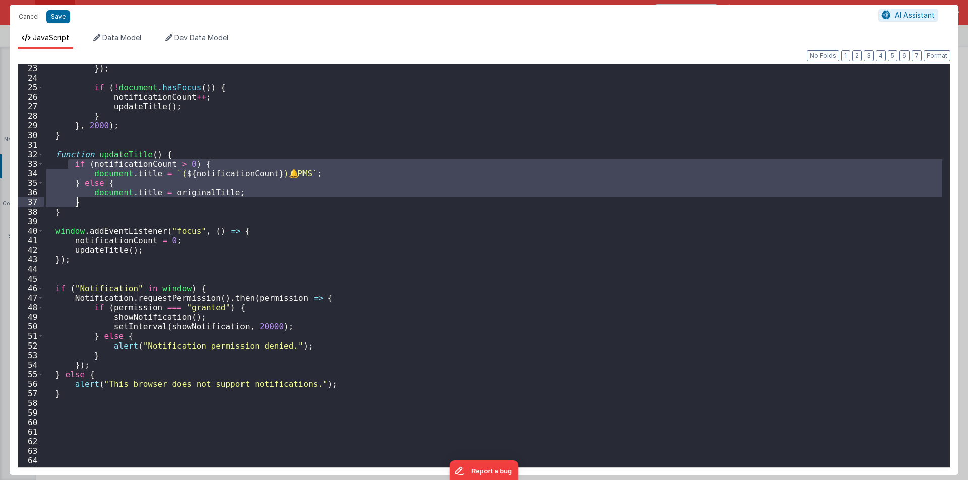
drag, startPoint x: 68, startPoint y: 163, endPoint x: 92, endPoint y: 198, distance: 42.7
click at [92, 198] on div "}) ; if ( ! document . hasFocus ( )) { notificationCount ++ ; updateTitle ( ) ;…" at bounding box center [493, 278] width 898 height 428
click at [92, 198] on div "}) ; if ( ! document . hasFocus ( )) { notificationCount ++ ; updateTitle ( ) ;…" at bounding box center [493, 266] width 898 height 403
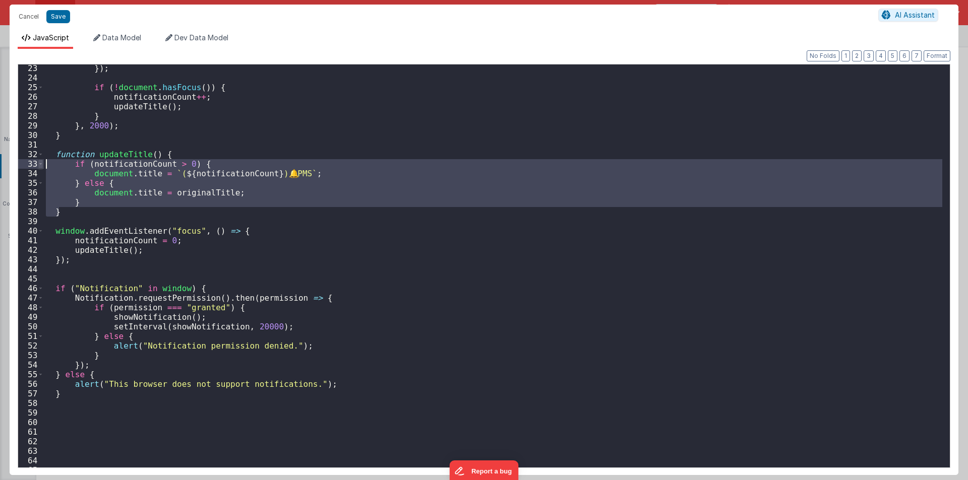
drag, startPoint x: 65, startPoint y: 210, endPoint x: 43, endPoint y: 160, distance: 53.9
click at [43, 160] on div "23 24 25 26 27 28 29 30 31 32 33 34 35 36 37 38 39 40 41 42 43 44 45 46 47 48 4…" at bounding box center [484, 266] width 932 height 404
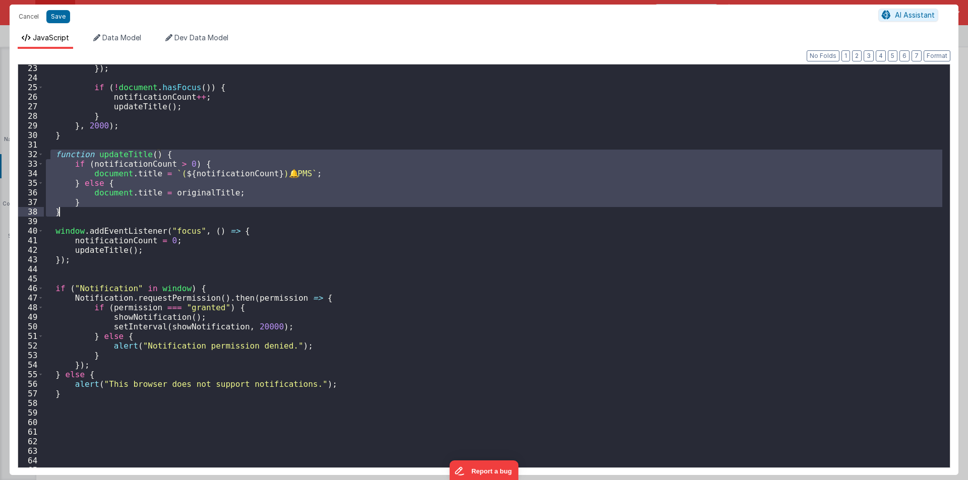
drag, startPoint x: 49, startPoint y: 153, endPoint x: 67, endPoint y: 209, distance: 58.3
click at [67, 209] on div "}) ; if ( ! document . hasFocus ( )) { notificationCount ++ ; updateTitle ( ) ;…" at bounding box center [493, 278] width 898 height 428
click at [68, 214] on div "}) ; if ( ! document . hasFocus ( )) { notificationCount ++ ; updateTitle ( ) ;…" at bounding box center [493, 266] width 898 height 403
drag, startPoint x: 68, startPoint y: 208, endPoint x: 38, endPoint y: 157, distance: 58.7
click at [38, 157] on div "23 24 25 26 27 28 29 30 31 32 33 34 35 36 37 38 39 40 41 42 43 44 45 46 47 48 4…" at bounding box center [484, 266] width 932 height 404
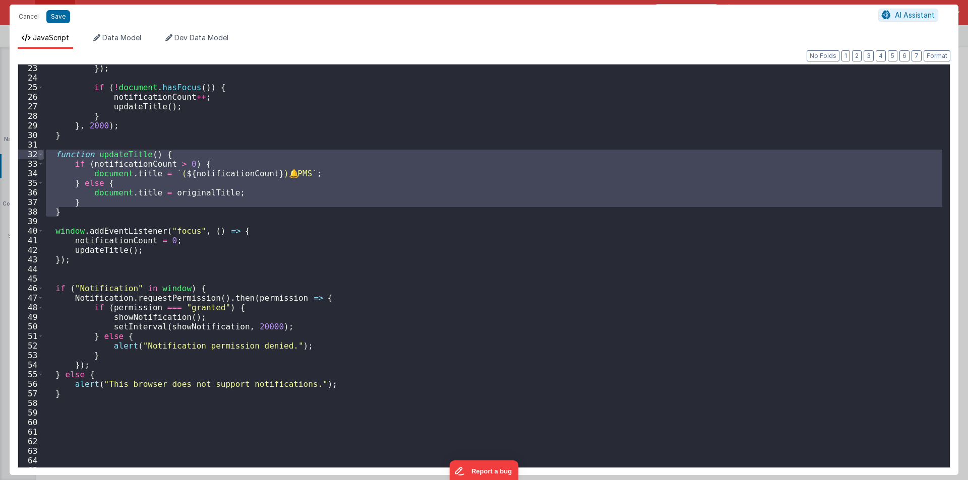
click at [41, 157] on span at bounding box center [41, 155] width 6 height 10
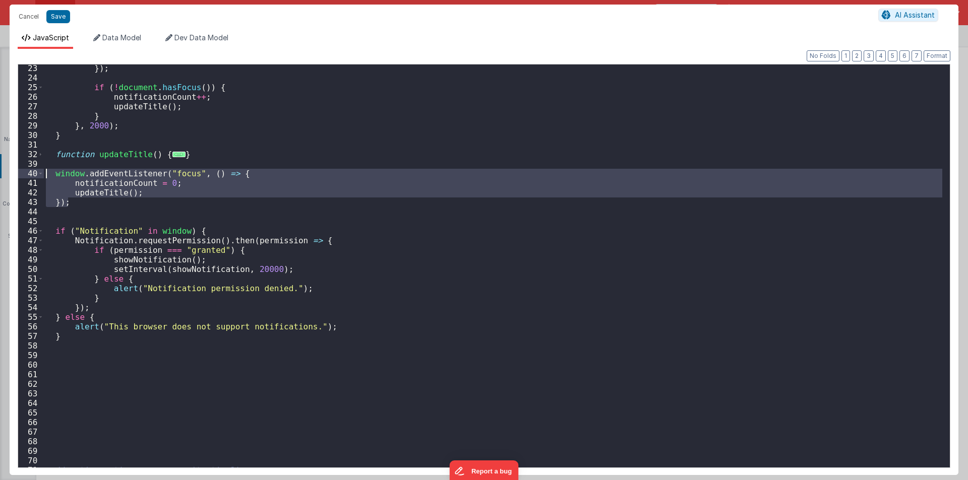
drag, startPoint x: 71, startPoint y: 202, endPoint x: 35, endPoint y: 175, distance: 45.1
click at [35, 175] on div "23 24 25 26 27 28 29 30 31 32 39 40 41 42 43 44 45 46 47 48 49 50 51 52 53 54 5…" at bounding box center [484, 266] width 932 height 404
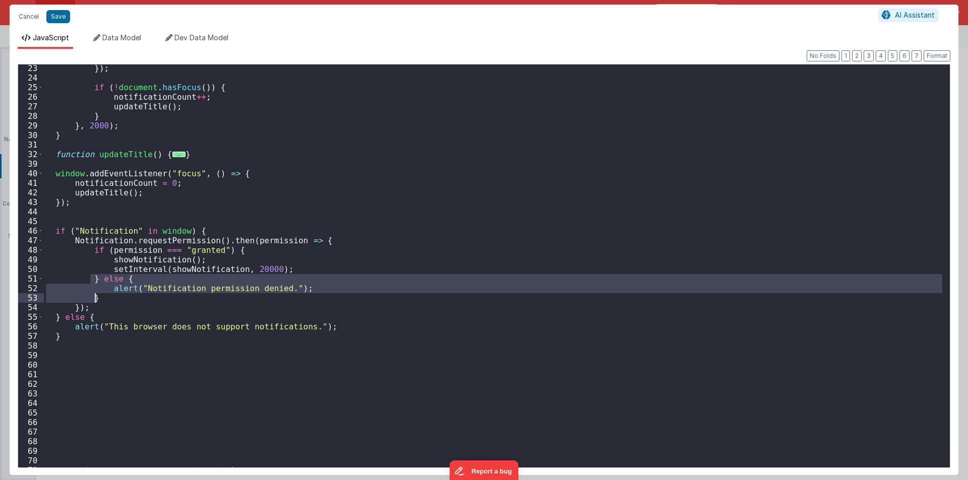
drag, startPoint x: 90, startPoint y: 279, endPoint x: 95, endPoint y: 294, distance: 15.6
click at [95, 294] on div "}) ; if ( ! document . hasFocus ( )) { notificationCount ++ ; updateTitle ( ) ;…" at bounding box center [493, 278] width 898 height 428
click at [103, 297] on div "}) ; if ( ! document . hasFocus ( )) { notificationCount ++ ; updateTitle ( ) ;…" at bounding box center [493, 266] width 898 height 403
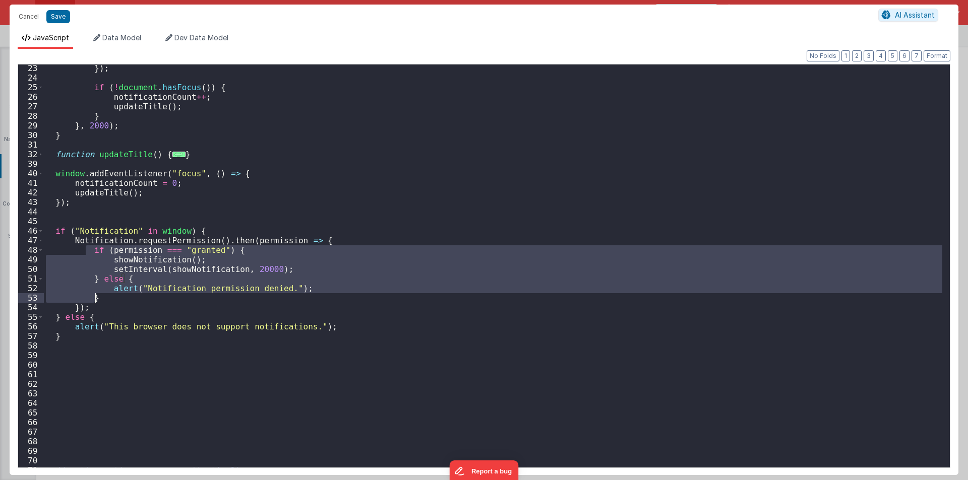
drag, startPoint x: 88, startPoint y: 250, endPoint x: 96, endPoint y: 296, distance: 46.7
click at [96, 296] on div "}) ; if ( ! document . hasFocus ( )) { notificationCount ++ ; updateTitle ( ) ;…" at bounding box center [493, 278] width 898 height 428
click at [96, 296] on div "}) ; if ( ! document . hasFocus ( )) { notificationCount ++ ; updateTitle ( ) ;…" at bounding box center [493, 266] width 898 height 403
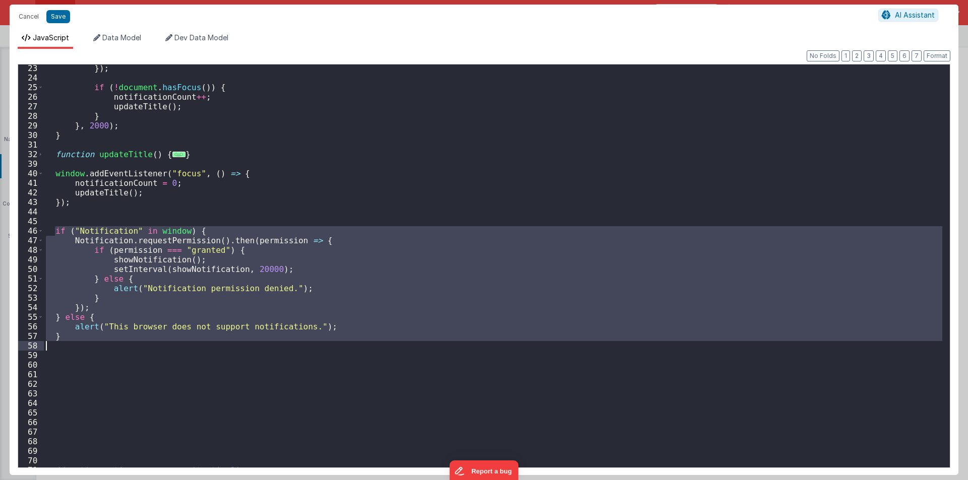
drag, startPoint x: 55, startPoint y: 234, endPoint x: 82, endPoint y: 341, distance: 110.6
click at [82, 341] on div "}) ; if ( ! document . hasFocus ( )) { notificationCount ++ ; updateTitle ( ) ;…" at bounding box center [493, 278] width 898 height 428
click at [79, 336] on div "}) ; if ( ! document . hasFocus ( )) { notificationCount ++ ; updateTitle ( ) ;…" at bounding box center [493, 266] width 898 height 403
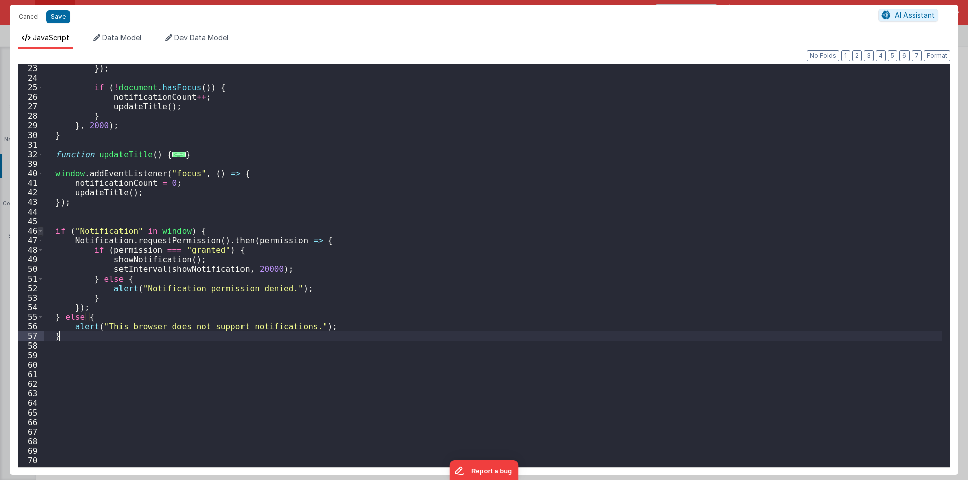
click at [40, 234] on span at bounding box center [41, 231] width 6 height 10
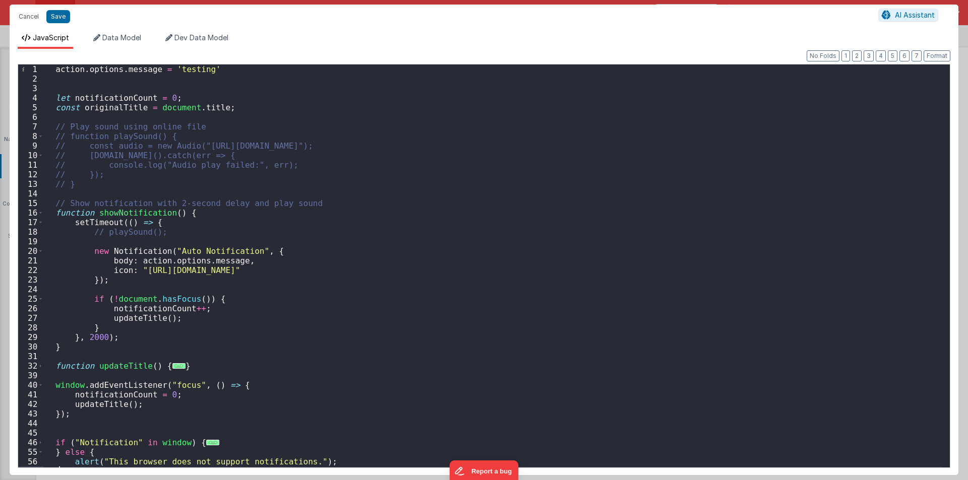
scroll to position [0, 0]
click at [299, 199] on div "action . options . message = 'testing' let notificationCount = 0 ; const origin…" at bounding box center [493, 279] width 898 height 428
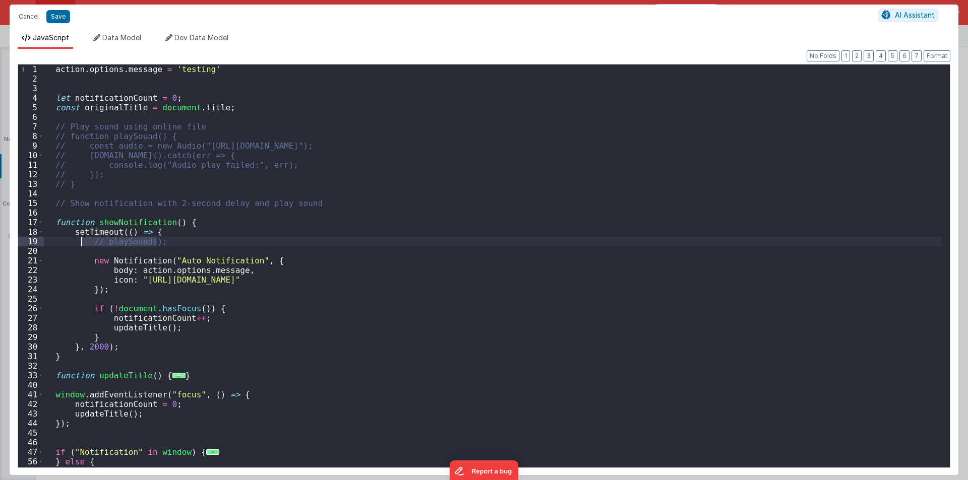
drag, startPoint x: 162, startPoint y: 241, endPoint x: 80, endPoint y: 241, distance: 81.7
click at [80, 241] on div "action . options . message = 'testing' let notificationCount = 0 ; const origin…" at bounding box center [493, 279] width 898 height 428
click at [61, 247] on div "action . options . message = 'testing' let notificationCount = 0 ; const origin…" at bounding box center [493, 279] width 898 height 428
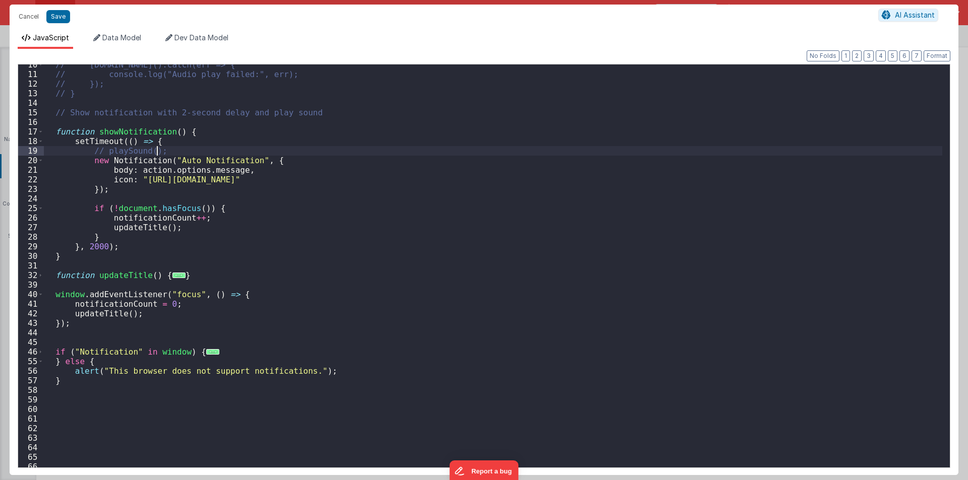
scroll to position [60, 0]
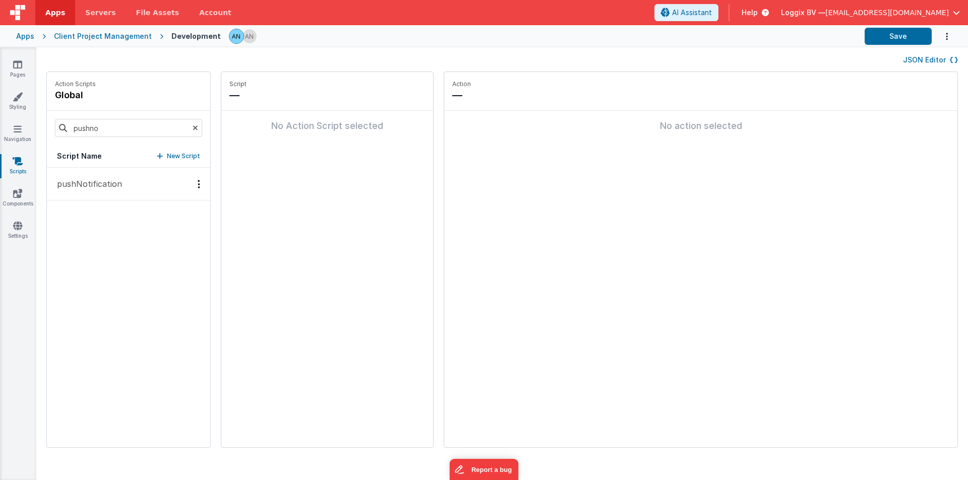
click at [545, 289] on fieldset "Action — No action selected" at bounding box center [700, 259] width 513 height 375
click at [193, 129] on icon at bounding box center [196, 128] width 6 height 34
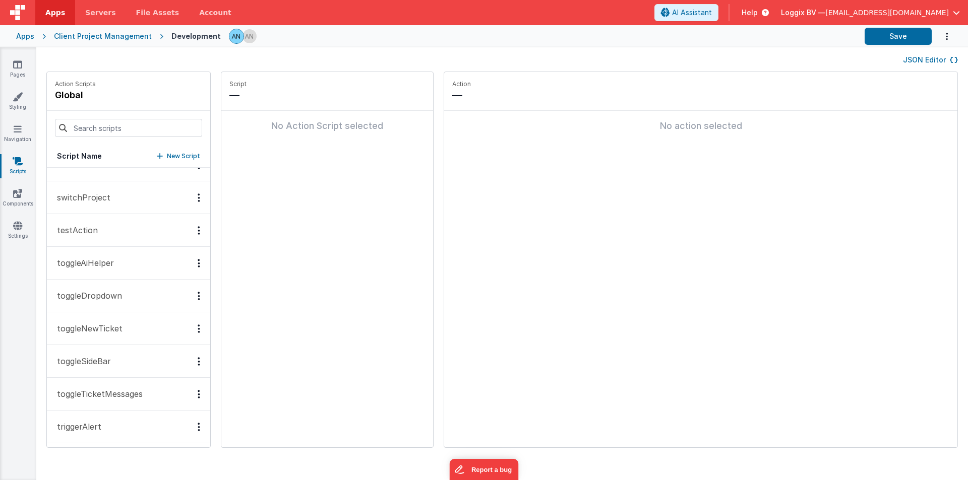
scroll to position [1858, 0]
click at [654, 302] on fieldset "Action — No action selected" at bounding box center [700, 259] width 513 height 375
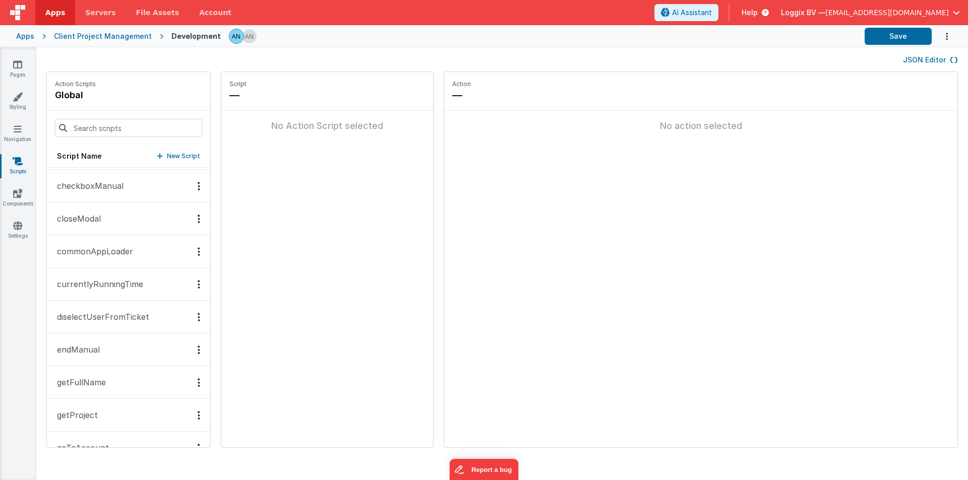
scroll to position [0, 0]
click at [98, 127] on input at bounding box center [128, 128] width 147 height 18
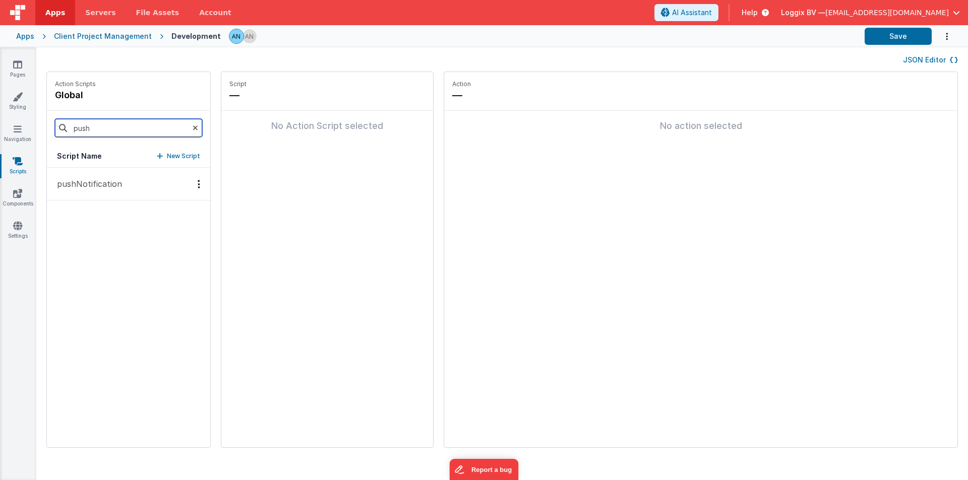
type input "push"
click at [91, 189] on p "pushNotification" at bounding box center [86, 184] width 71 height 12
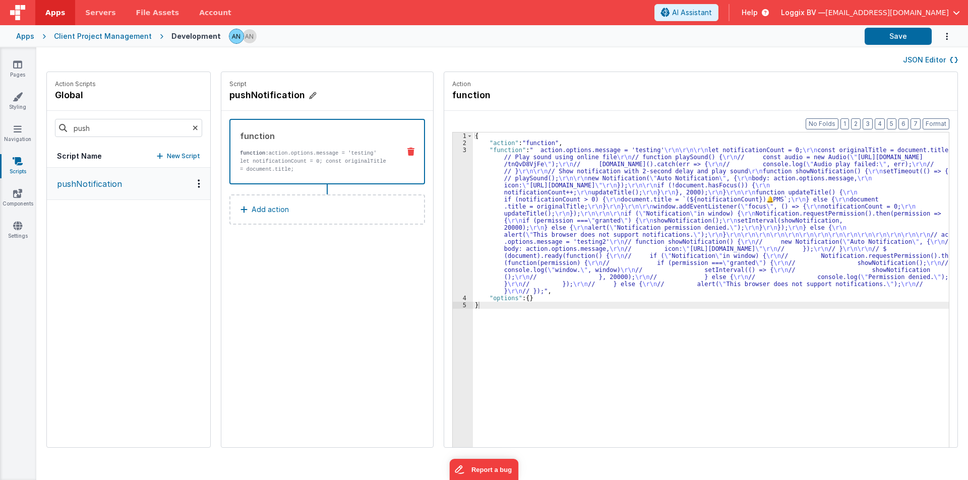
click at [265, 93] on h4 "pushNotification" at bounding box center [304, 95] width 151 height 14
click at [265, 93] on input "pushNotification" at bounding box center [279, 95] width 101 height 14
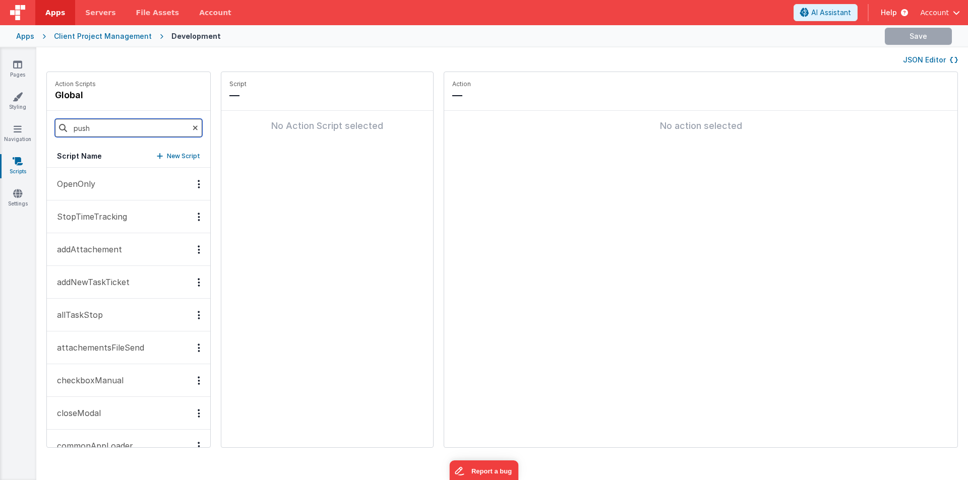
click at [190, 126] on input "push" at bounding box center [128, 128] width 147 height 18
click at [194, 127] on icon at bounding box center [196, 128] width 6 height 34
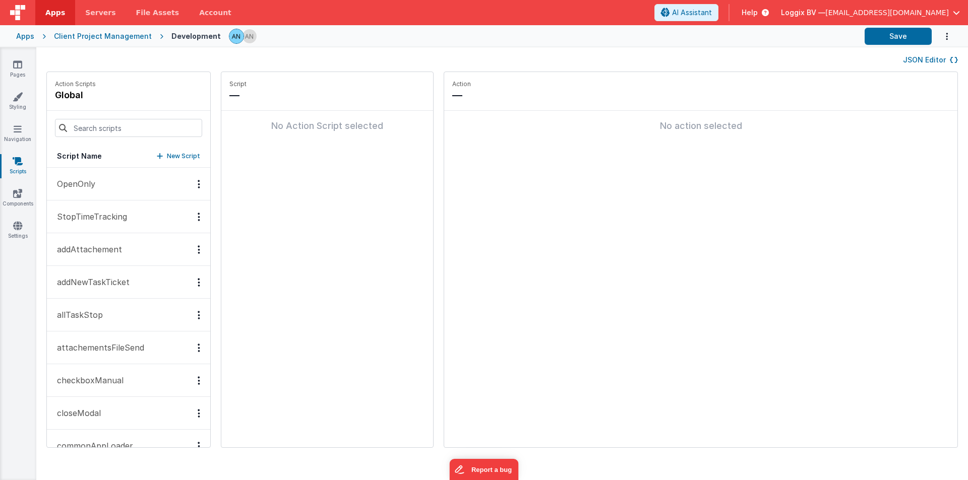
click at [648, 299] on fieldset "Action — No action selected" at bounding box center [700, 259] width 513 height 375
click at [531, 338] on fieldset "Action — No action selected" at bounding box center [700, 259] width 513 height 375
click at [287, 213] on div "Script — No Action Script selected" at bounding box center [327, 259] width 212 height 375
click at [90, 123] on input at bounding box center [128, 128] width 147 height 18
drag, startPoint x: 91, startPoint y: 129, endPoint x: 97, endPoint y: 135, distance: 8.9
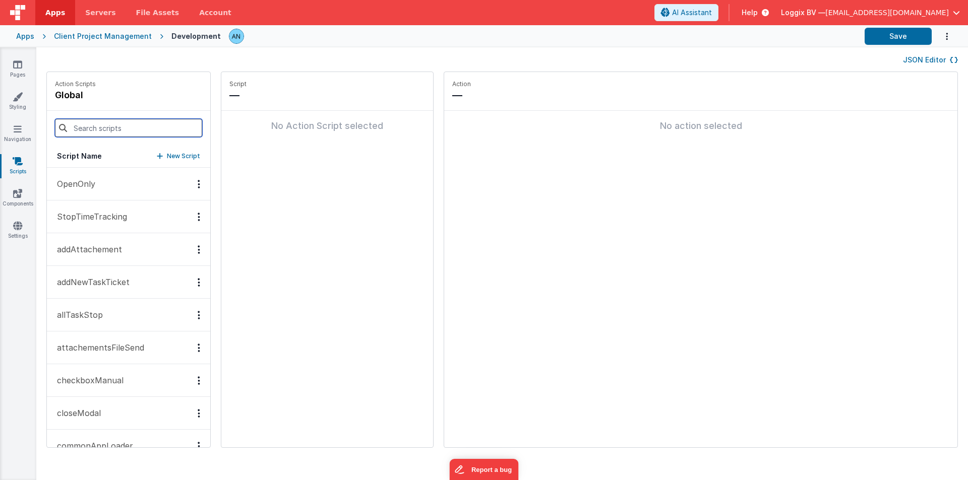
click at [93, 130] on input at bounding box center [128, 128] width 147 height 18
type input "addStoryComment"
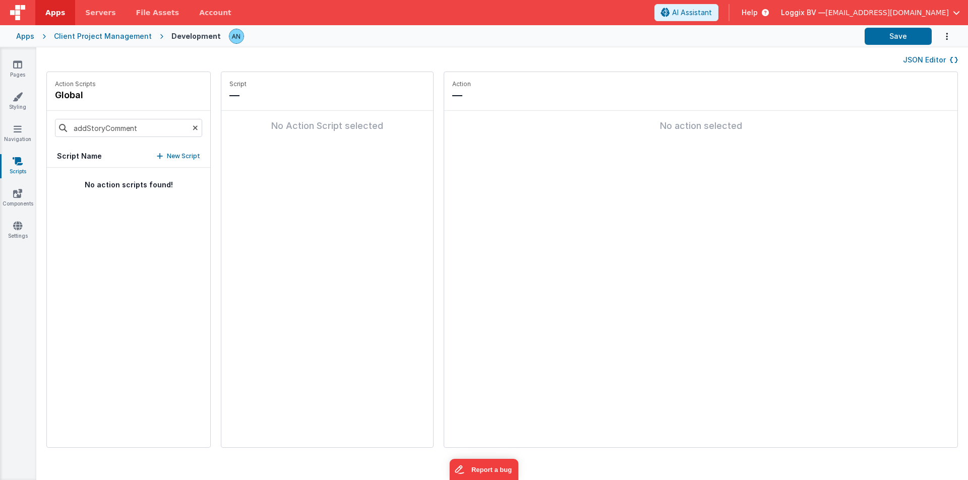
click at [193, 129] on icon at bounding box center [196, 128] width 6 height 34
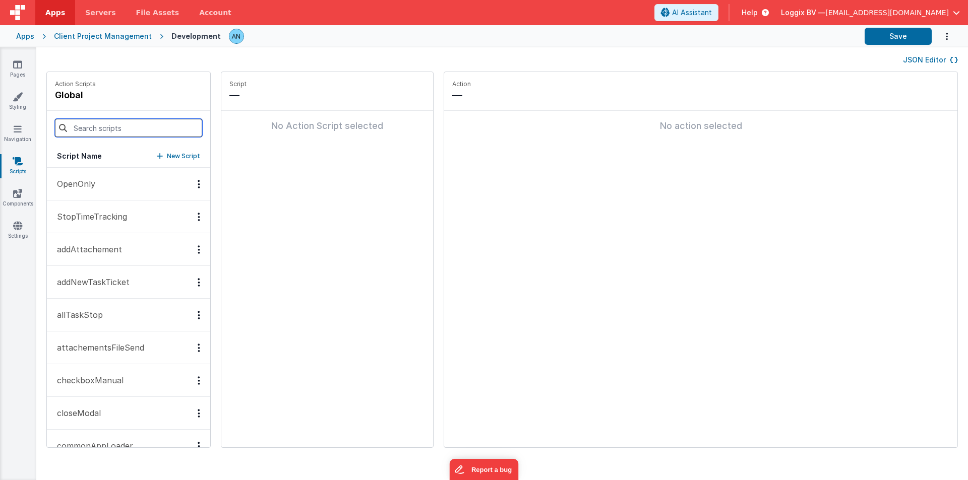
click at [181, 129] on input at bounding box center [128, 128] width 147 height 18
click at [100, 132] on input at bounding box center [128, 128] width 147 height 18
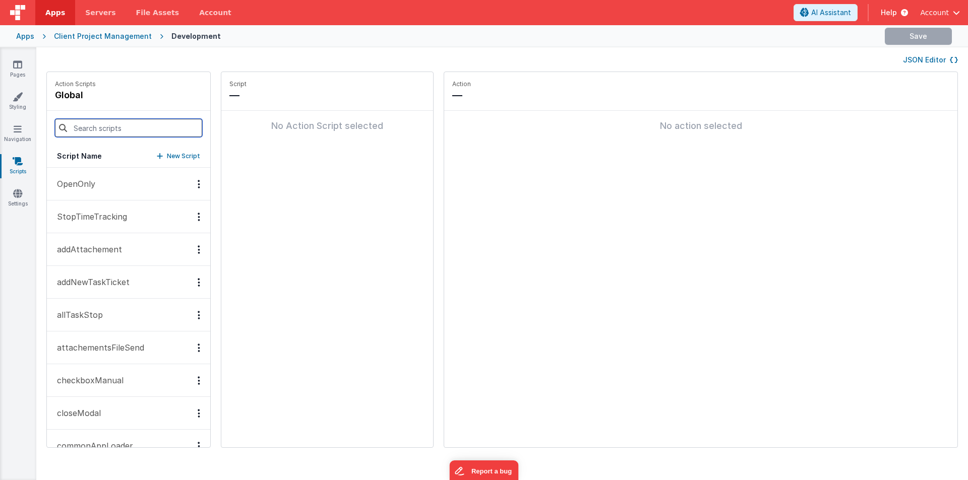
click at [115, 124] on input at bounding box center [128, 128] width 147 height 18
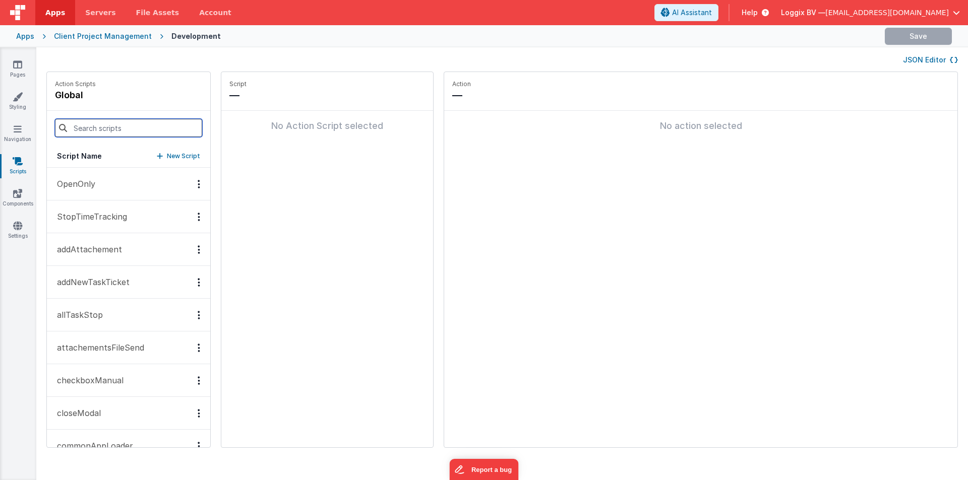
click at [100, 128] on input at bounding box center [128, 128] width 147 height 18
click at [99, 125] on input at bounding box center [128, 128] width 147 height 18
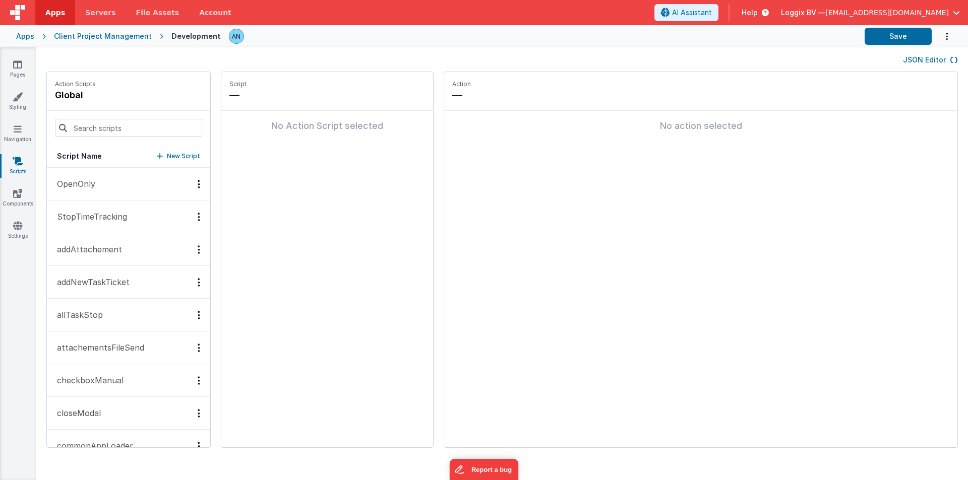
click at [425, 272] on div "Script — No Action Script selected" at bounding box center [327, 259] width 212 height 375
click at [490, 269] on fieldset "Action — No action selected" at bounding box center [700, 259] width 513 height 375
click at [563, 357] on fieldset "Action — No action selected" at bounding box center [700, 259] width 513 height 375
click at [485, 162] on fieldset "Action — No action selected" at bounding box center [700, 259] width 513 height 375
click at [536, 276] on fieldset "Action — No action selected" at bounding box center [700, 259] width 513 height 375
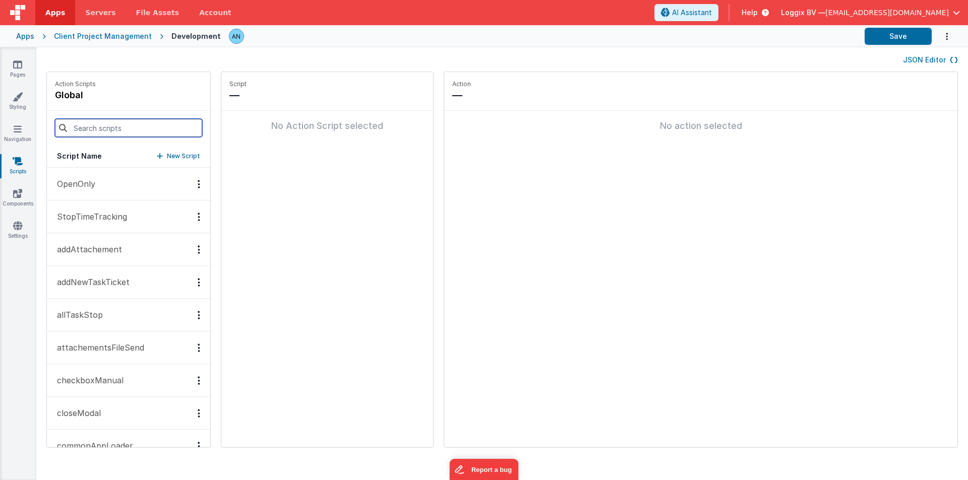
click at [99, 130] on input at bounding box center [128, 128] width 147 height 18
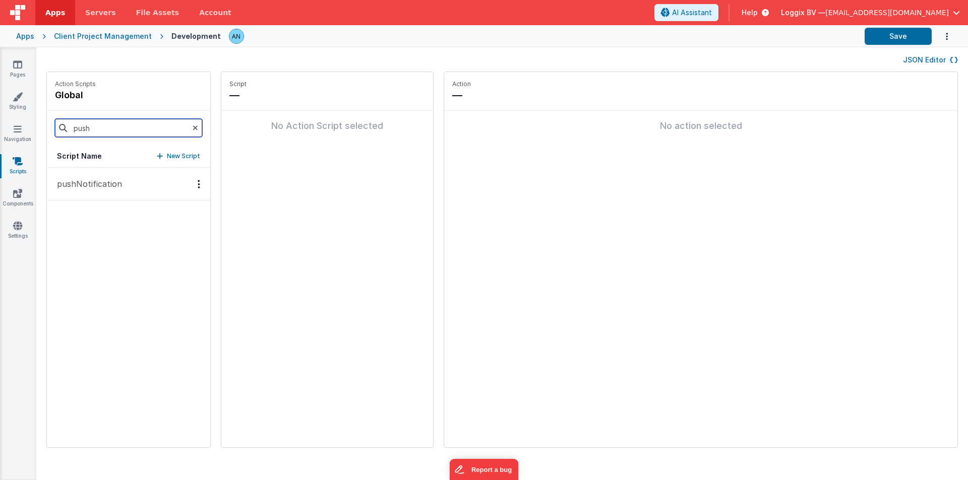
type input "push"
click at [88, 196] on button "pushNotification" at bounding box center [128, 184] width 163 height 33
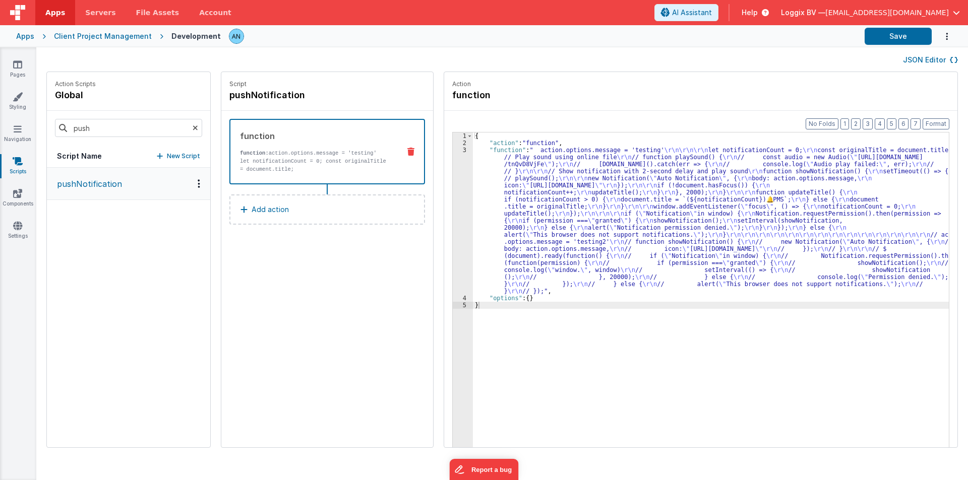
click at [453, 221] on div "3" at bounding box center [463, 221] width 20 height 148
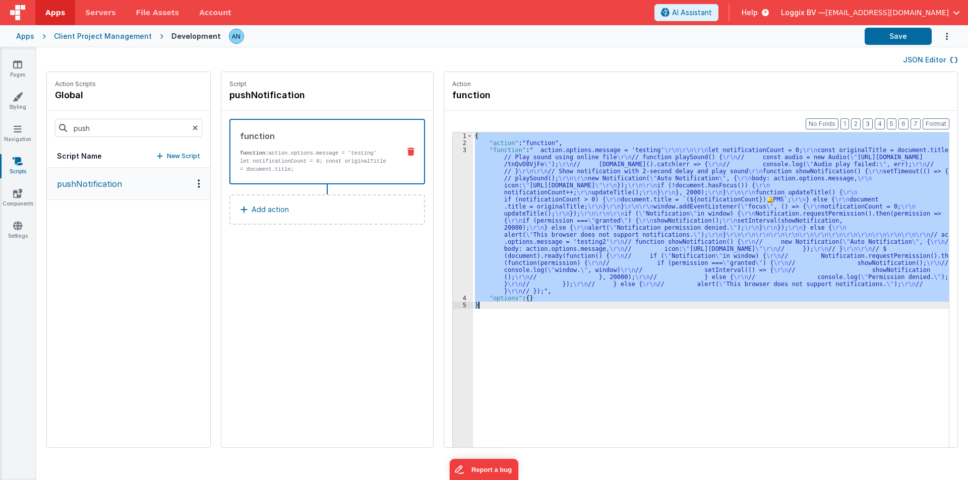
click at [453, 223] on div "3" at bounding box center [463, 221] width 20 height 148
click at [453, 225] on div "3" at bounding box center [463, 221] width 20 height 148
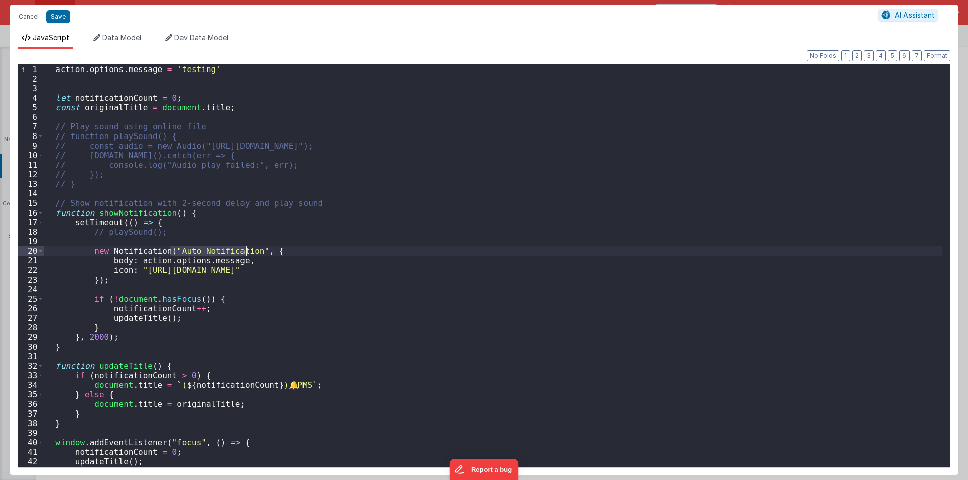
drag, startPoint x: 171, startPoint y: 251, endPoint x: 246, endPoint y: 252, distance: 75.1
click at [246, 252] on div "action . options . message = 'testing' let notificationCount = 0 ; const origin…" at bounding box center [493, 279] width 898 height 428
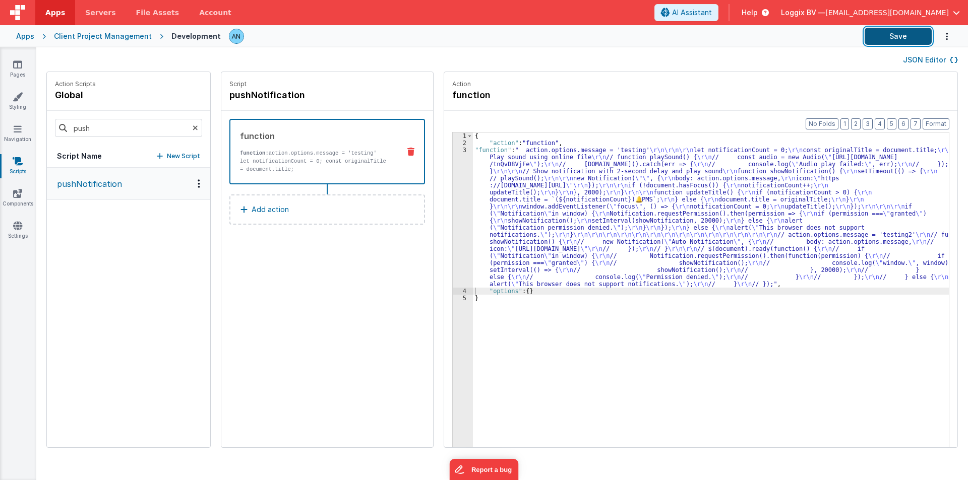
click at [889, 29] on button "Save" at bounding box center [897, 36] width 67 height 17
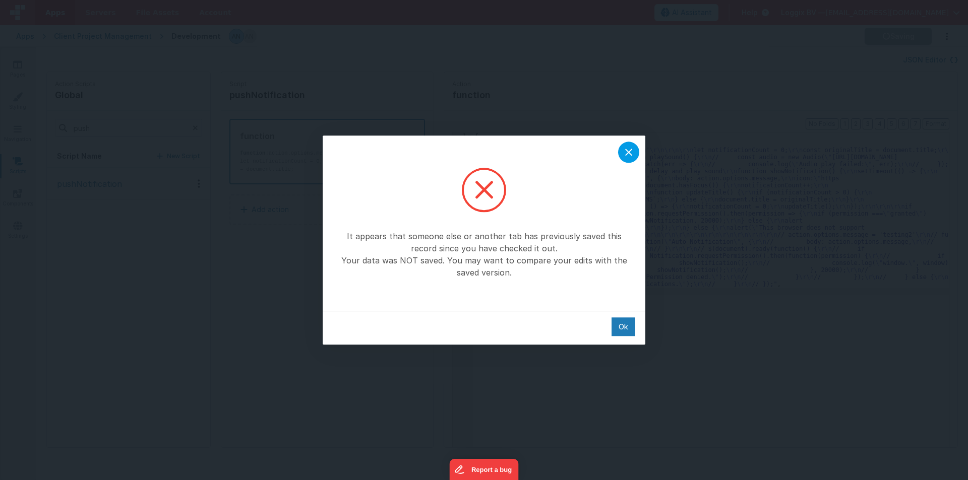
click at [626, 144] on div at bounding box center [628, 152] width 21 height 21
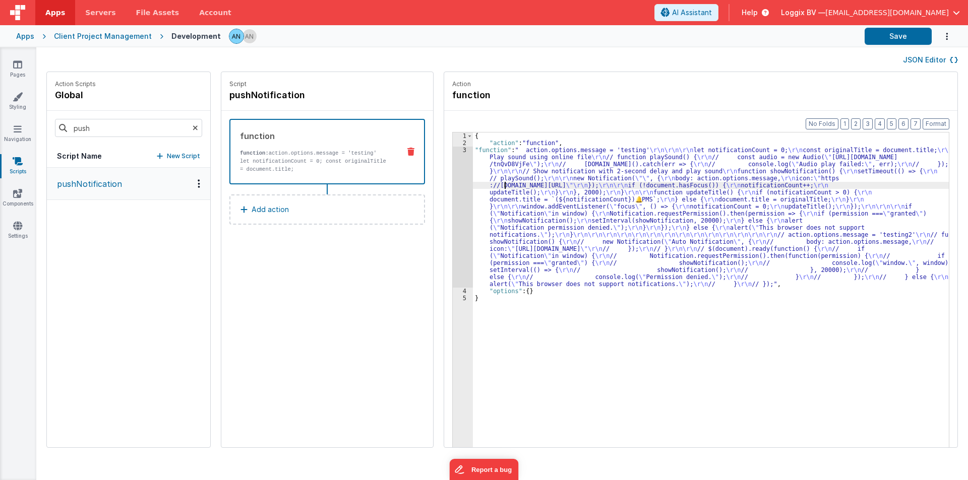
click at [495, 184] on div "{ "action" : "function" , "function" : " action.options.message = 'testing' \r\…" at bounding box center [715, 313] width 485 height 360
click at [898, 34] on button "Save" at bounding box center [897, 36] width 67 height 17
click at [941, 120] on button "Format" at bounding box center [935, 123] width 27 height 11
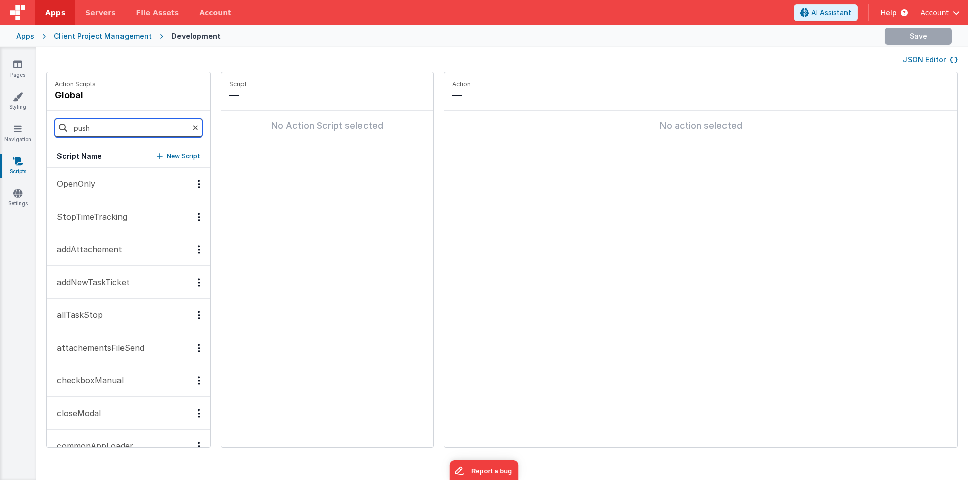
click at [104, 131] on input "push" at bounding box center [128, 128] width 147 height 18
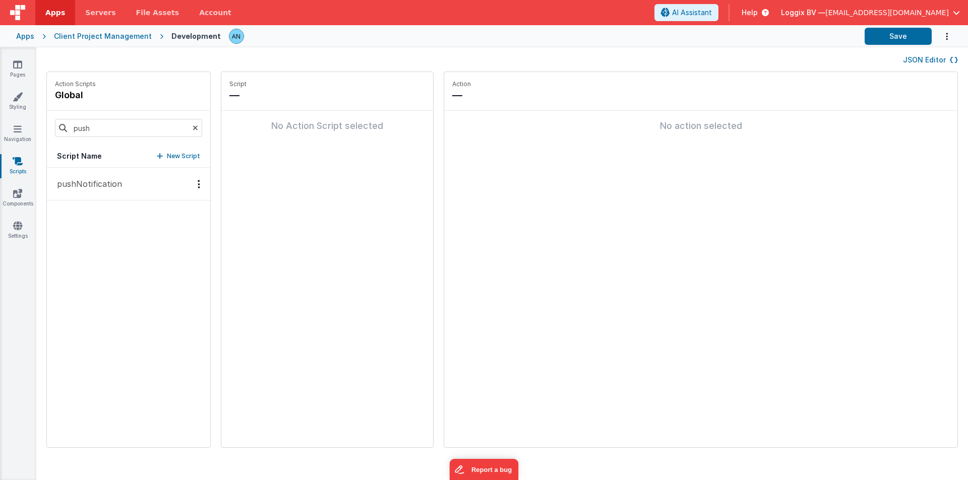
click at [61, 193] on button "pushNotification" at bounding box center [128, 184] width 163 height 33
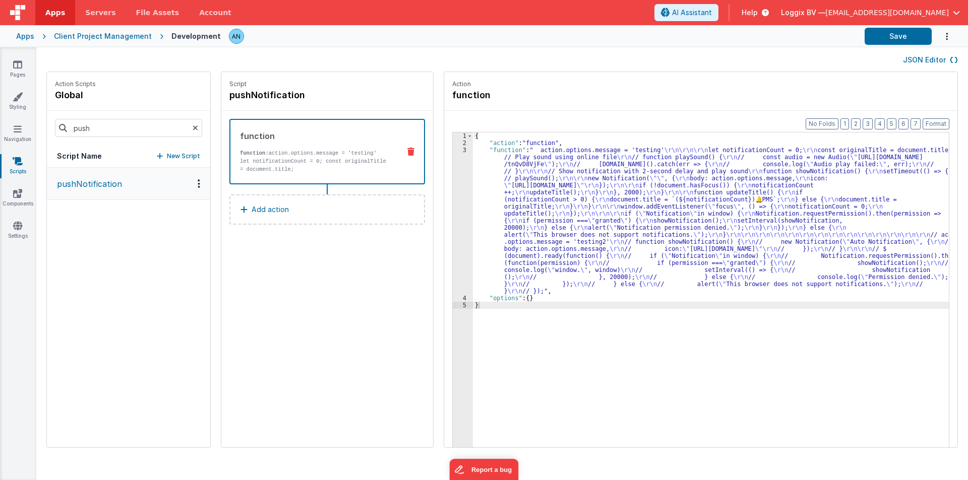
click at [453, 181] on div "3" at bounding box center [463, 221] width 20 height 148
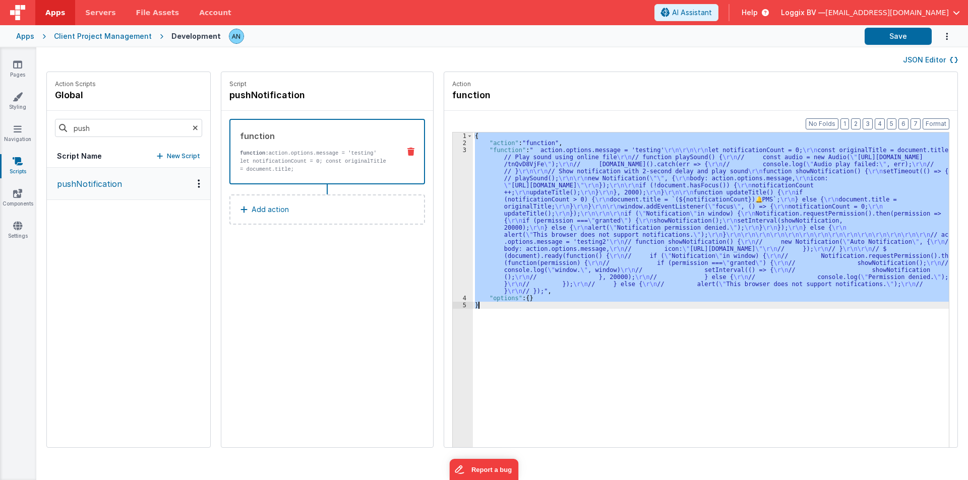
click at [453, 181] on div "3" at bounding box center [463, 221] width 20 height 148
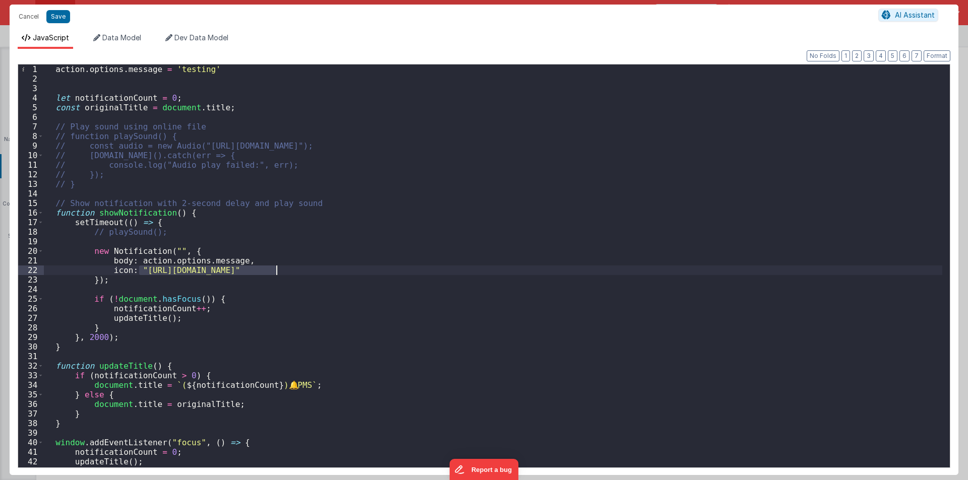
drag, startPoint x: 138, startPoint y: 268, endPoint x: 276, endPoint y: 268, distance: 138.1
click at [276, 268] on div "action . options . message = 'testing' let notificationCount = 0 ; const origin…" at bounding box center [493, 279] width 898 height 428
click at [152, 295] on div "action . options . message = 'testing' let notificationCount = 0 ; const origin…" at bounding box center [493, 279] width 898 height 428
drag, startPoint x: 140, startPoint y: 267, endPoint x: 277, endPoint y: 270, distance: 137.6
click at [277, 270] on div "action . options . message = 'testing' let notificationCount = 0 ; const origin…" at bounding box center [493, 279] width 898 height 428
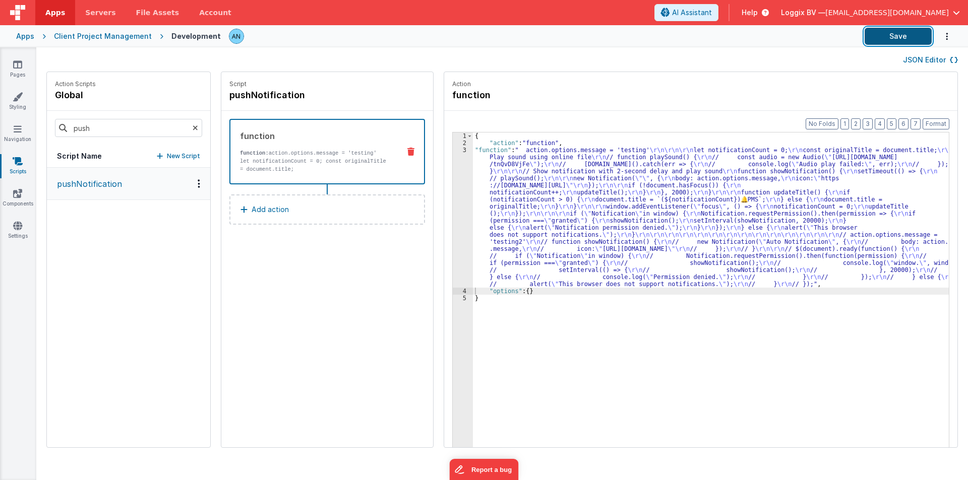
click at [889, 34] on button "Save" at bounding box center [897, 36] width 67 height 17
click at [895, 33] on button "Save" at bounding box center [897, 36] width 67 height 17
click at [929, 123] on button "Format" at bounding box center [935, 123] width 27 height 11
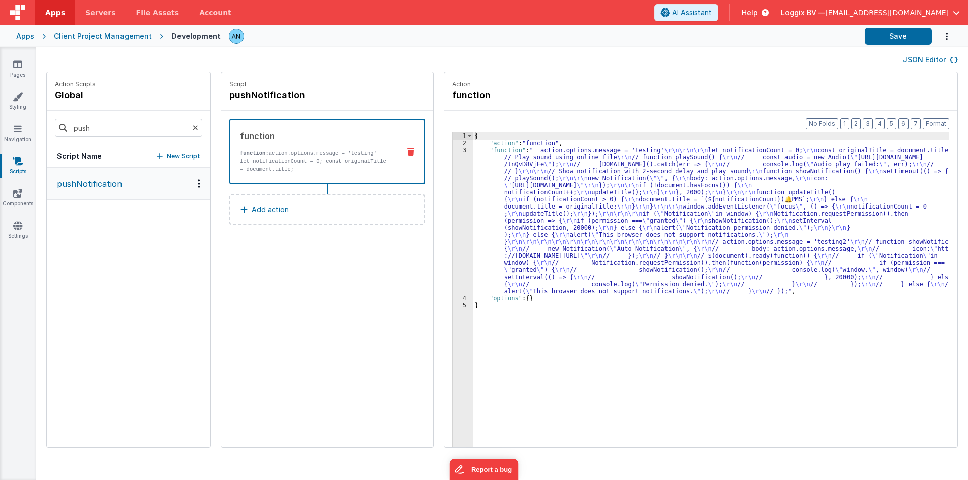
click at [453, 156] on div "3" at bounding box center [463, 221] width 20 height 148
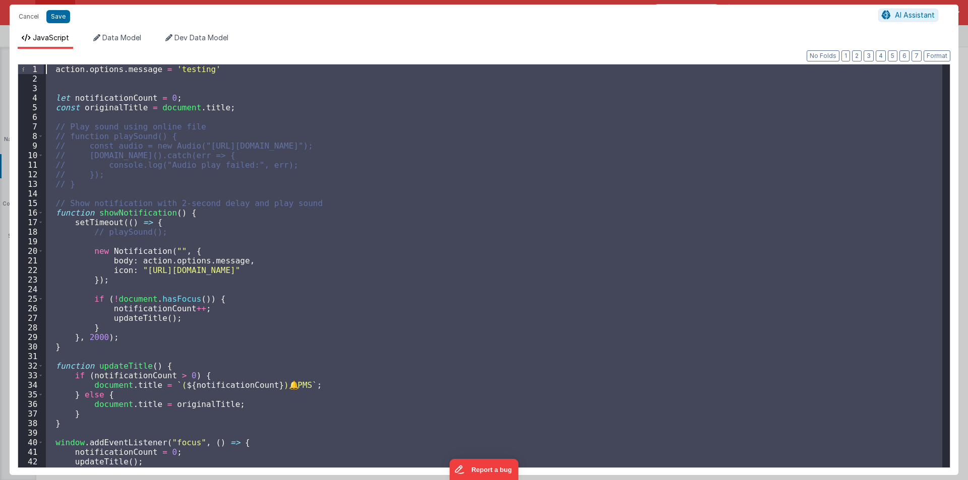
drag, startPoint x: 103, startPoint y: 358, endPoint x: 7, endPoint y: 41, distance: 331.3
click at [7, 41] on div "Cancel Save AI Assistant JavaScript Data Model Dev Data Model Format 7 6 5 4 3 …" at bounding box center [484, 240] width 968 height 480
click at [283, 215] on div "action . options . message = 'testing' let notificationCount = 0 ; const origin…" at bounding box center [493, 266] width 898 height 403
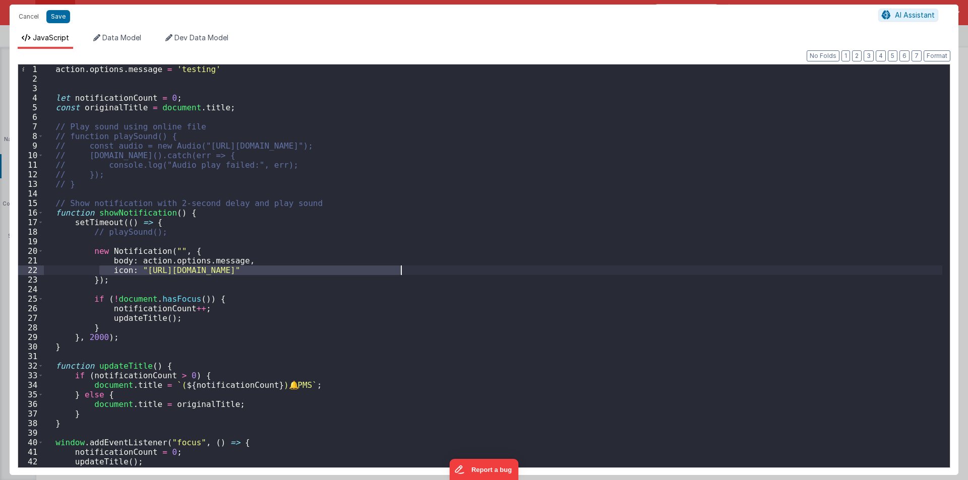
drag, startPoint x: 101, startPoint y: 270, endPoint x: 409, endPoint y: 268, distance: 308.5
click at [409, 268] on div "action . options . message = 'testing' let notificationCount = 0 ; const origin…" at bounding box center [493, 276] width 898 height 422
click at [416, 269] on div "action . options . message = 'testing' let notificationCount = 0 ; const origin…" at bounding box center [493, 266] width 898 height 403
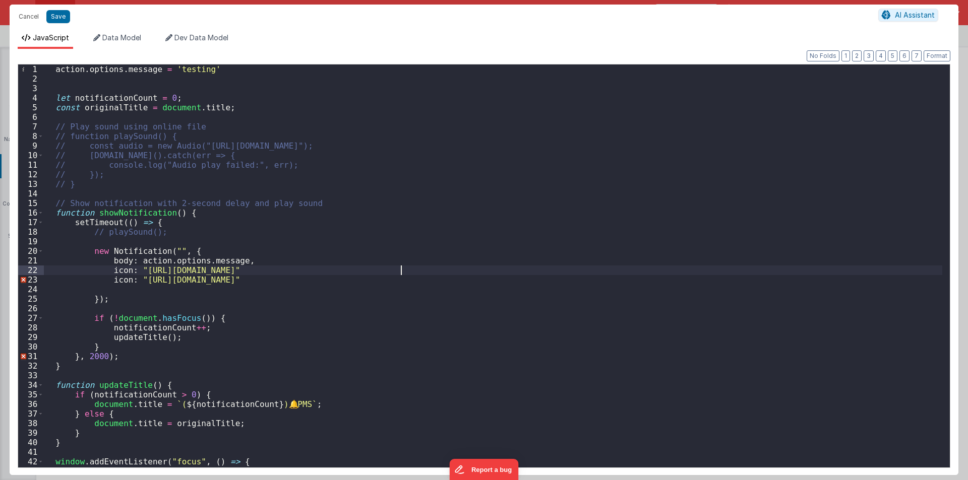
click at [412, 267] on div "action . options . message = 'testing' let notificationCount = 0 ; const origin…" at bounding box center [493, 276] width 898 height 422
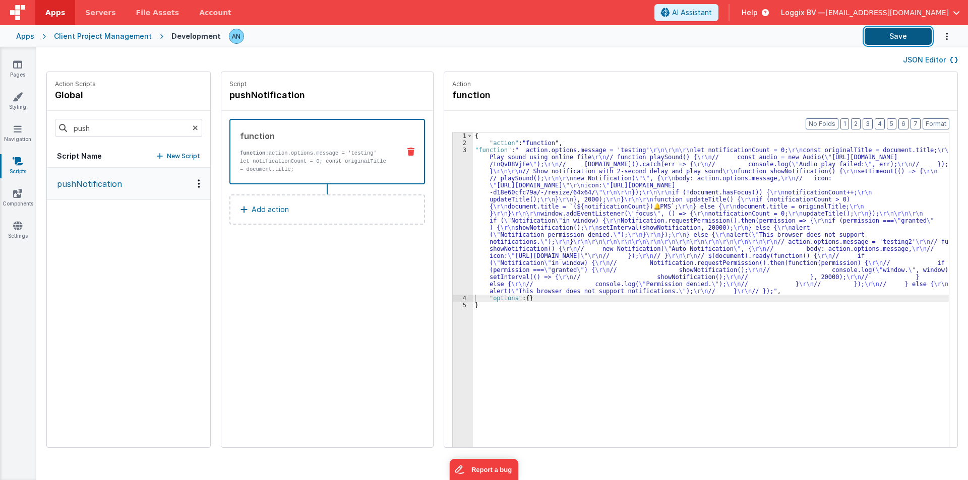
click at [879, 30] on button "Save" at bounding box center [897, 36] width 67 height 17
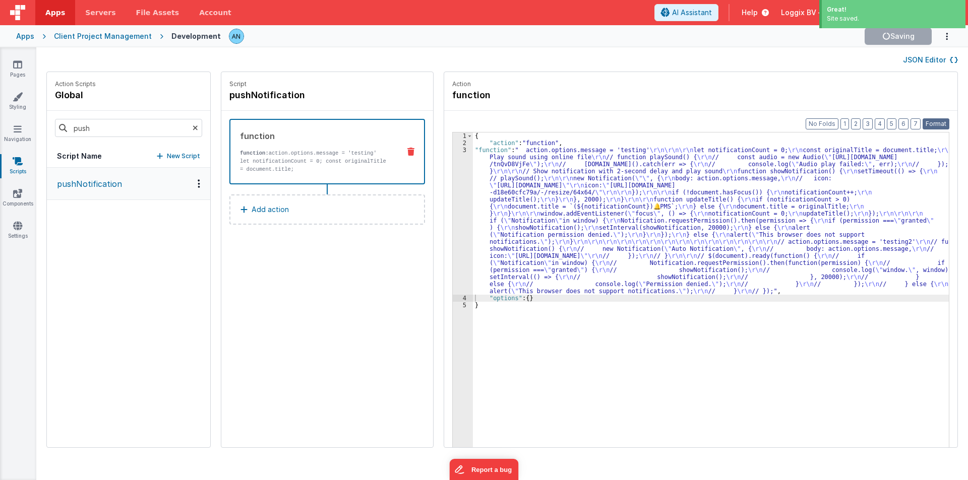
click at [933, 120] on button "Format" at bounding box center [935, 123] width 27 height 11
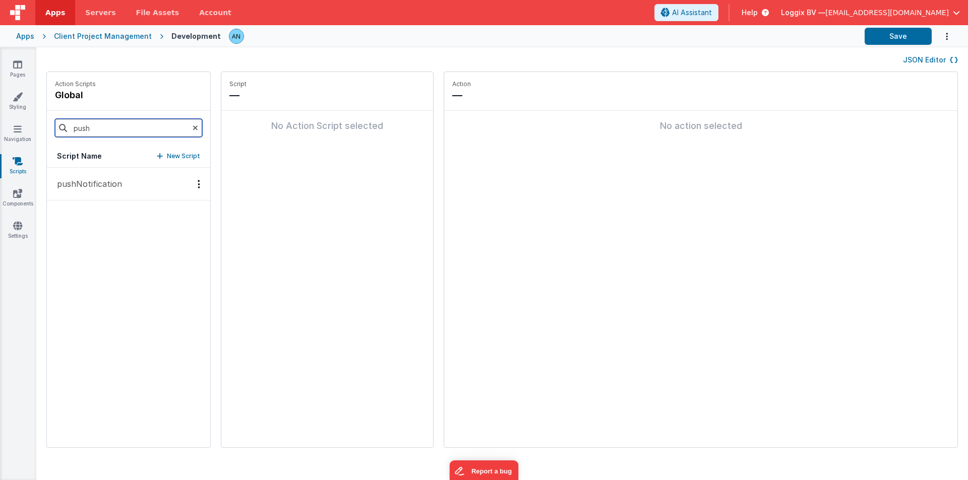
click at [101, 133] on input "push" at bounding box center [128, 128] width 147 height 18
click at [80, 188] on p "pushNotification" at bounding box center [86, 184] width 71 height 12
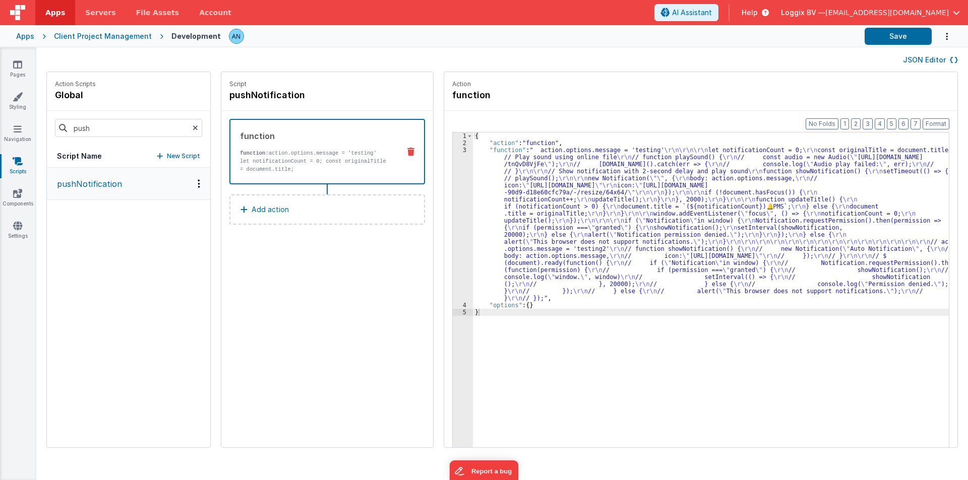
click at [459, 183] on div "3" at bounding box center [463, 224] width 20 height 155
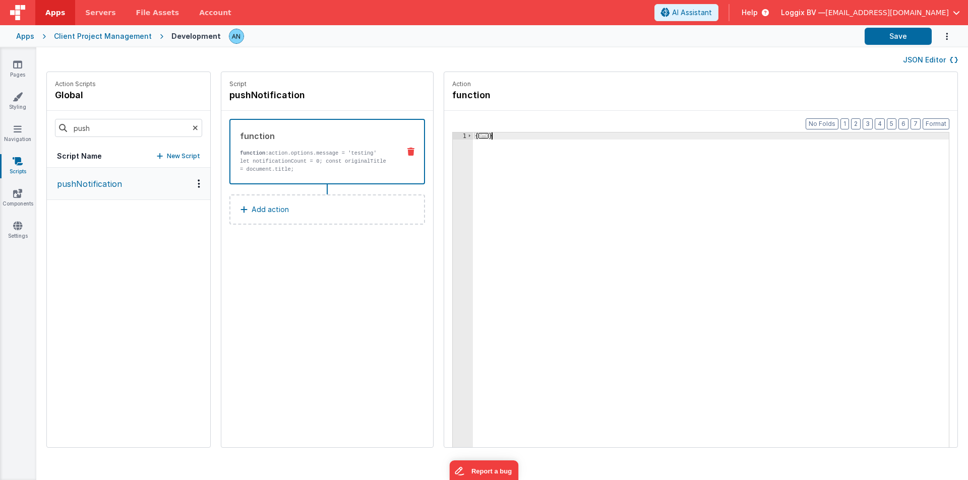
click at [459, 183] on div "1" at bounding box center [463, 313] width 20 height 360
click at [467, 136] on span at bounding box center [470, 136] width 6 height 7
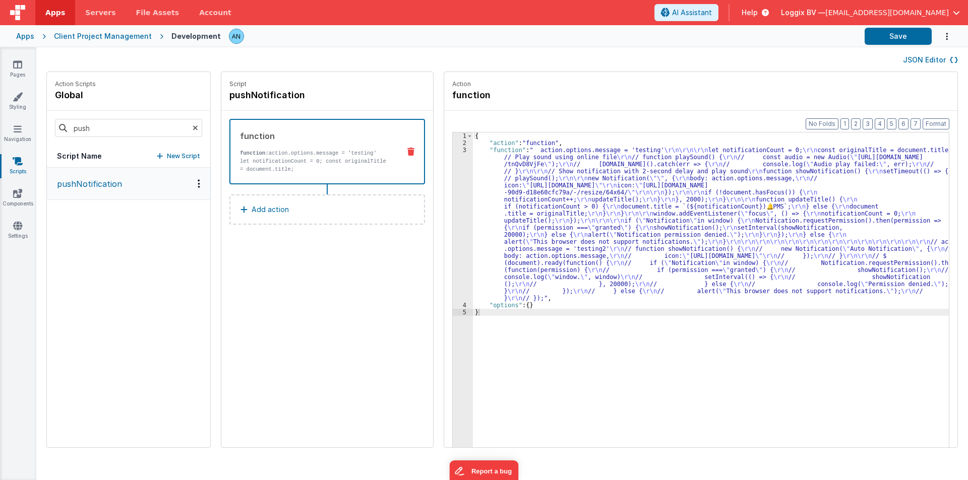
click at [452, 188] on div "1 2 3 4 5 { "action" : "function" , "function" : " action.options.message = 'te…" at bounding box center [700, 305] width 497 height 347
click at [452, 185] on div "1 2 3 4 5 { "action" : "function" , "function" : " action.options.message = 'te…" at bounding box center [700, 305] width 497 height 347
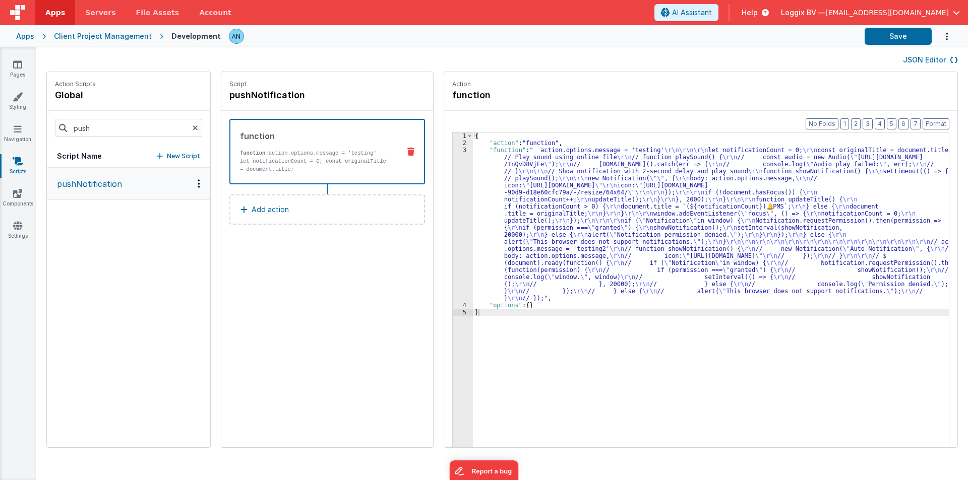
click at [453, 183] on div "3" at bounding box center [463, 224] width 20 height 155
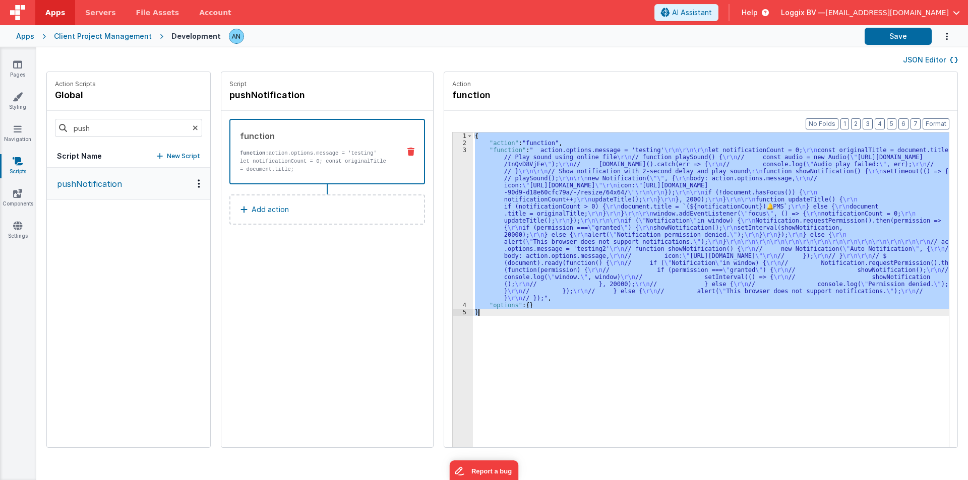
click at [453, 183] on div "3" at bounding box center [463, 224] width 20 height 155
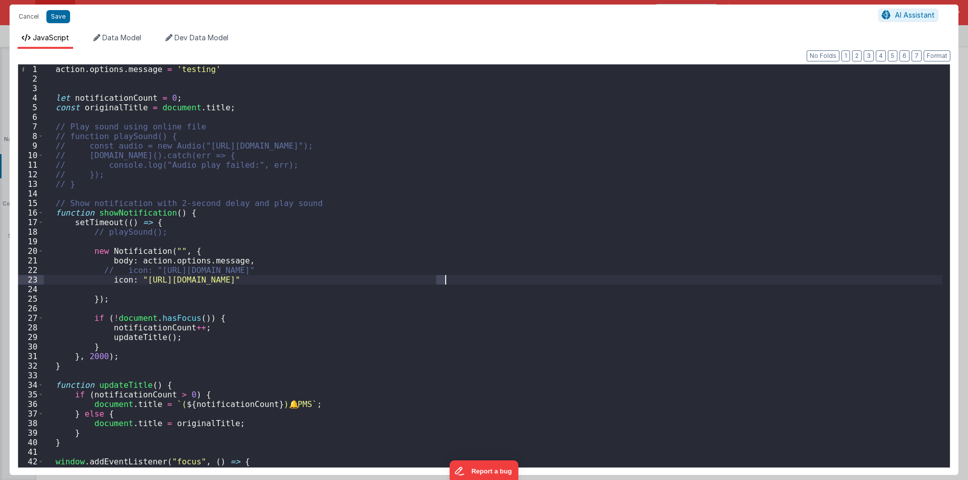
drag, startPoint x: 438, startPoint y: 280, endPoint x: 443, endPoint y: 281, distance: 5.1
click at [443, 281] on div "action . options . message = 'testing' let notificationCount = 0 ; const origin…" at bounding box center [493, 279] width 898 height 428
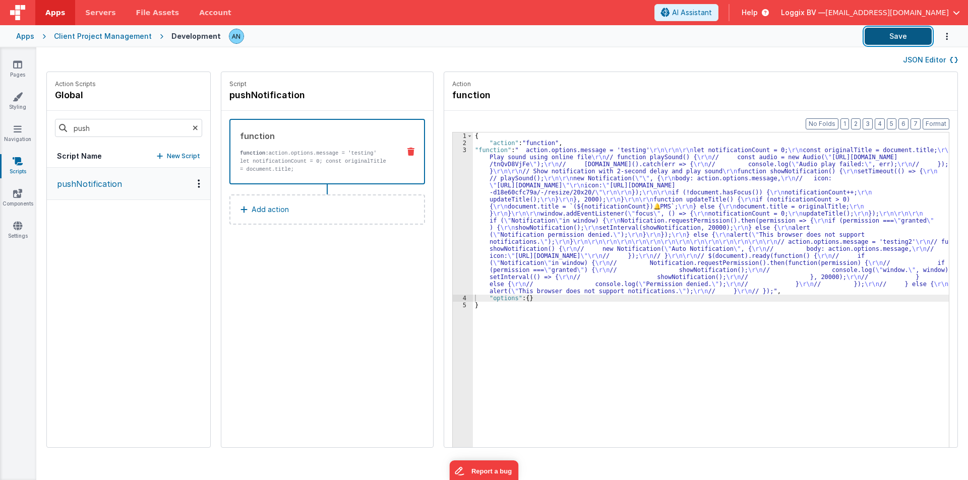
click at [892, 33] on button "Save" at bounding box center [897, 36] width 67 height 17
click at [945, 123] on button "Format" at bounding box center [935, 123] width 27 height 11
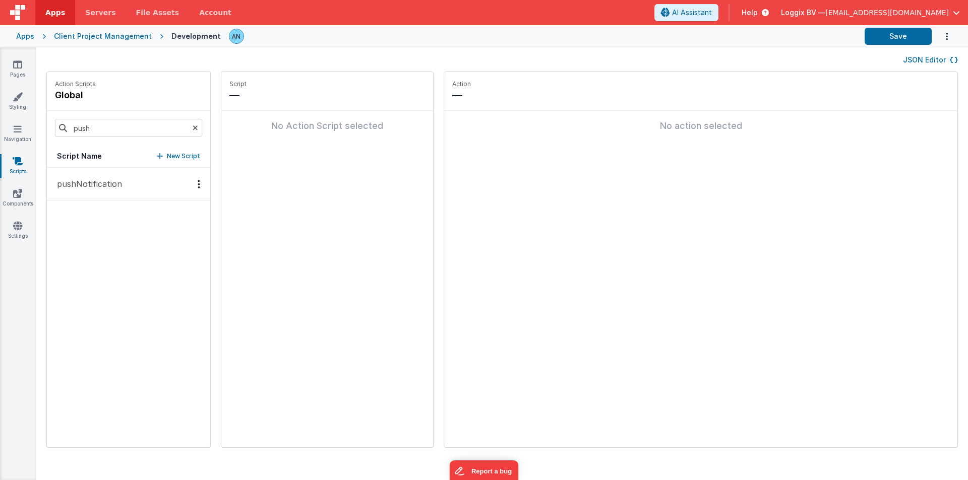
click at [126, 183] on button "pushNotification" at bounding box center [128, 184] width 163 height 33
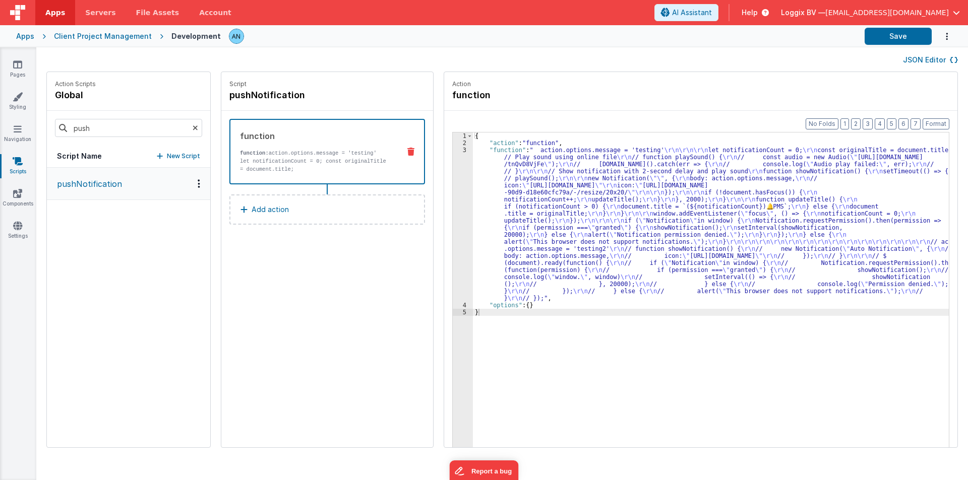
click at [491, 196] on div "{ "action" : "function" , "function" : " action.options.message = 'testing' \r\…" at bounding box center [715, 313] width 485 height 360
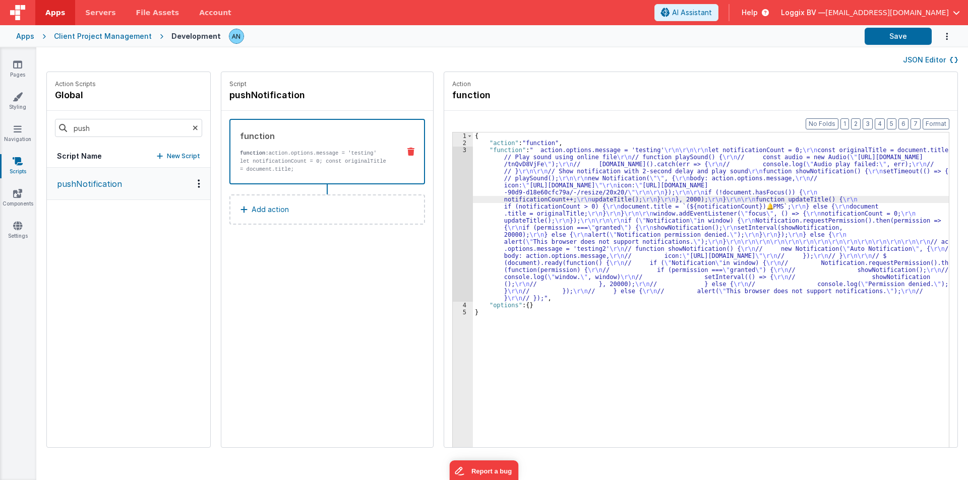
click at [453, 178] on div "3" at bounding box center [463, 224] width 20 height 155
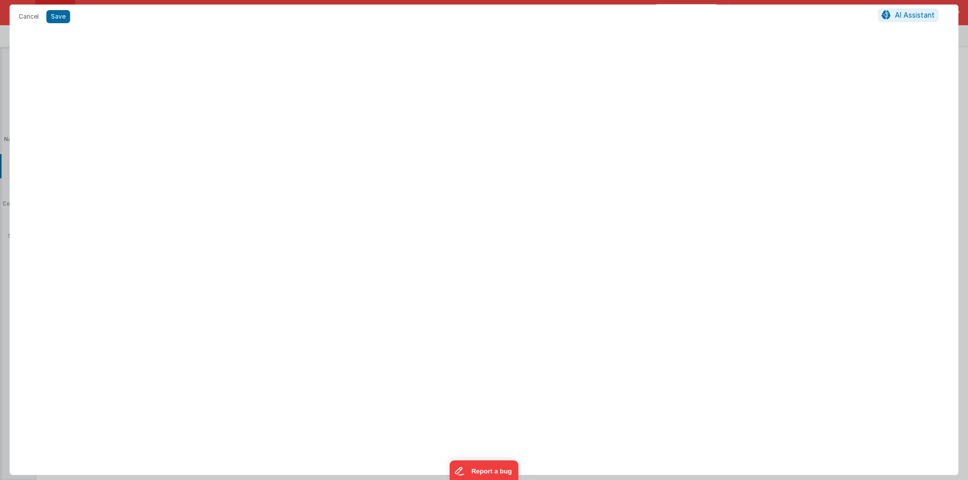
click at [447, 178] on div at bounding box center [484, 254] width 949 height 443
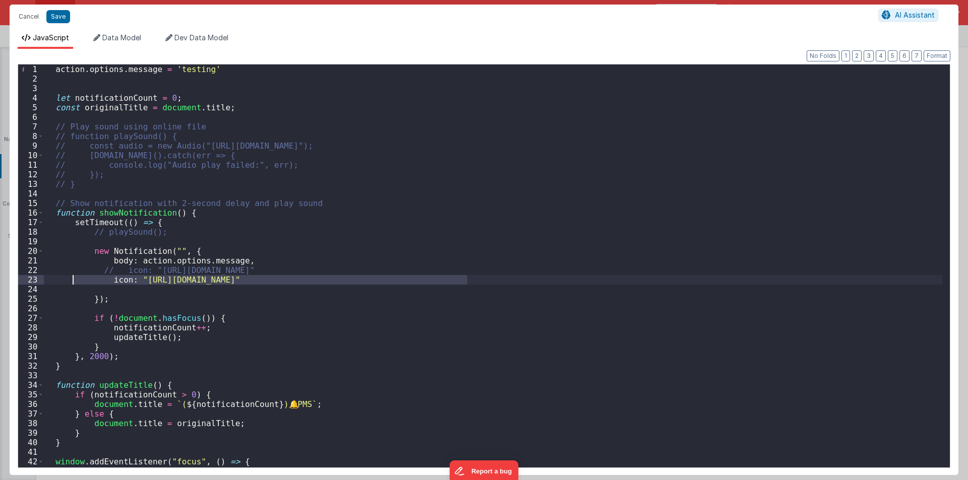
drag, startPoint x: 473, startPoint y: 276, endPoint x: 72, endPoint y: 281, distance: 400.7
click at [72, 281] on div "action . options . message = 'testing' let notificationCount = 0 ; const origin…" at bounding box center [493, 279] width 898 height 428
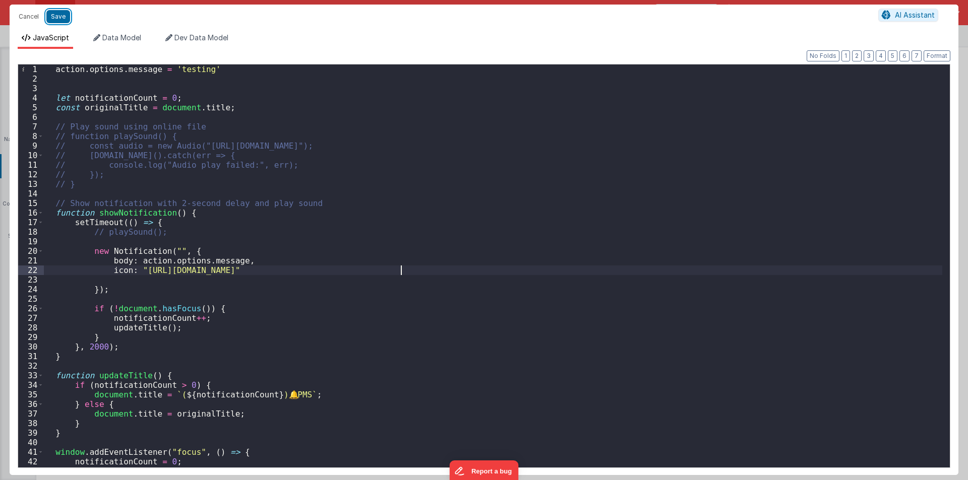
click at [53, 19] on button "Save" at bounding box center [58, 16] width 24 height 13
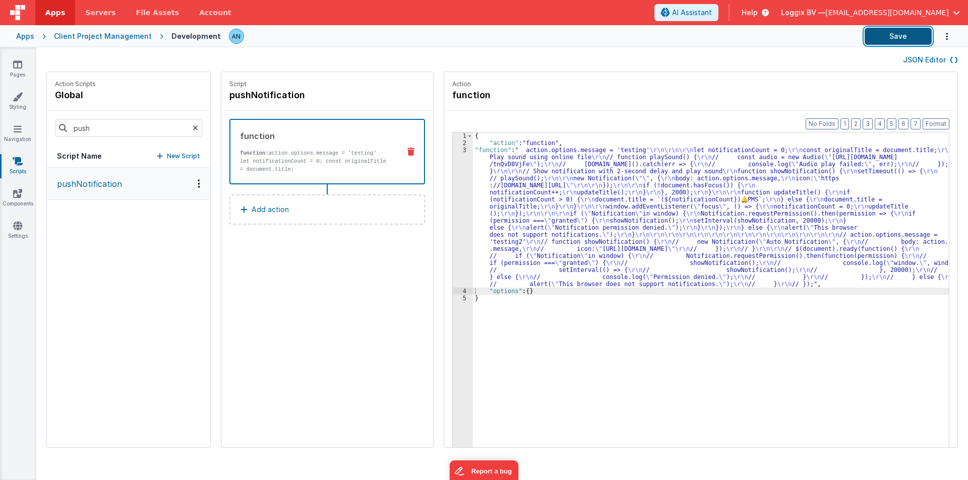
click at [913, 28] on button "Save" at bounding box center [897, 36] width 67 height 17
click at [932, 121] on button "Format" at bounding box center [935, 123] width 27 height 11
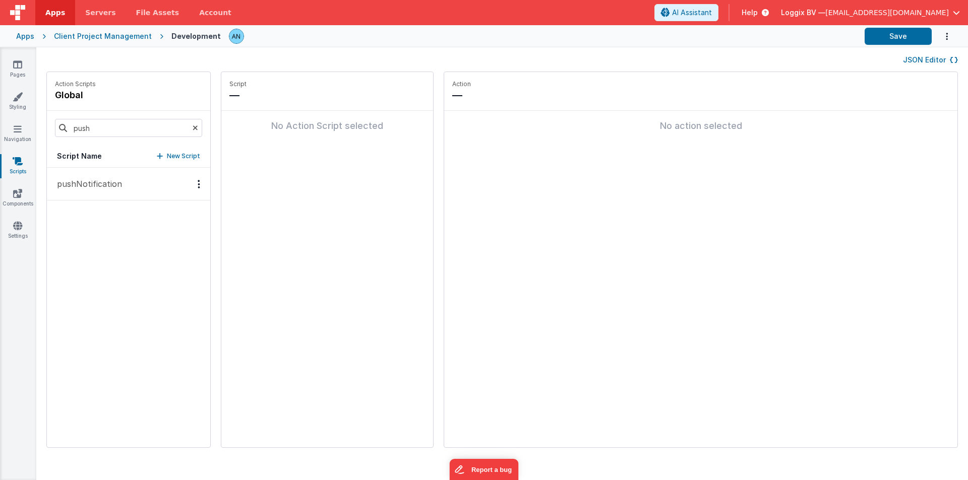
click at [79, 175] on button "pushNotification" at bounding box center [128, 184] width 163 height 33
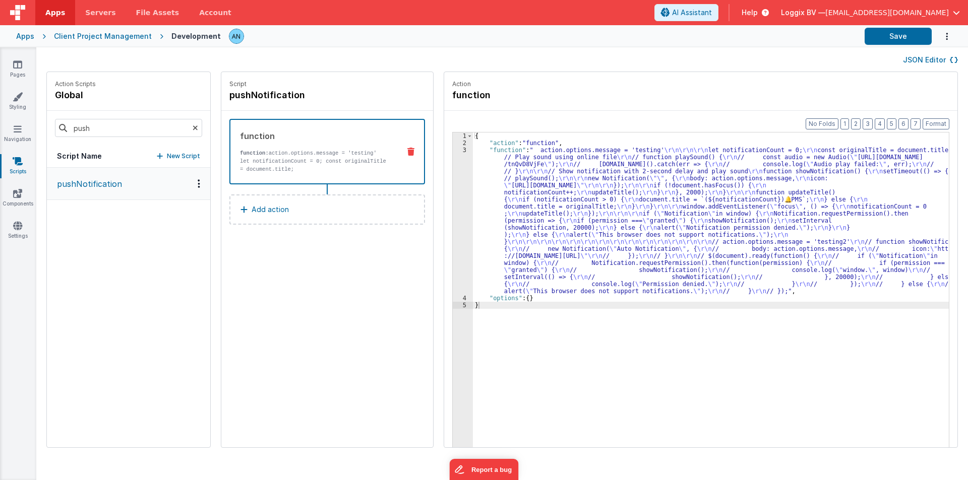
click at [483, 163] on div "{ "action" : "function" , "function" : " action.options.message = 'testing' \r\…" at bounding box center [715, 313] width 485 height 360
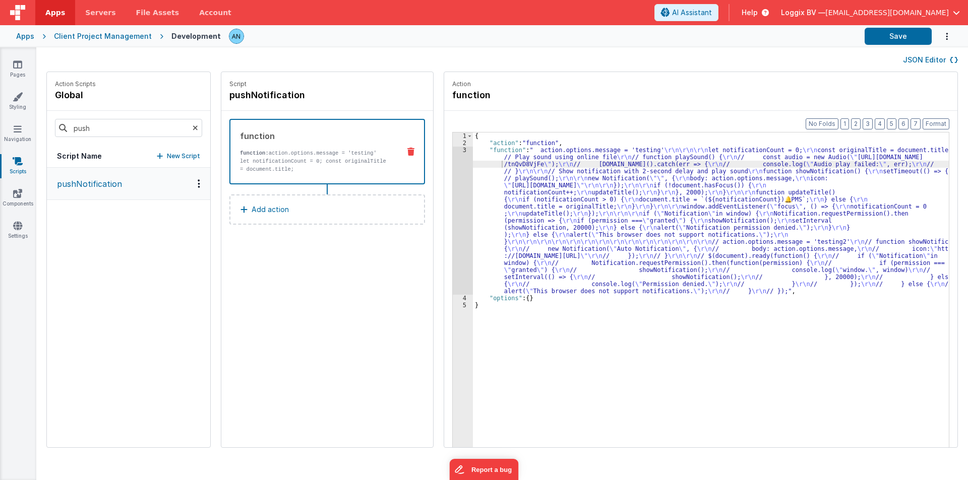
click at [444, 168] on div "Format 7 6 5 4 3 2 1 No Folds 1 2 3 4 5 { "action" : "function" , "function" : …" at bounding box center [700, 298] width 513 height 375
click at [453, 167] on div "3" at bounding box center [463, 221] width 20 height 148
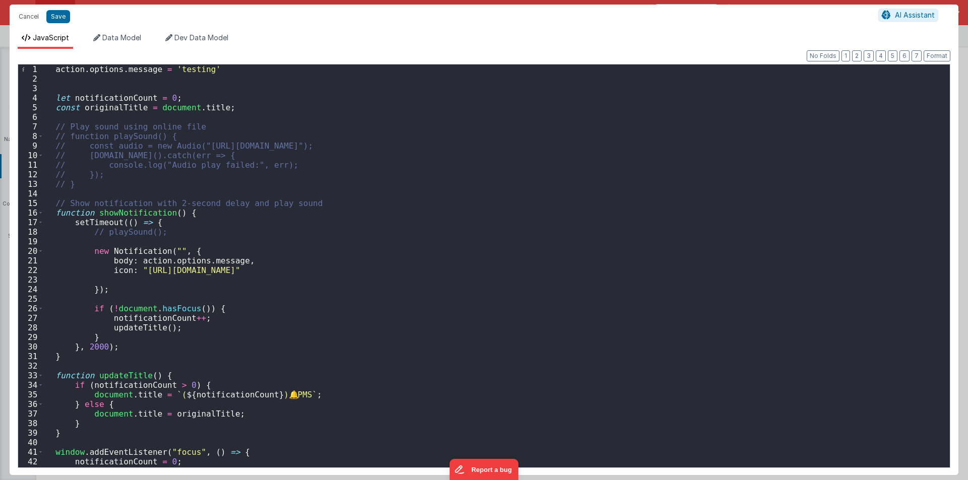
click at [407, 266] on div "action . options . message = 'testing' let notificationCount = 0 ; const origin…" at bounding box center [493, 279] width 898 height 428
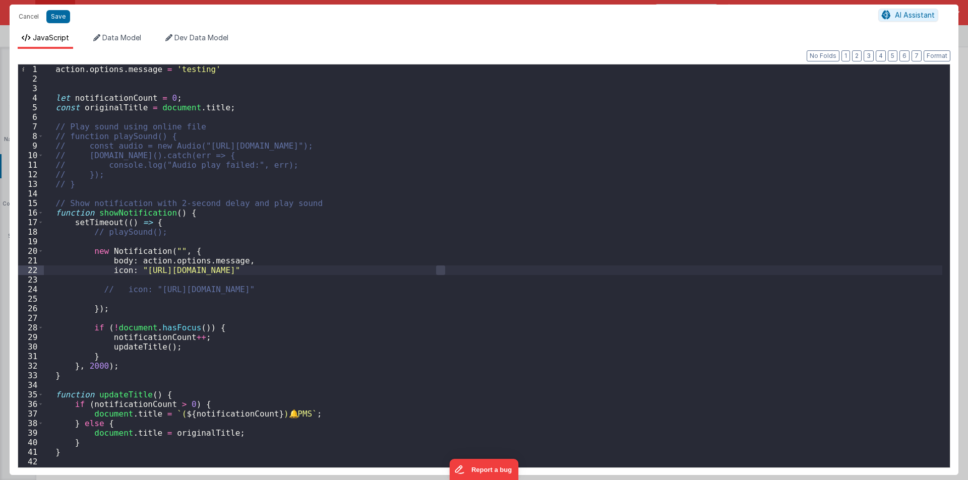
drag, startPoint x: 436, startPoint y: 271, endPoint x: 444, endPoint y: 269, distance: 7.7
click at [444, 269] on div "action . options . message = 'testing' let notificationCount = 0 ; const origin…" at bounding box center [493, 279] width 898 height 428
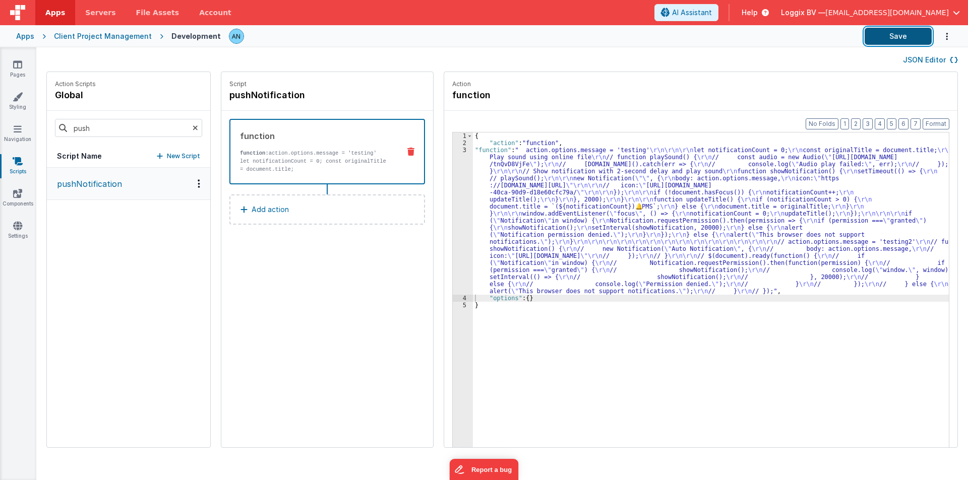
click at [888, 36] on button "Save" at bounding box center [897, 36] width 67 height 17
click at [938, 120] on button "Format" at bounding box center [935, 123] width 27 height 11
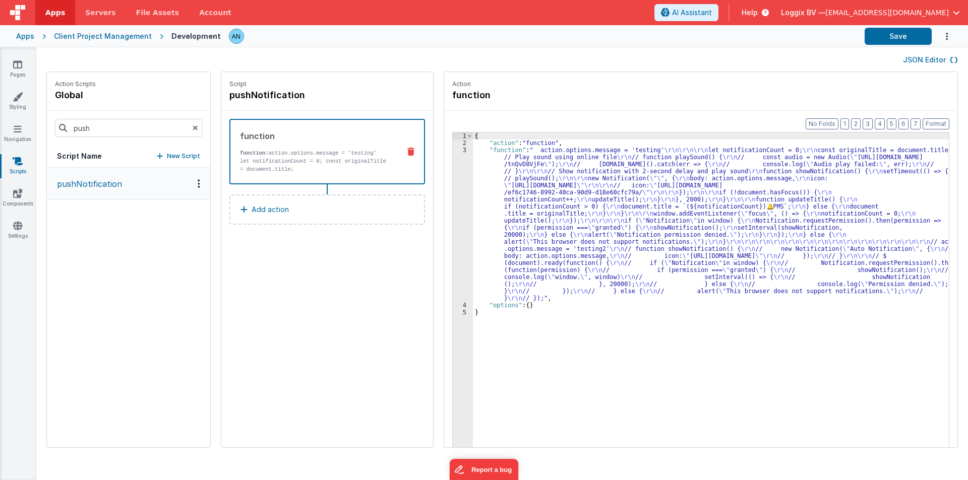
click at [473, 219] on div "{ "action" : "function" , "function" : " action.options.message = 'testing' \r\…" at bounding box center [715, 313] width 485 height 360
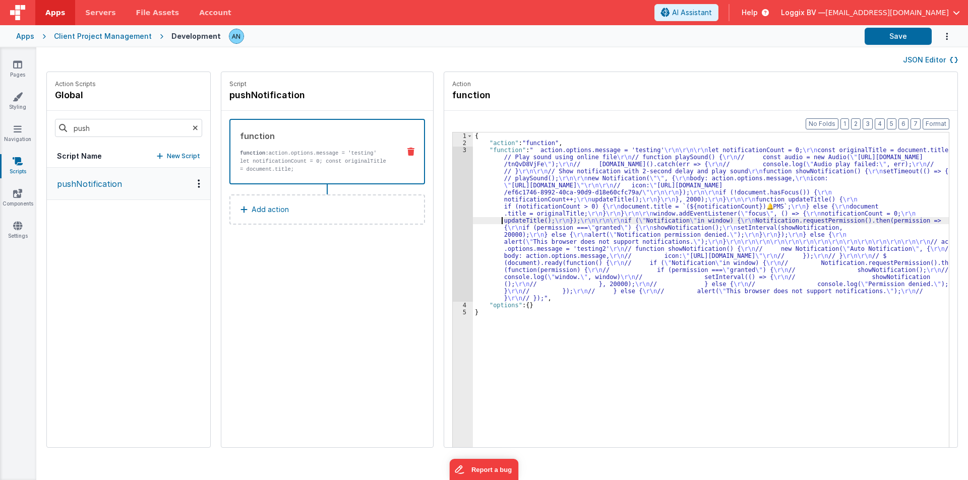
click at [453, 203] on div "3" at bounding box center [463, 224] width 20 height 155
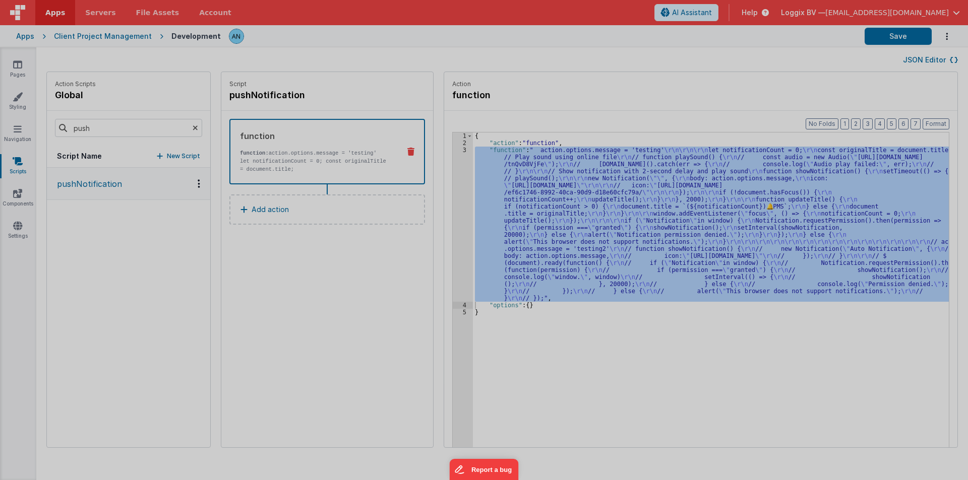
click at [452, 203] on div at bounding box center [484, 240] width 968 height 480
click at [452, 203] on div "action . options . message = 'testing' let notificationCount = 0 ; const origin…" at bounding box center [493, 265] width 898 height 422
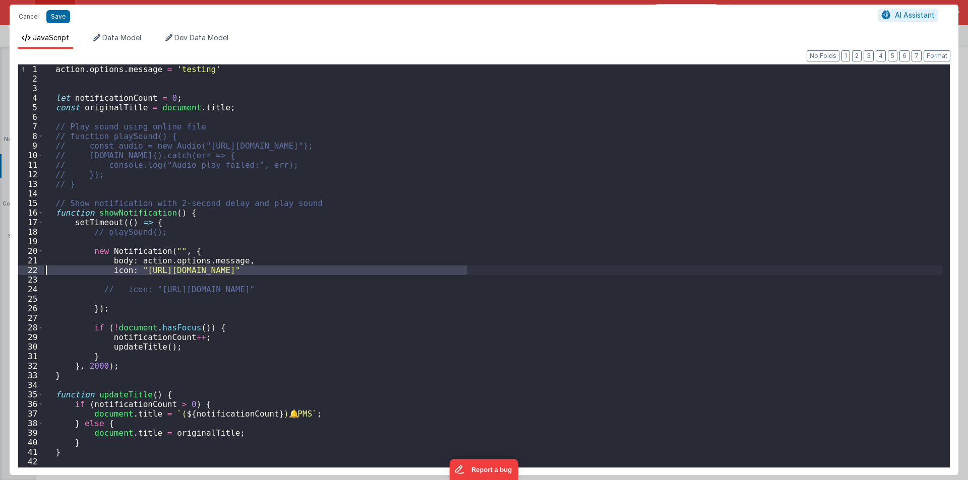
drag, startPoint x: 471, startPoint y: 270, endPoint x: 39, endPoint y: 270, distance: 431.4
click at [39, 270] on div "1 2 3 4 5 6 7 8 9 10 11 12 13 14 15 16 17 18 19 20 21 22 23 24 25 26 27 28 29 3…" at bounding box center [484, 266] width 932 height 404
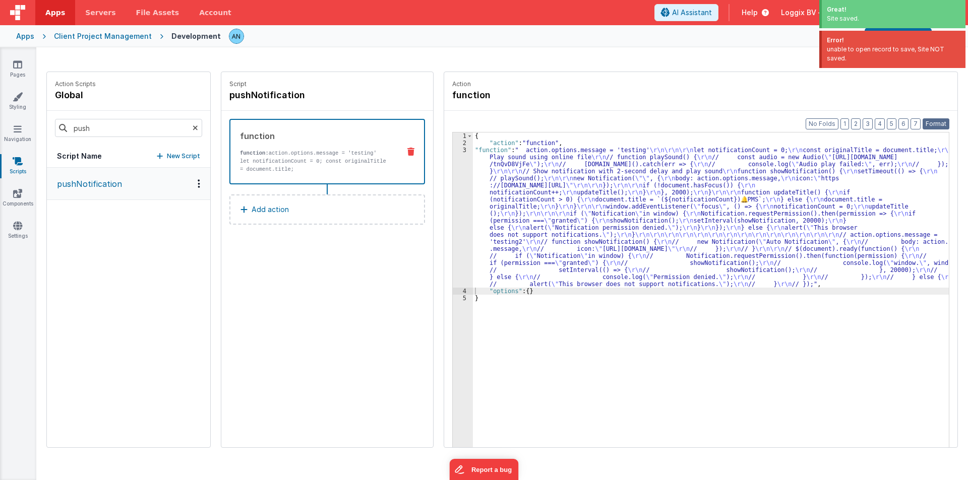
click at [935, 121] on button "Format" at bounding box center [935, 123] width 27 height 11
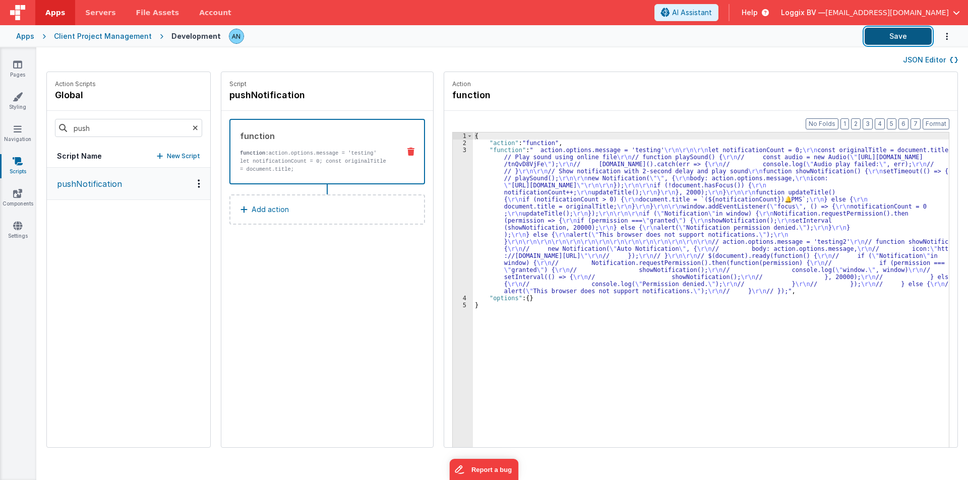
click at [912, 30] on button "Save" at bounding box center [897, 36] width 67 height 17
click at [941, 122] on button "Format" at bounding box center [935, 123] width 27 height 11
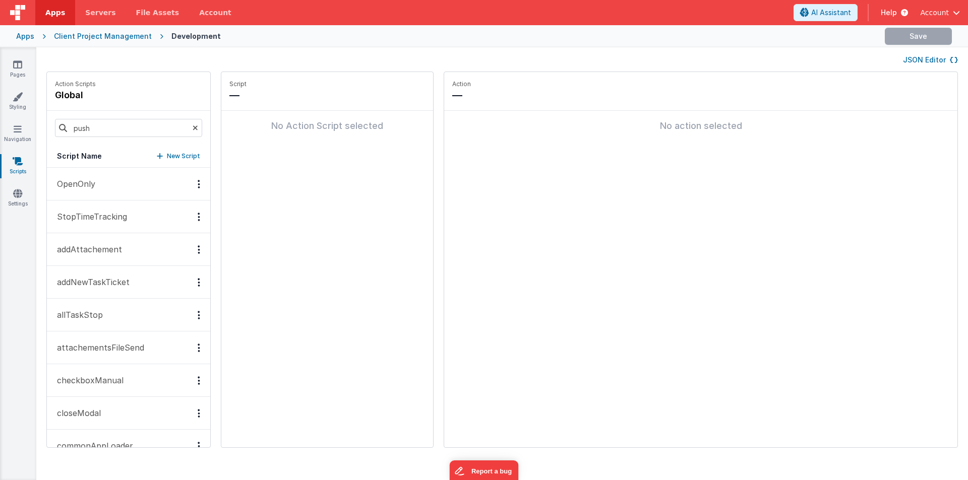
click at [193, 127] on icon at bounding box center [196, 128] width 6 height 34
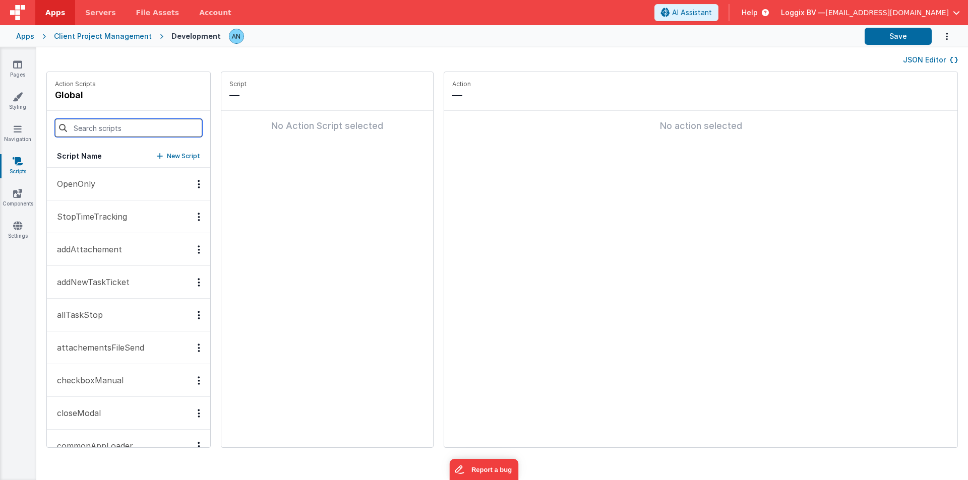
click at [108, 126] on input at bounding box center [128, 128] width 147 height 18
click at [517, 344] on fieldset "Action — No action selected" at bounding box center [700, 259] width 513 height 375
click at [88, 126] on input at bounding box center [128, 128] width 147 height 18
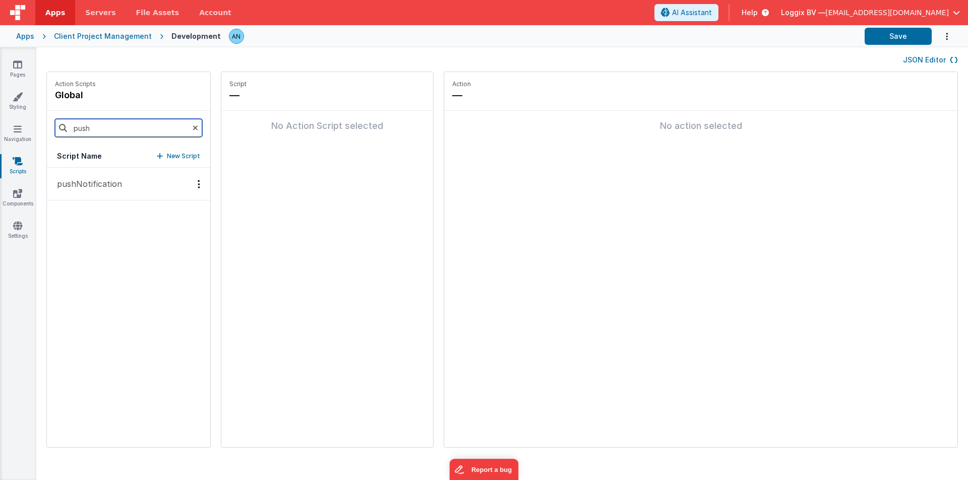
type input "push"
click at [116, 190] on button "pushNotification" at bounding box center [128, 184] width 163 height 33
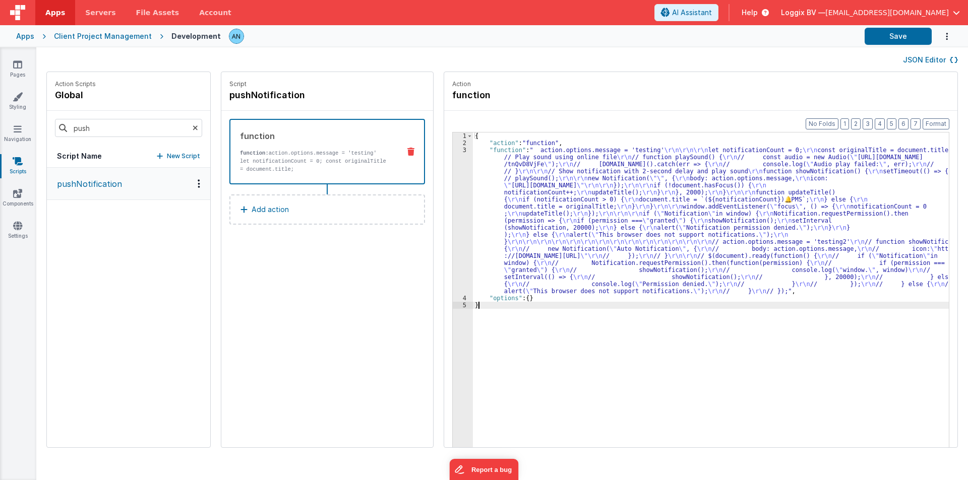
click at [453, 178] on div "3" at bounding box center [463, 221] width 20 height 148
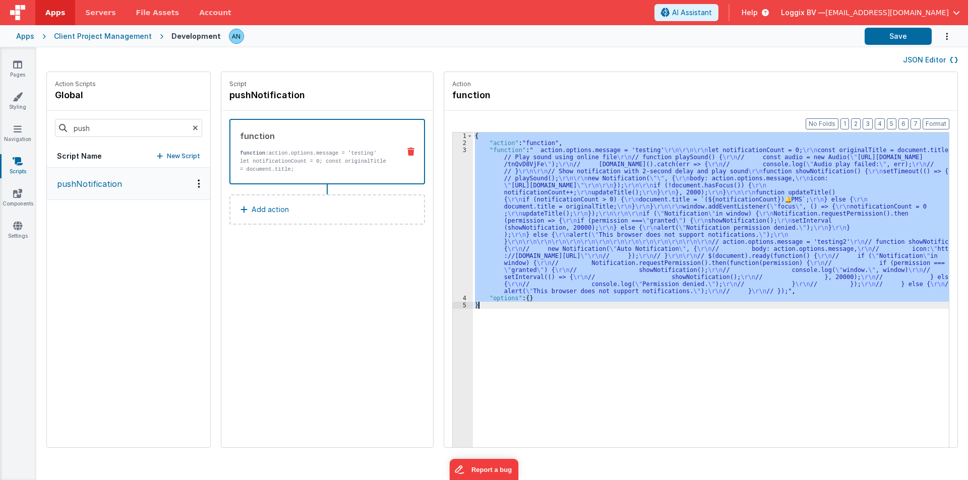
click at [453, 178] on div "3" at bounding box center [463, 221] width 20 height 148
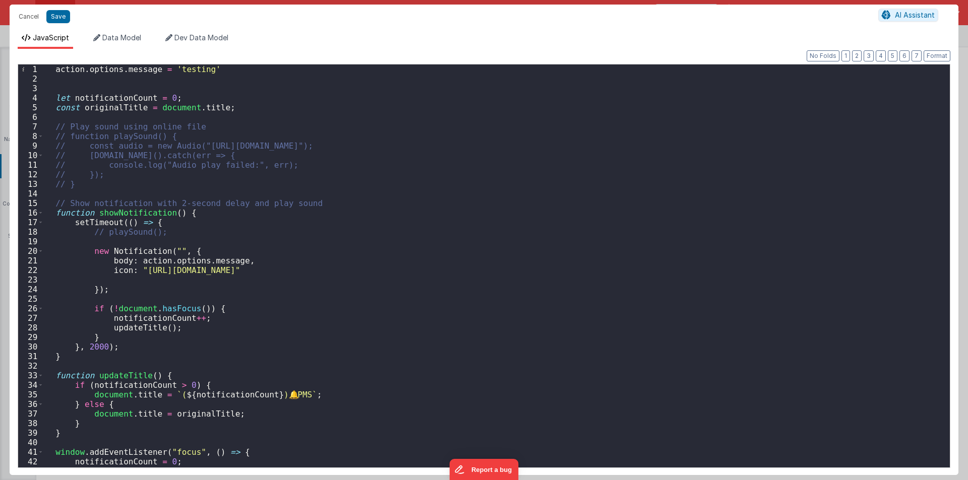
click at [175, 63] on div "Format 7 6 5 4 3 2 1 No Folds 1 2 3 4 5 6 7 8 9 10 11 12 13 14 15 16 17 18 19 2…" at bounding box center [484, 262] width 932 height 410
click at [175, 64] on div "Format 7 6 5 4 3 2 1 No Folds 1 2 3 4 5 6 7 8 9 10 11 12 13 14 15 16 17 18 19 2…" at bounding box center [484, 265] width 932 height 404
click at [175, 70] on div "action . options . message = 'testing' let notificationCount = 0 ; const origin…" at bounding box center [493, 279] width 898 height 428
click at [175, 69] on div "action . options . message = 'testing' let notificationCount = 0 ; const origin…" at bounding box center [493, 279] width 898 height 428
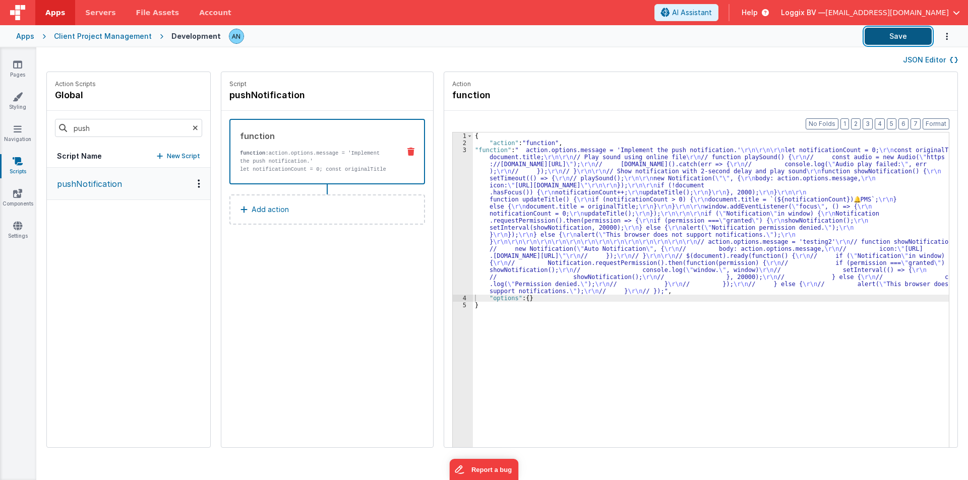
click at [896, 31] on button "Save" at bounding box center [897, 36] width 67 height 17
click at [929, 120] on button "Format" at bounding box center [935, 123] width 27 height 11
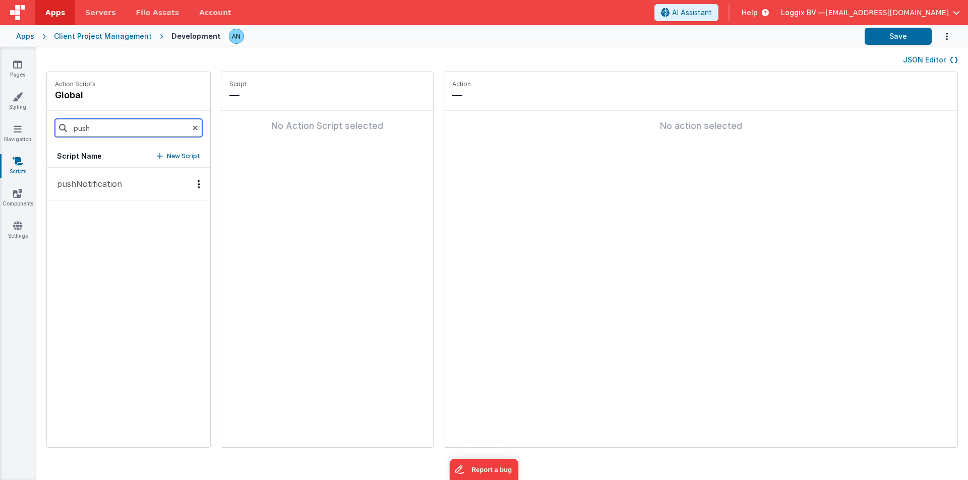
click at [97, 131] on input "push" at bounding box center [128, 128] width 147 height 18
